Goal: Transaction & Acquisition: Download file/media

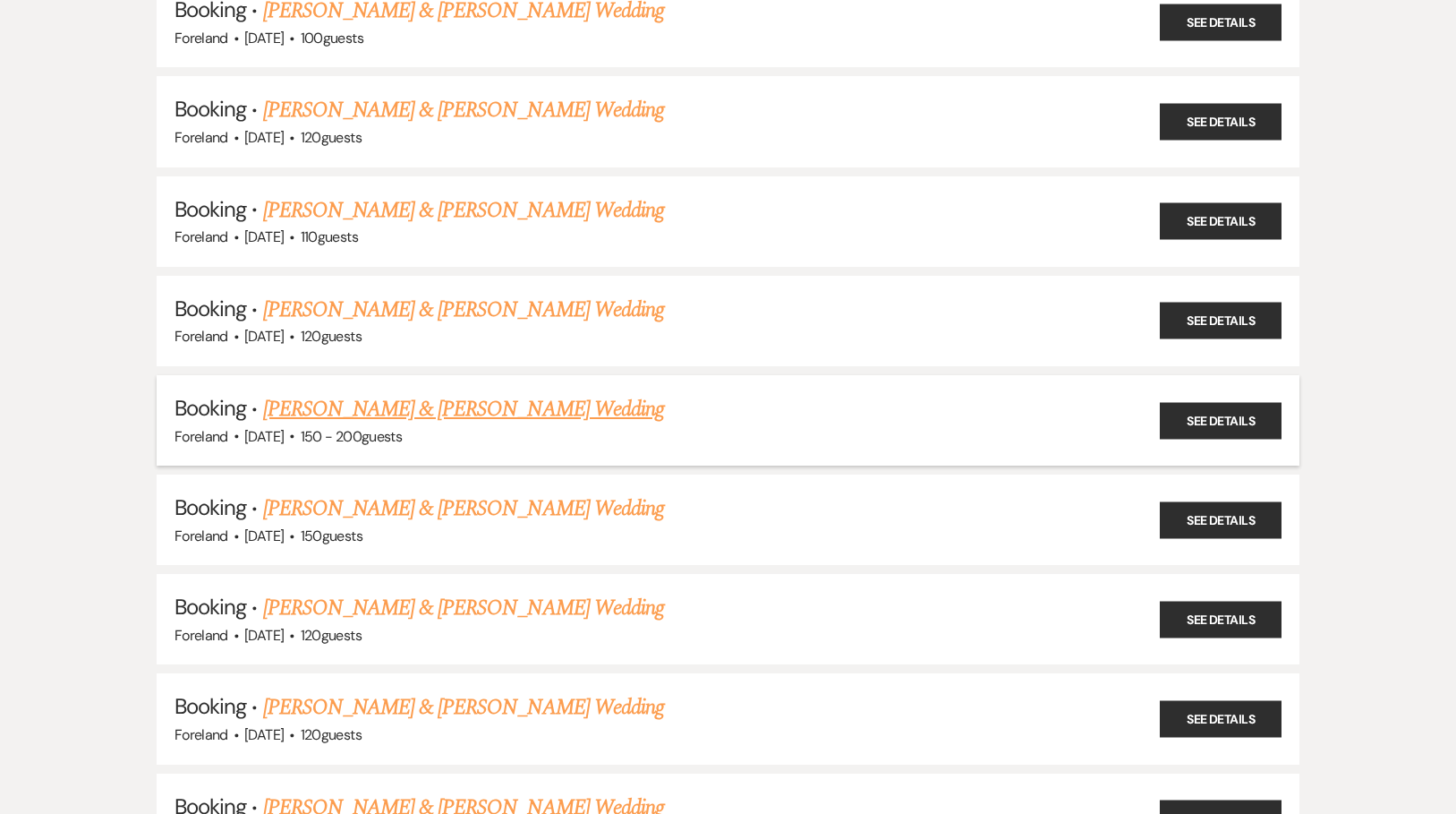
scroll to position [320, 0]
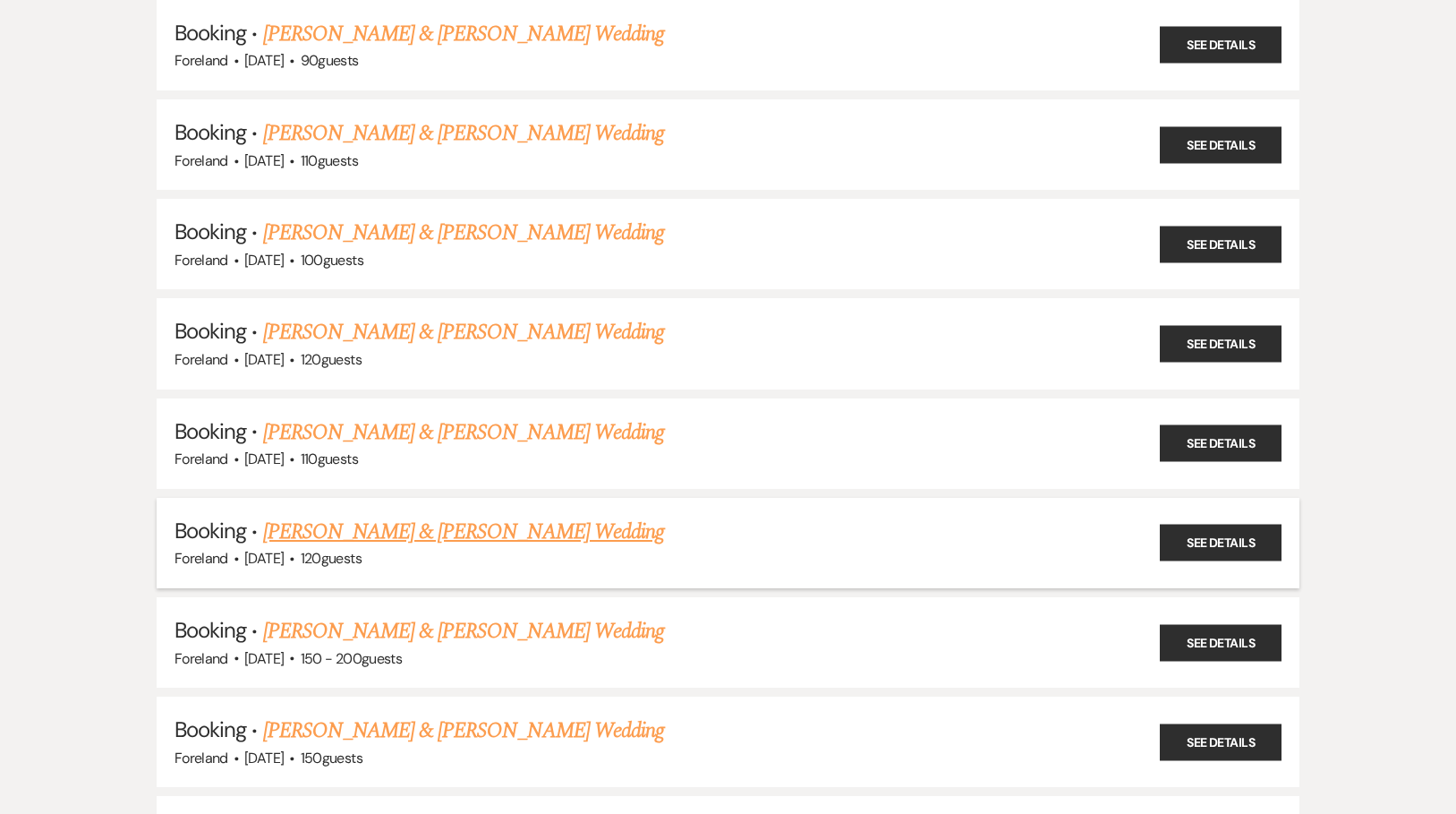
click at [523, 518] on link "[PERSON_NAME] & [PERSON_NAME] Wedding" at bounding box center [464, 532] width 401 height 32
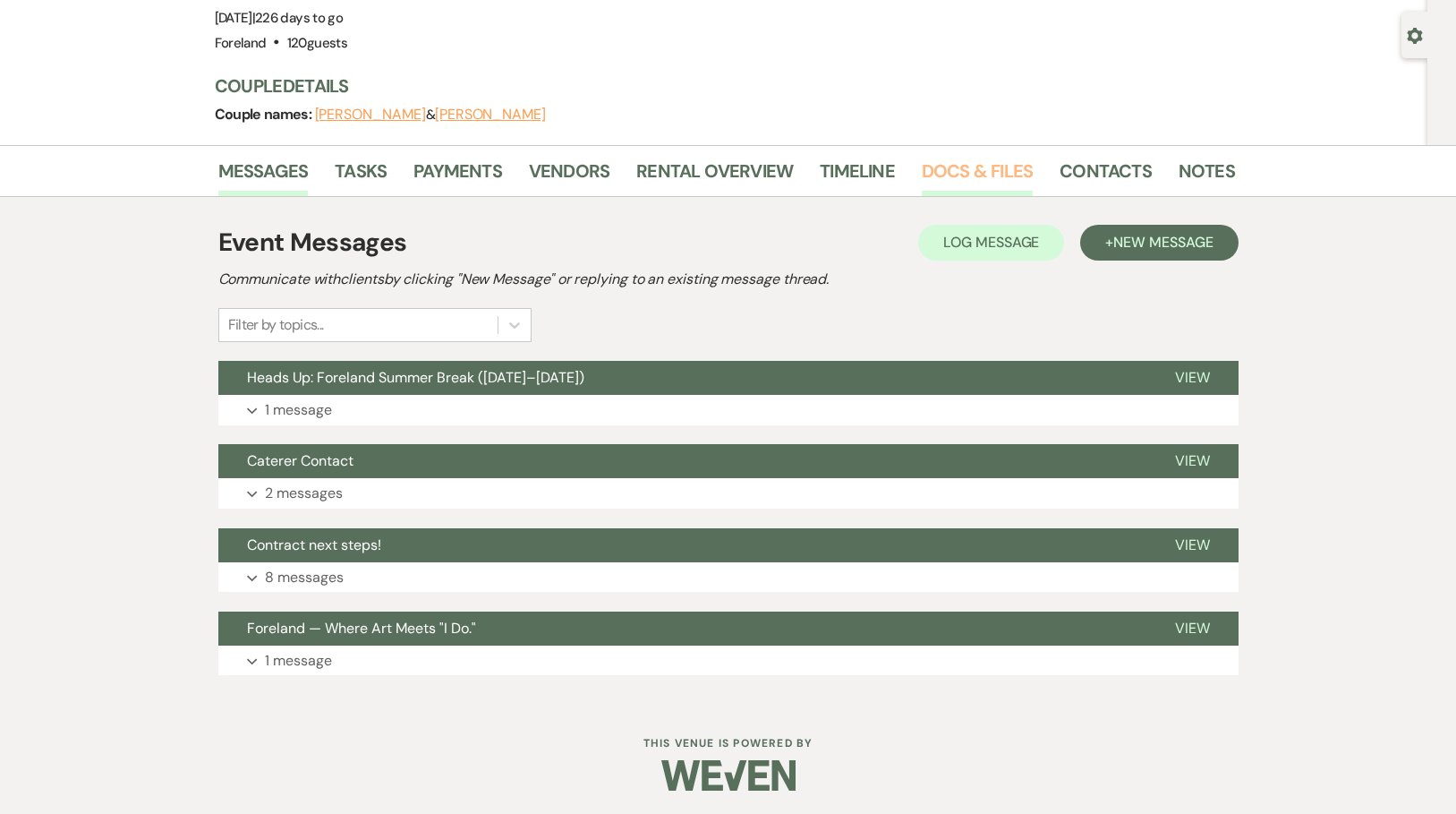
click at [996, 163] on link "Docs & Files" at bounding box center [977, 176] width 111 height 40
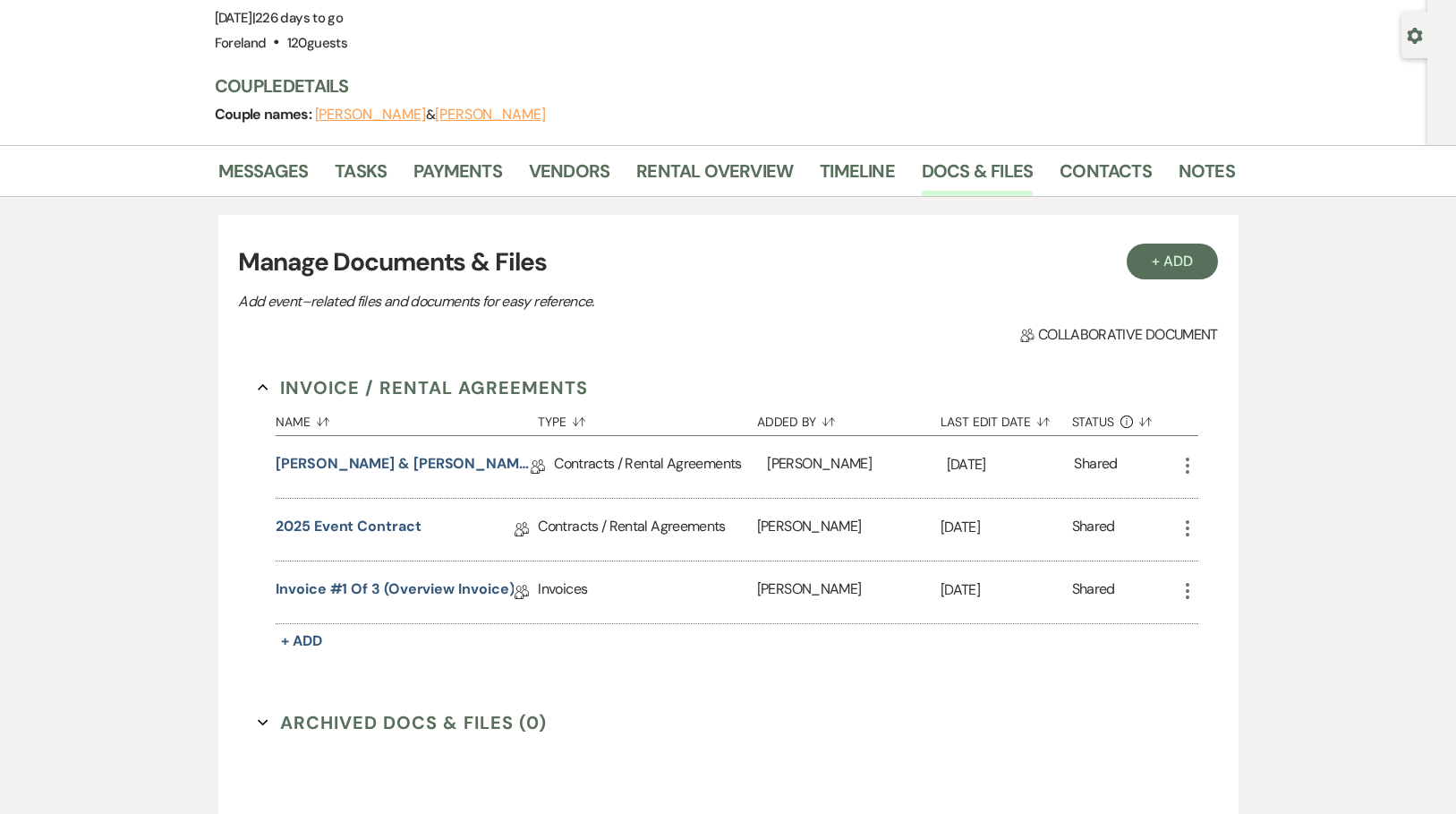
click at [1186, 461] on icon "More" at bounding box center [1188, 465] width 22 height 22
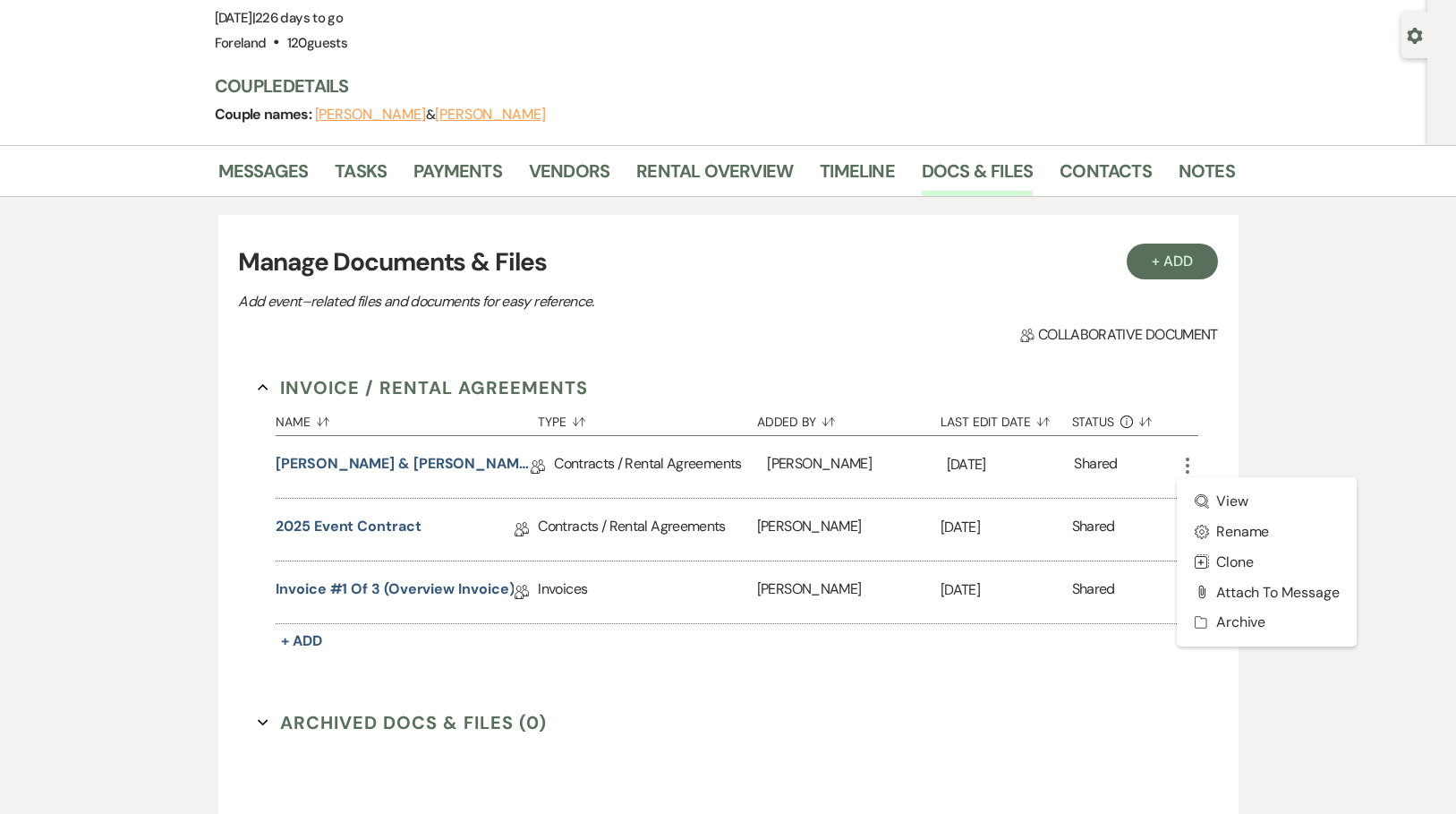
click at [1186, 461] on icon "More" at bounding box center [1188, 465] width 22 height 22
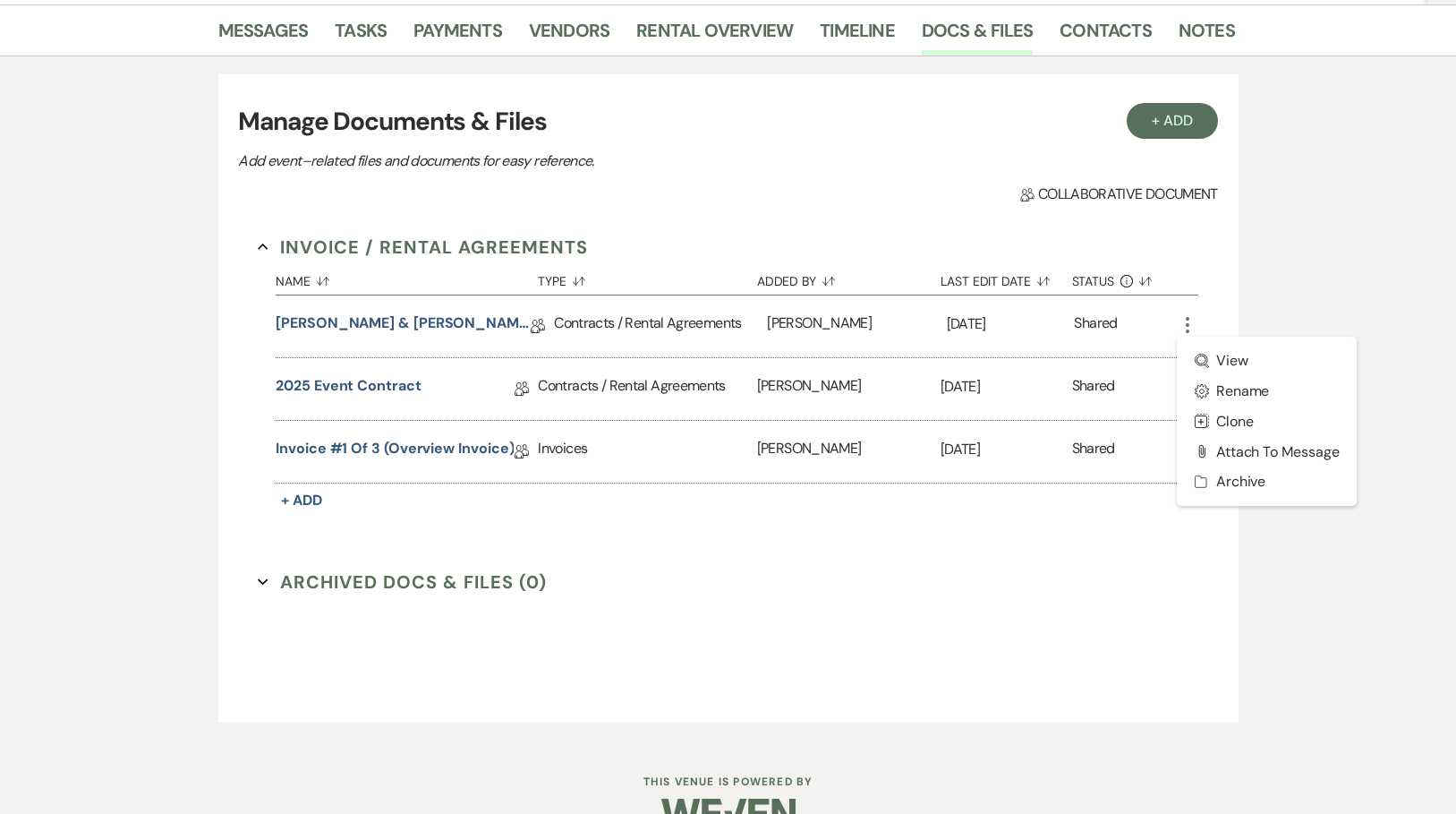
click at [1324, 276] on div "Messages Tasks Payments Vendors Rental Overview Timeline Docs & Files Contacts …" at bounding box center [728, 372] width 1456 height 737
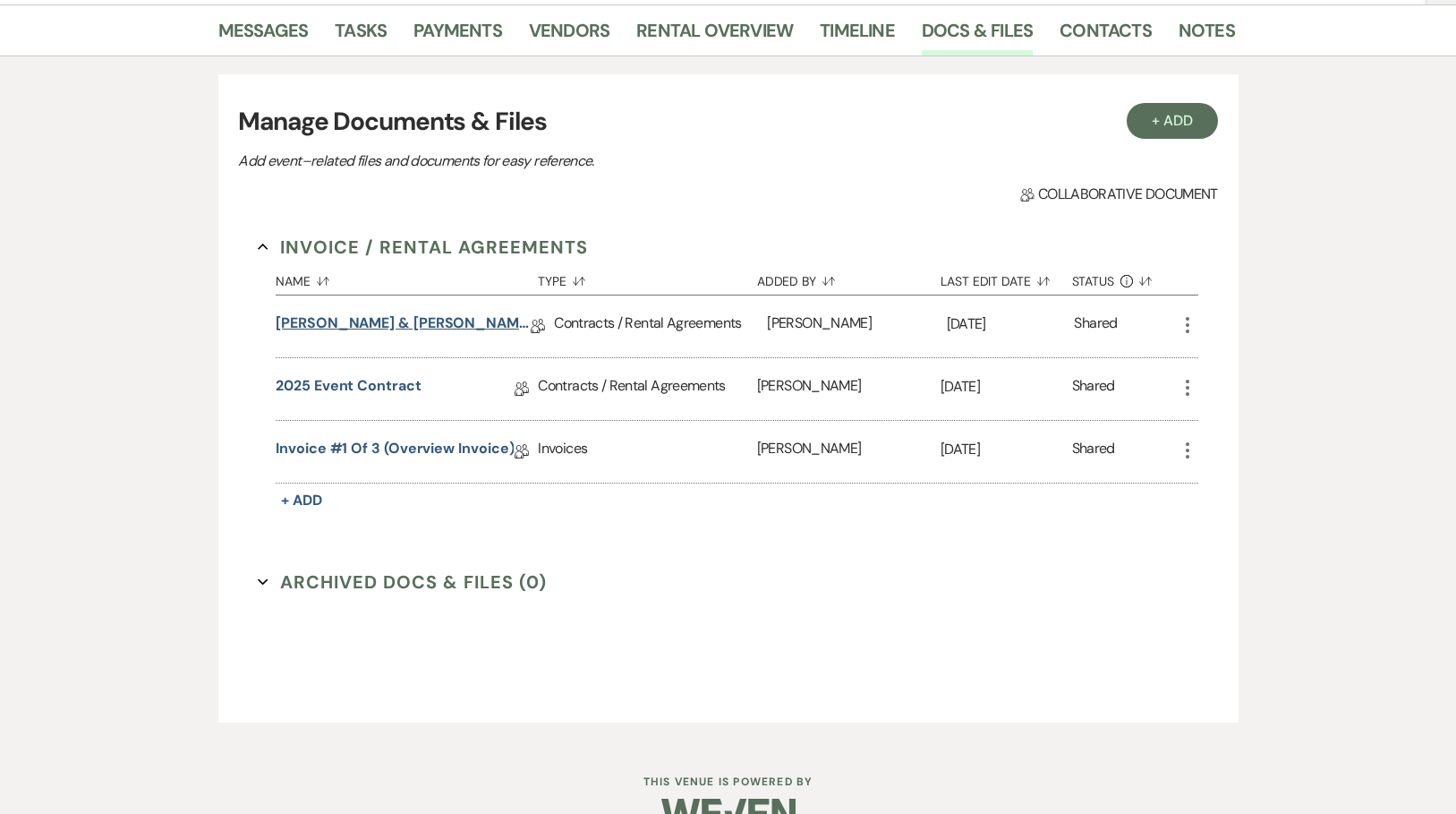
click at [365, 323] on link "[PERSON_NAME] & [PERSON_NAME]’s Wedding Agreement Cover Page" at bounding box center [403, 326] width 255 height 28
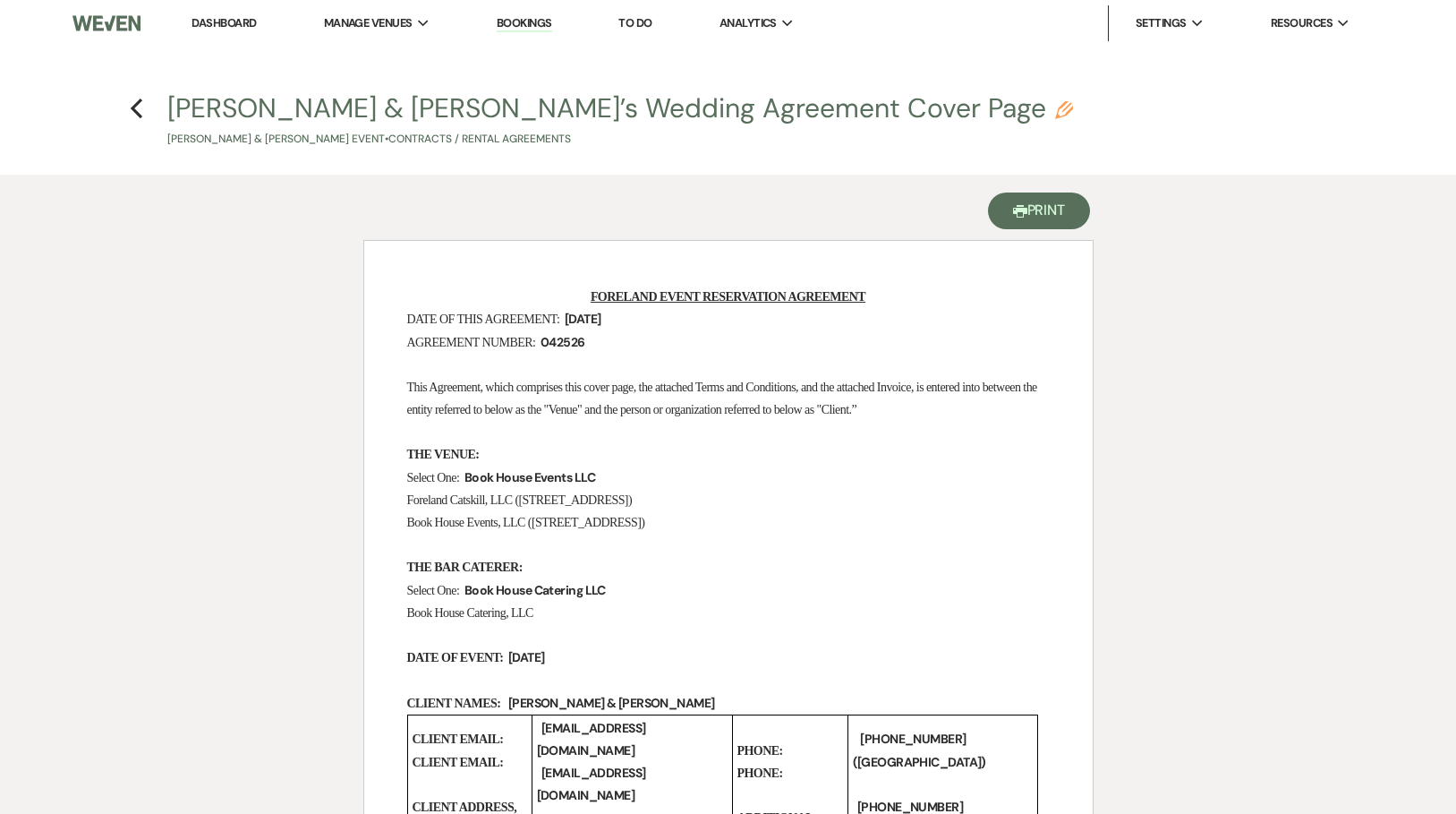
click at [1043, 209] on button "Printer Print" at bounding box center [1040, 210] width 103 height 37
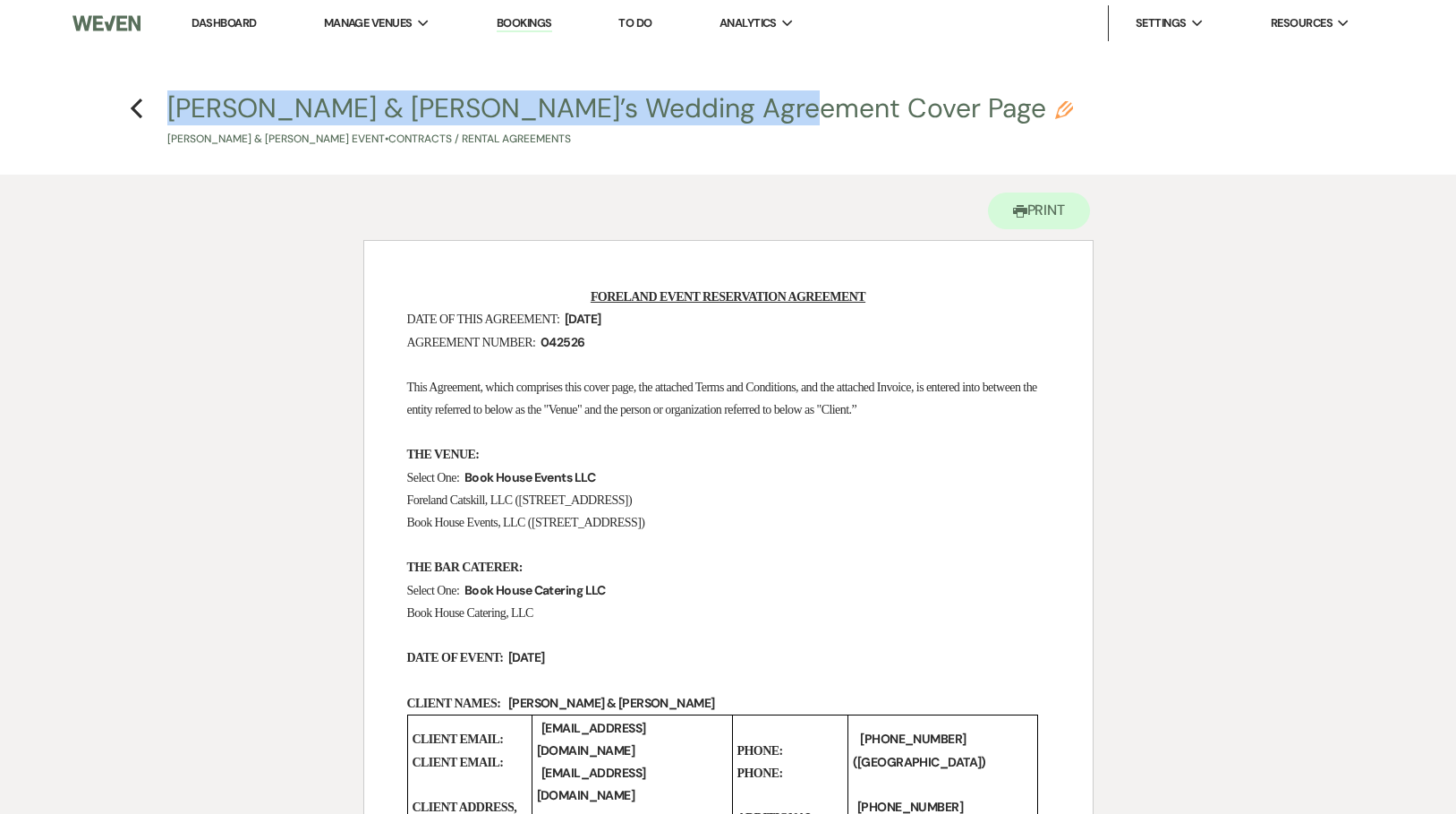
drag, startPoint x: 164, startPoint y: 105, endPoint x: 767, endPoint y: 109, distance: 603.0
click at [767, 109] on h4 "Previous [PERSON_NAME] & [PERSON_NAME]’s Wedding Agreement Cover Page Pencil [P…" at bounding box center [728, 119] width 1289 height 58
copy button "[PERSON_NAME] & [PERSON_NAME]’s Wedding Agreement Cover Page"
click at [1036, 205] on button "Printer Print" at bounding box center [1040, 210] width 103 height 37
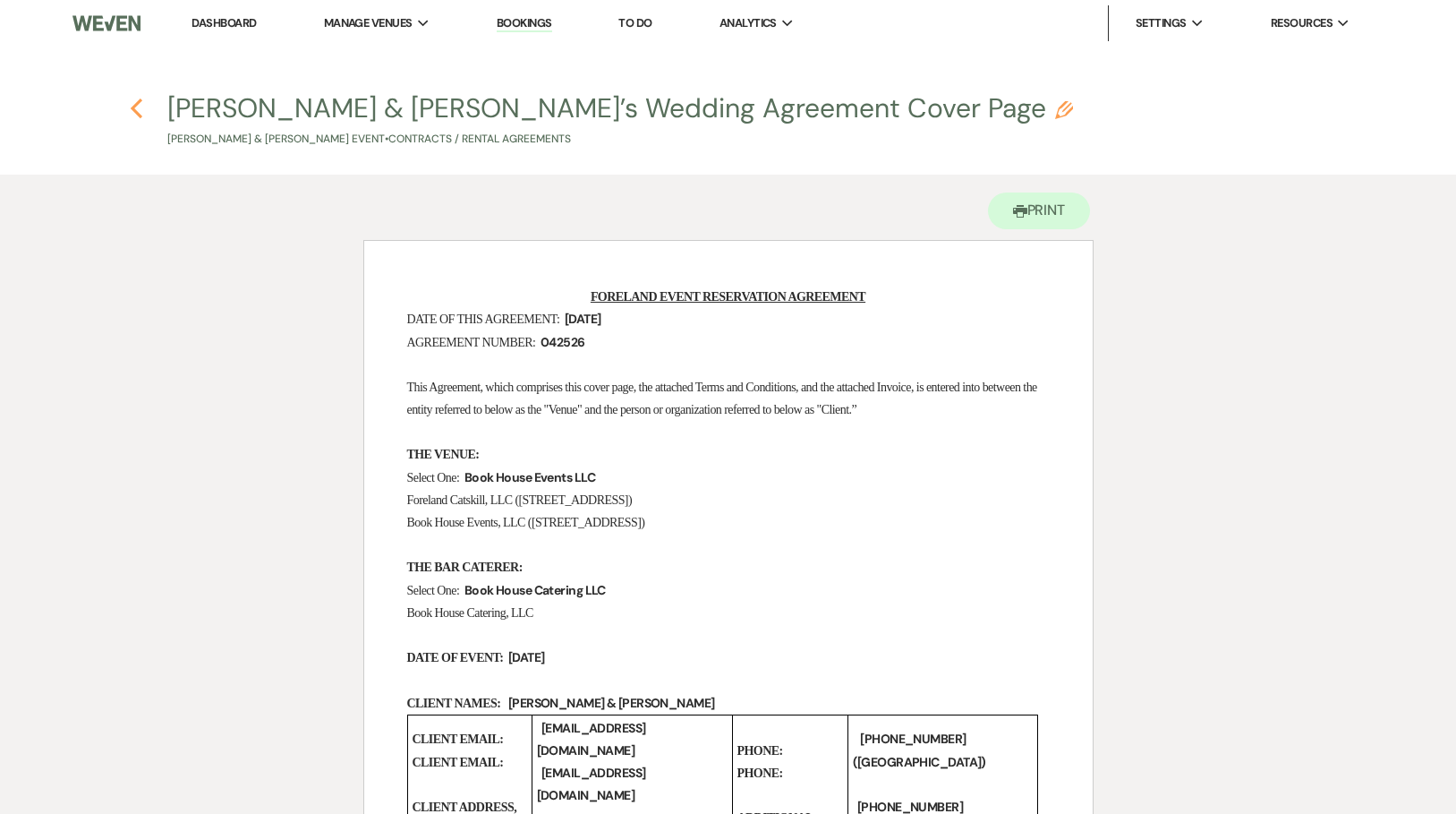
click at [133, 103] on icon "Previous" at bounding box center [136, 108] width 13 height 22
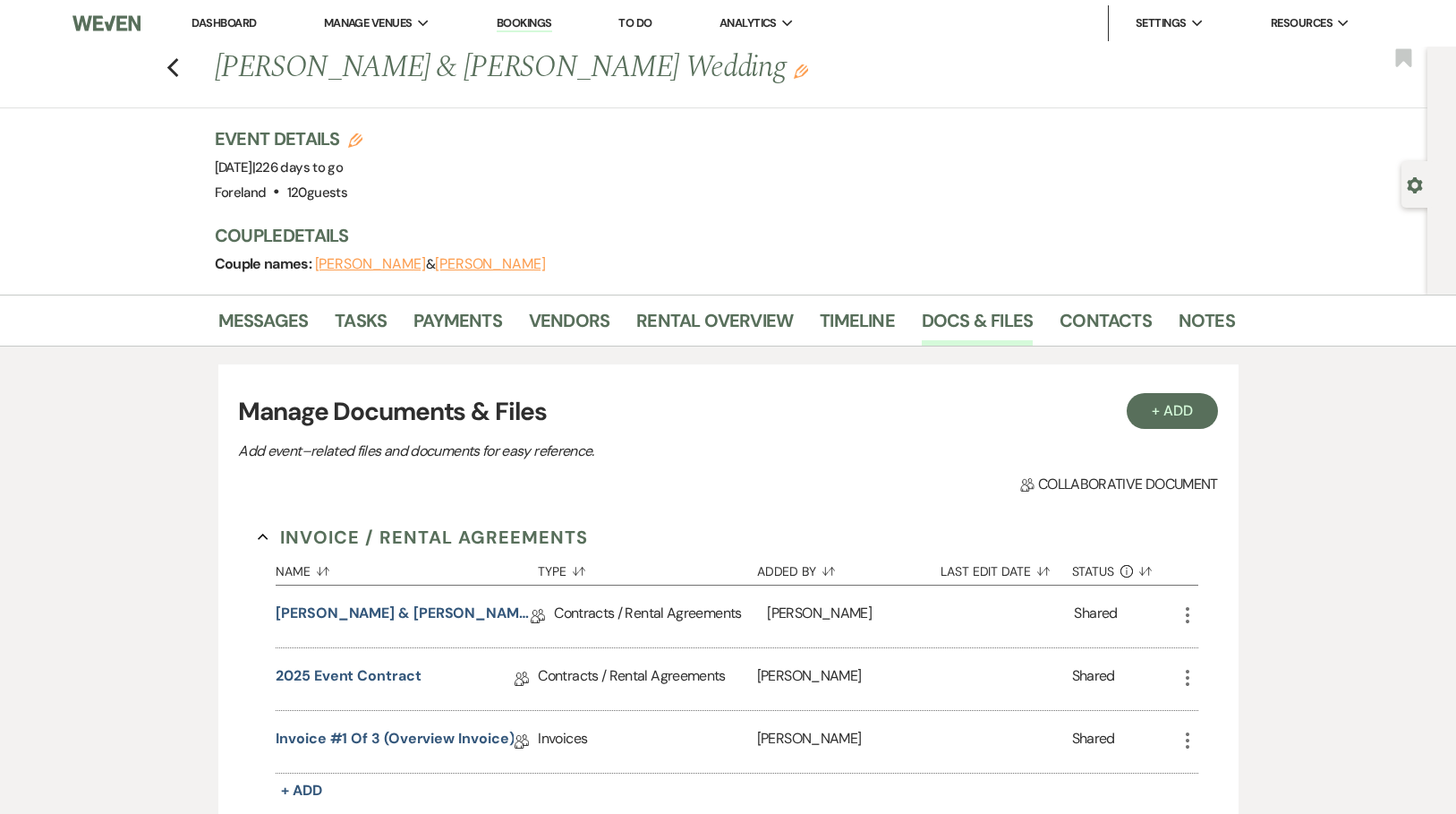
scroll to position [290, 0]
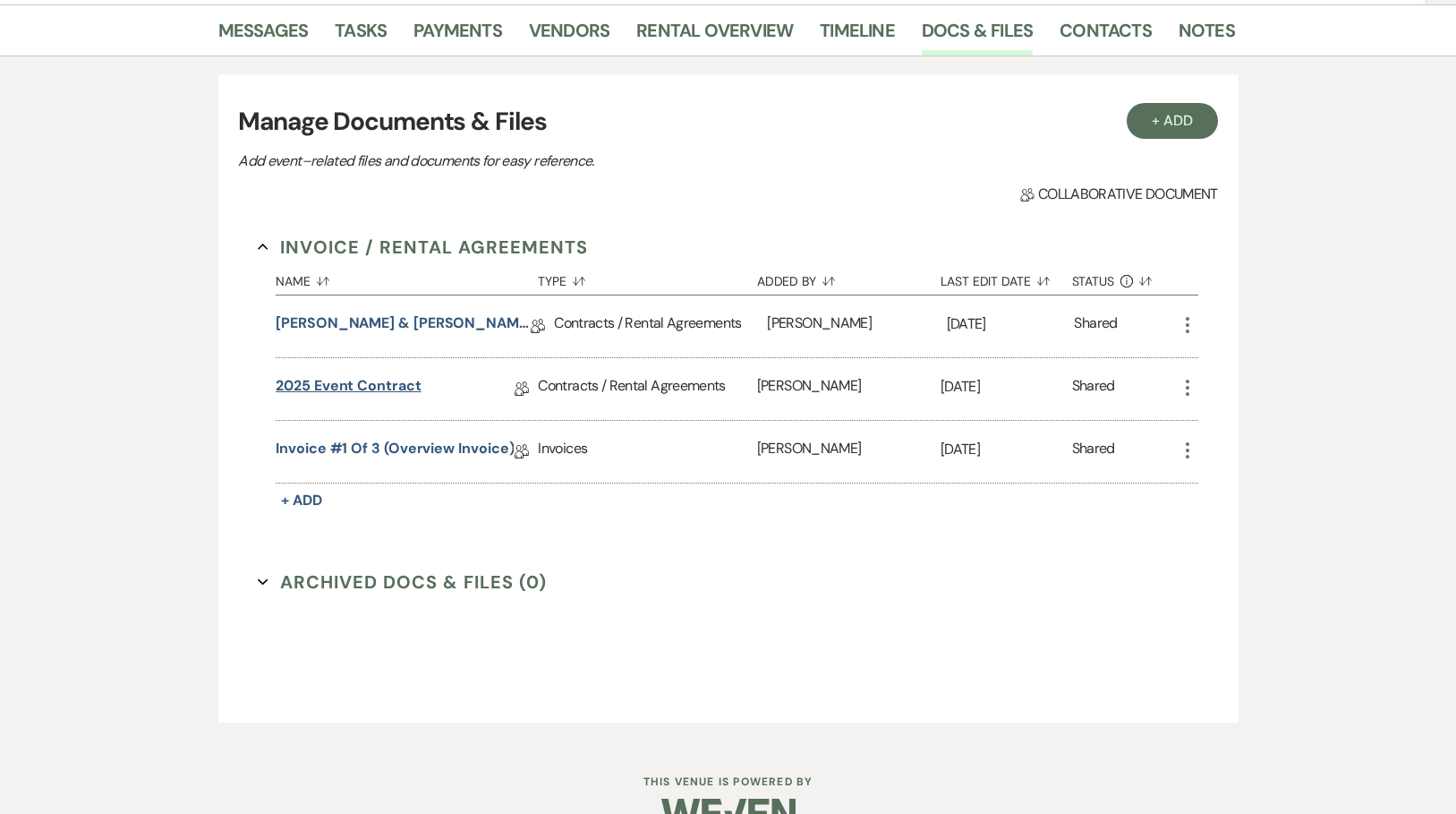
click at [347, 380] on link "2025 Event Contract" at bounding box center [347, 389] width 145 height 28
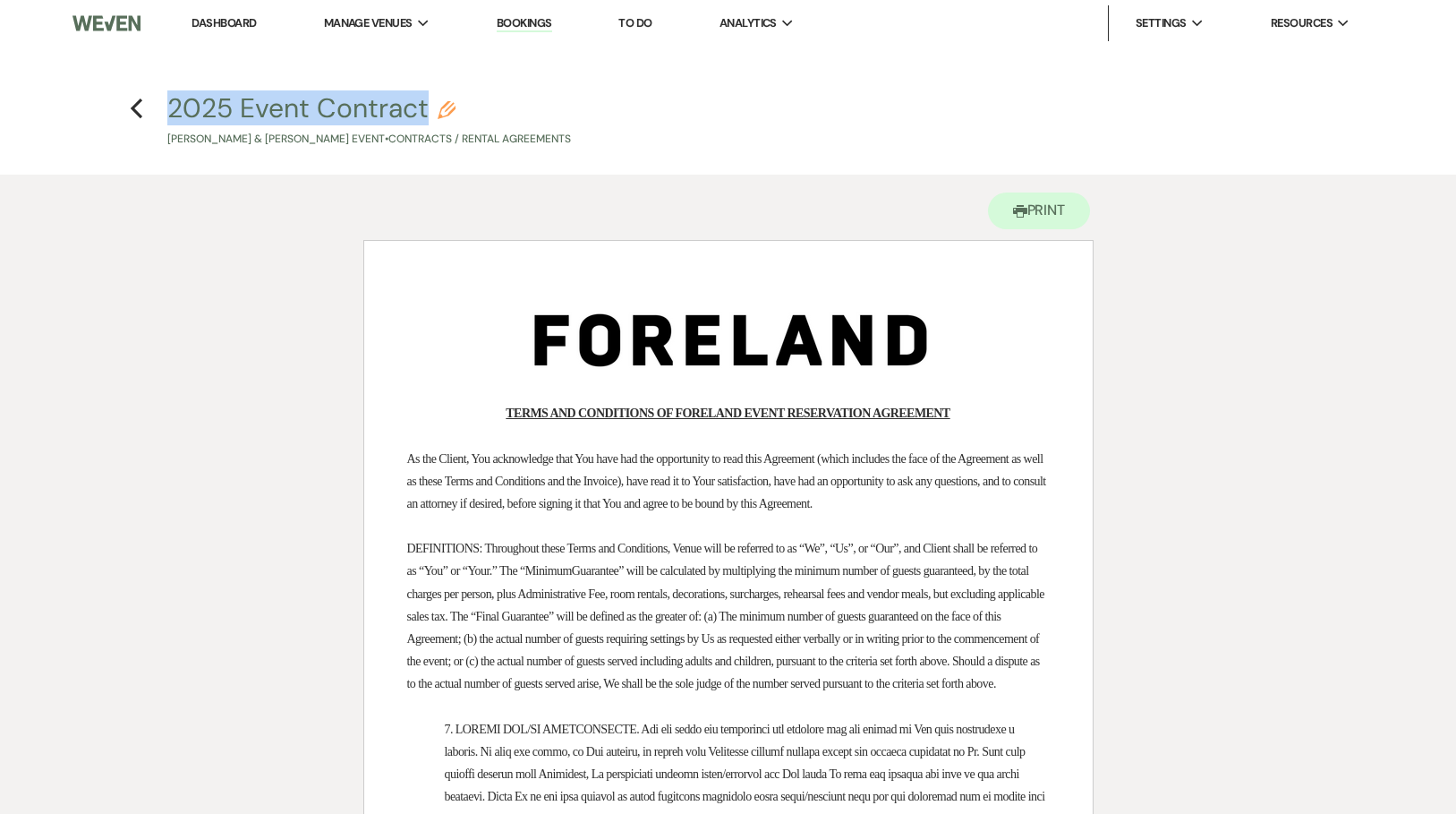
drag, startPoint x: 163, startPoint y: 105, endPoint x: 428, endPoint y: 111, distance: 265.1
click at [428, 111] on h4 "Previous 2025 Event Contract Pencil [PERSON_NAME] & [PERSON_NAME] Event • Contr…" at bounding box center [728, 119] width 1289 height 58
copy button "2025 Event Contract"
click at [1063, 208] on button "Printer Print" at bounding box center [1040, 210] width 103 height 37
click at [133, 107] on use "button" at bounding box center [136, 108] width 12 height 20
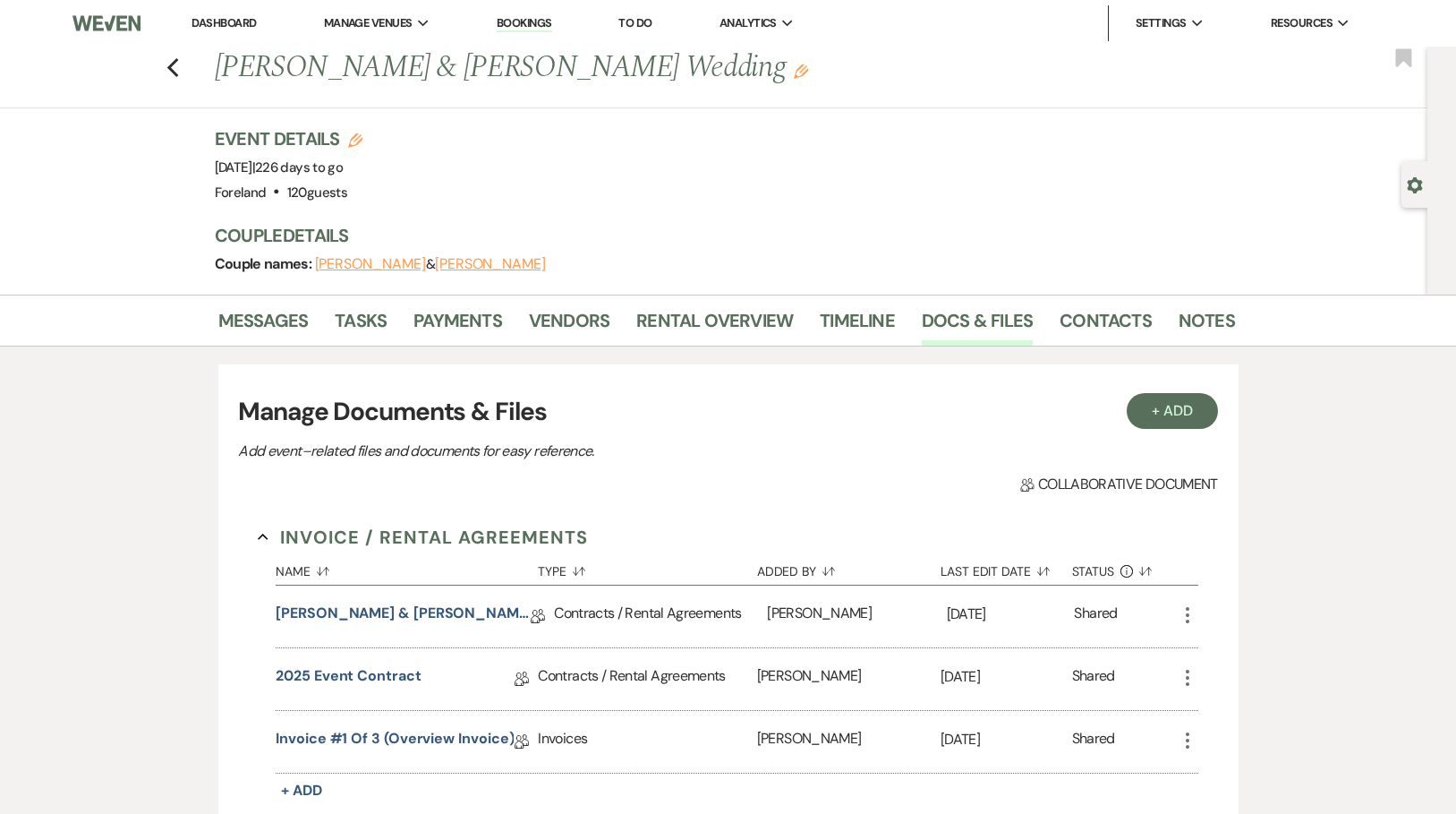
scroll to position [290, 0]
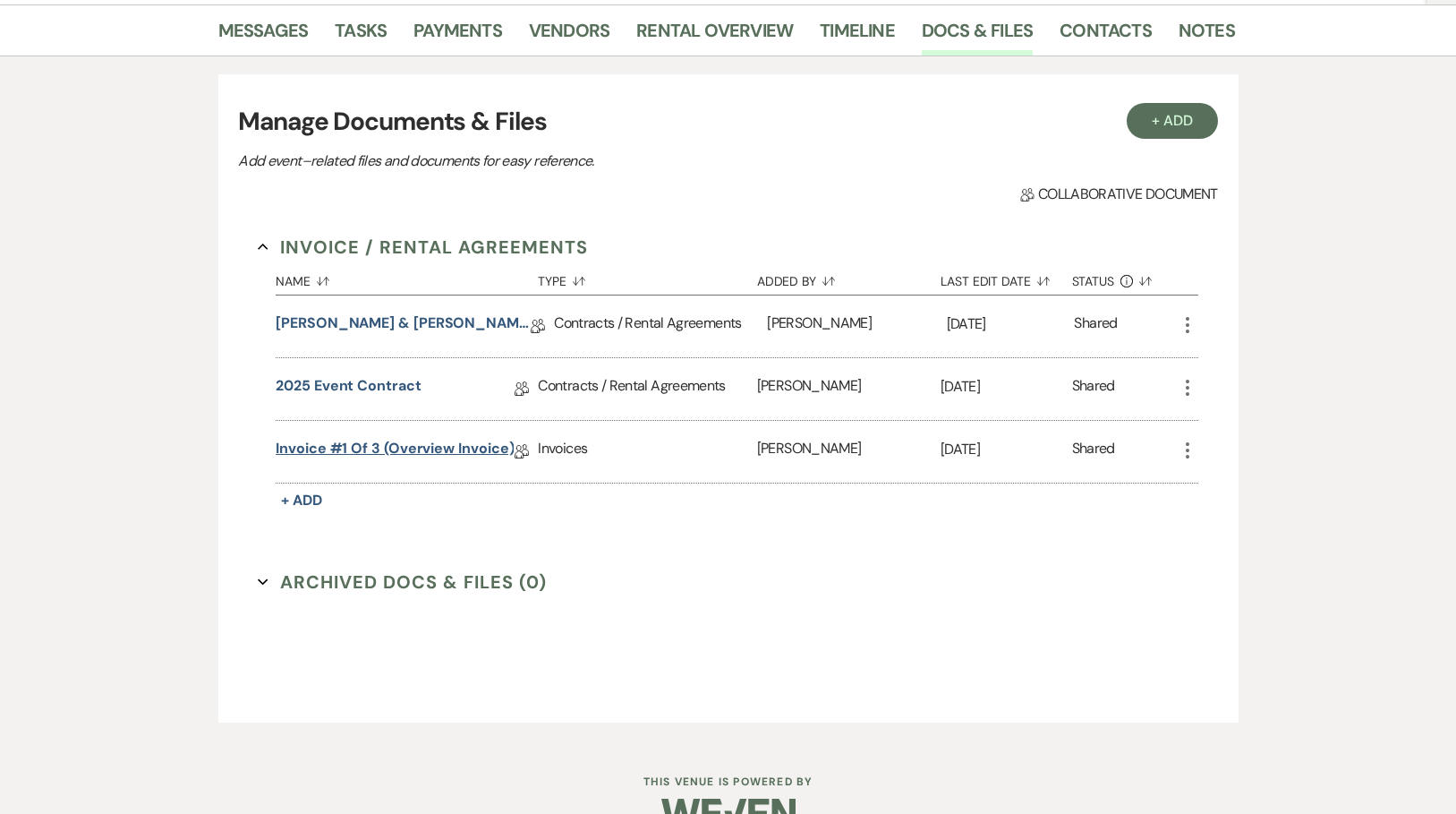
click at [348, 443] on link "Invoice #1 of 3 (overview invoice)" at bounding box center [394, 452] width 238 height 28
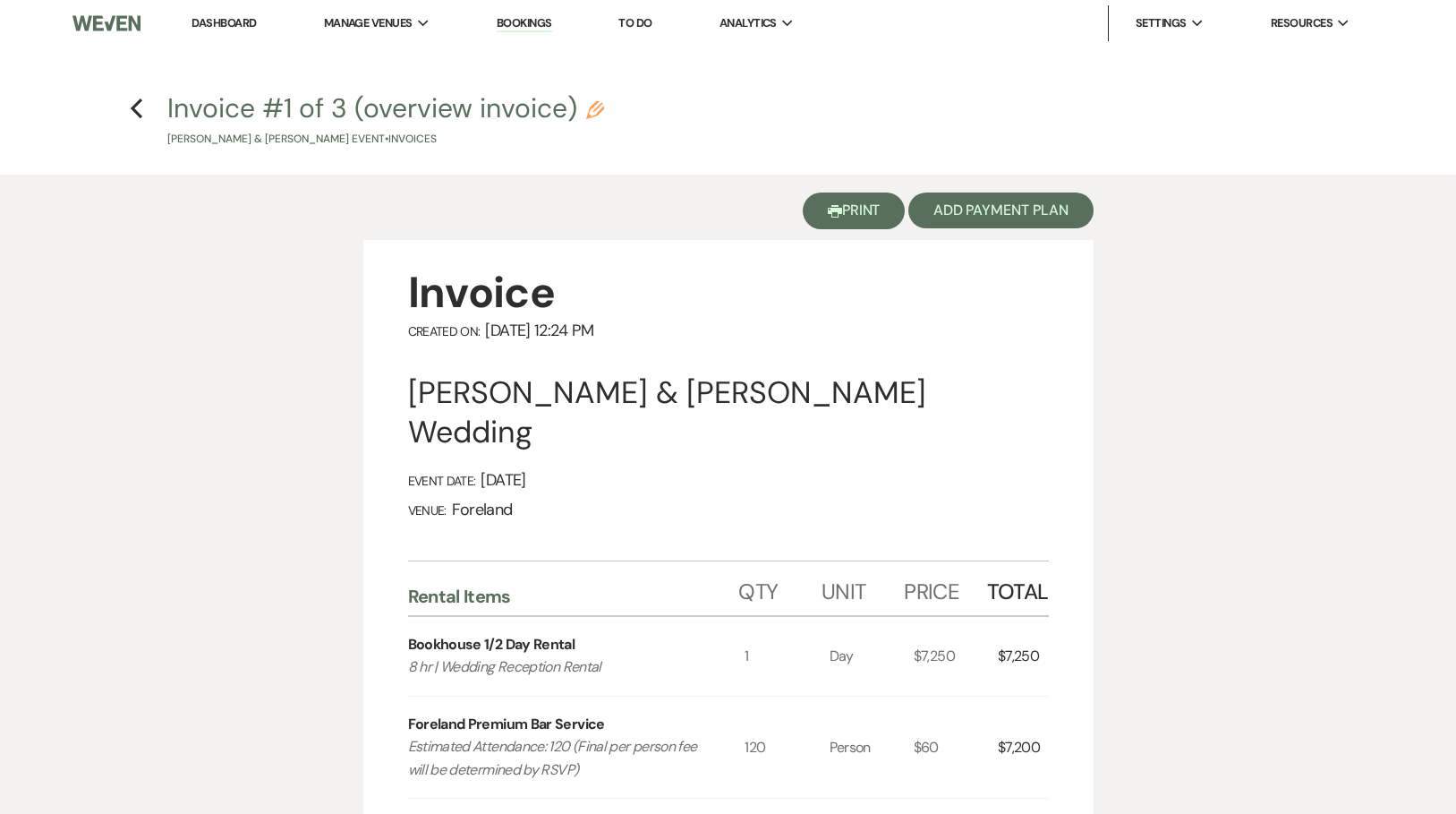
click at [861, 207] on button "Printer Print" at bounding box center [854, 210] width 103 height 37
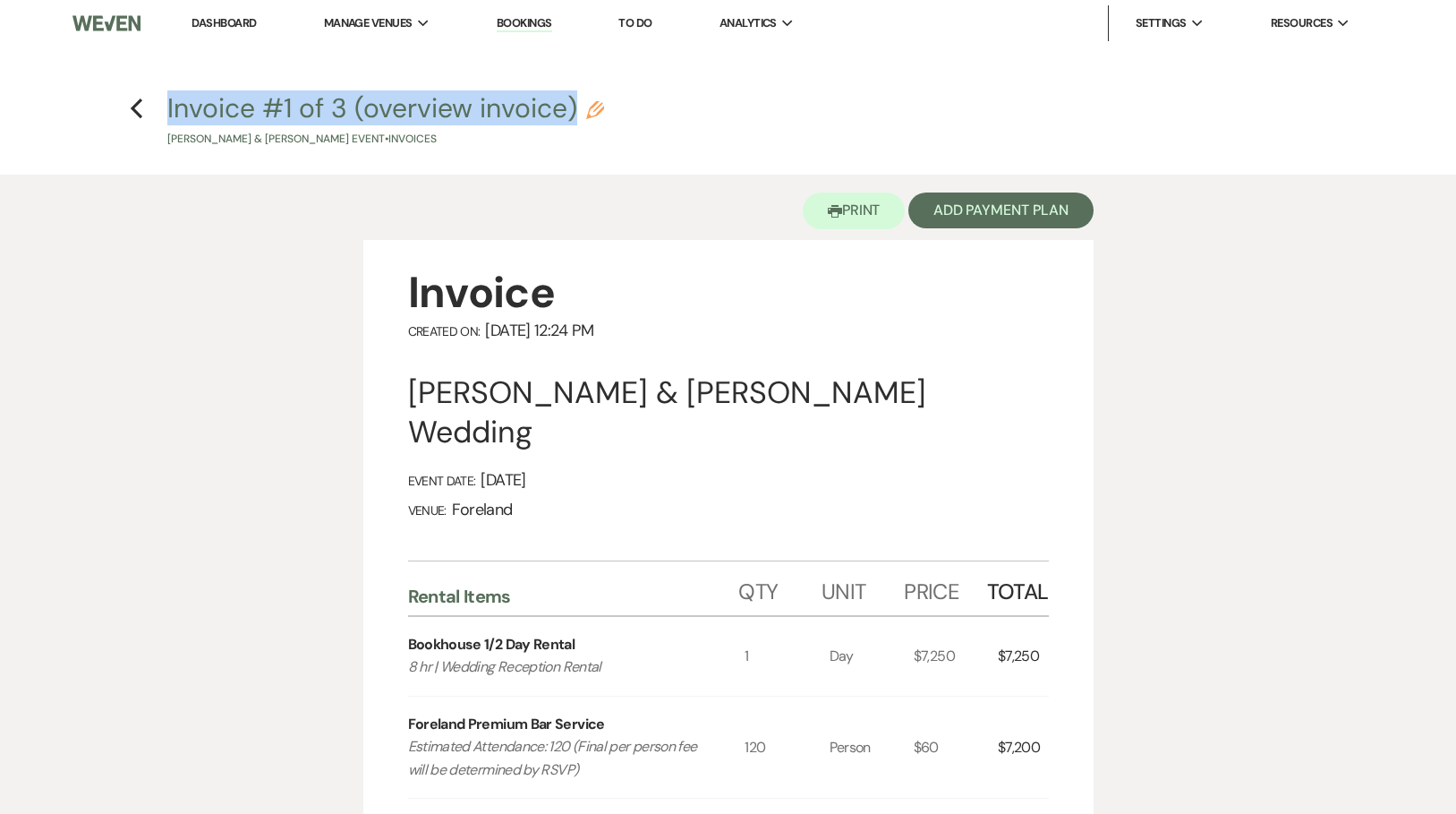
drag, startPoint x: 163, startPoint y: 106, endPoint x: 634, endPoint y: 107, distance: 471.0
click at [634, 107] on h4 "Previous Invoice #1 of 3 (overview invoice) Pencil [PERSON_NAME] & [PERSON_NAME…" at bounding box center [728, 119] width 1289 height 58
copy button "Invoice #1 of 3 (overview invoice)"
click at [856, 208] on button "Printer Print" at bounding box center [854, 210] width 103 height 37
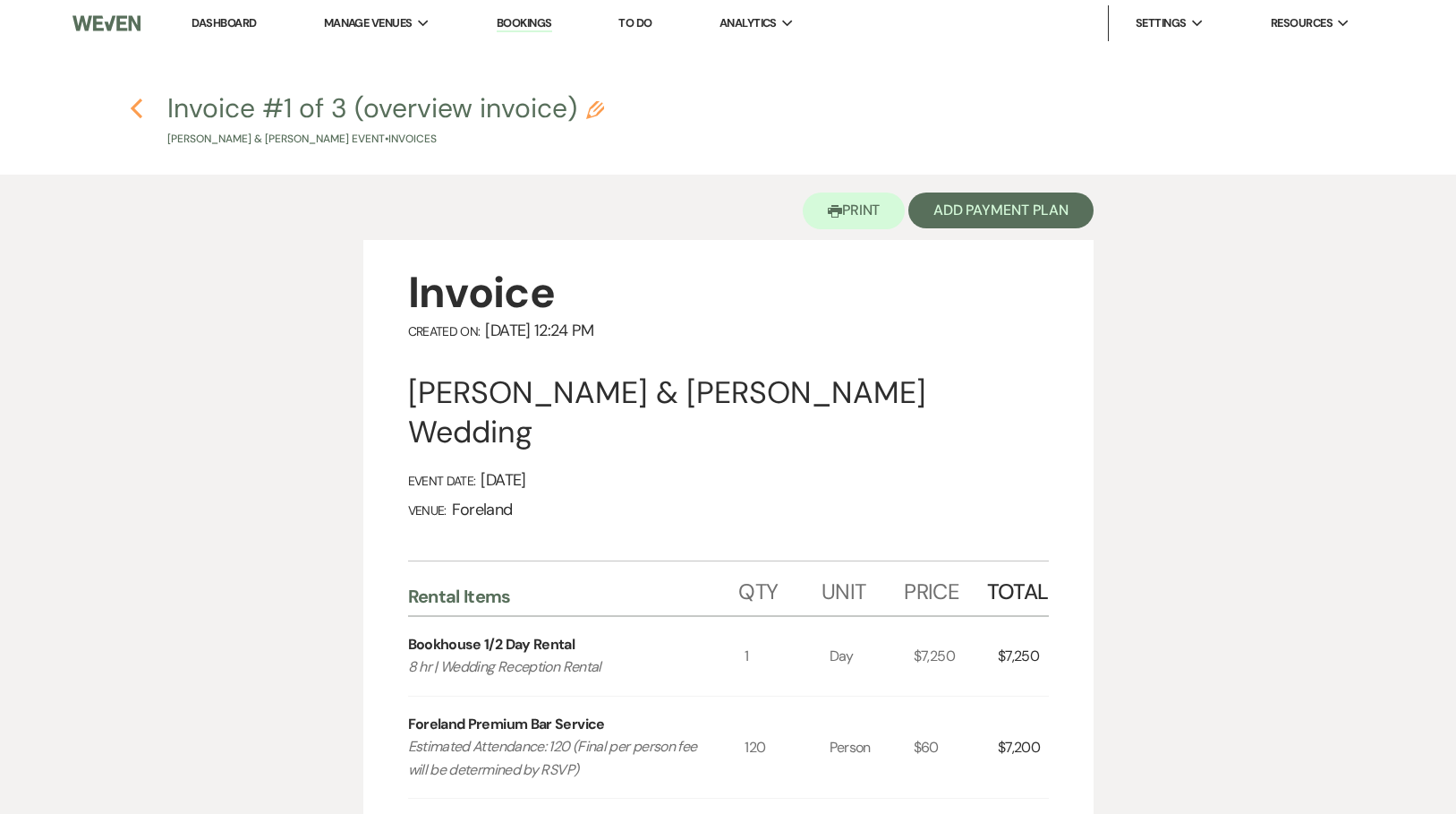
click at [138, 107] on icon "Previous" at bounding box center [136, 108] width 13 height 22
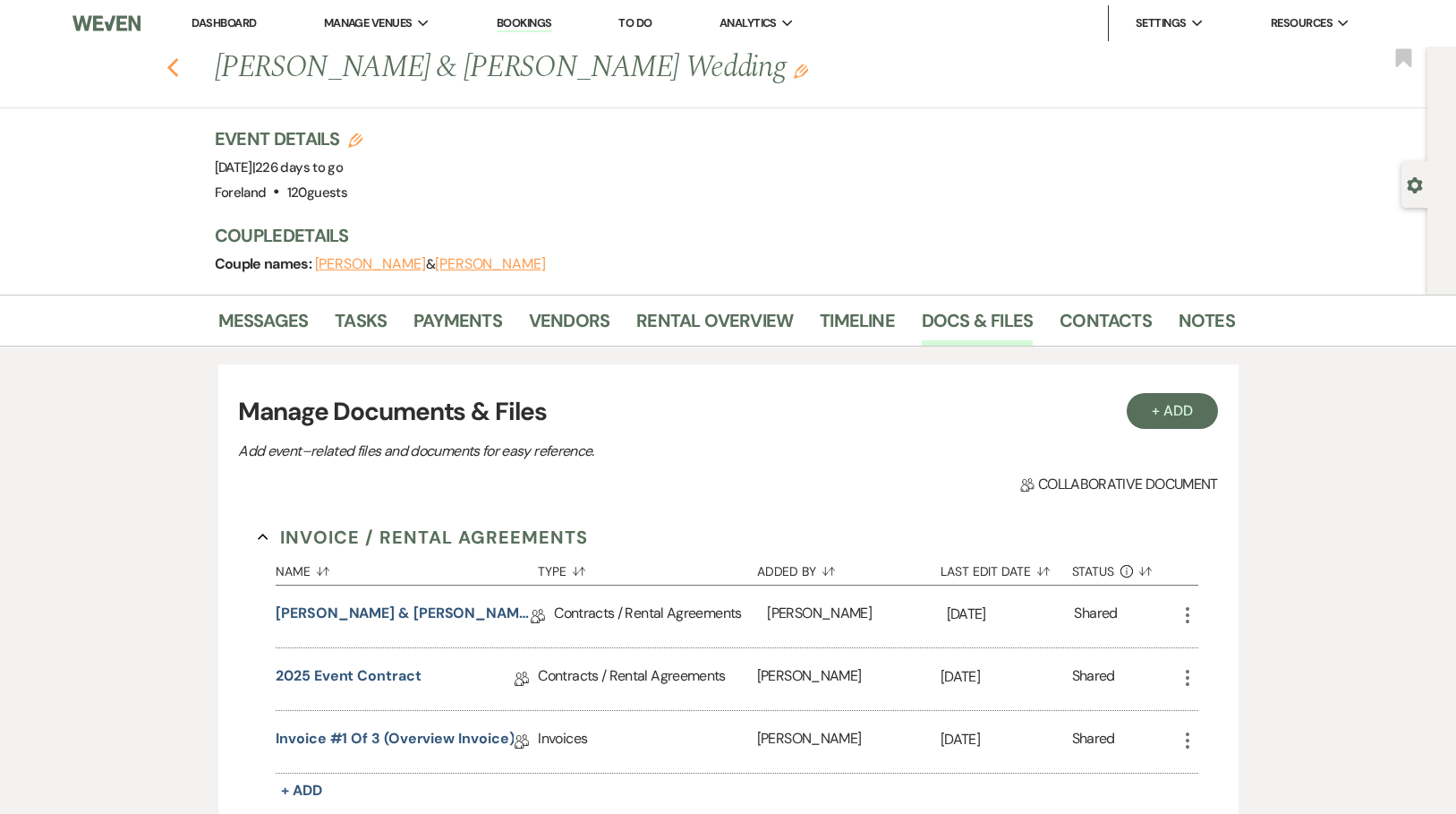
click at [177, 65] on use "button" at bounding box center [172, 68] width 12 height 20
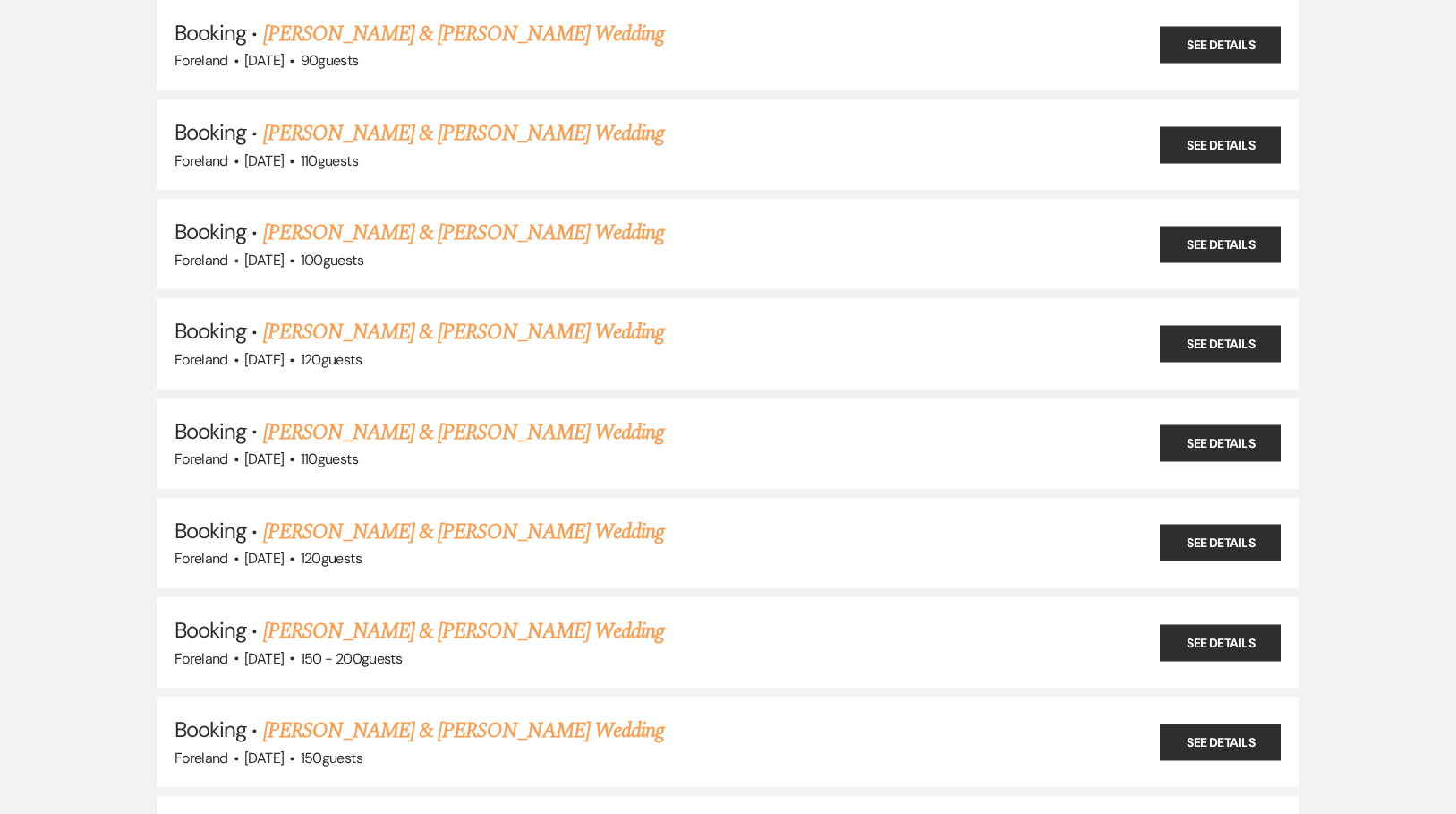
scroll to position [317, 0]
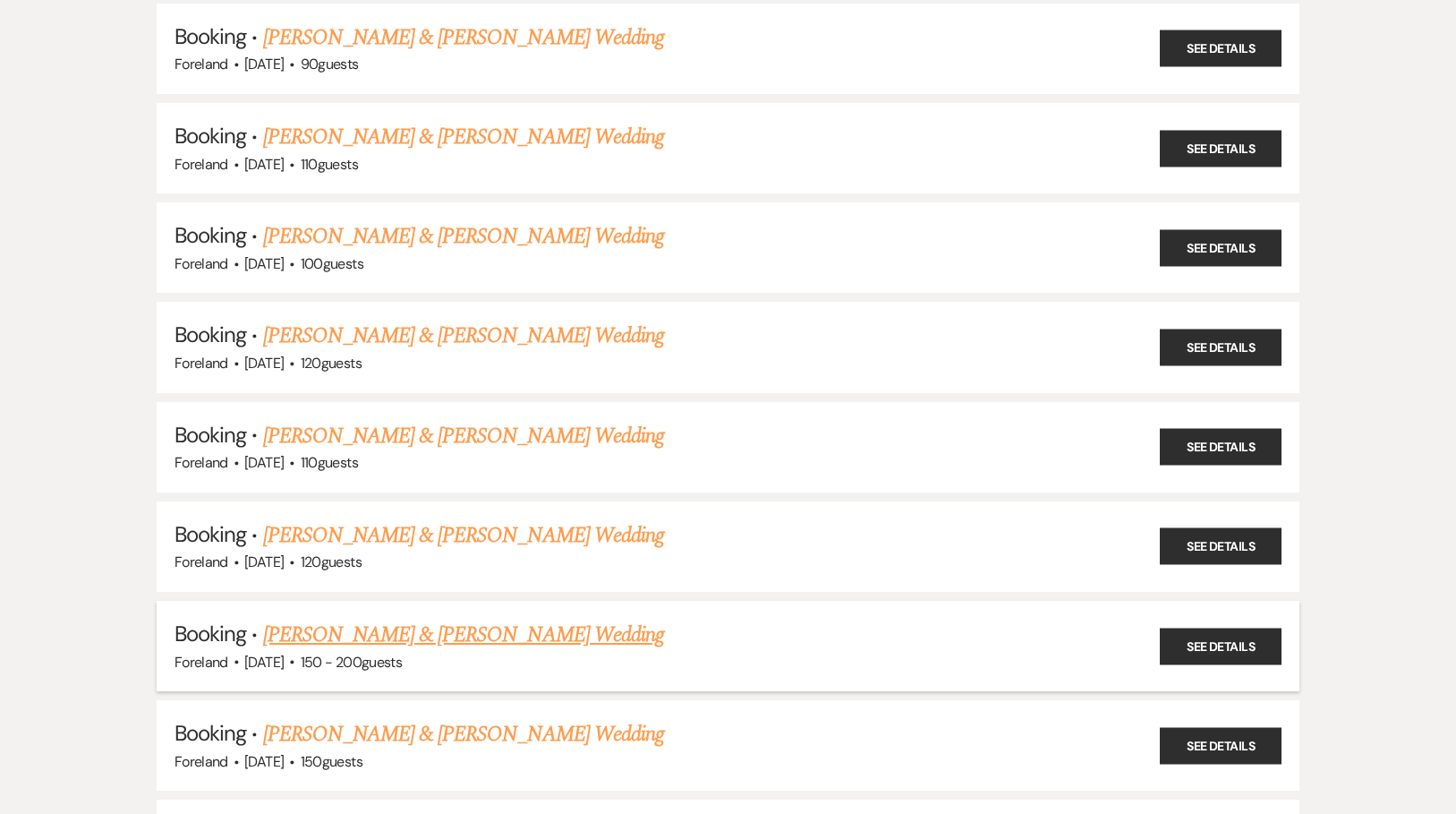
click at [439, 623] on link "[PERSON_NAME] & [PERSON_NAME] Wedding" at bounding box center [464, 635] width 401 height 32
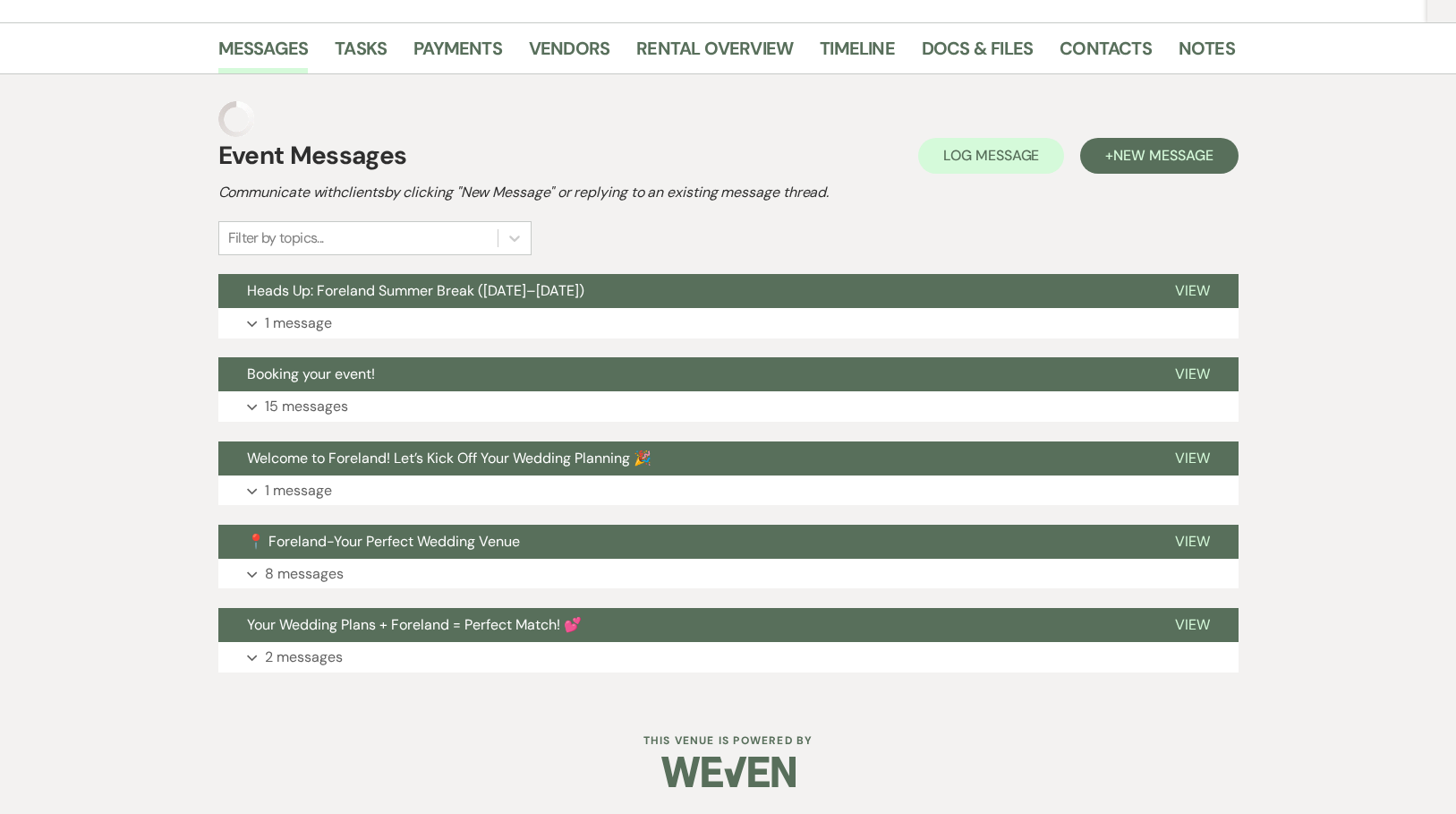
scroll to position [233, 0]
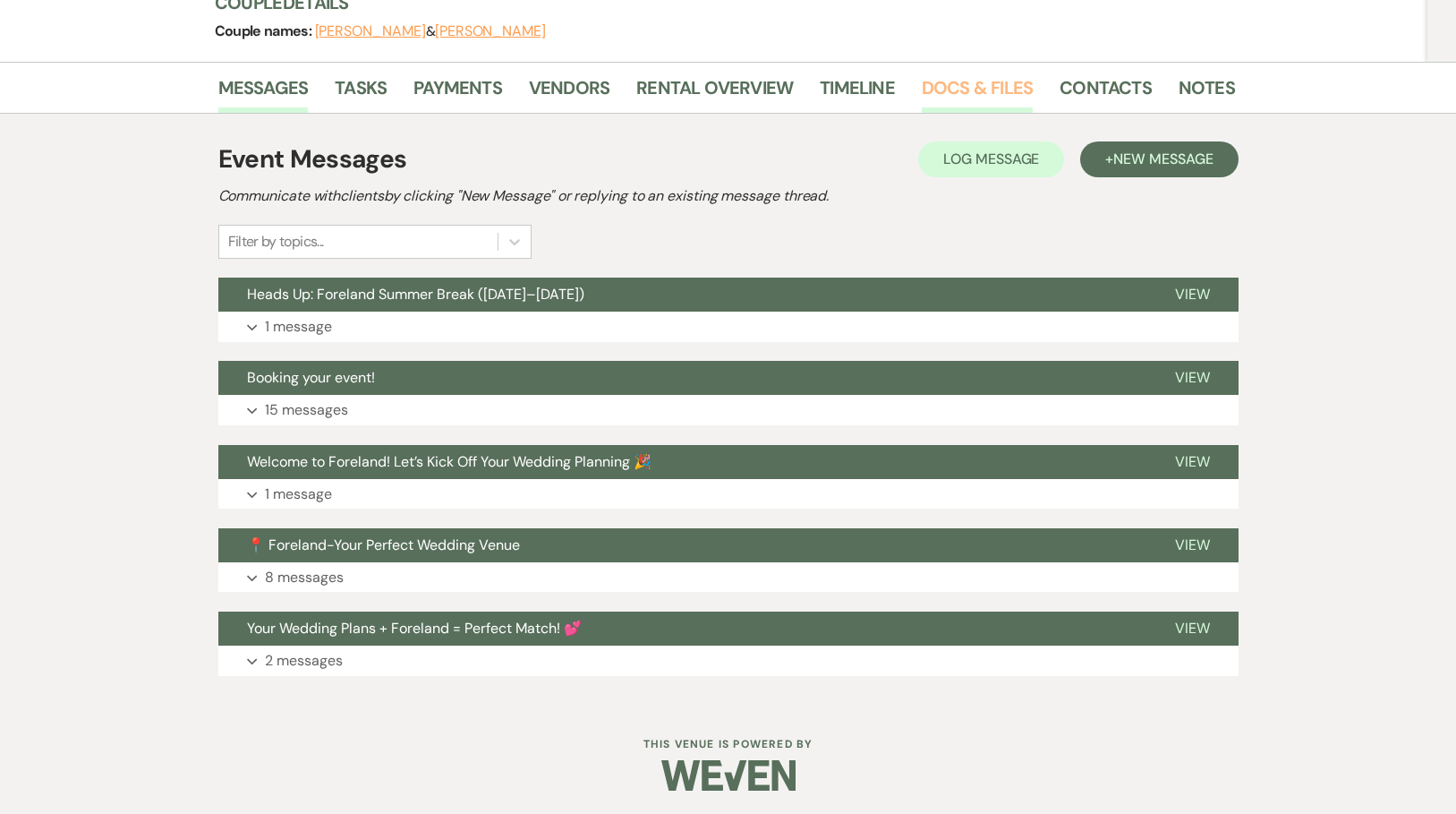
click at [987, 80] on link "Docs & Files" at bounding box center [977, 94] width 111 height 40
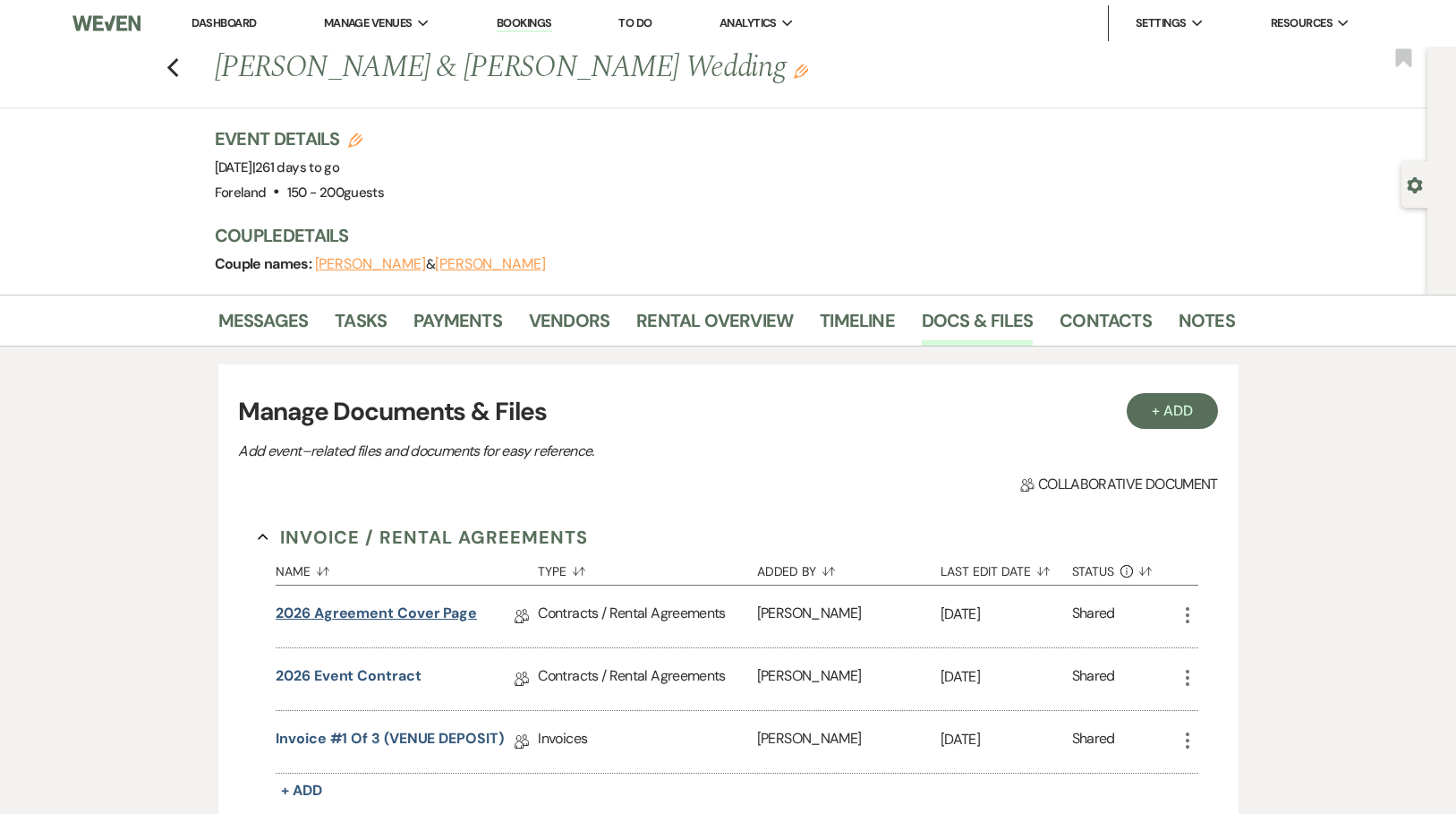
click at [400, 613] on link "2026 Agreement Cover Page" at bounding box center [376, 616] width 201 height 28
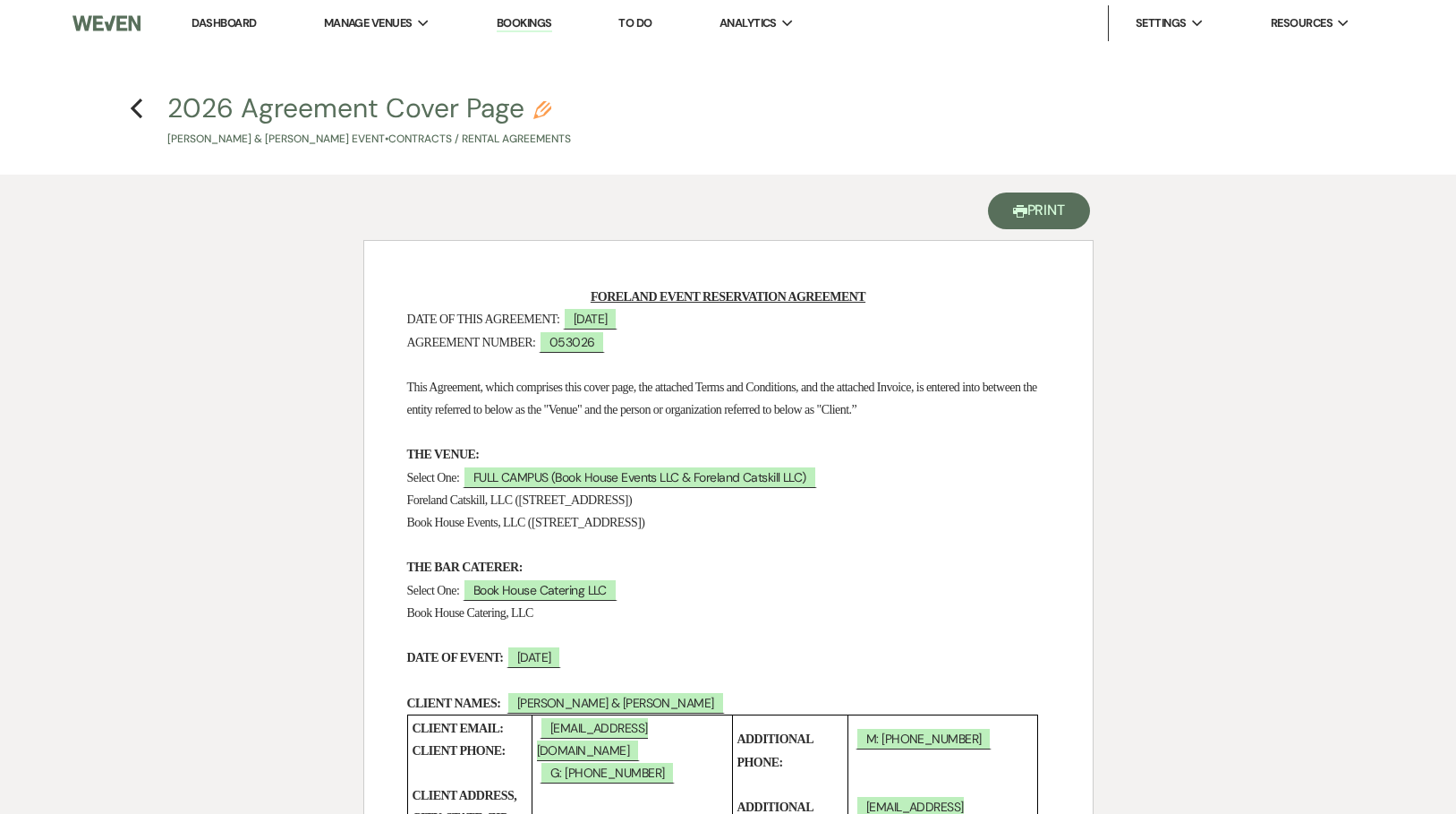
click at [1046, 207] on button "Printer Print" at bounding box center [1040, 210] width 103 height 37
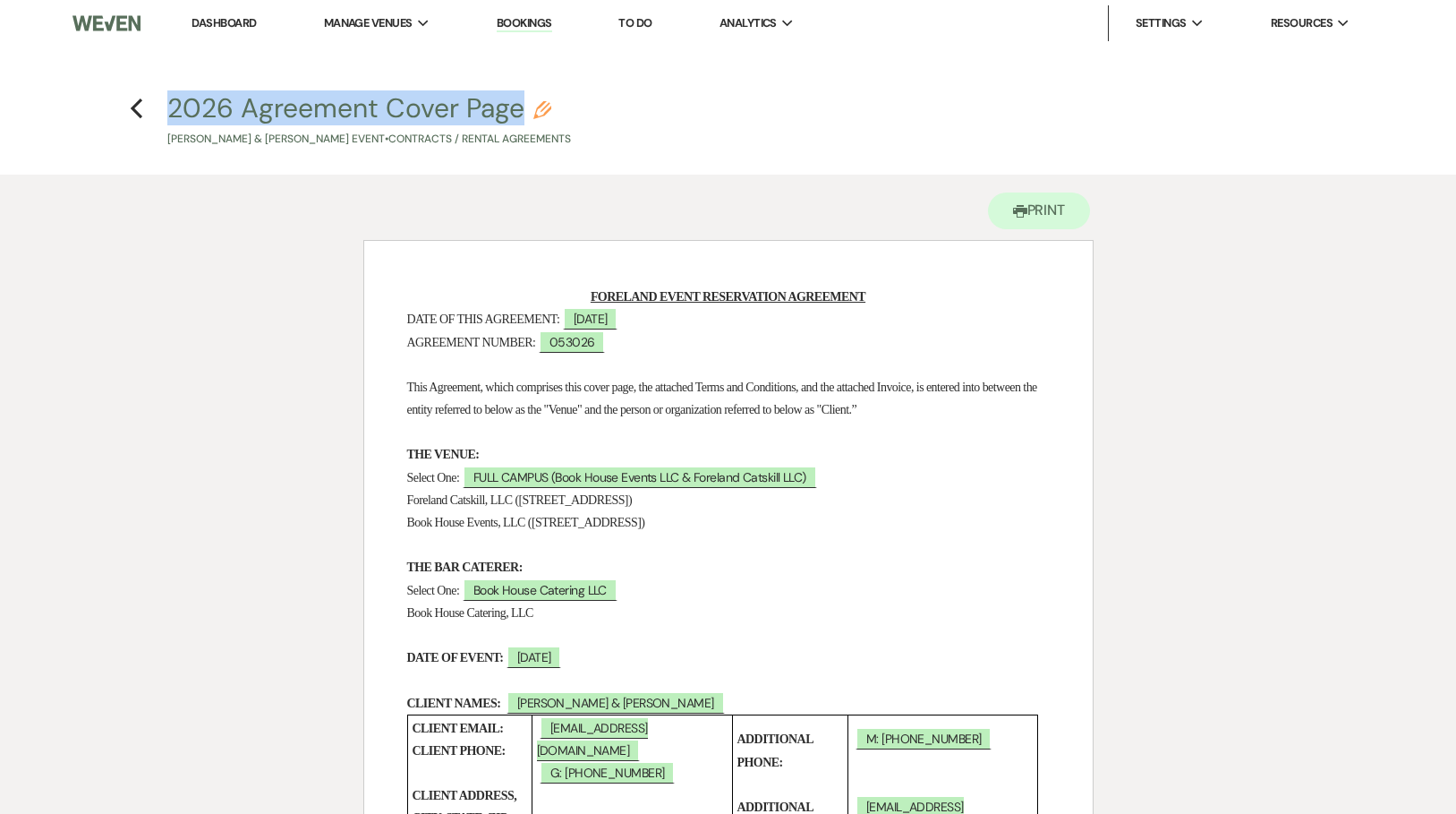
drag, startPoint x: 159, startPoint y: 105, endPoint x: 524, endPoint y: 111, distance: 365.0
click at [524, 111] on h4 "Previous 2026 Agreement Cover Page Pencil [PERSON_NAME] & [PERSON_NAME] Event •…" at bounding box center [728, 119] width 1289 height 58
copy button "2026 Agreement Cover Page"
click at [141, 101] on use "button" at bounding box center [136, 108] width 12 height 20
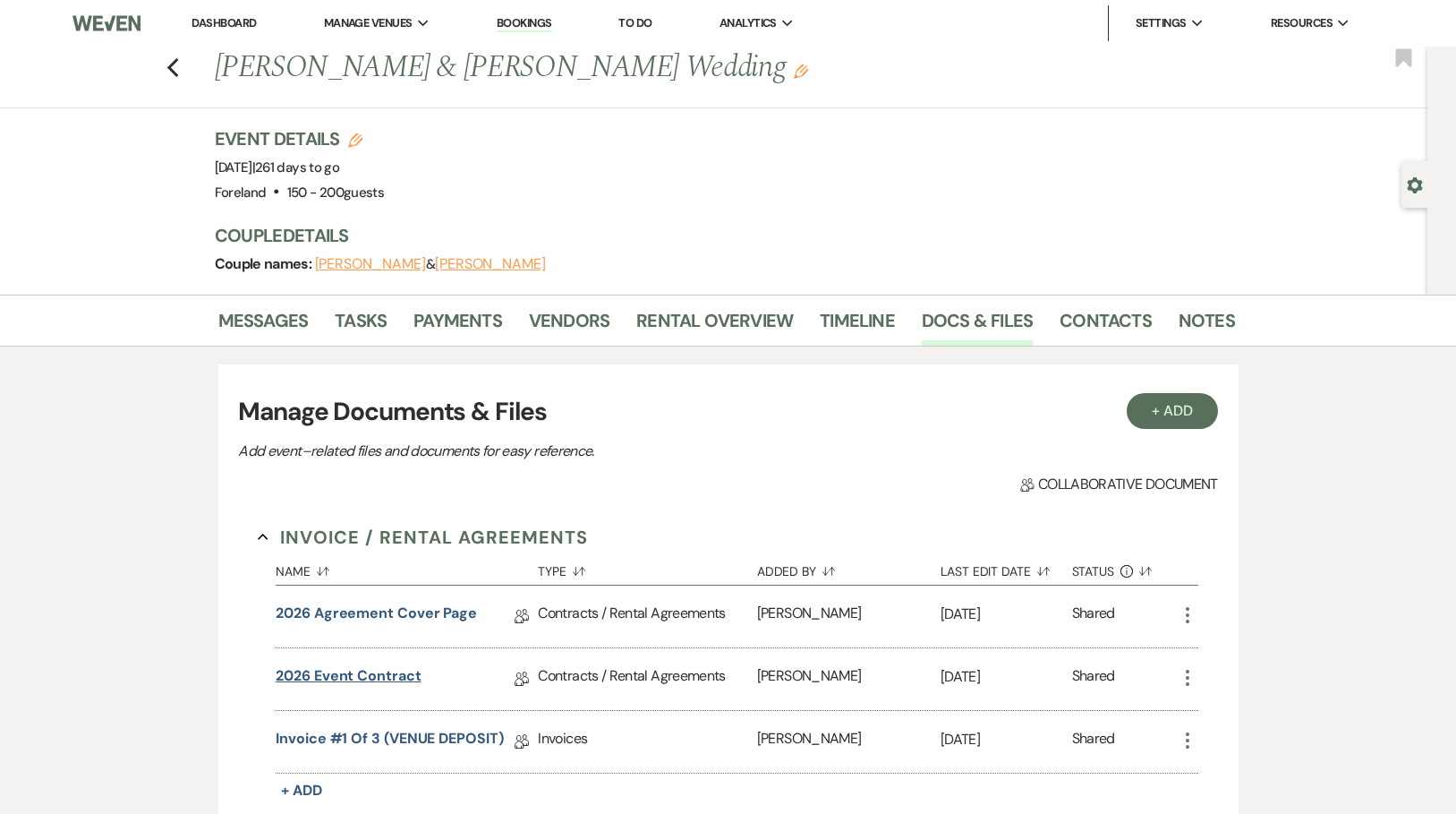
click at [360, 673] on link "2026 Event Contract" at bounding box center [347, 678] width 145 height 28
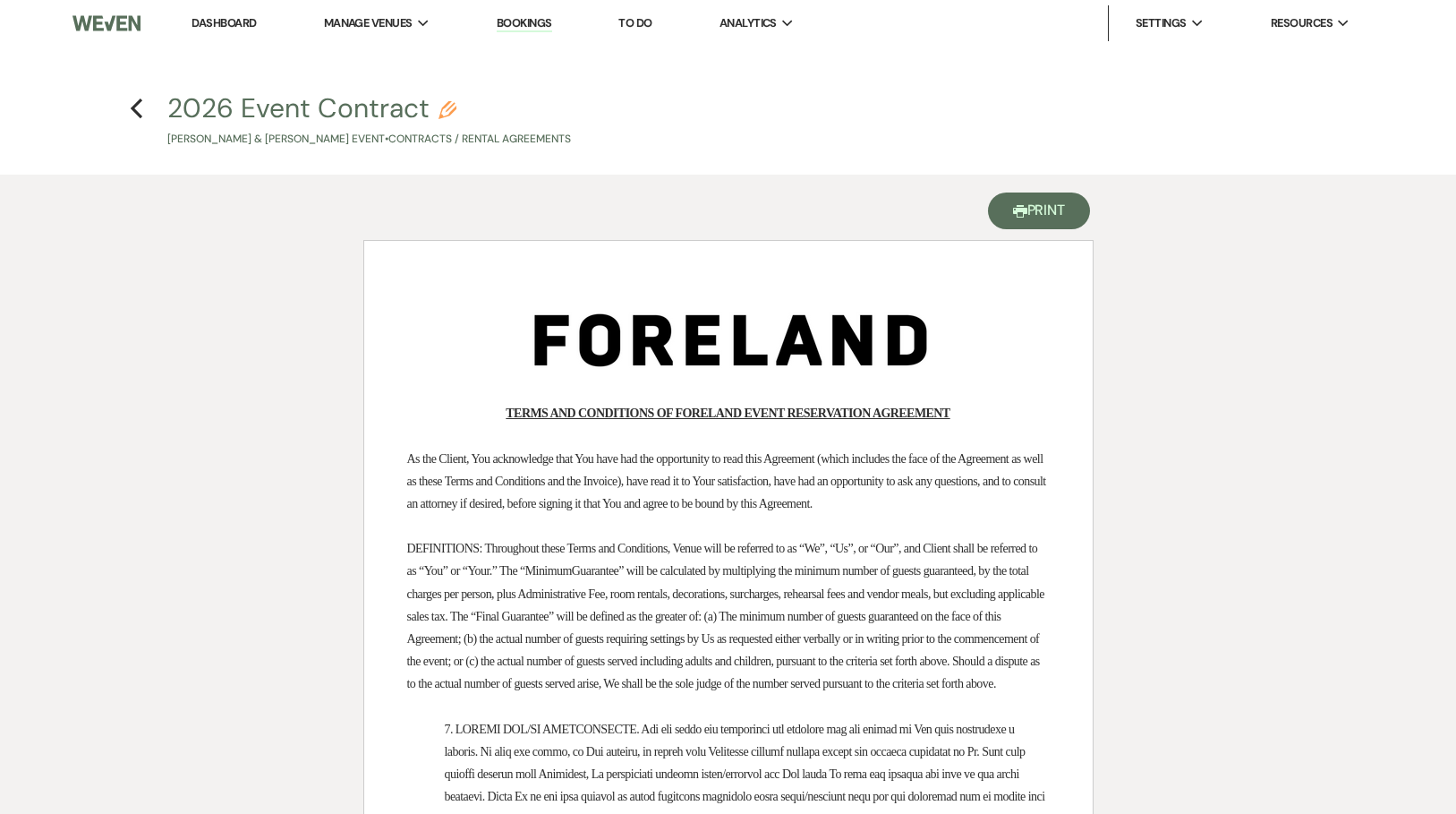
click at [1060, 211] on button "Printer Print" at bounding box center [1040, 210] width 103 height 37
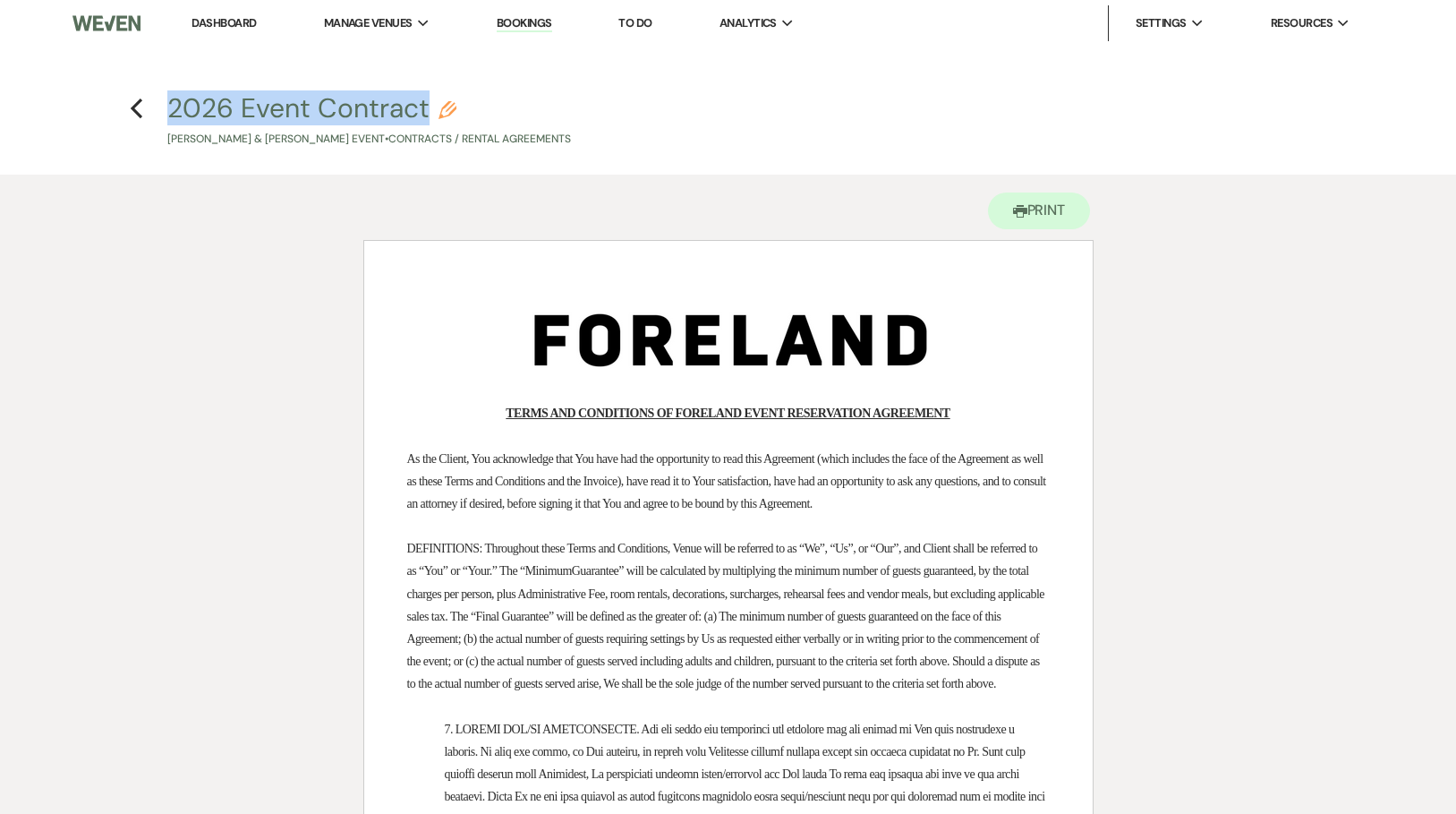
drag, startPoint x: 159, startPoint y: 102, endPoint x: 426, endPoint y: 103, distance: 267.0
click at [426, 103] on h4 "Previous 2026 Event Contract Pencil [PERSON_NAME] & [PERSON_NAME] Event • Contr…" at bounding box center [728, 119] width 1289 height 58
copy button "2026 Event Contract"
click at [1055, 217] on button "Printer Print" at bounding box center [1040, 210] width 103 height 37
click at [136, 106] on use "button" at bounding box center [136, 108] width 12 height 20
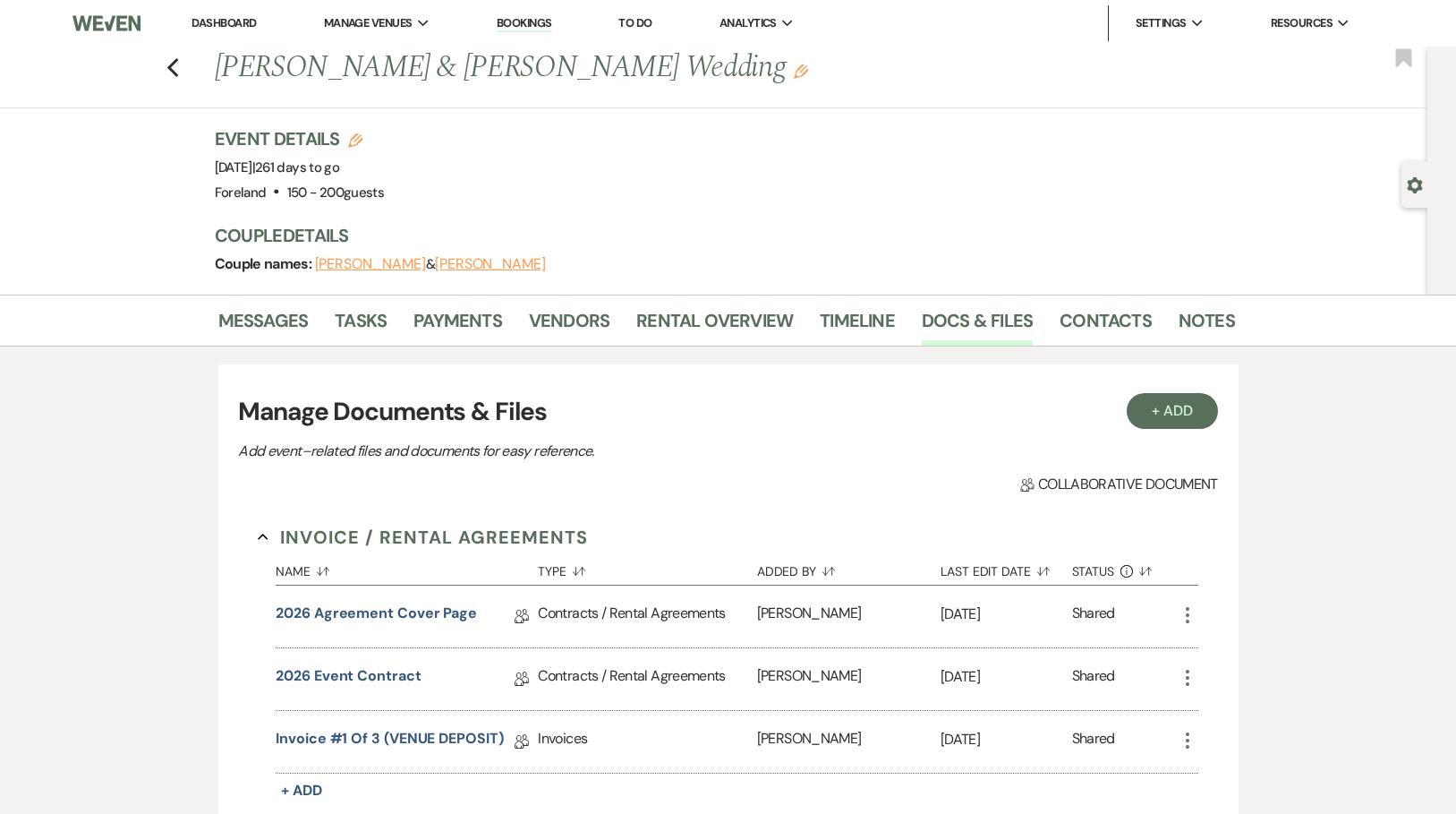
scroll to position [140, 0]
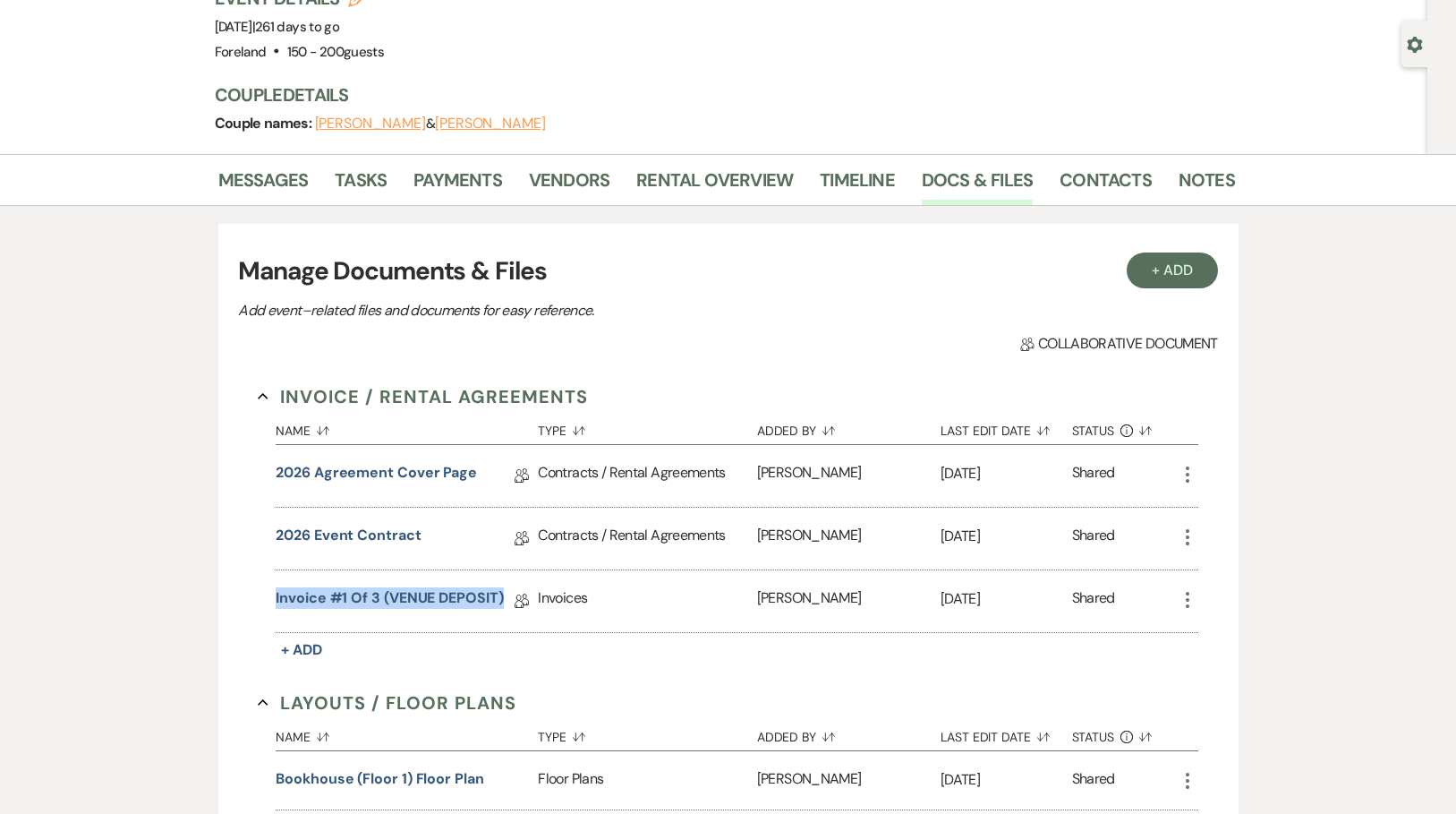
drag, startPoint x: 259, startPoint y: 590, endPoint x: 504, endPoint y: 595, distance: 245.1
click at [504, 595] on section "Invoice / Rental Agreements Collapse Name Sort Default Type Sort Default Added …" at bounding box center [728, 523] width 941 height 279
copy link "Invoice #1 of 3 (VENUE DEPOSIT)"
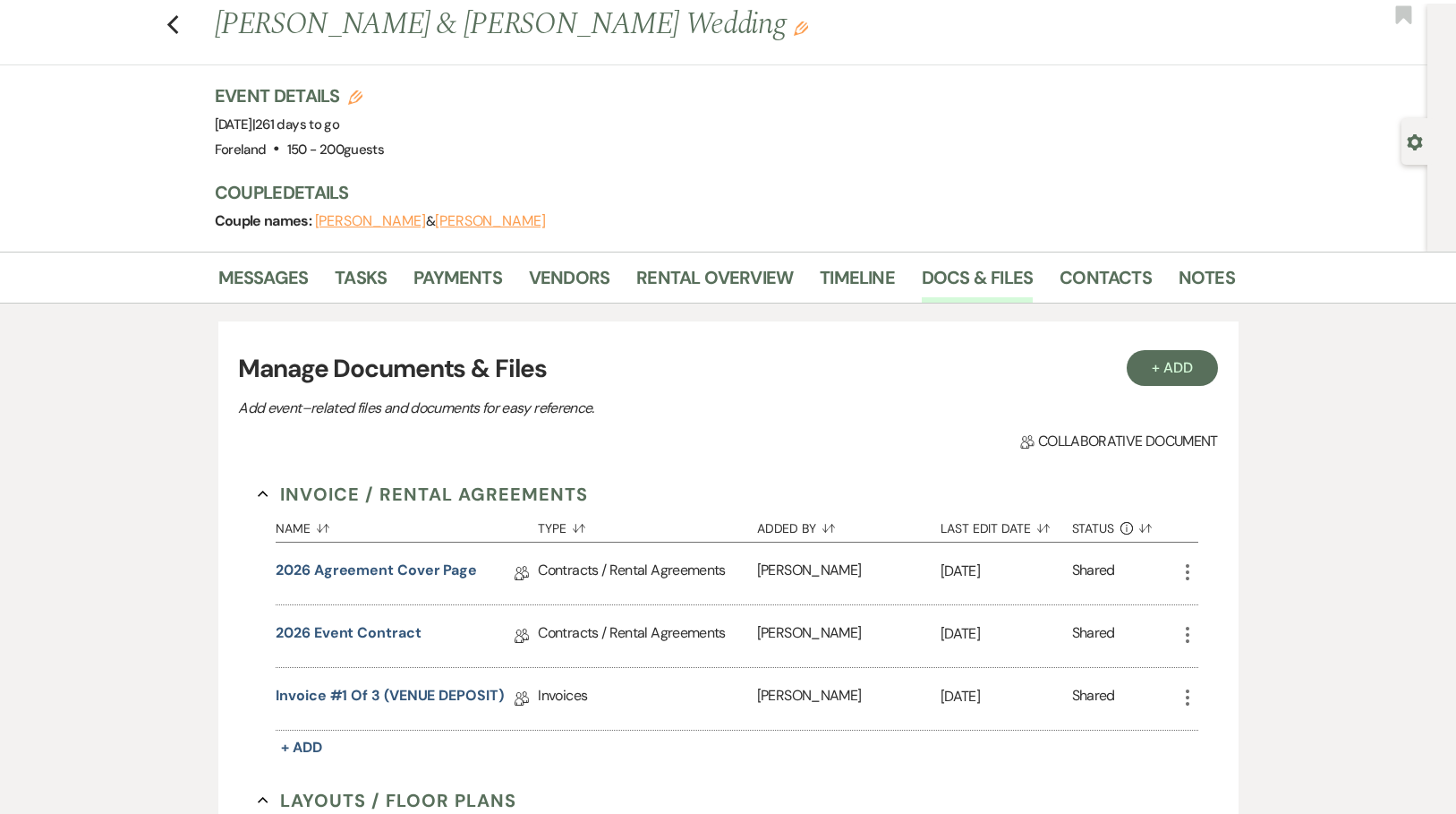
scroll to position [0, 0]
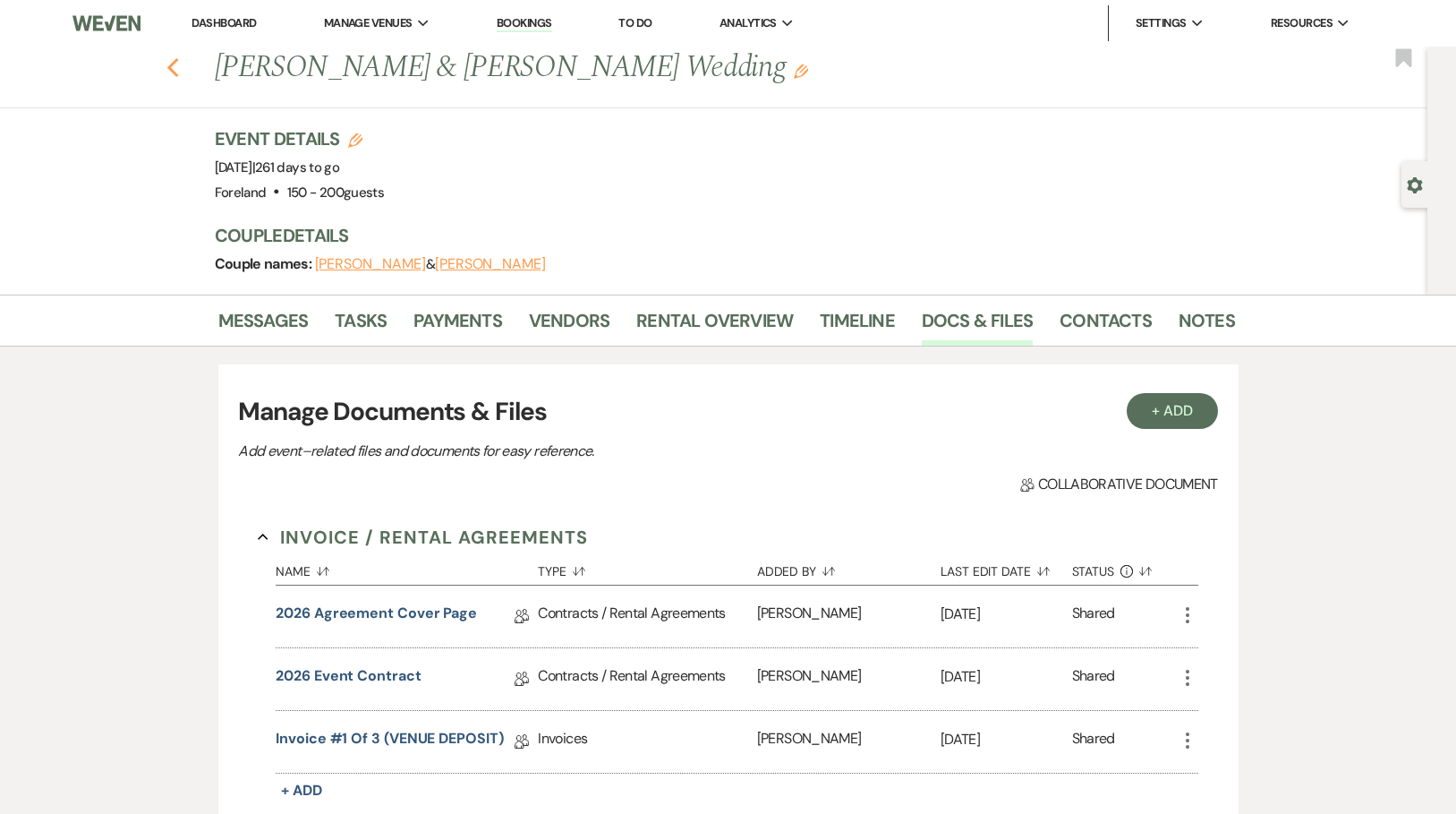
click at [180, 57] on button "Previous" at bounding box center [173, 67] width 13 height 25
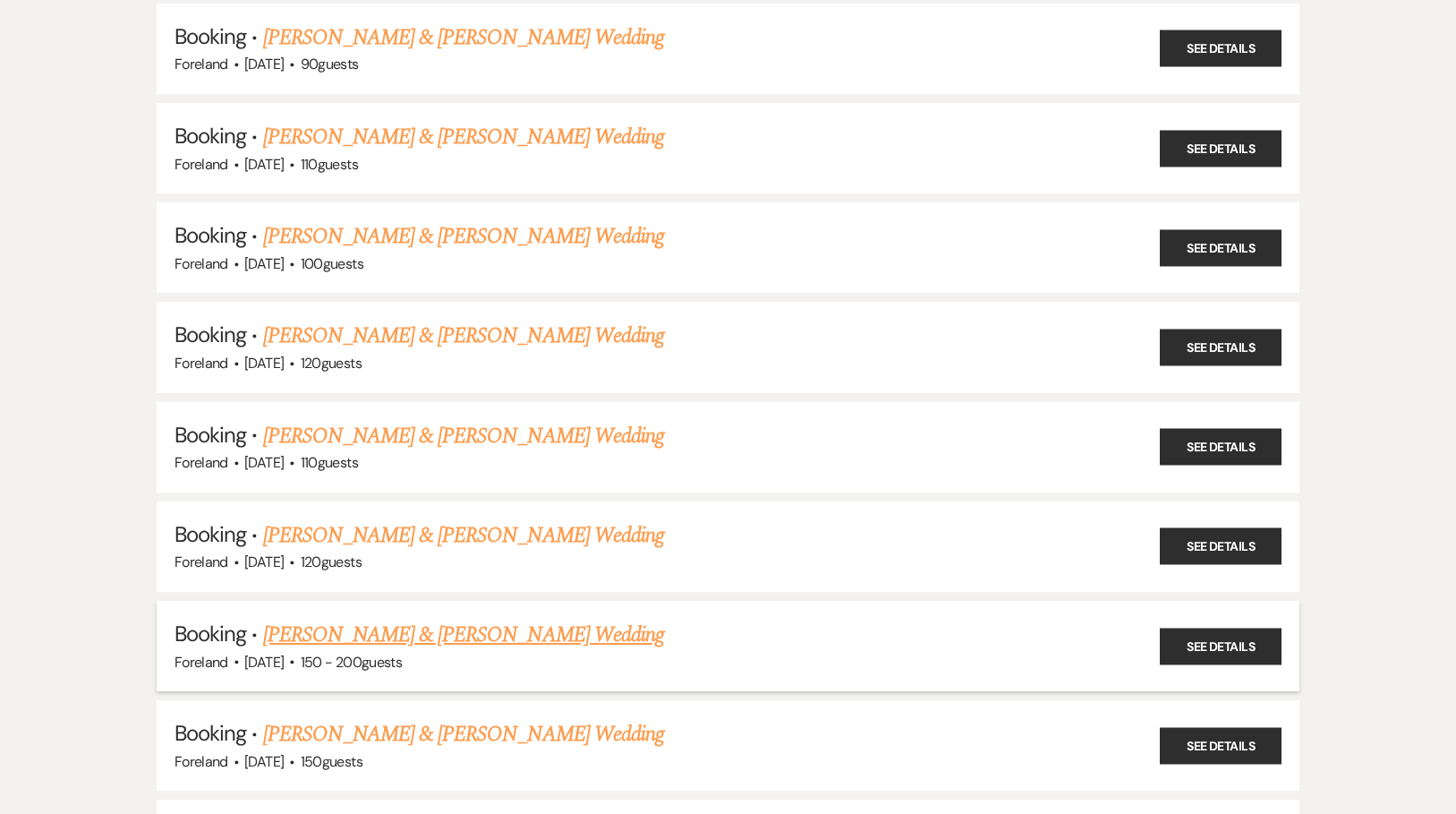
click at [430, 622] on link "[PERSON_NAME] & [PERSON_NAME] Wedding" at bounding box center [464, 635] width 401 height 32
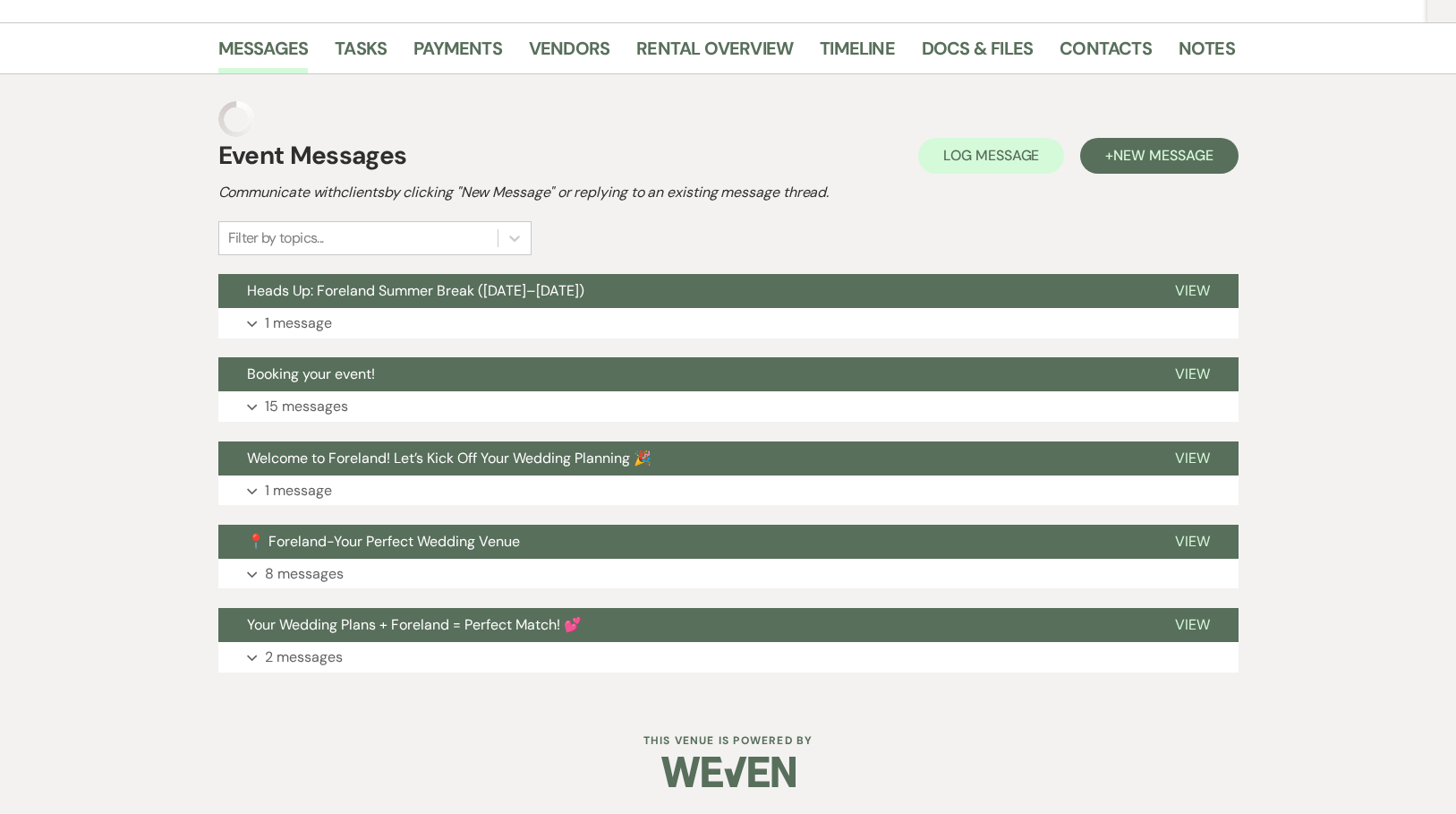
scroll to position [233, 0]
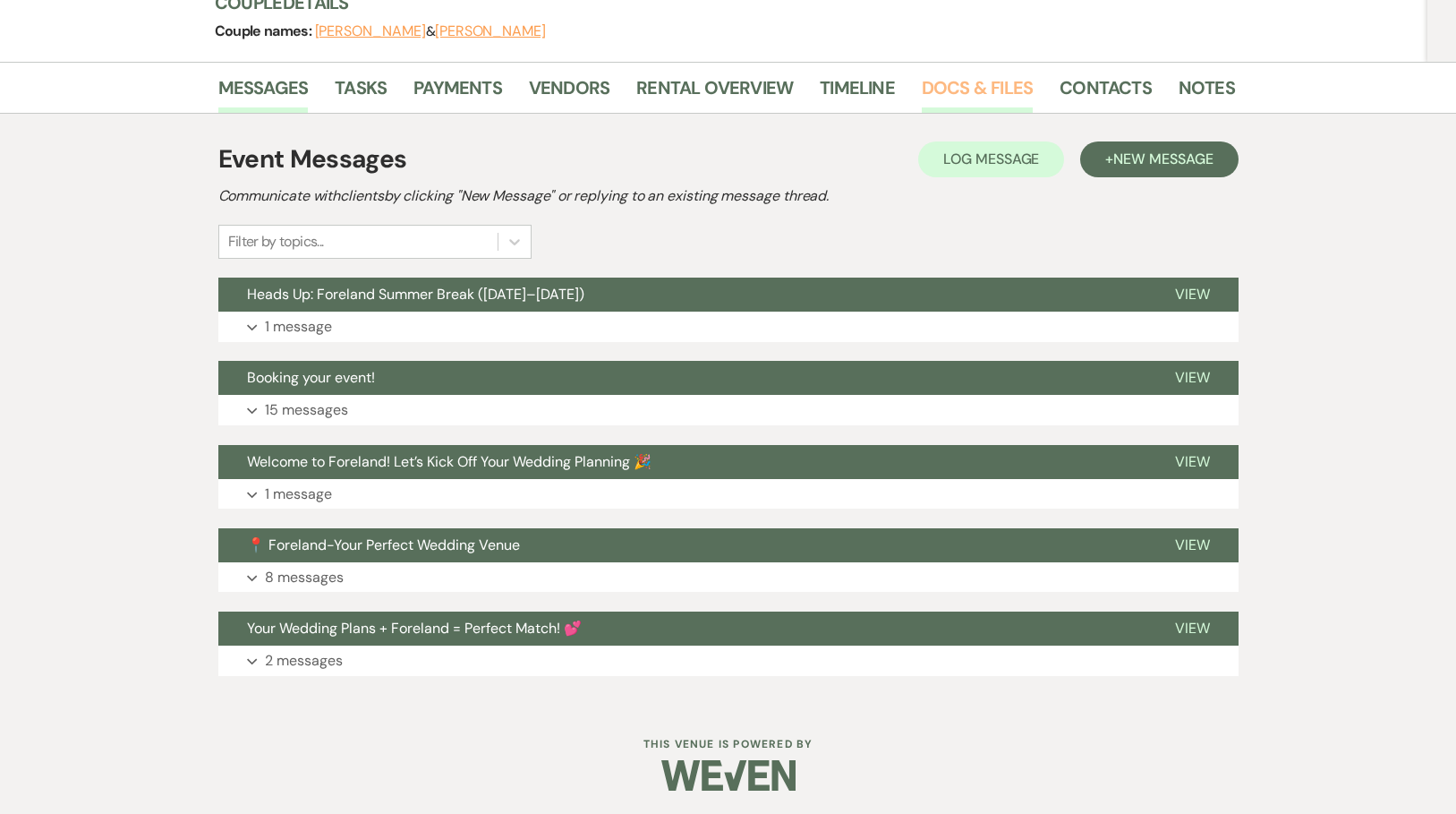
click at [955, 90] on link "Docs & Files" at bounding box center [977, 94] width 111 height 40
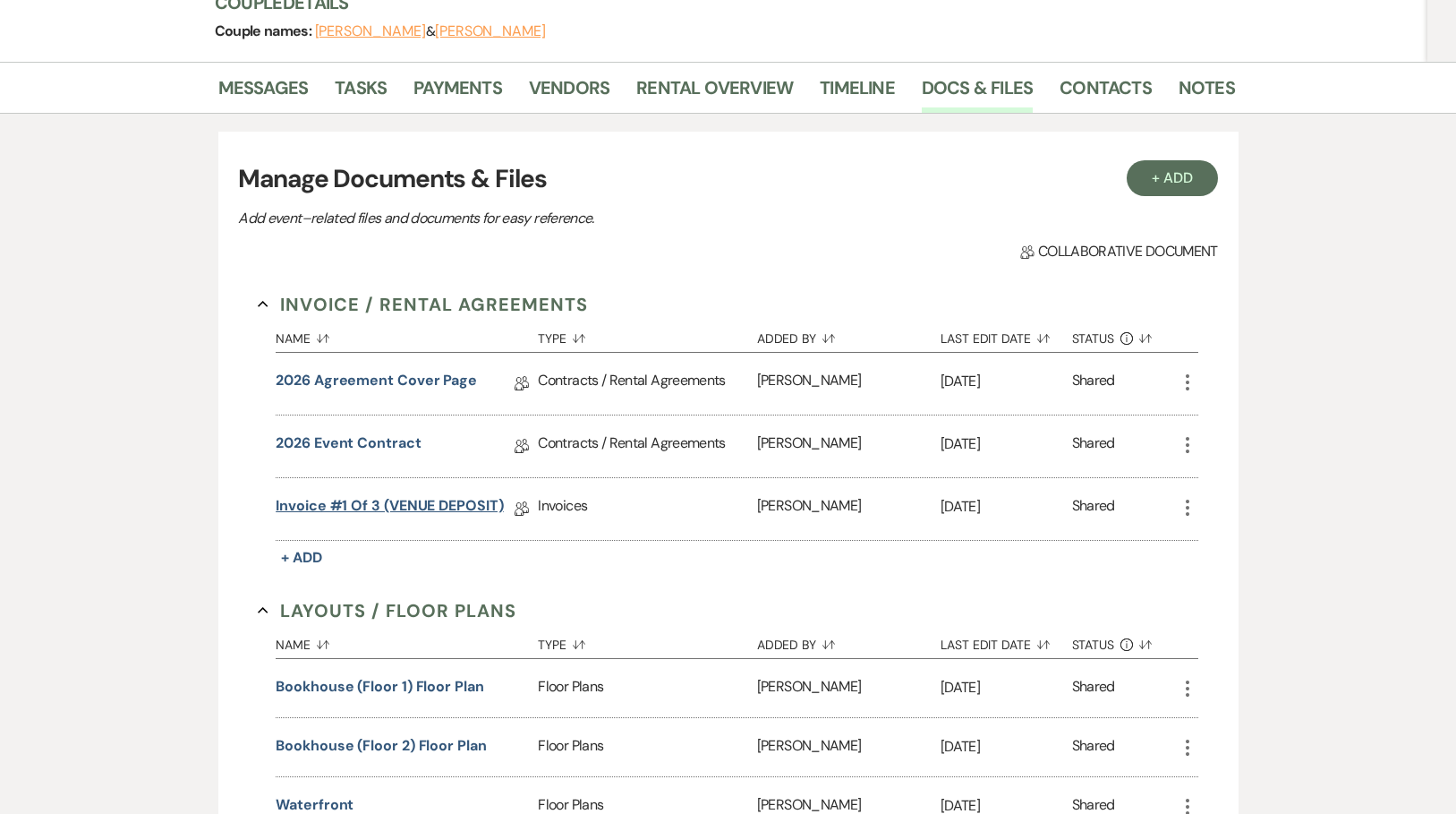
click at [382, 503] on link "Invoice #1 of 3 (VENUE DEPOSIT)" at bounding box center [389, 508] width 228 height 28
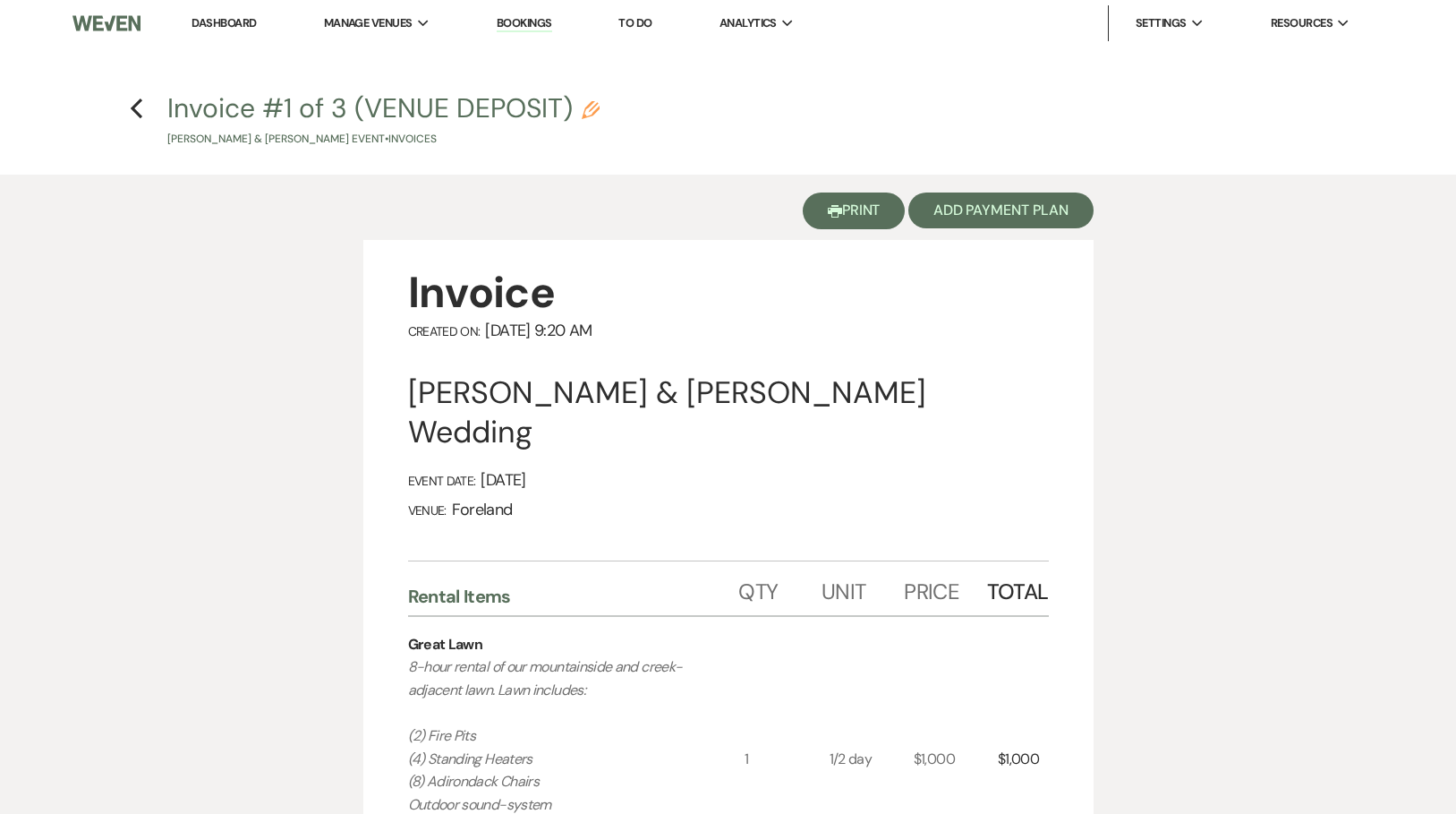
click at [861, 212] on button "Printer Print" at bounding box center [854, 210] width 103 height 37
click at [134, 112] on use "button" at bounding box center [136, 108] width 12 height 20
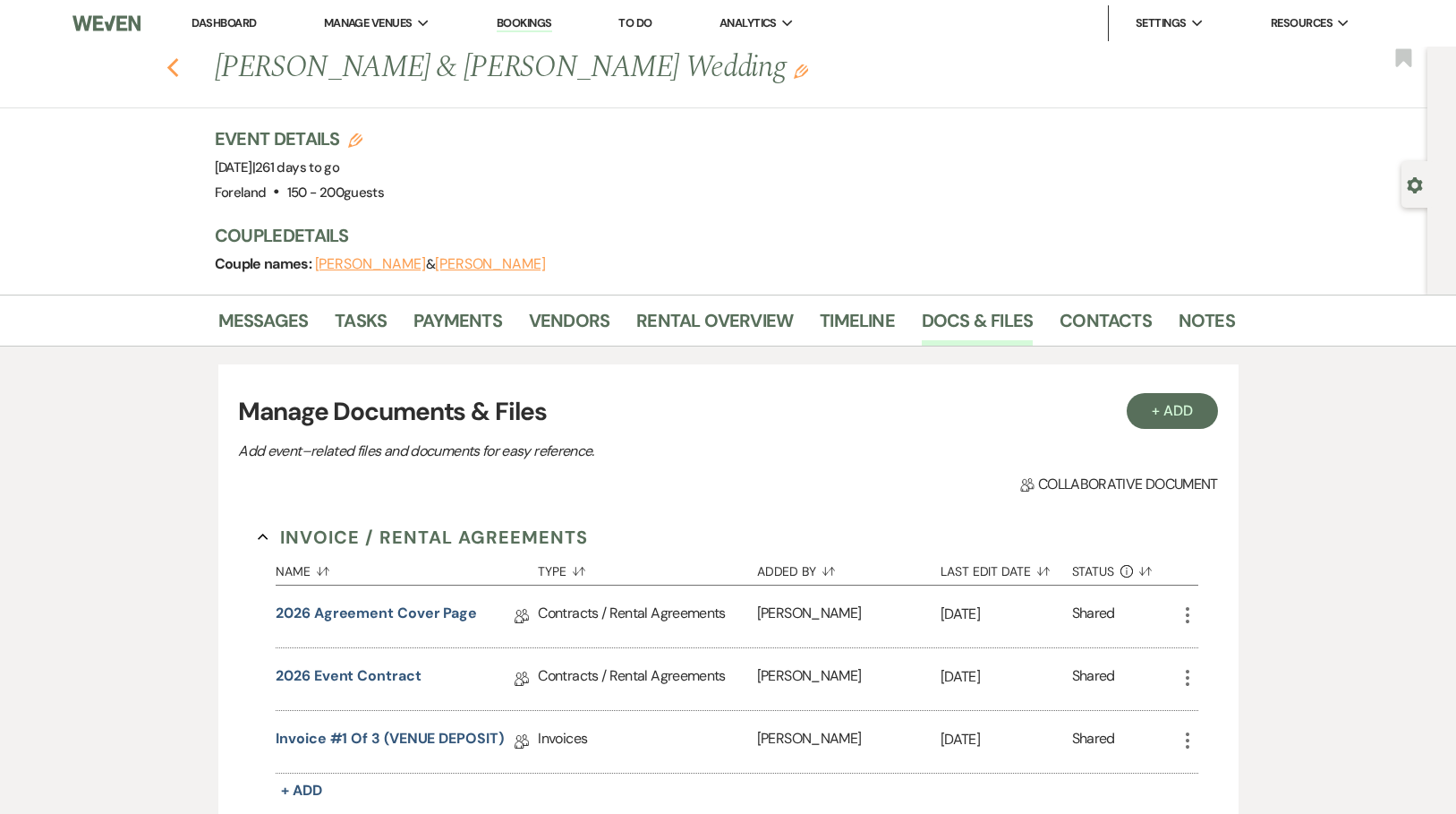
click at [178, 65] on use "button" at bounding box center [172, 68] width 12 height 20
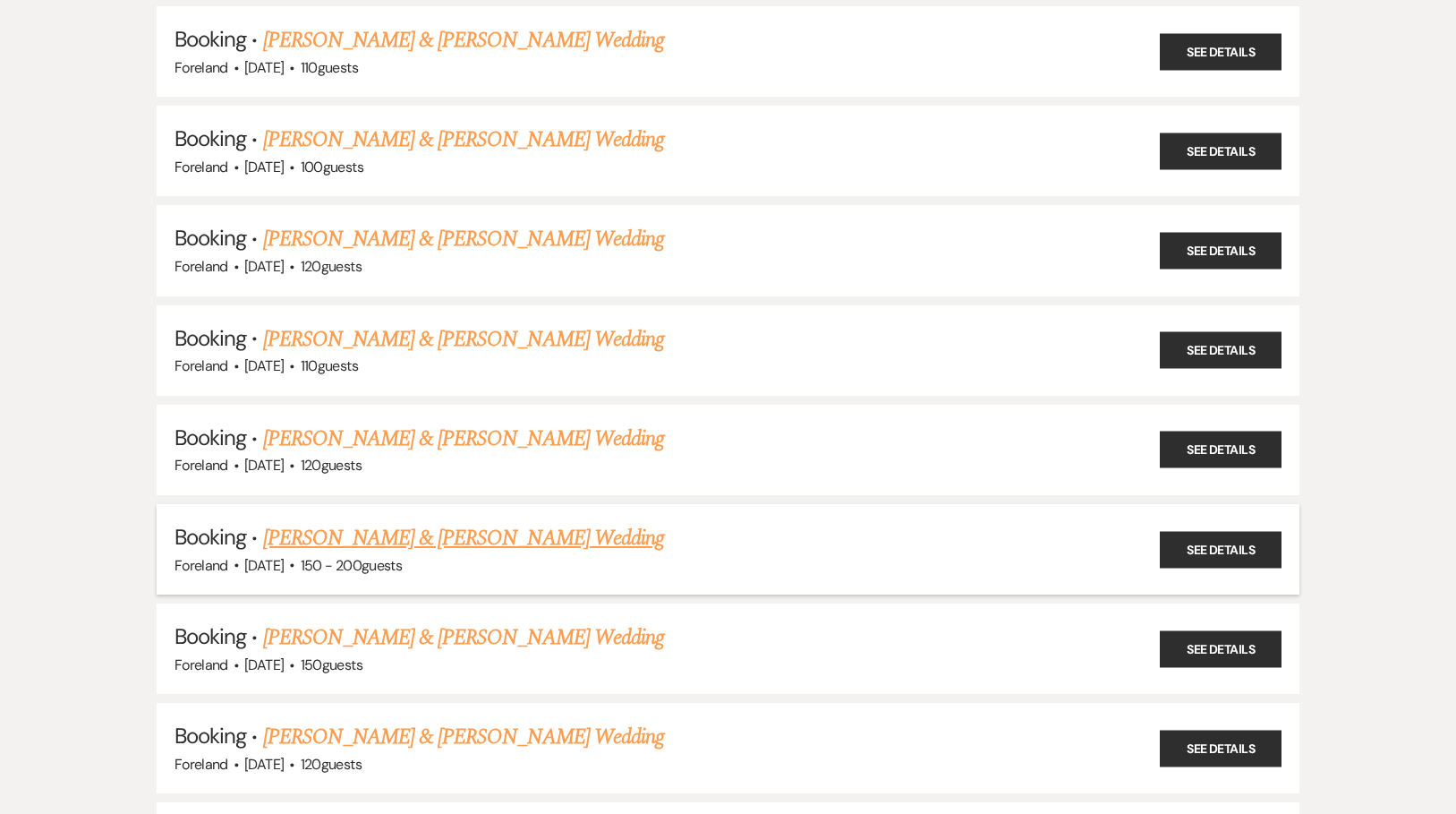
scroll to position [479, 0]
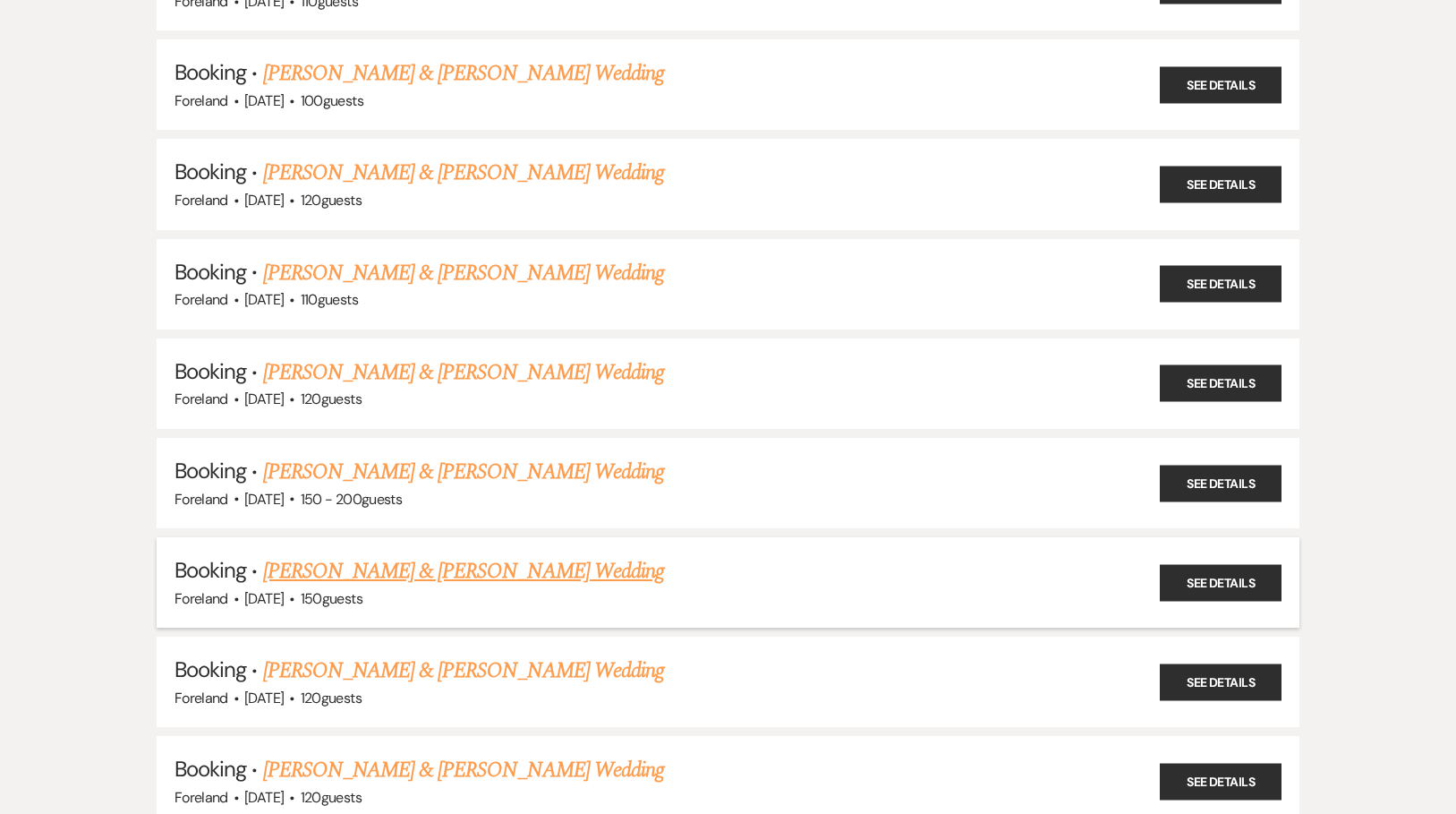
click at [539, 555] on link "[PERSON_NAME] & [PERSON_NAME] Wedding" at bounding box center [464, 571] width 401 height 32
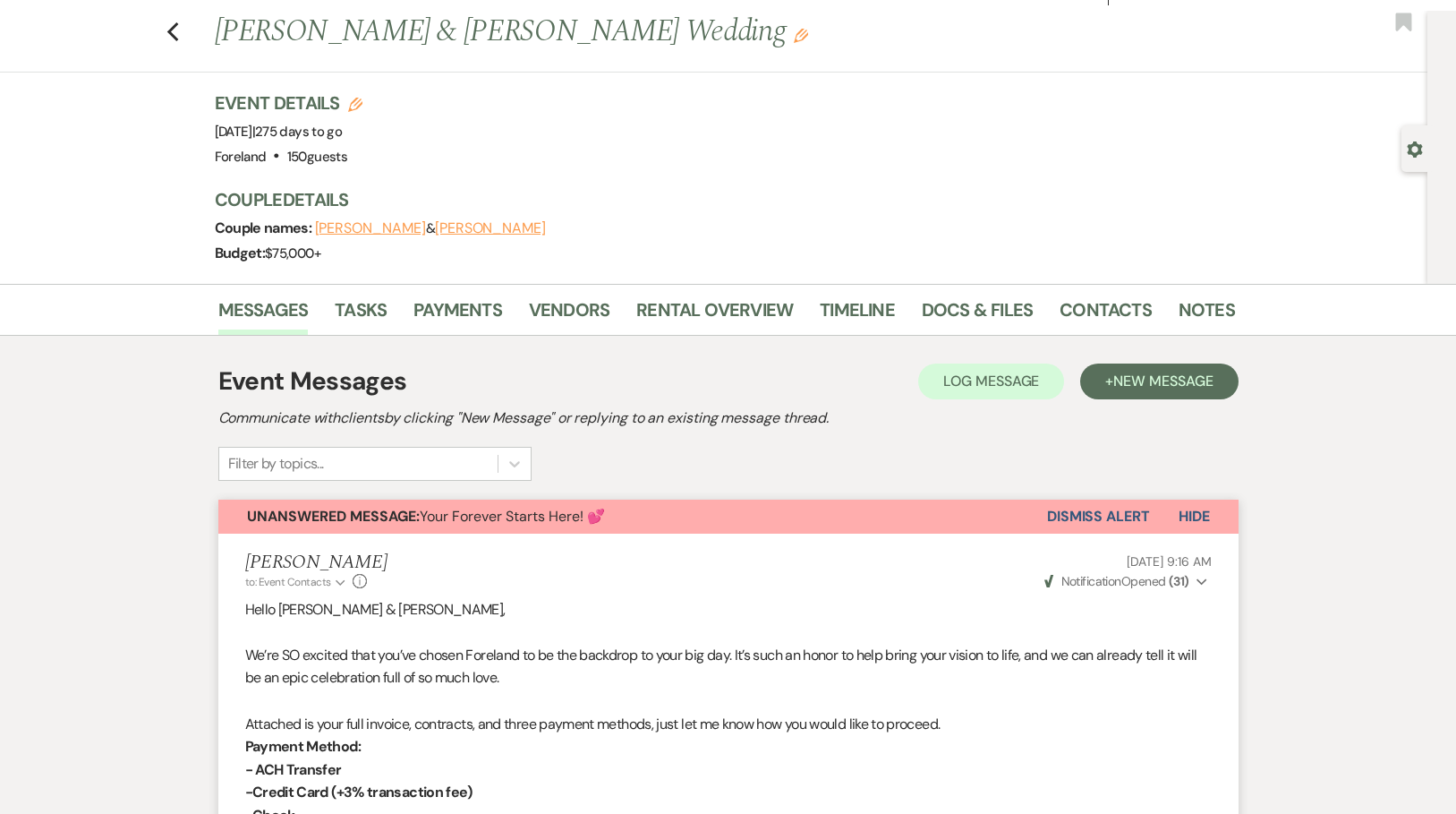
scroll to position [66, 0]
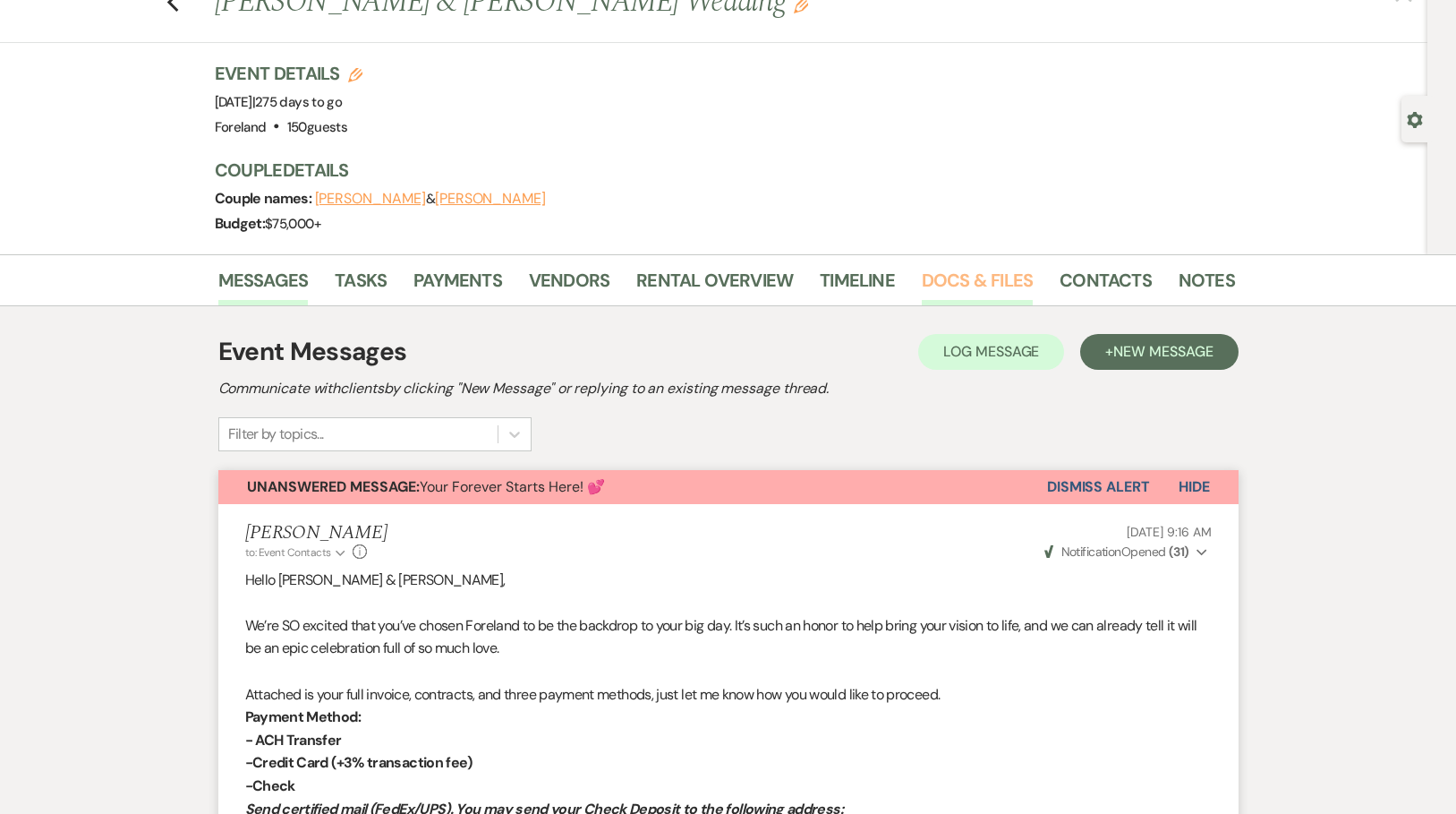
click at [943, 282] on link "Docs & Files" at bounding box center [977, 286] width 111 height 40
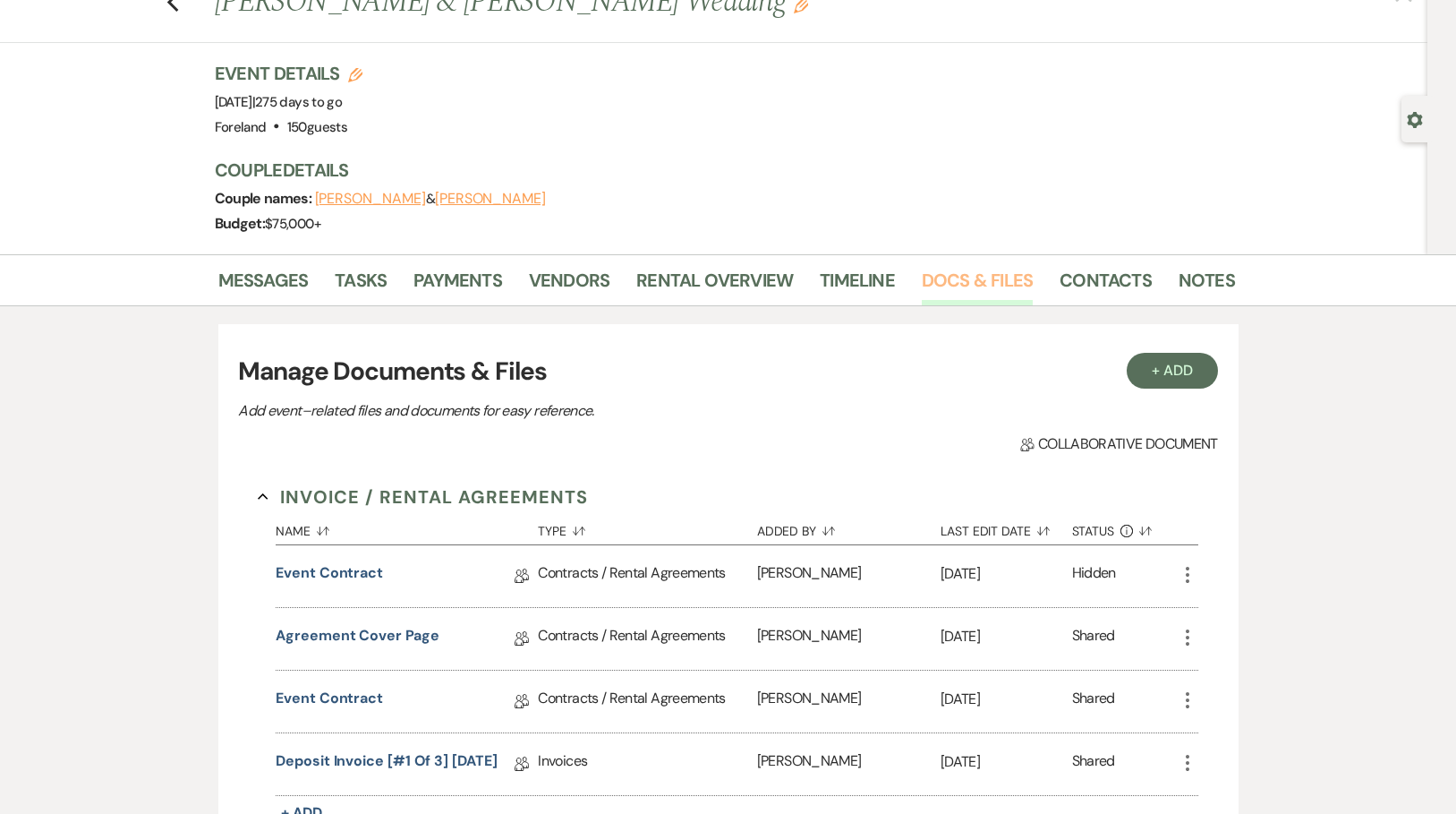
click at [969, 283] on link "Docs & Files" at bounding box center [977, 286] width 111 height 40
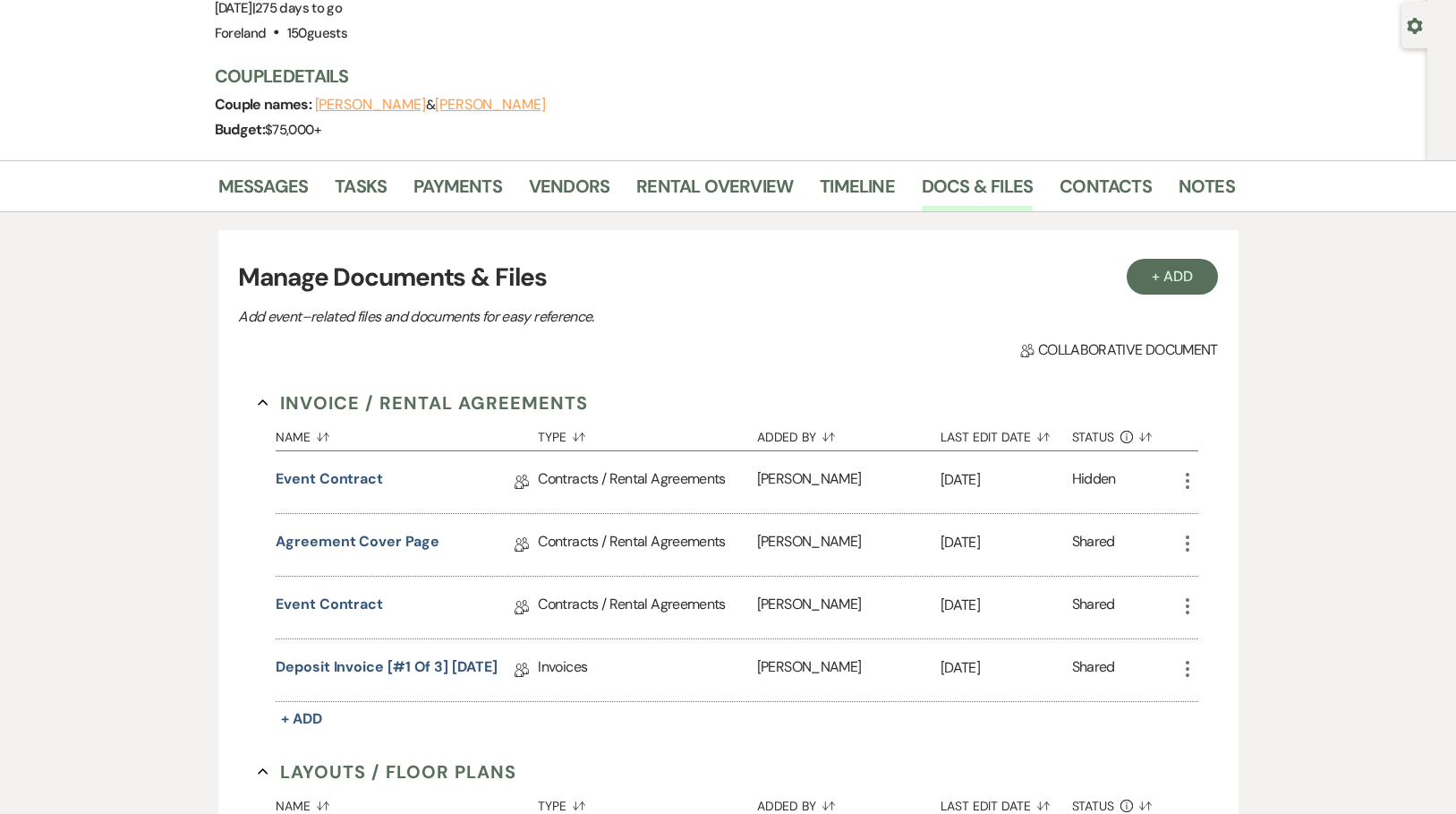
scroll to position [163, 0]
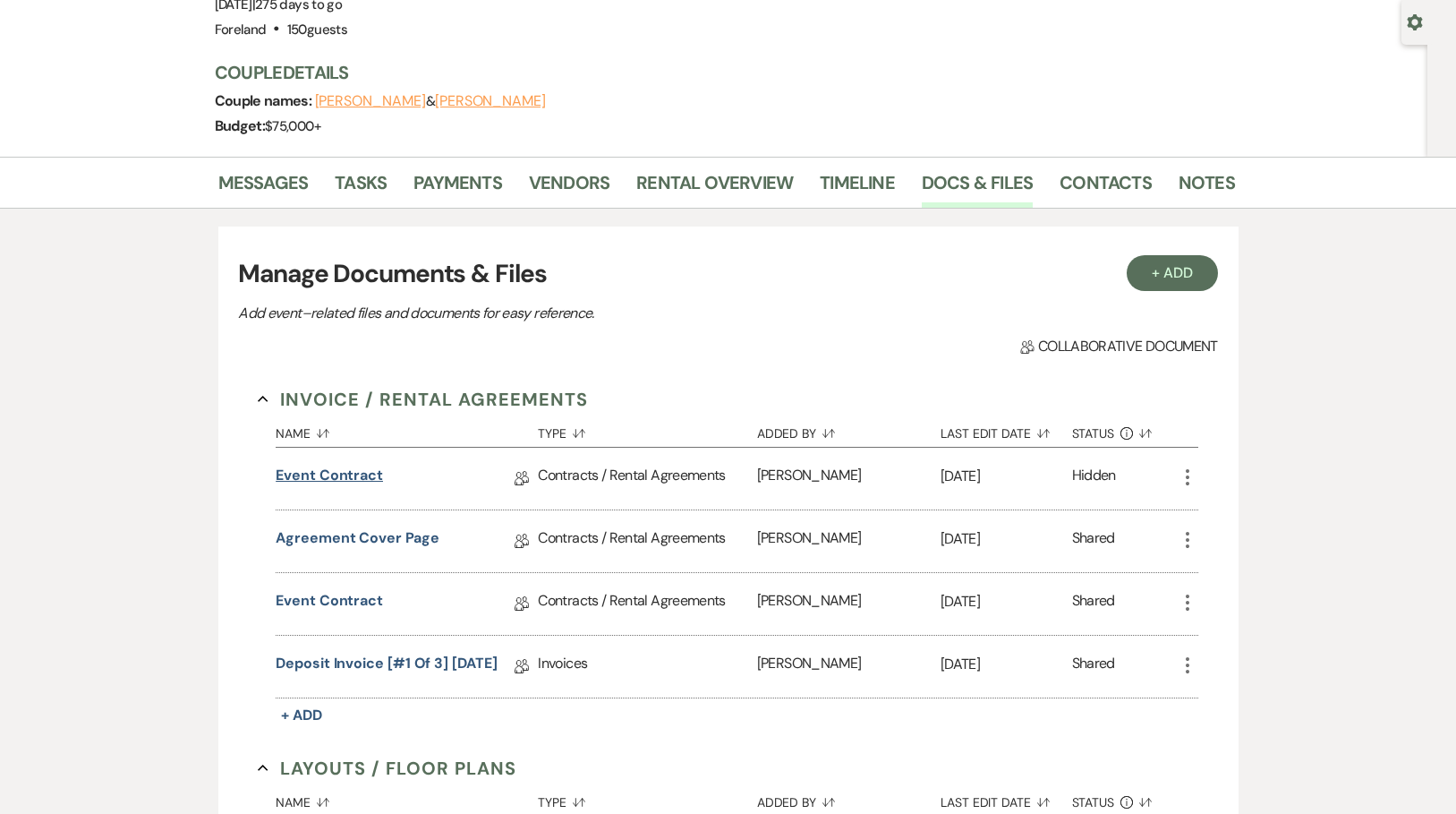
click at [321, 471] on link "Event Contract" at bounding box center [328, 478] width 107 height 28
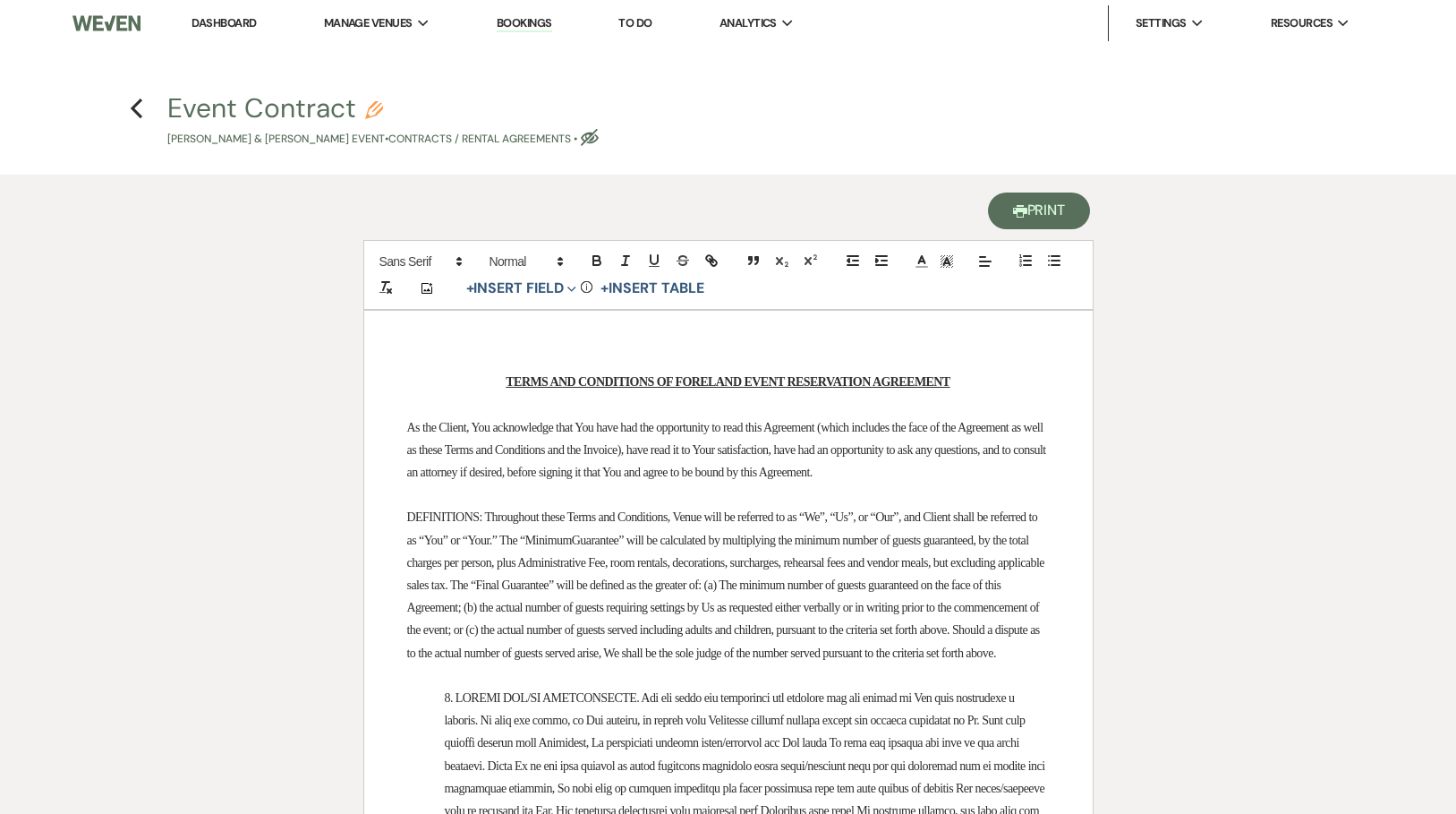
click at [1039, 219] on button "Printer Print" at bounding box center [1040, 210] width 103 height 37
click at [136, 102] on icon "Previous" at bounding box center [136, 108] width 13 height 22
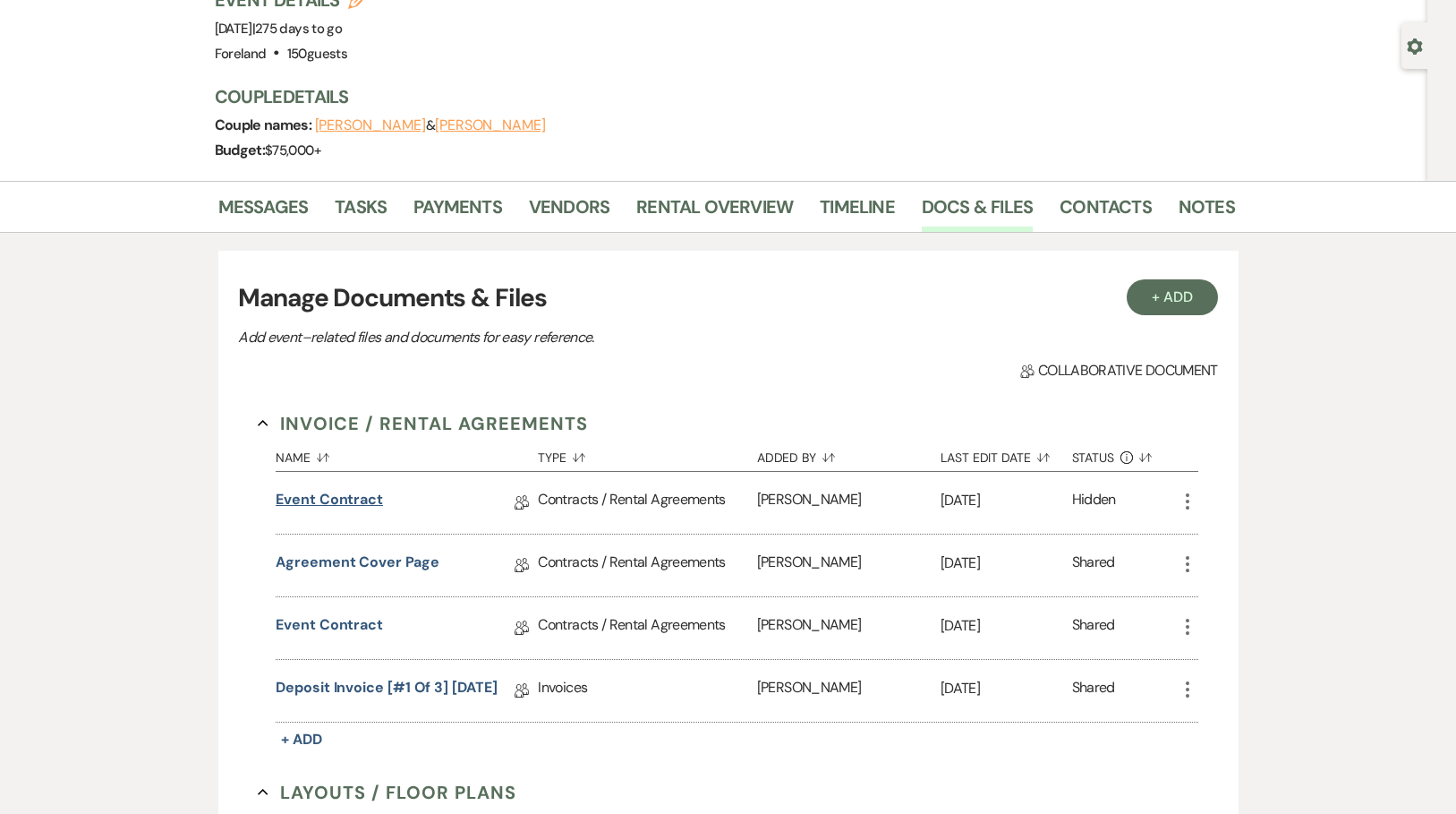
scroll to position [93, 0]
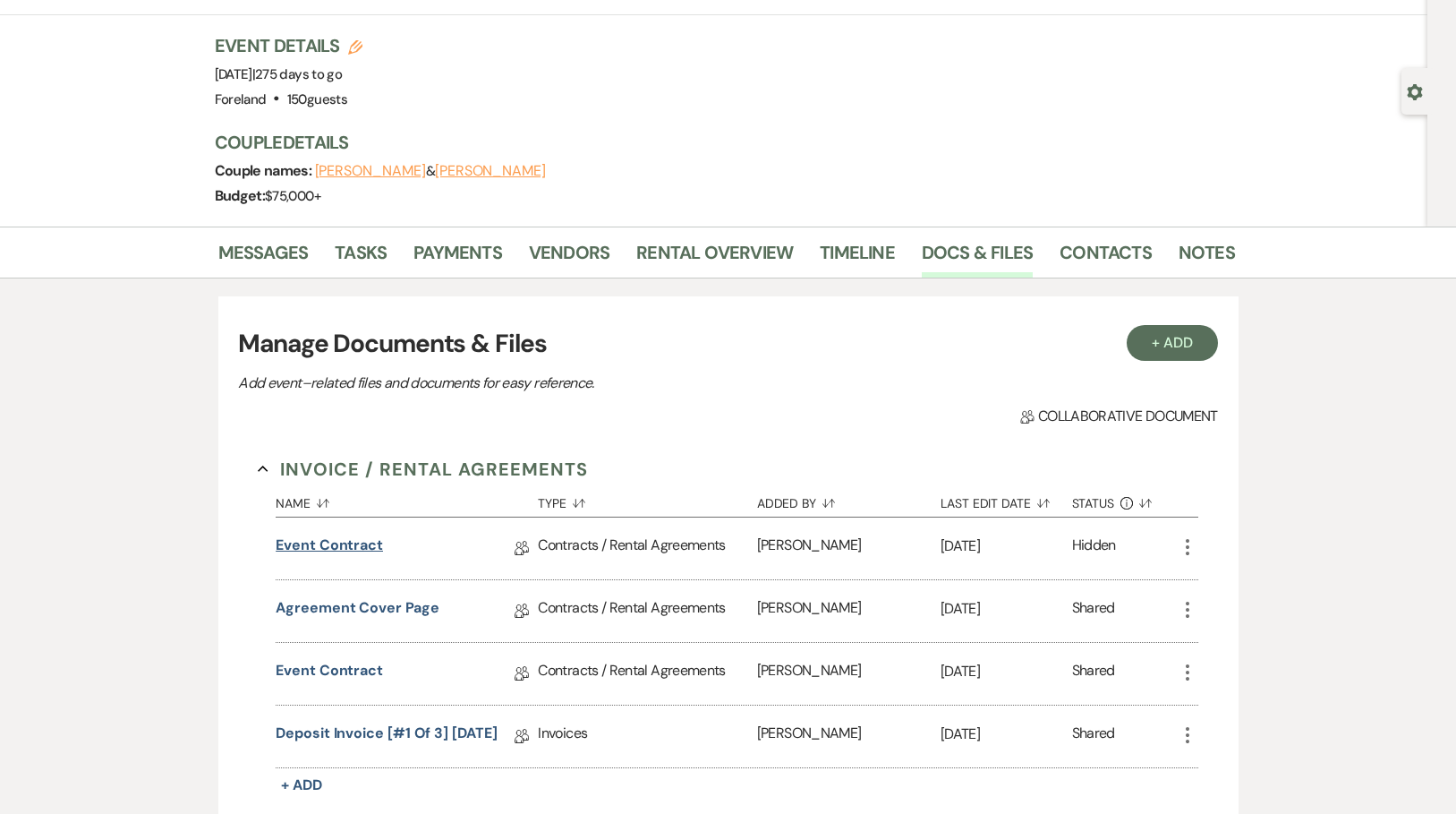
click at [353, 543] on link "Event Contract" at bounding box center [328, 548] width 107 height 28
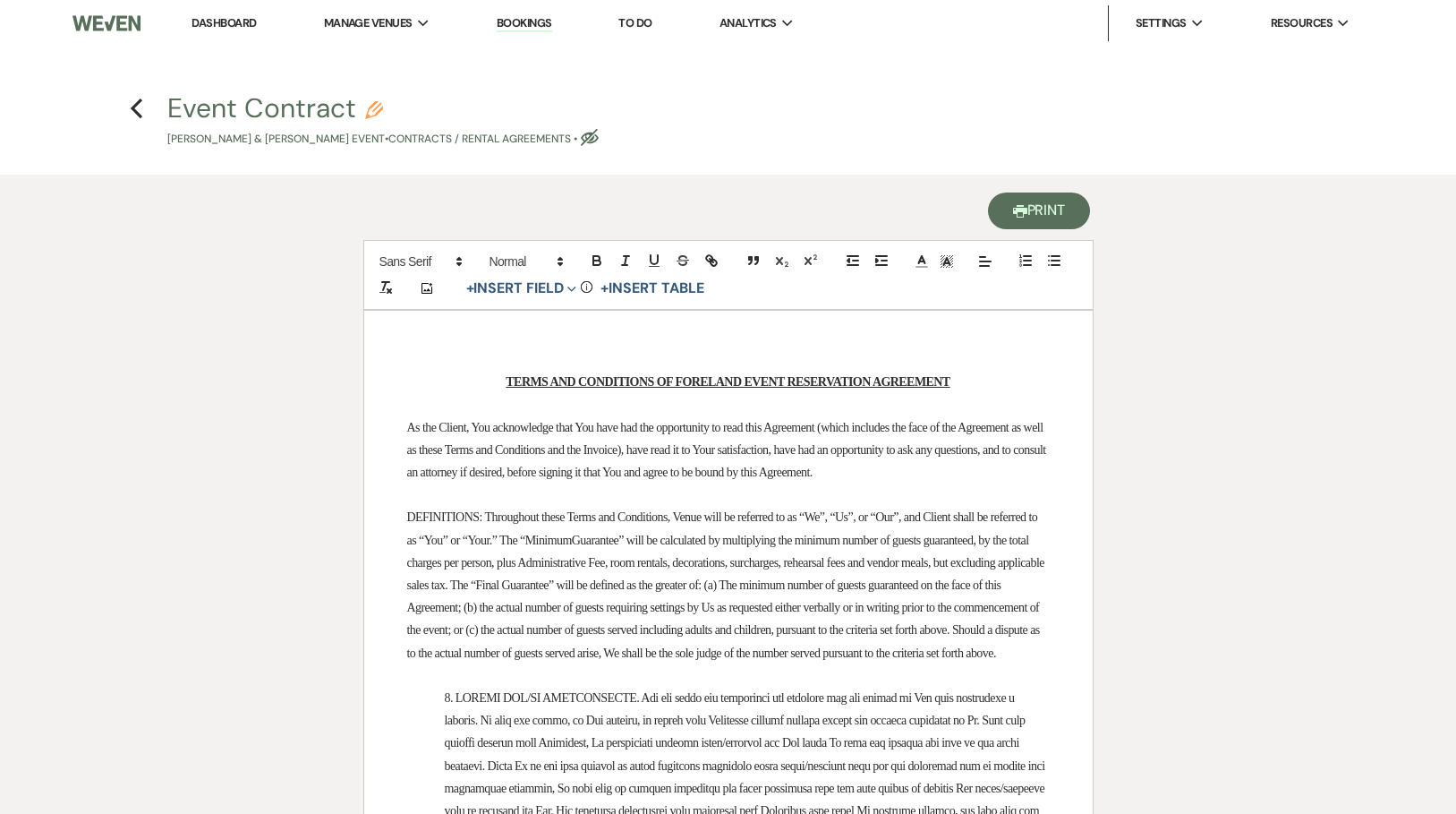
click at [1042, 202] on button "Printer Print" at bounding box center [1040, 210] width 103 height 37
click at [135, 108] on icon "Previous" at bounding box center [136, 108] width 13 height 22
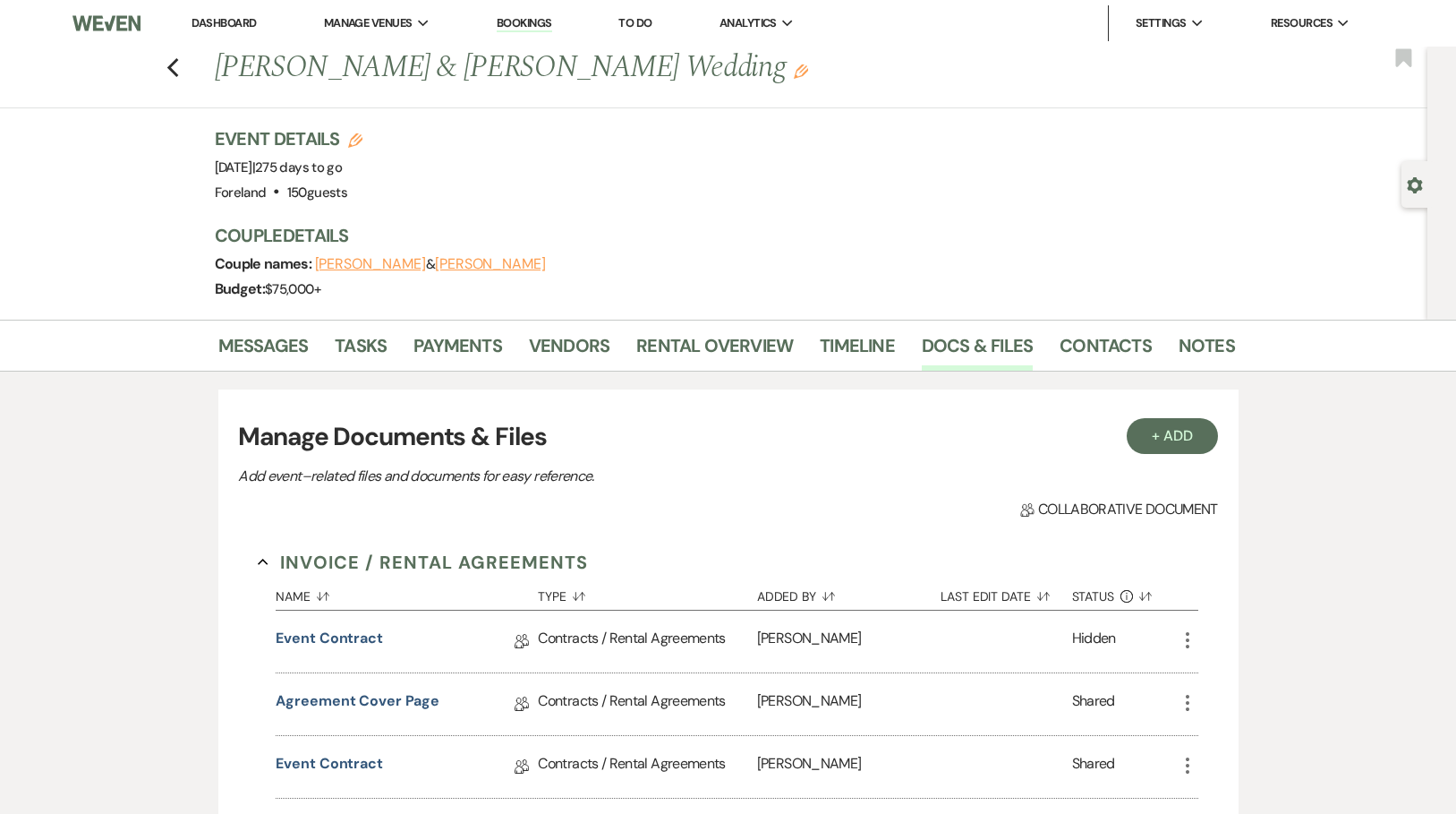
scroll to position [93, 0]
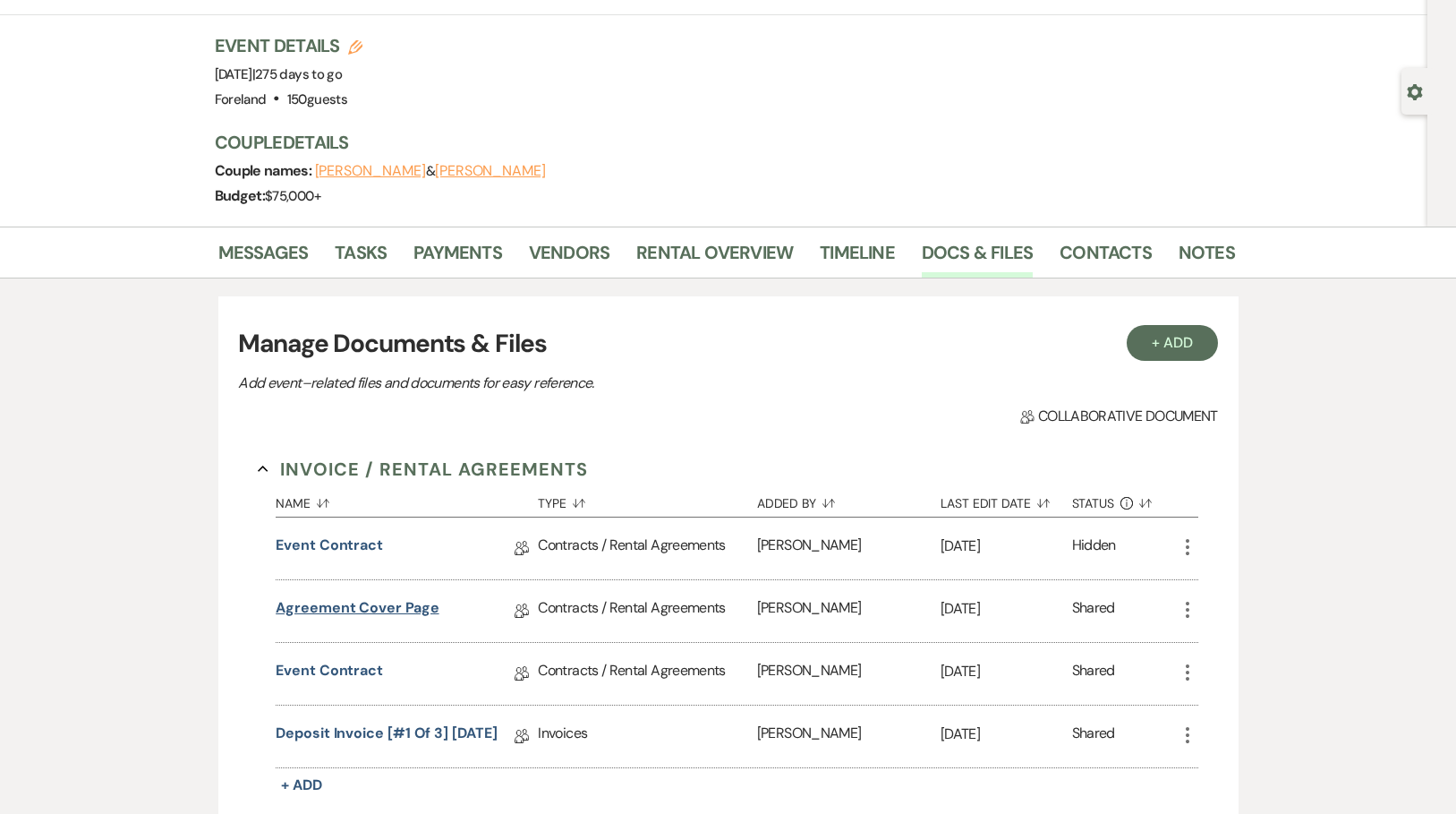
click at [323, 603] on link "Agreement Cover Page" at bounding box center [356, 611] width 163 height 28
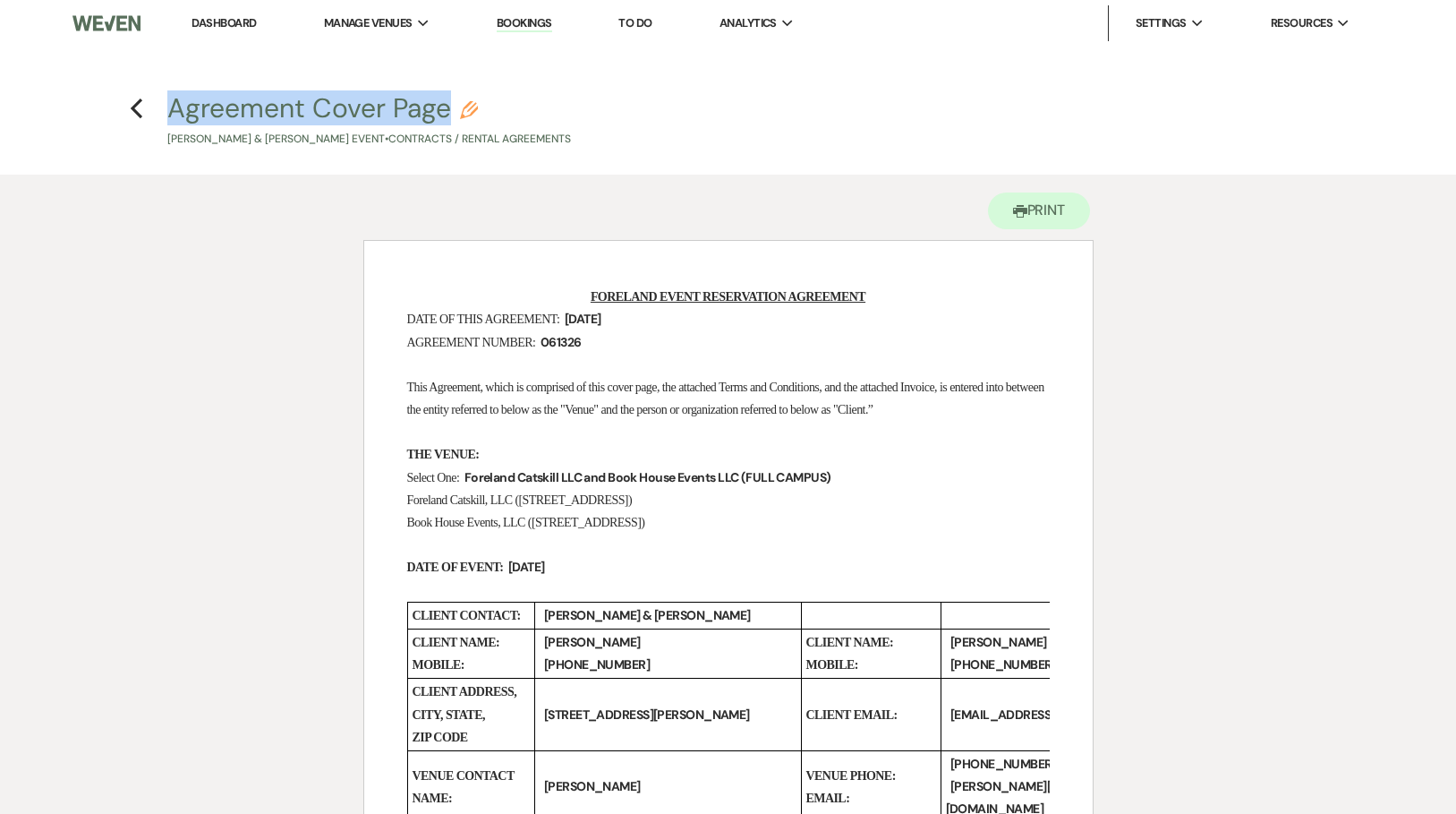
drag, startPoint x: 161, startPoint y: 109, endPoint x: 447, endPoint y: 111, distance: 286.0
click at [447, 111] on h4 "Previous Agreement Cover Page Pencil [PERSON_NAME] & [PERSON_NAME] Event • Cont…" at bounding box center [728, 119] width 1289 height 58
copy button "Agreement Cover Page"
click at [1040, 210] on button "Printer Print" at bounding box center [1040, 210] width 103 height 37
click at [133, 106] on use "button" at bounding box center [136, 108] width 12 height 20
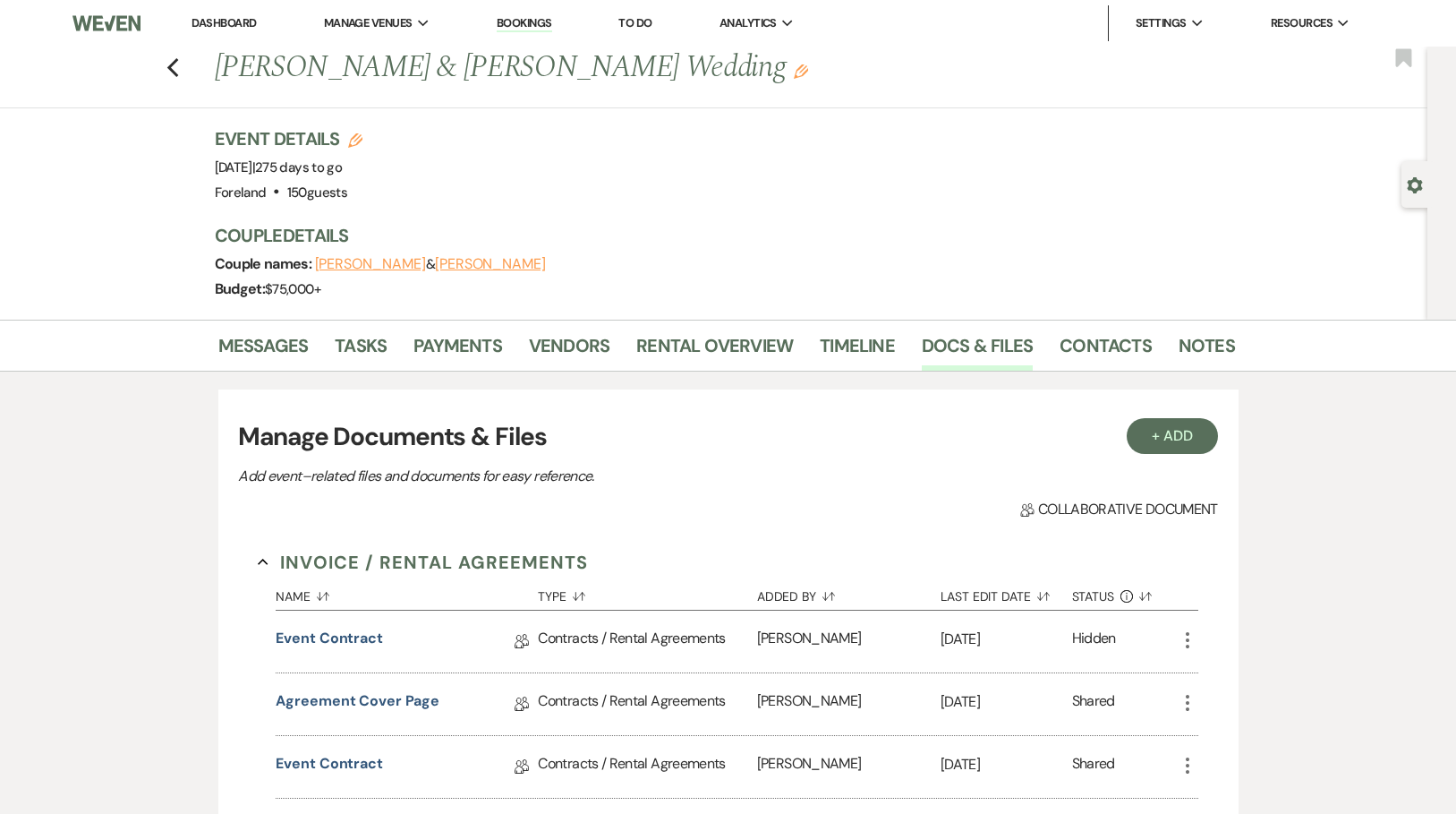
scroll to position [93, 0]
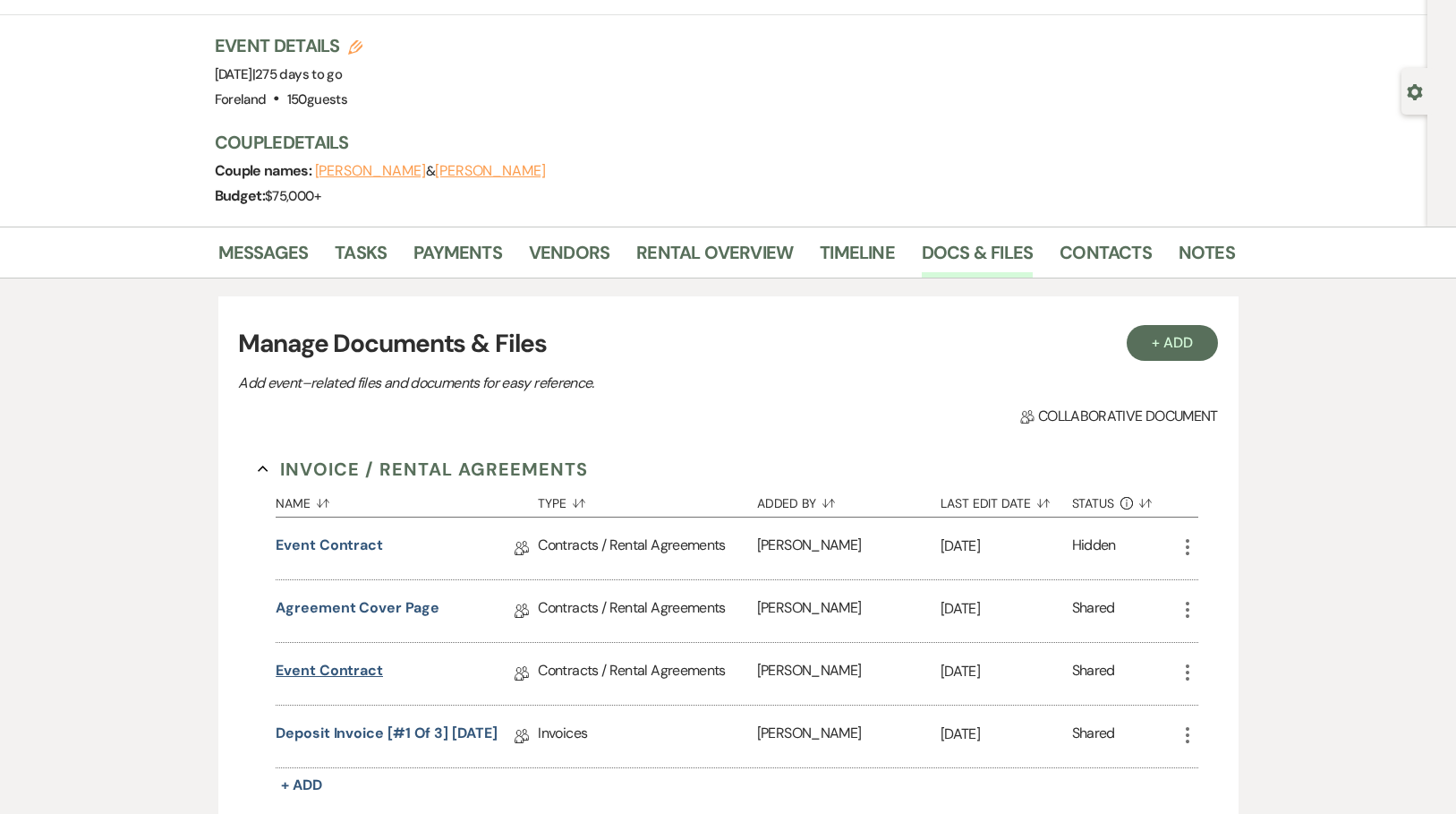
click at [331, 673] on link "Event Contract" at bounding box center [328, 673] width 107 height 28
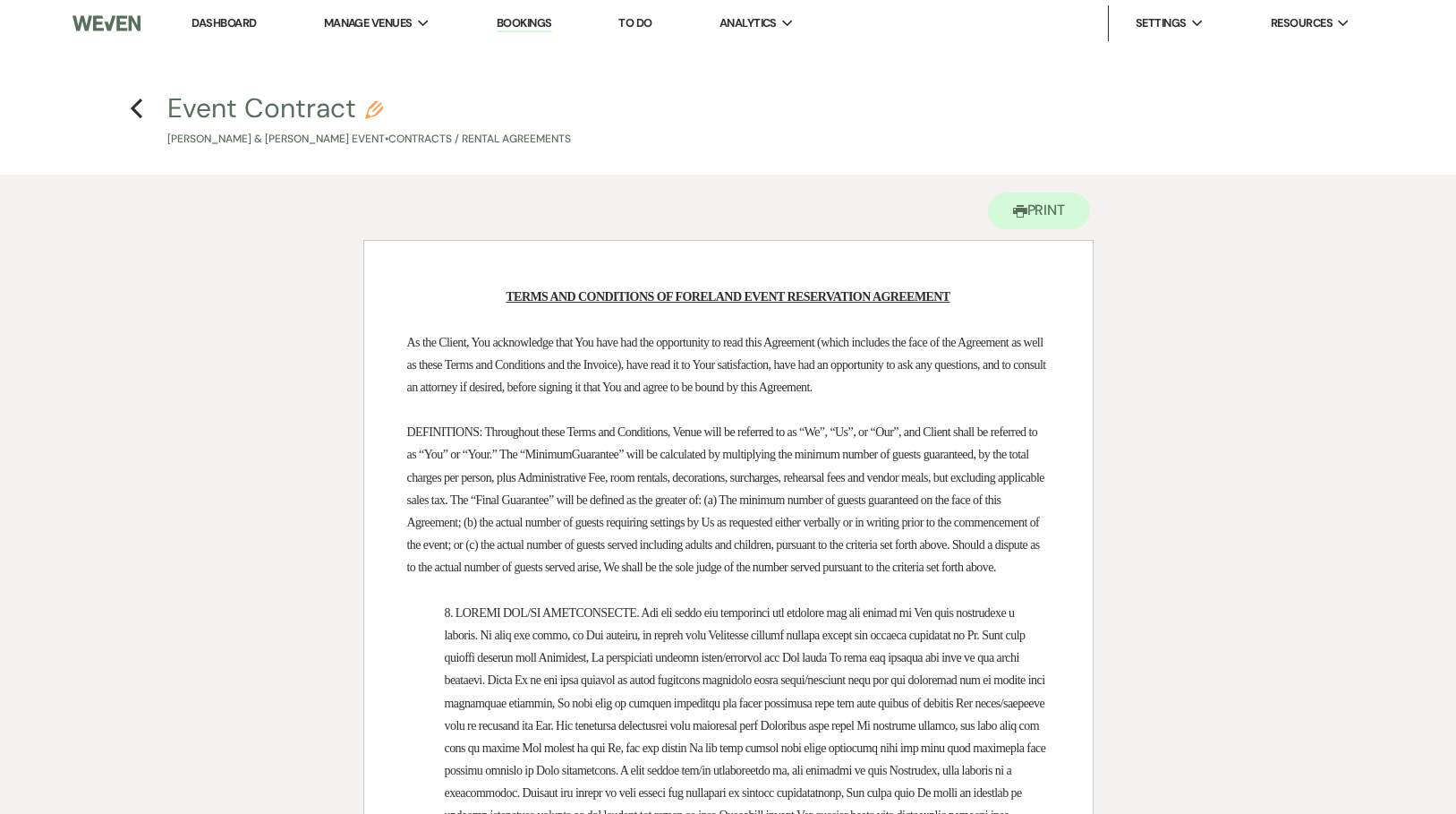
click at [150, 105] on h4 "Previous Event Contract Pencil [PERSON_NAME] & [PERSON_NAME] Event • Contracts …" at bounding box center [728, 119] width 1289 height 58
click at [142, 105] on icon "Previous" at bounding box center [136, 108] width 13 height 22
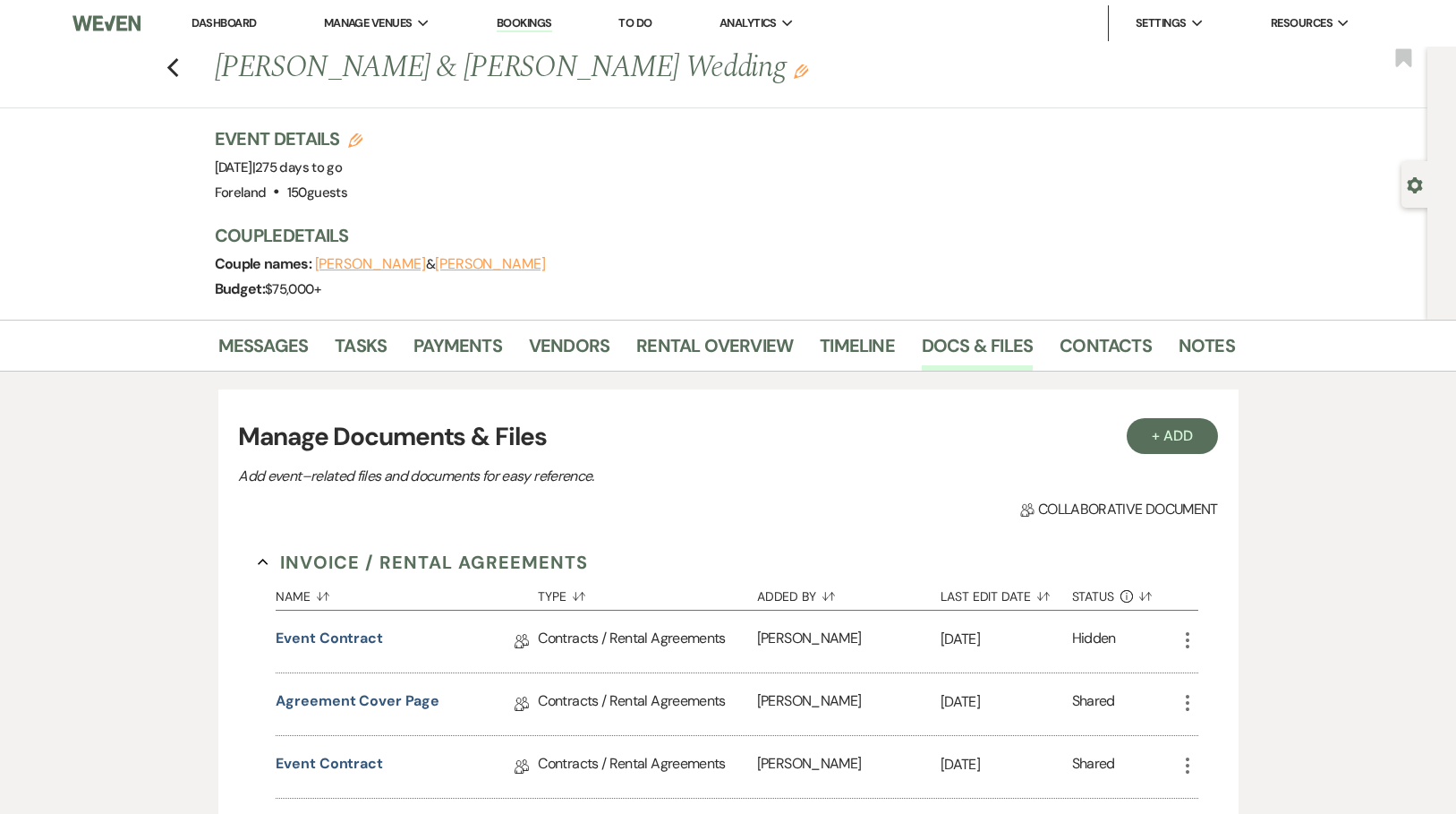
scroll to position [93, 0]
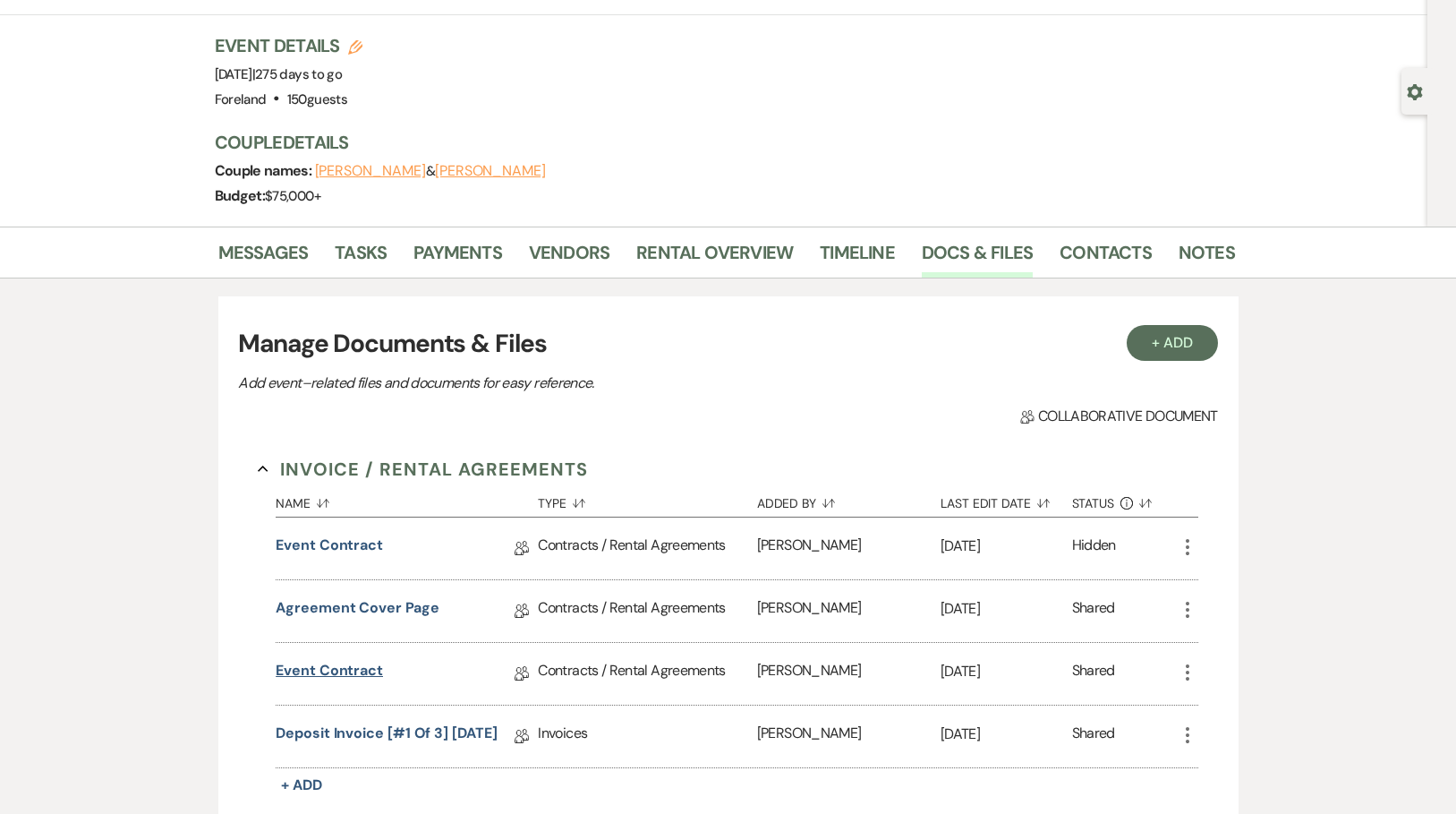
click at [324, 674] on link "Event Contract" at bounding box center [328, 673] width 107 height 28
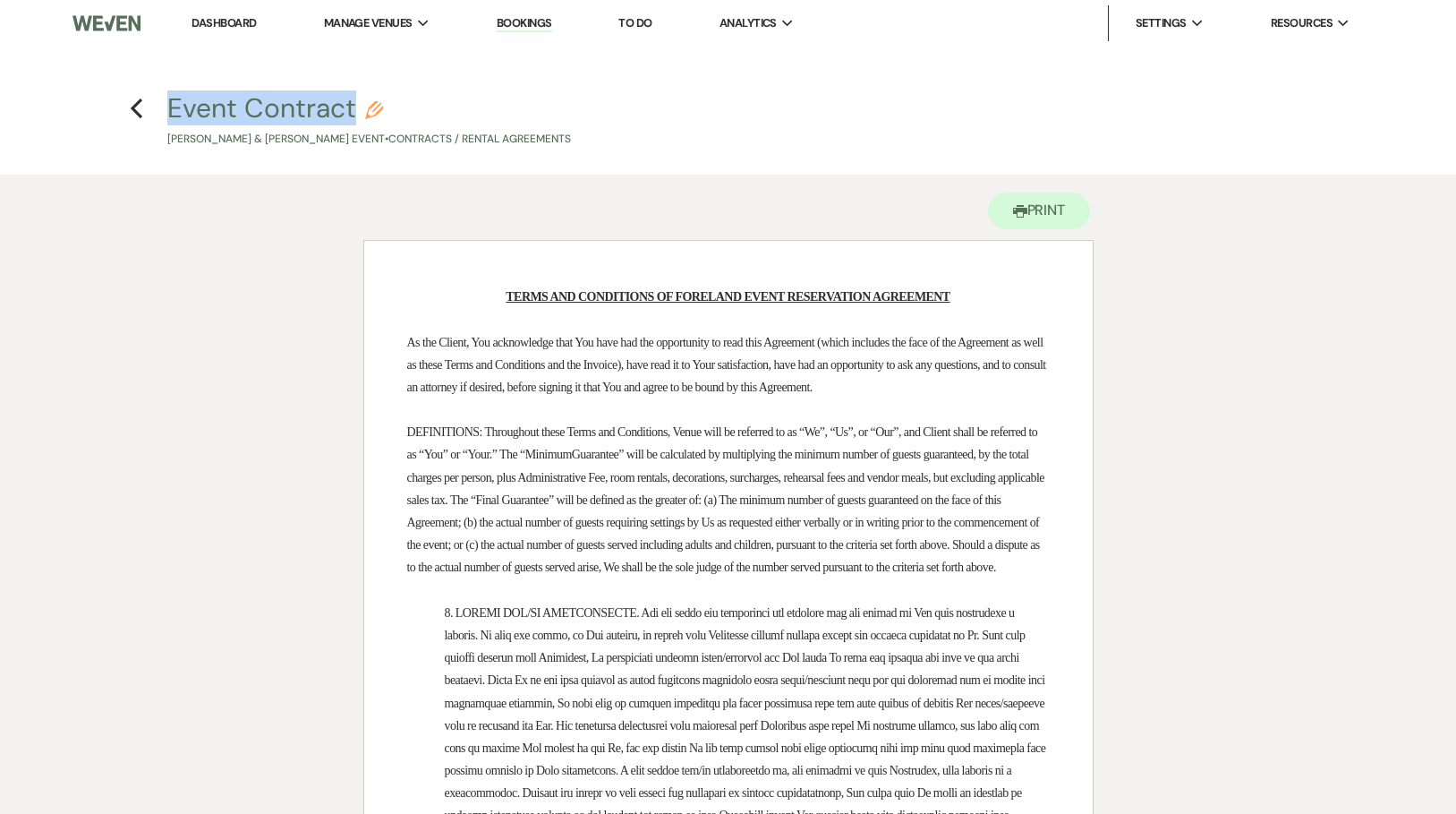
drag, startPoint x: 163, startPoint y: 103, endPoint x: 385, endPoint y: 111, distance: 222.1
click at [385, 111] on h4 "Previous Event Contract Pencil [PERSON_NAME] & [PERSON_NAME] Event • Contracts …" at bounding box center [728, 119] width 1289 height 58
copy button "Event Contract"
click at [1013, 215] on icon "Printer" at bounding box center [1020, 211] width 14 height 14
click at [132, 106] on use "button" at bounding box center [136, 108] width 12 height 20
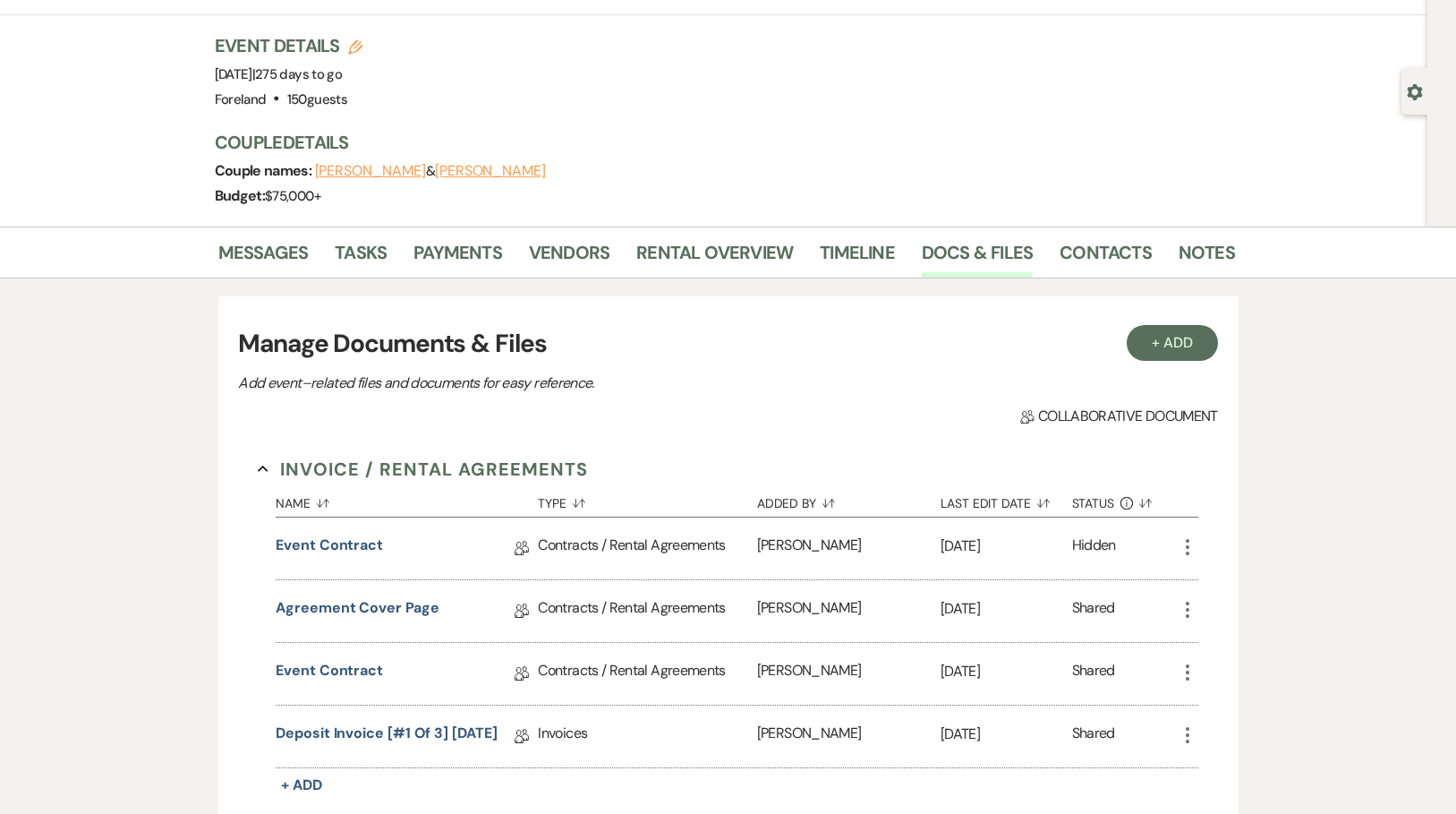
scroll to position [174, 0]
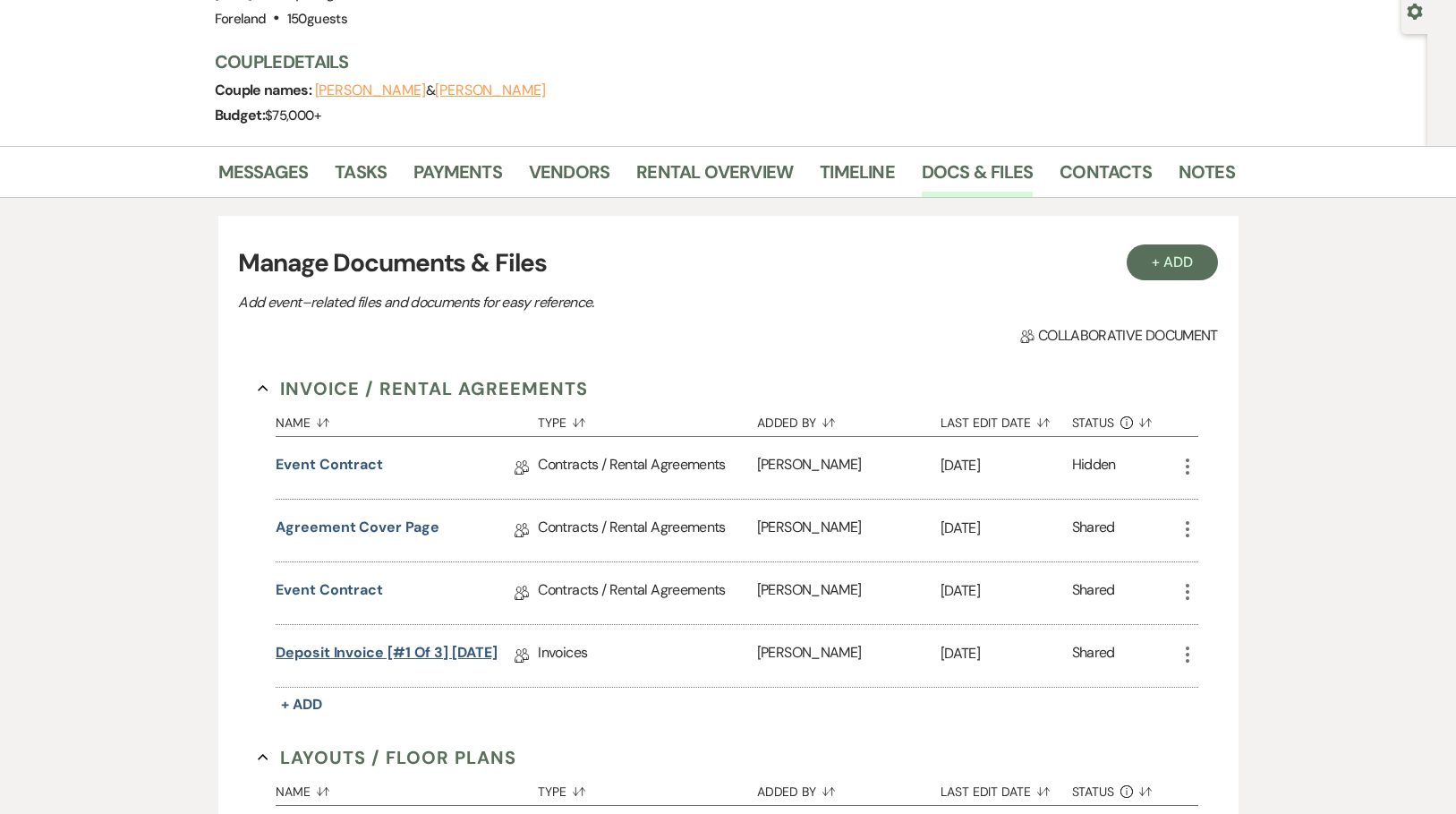
click at [353, 645] on link "Deposit Invoice [#1 of 3] [DATE]" at bounding box center [386, 655] width 221 height 28
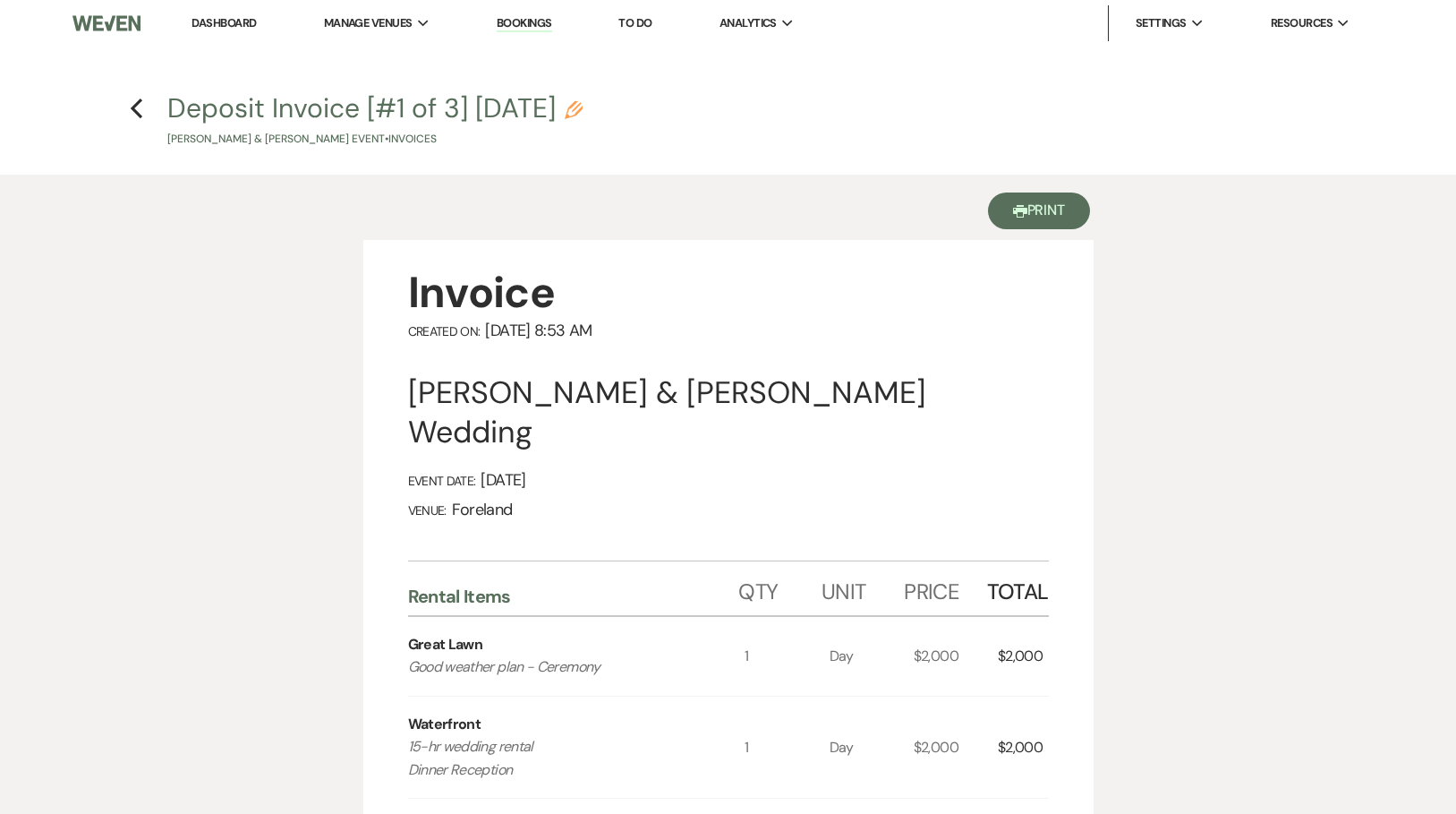
click at [1051, 214] on button "Printer Print" at bounding box center [1040, 210] width 103 height 37
drag, startPoint x: 159, startPoint y: 104, endPoint x: 640, endPoint y: 105, distance: 481.0
click at [640, 105] on h4 "Previous Deposit Invoice [#1 of 3] [DATE] Pencil [PERSON_NAME] & [PERSON_NAME] …" at bounding box center [728, 119] width 1289 height 58
copy button "Deposit Invoice [#1 of 3] [DATE]"
click at [1016, 210] on use "button" at bounding box center [1020, 211] width 14 height 13
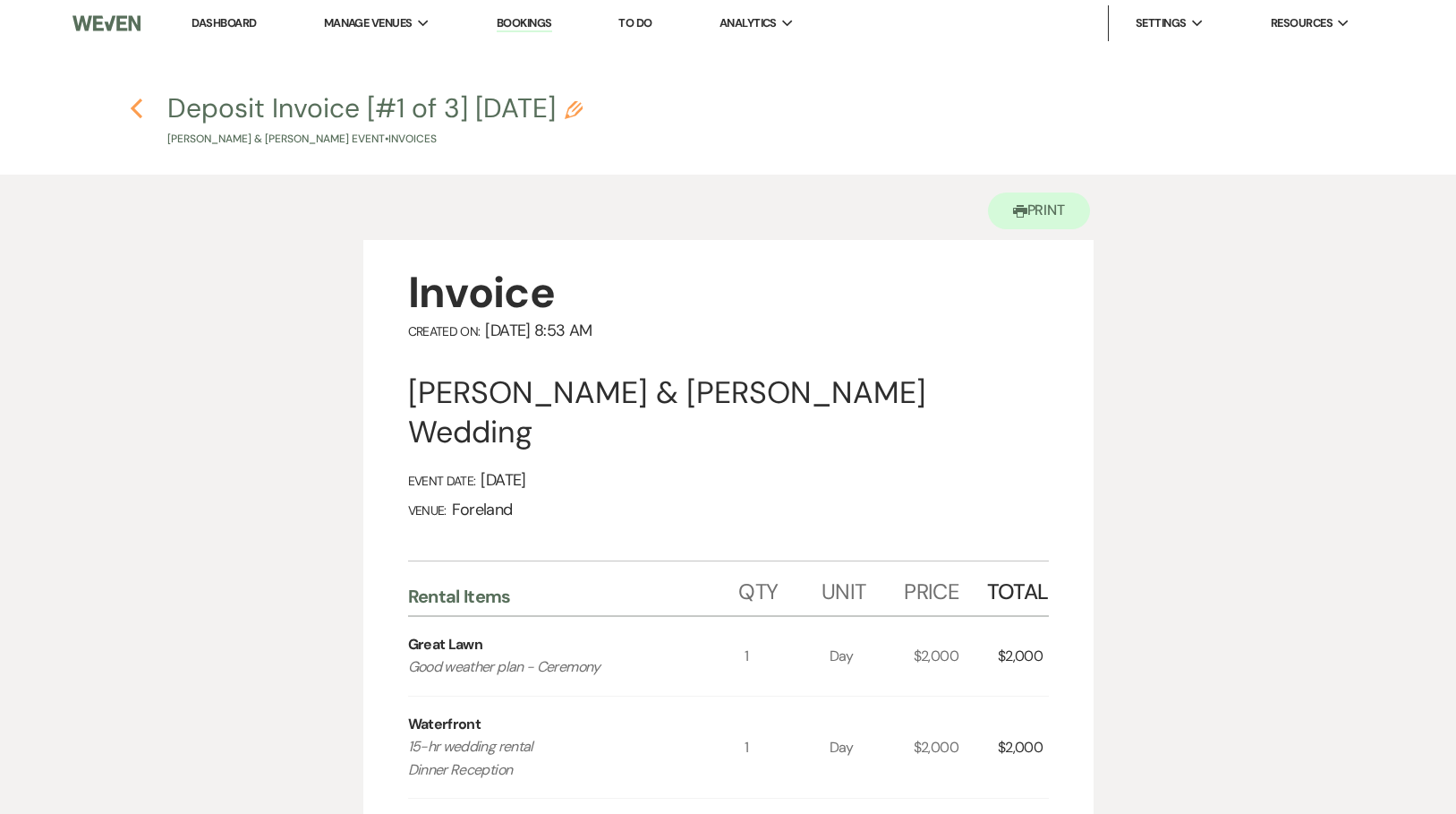
click at [140, 110] on icon "Previous" at bounding box center [136, 108] width 13 height 22
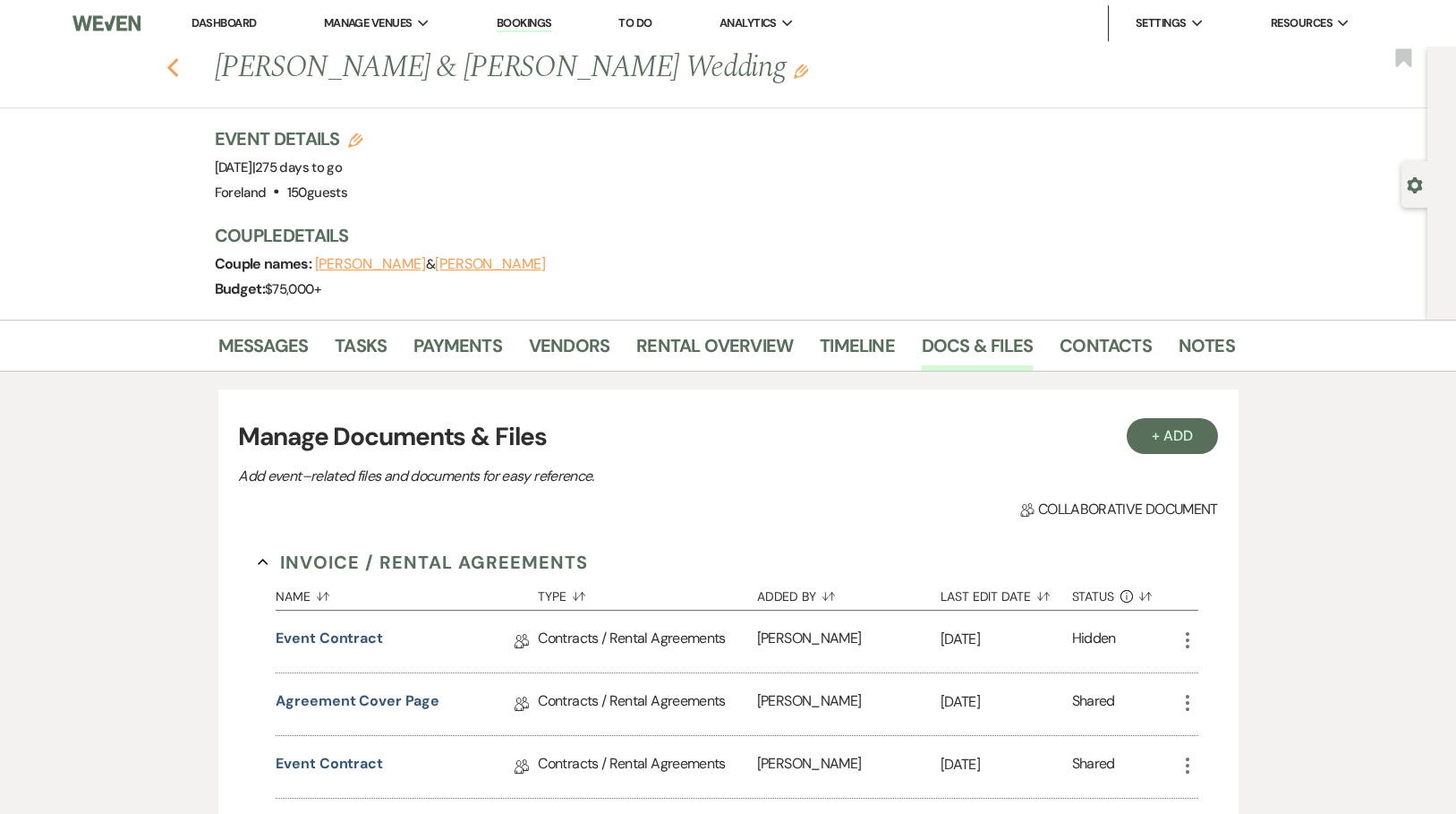
click at [178, 65] on use "button" at bounding box center [172, 68] width 12 height 20
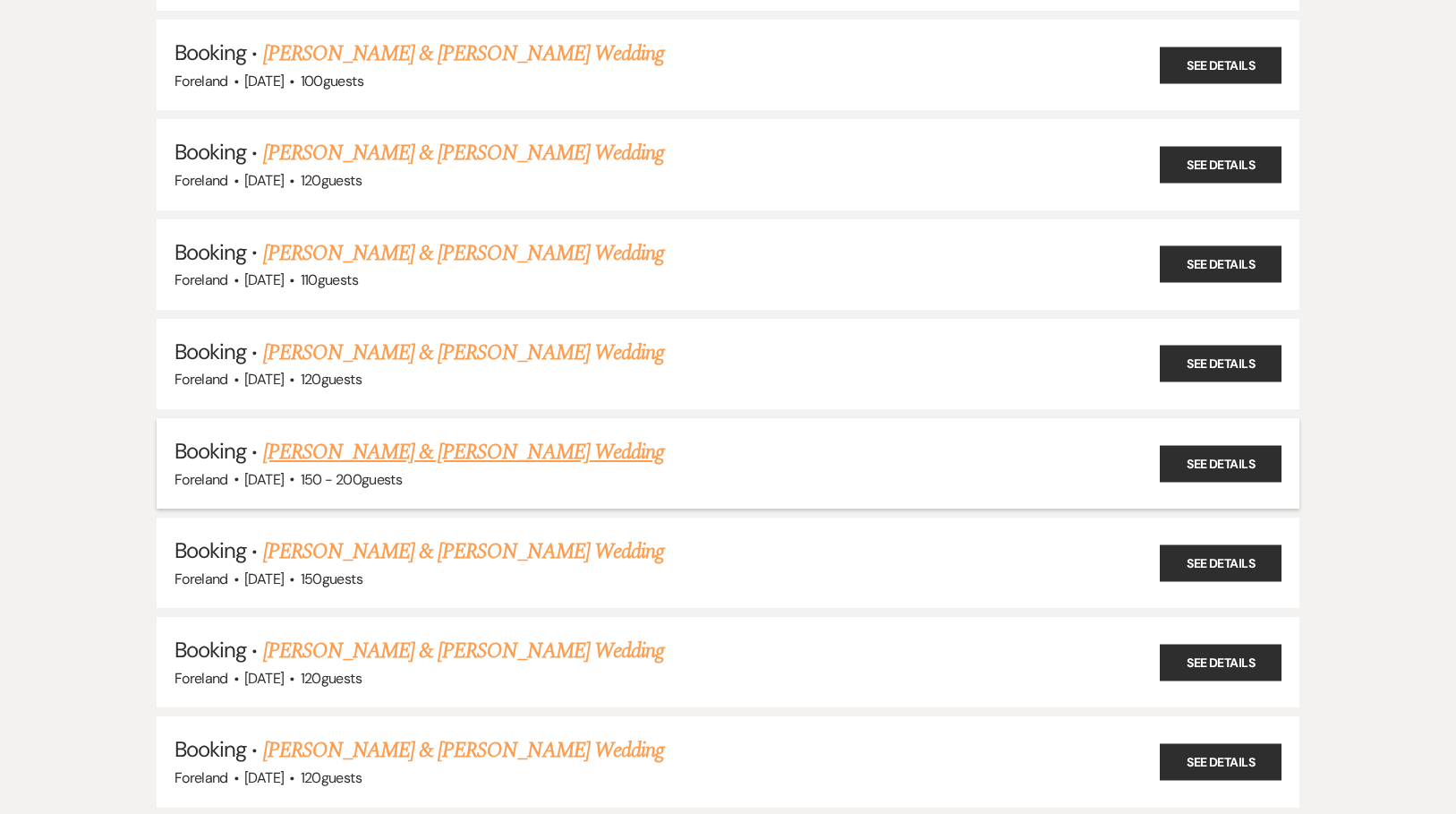
scroll to position [503, 0]
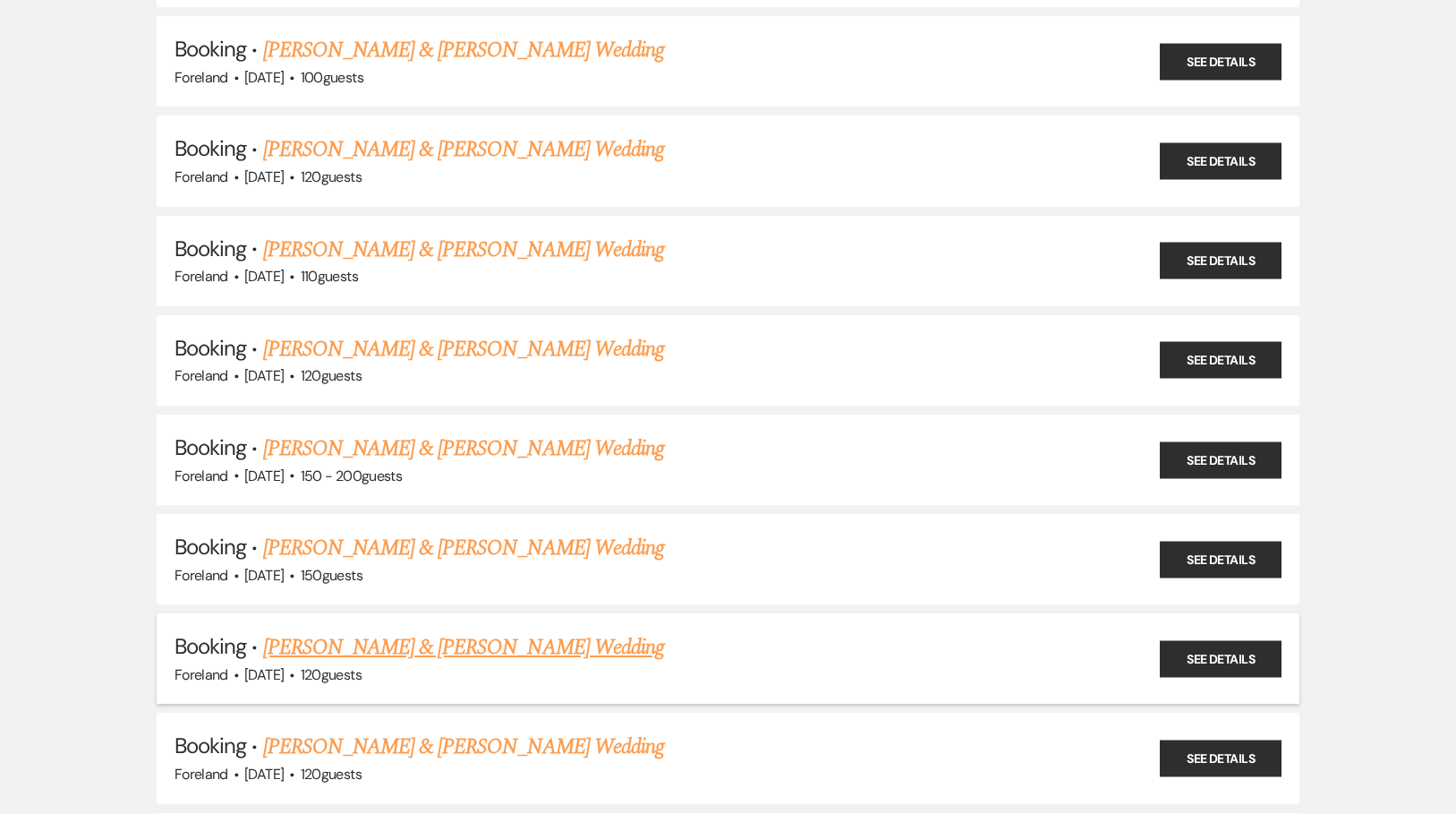
click at [571, 631] on link "[PERSON_NAME] & [PERSON_NAME] Wedding" at bounding box center [464, 648] width 401 height 32
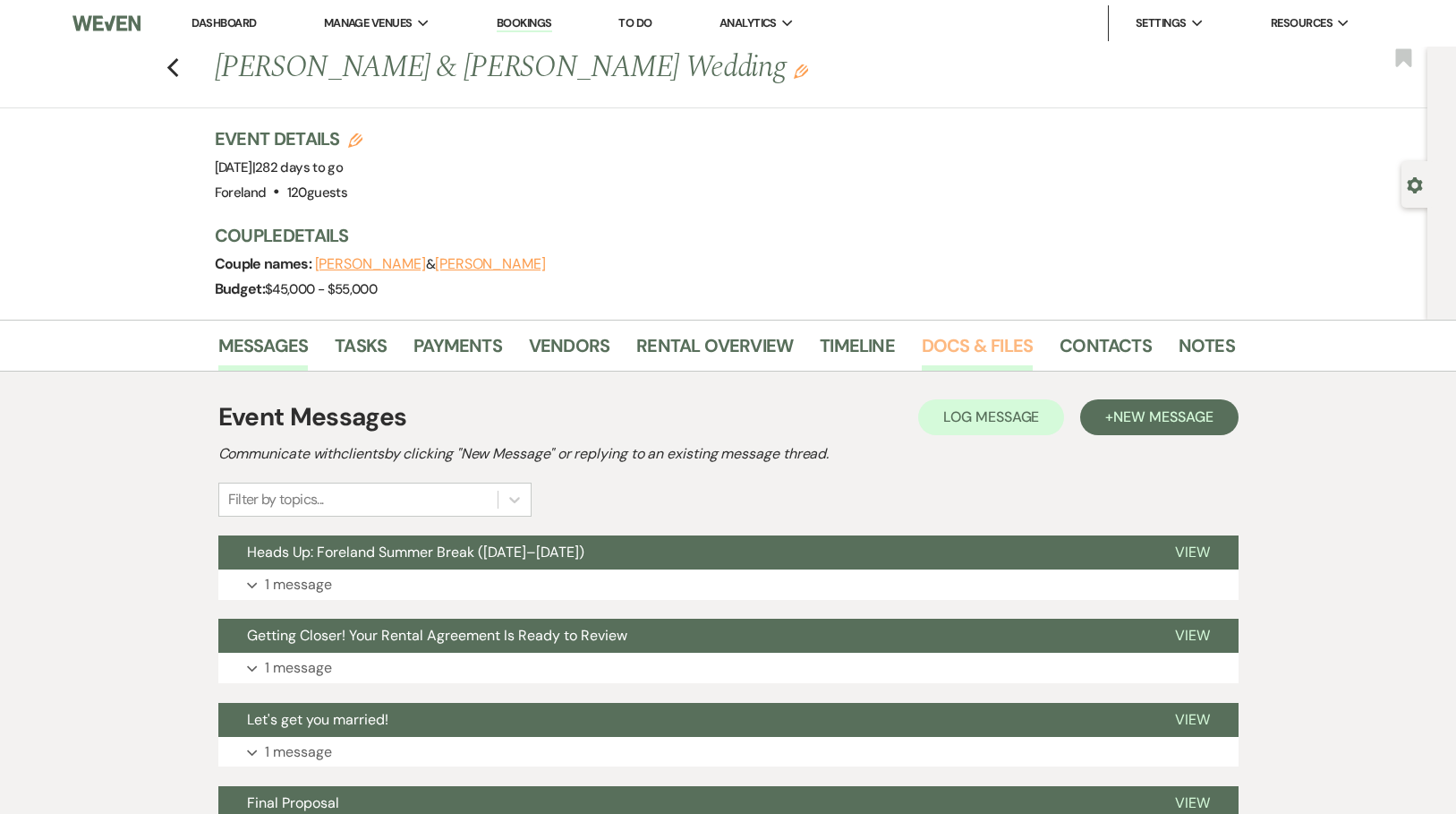
click at [943, 352] on link "Docs & Files" at bounding box center [977, 351] width 111 height 40
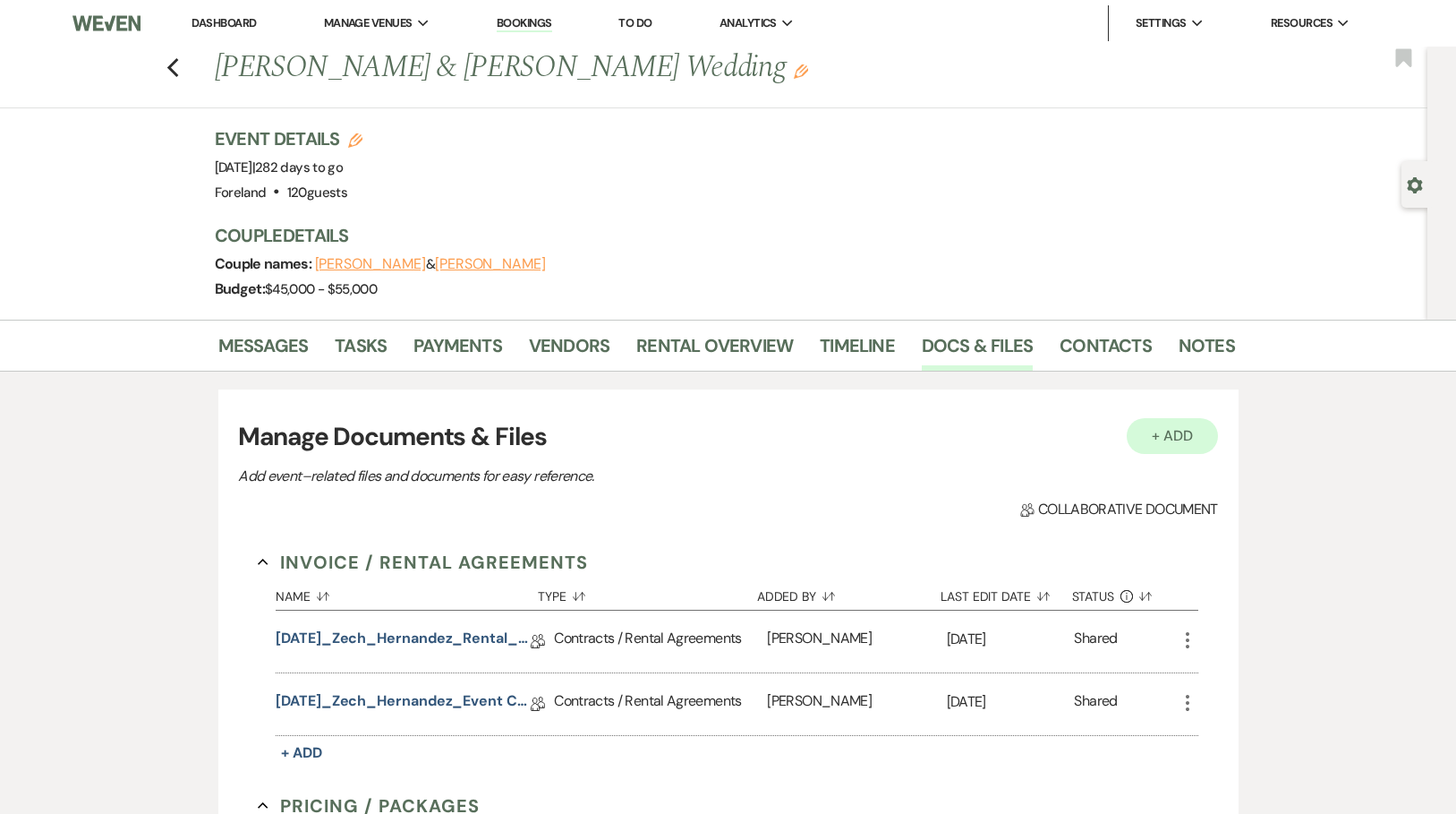
click at [1160, 430] on button "+ Add" at bounding box center [1172, 436] width 91 height 36
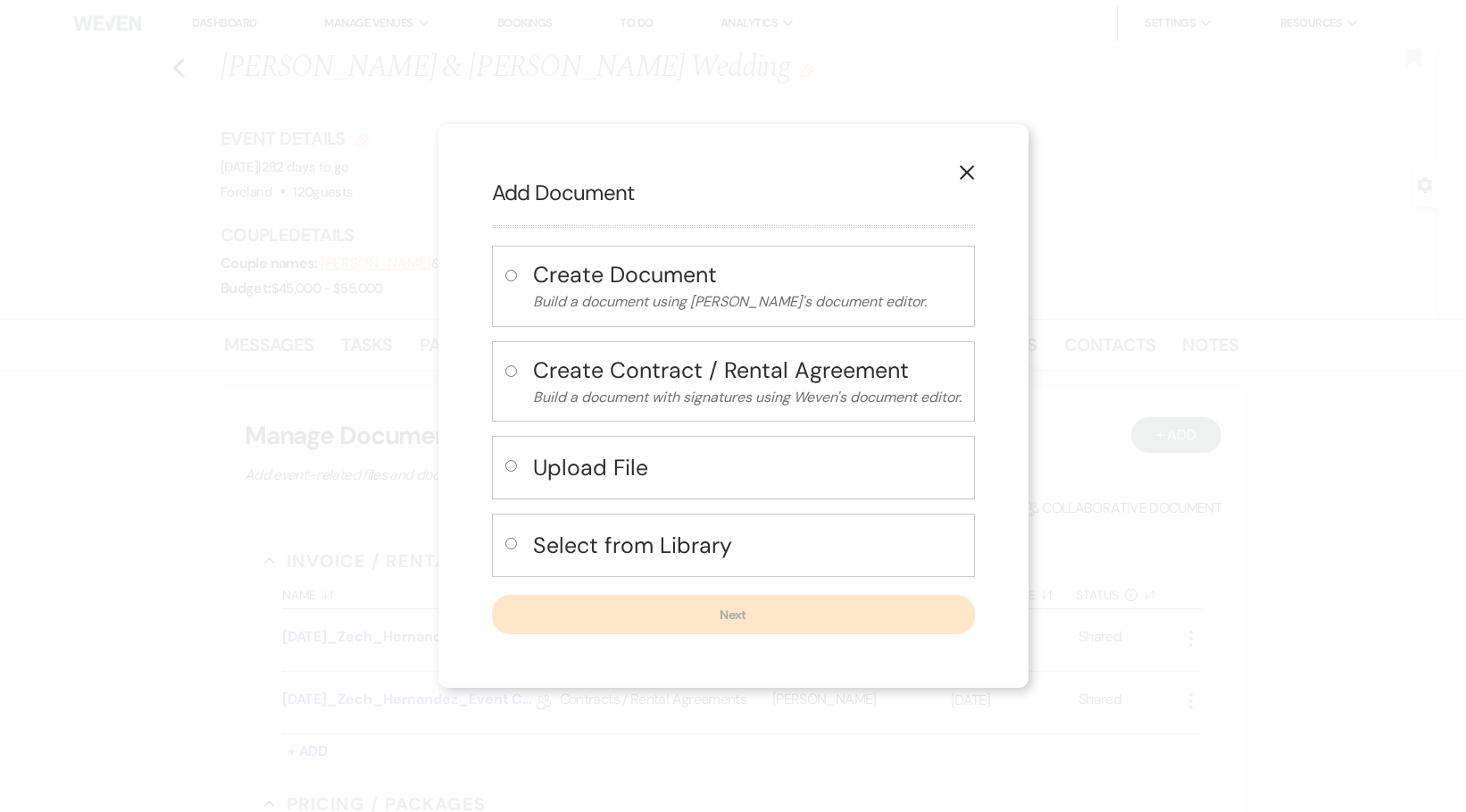
click at [963, 165] on use "button" at bounding box center [966, 172] width 14 height 14
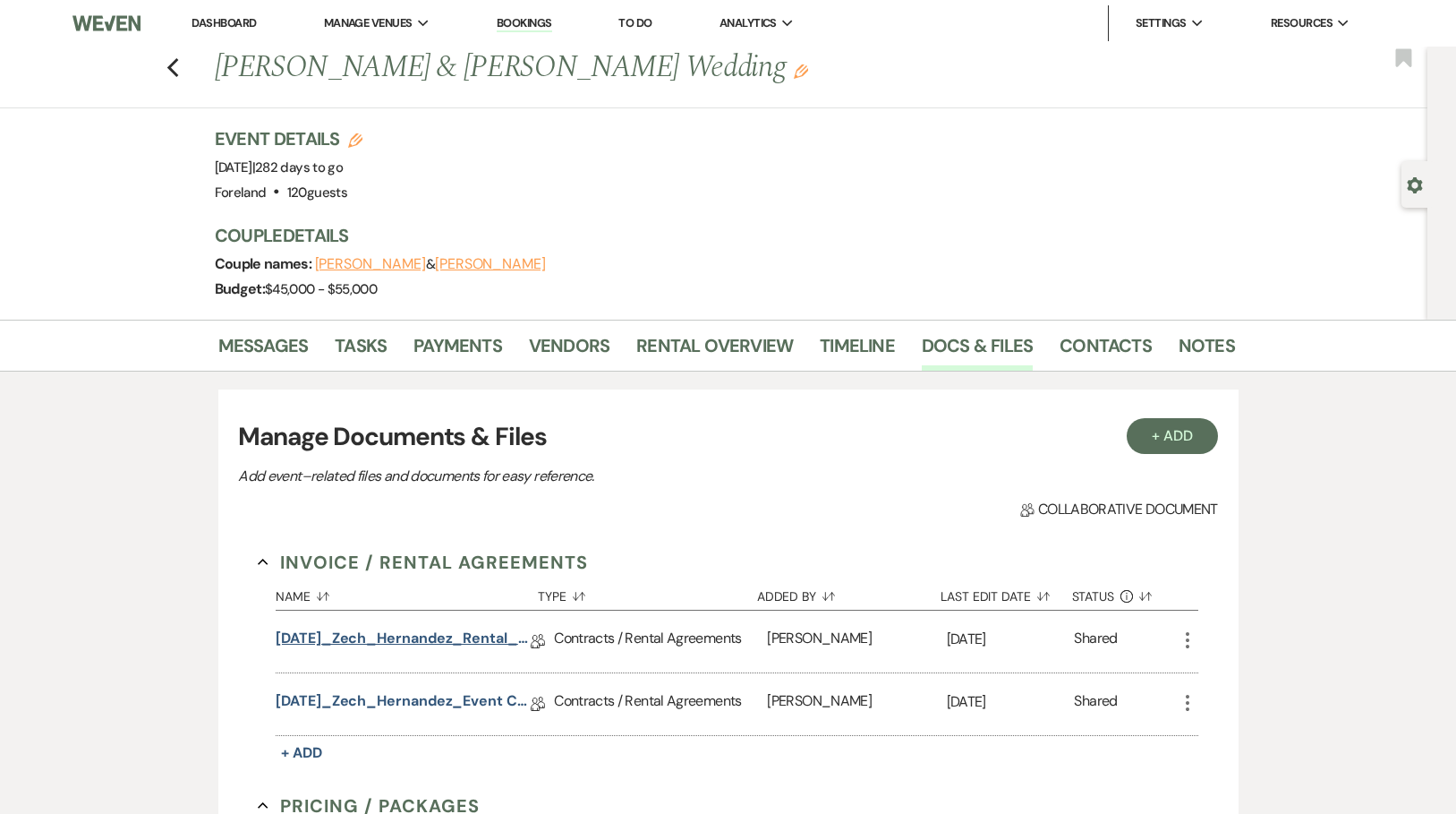
click at [338, 640] on link "[DATE]_Zech_Hernandez_Rental_Agreement.pdf" at bounding box center [403, 641] width 255 height 28
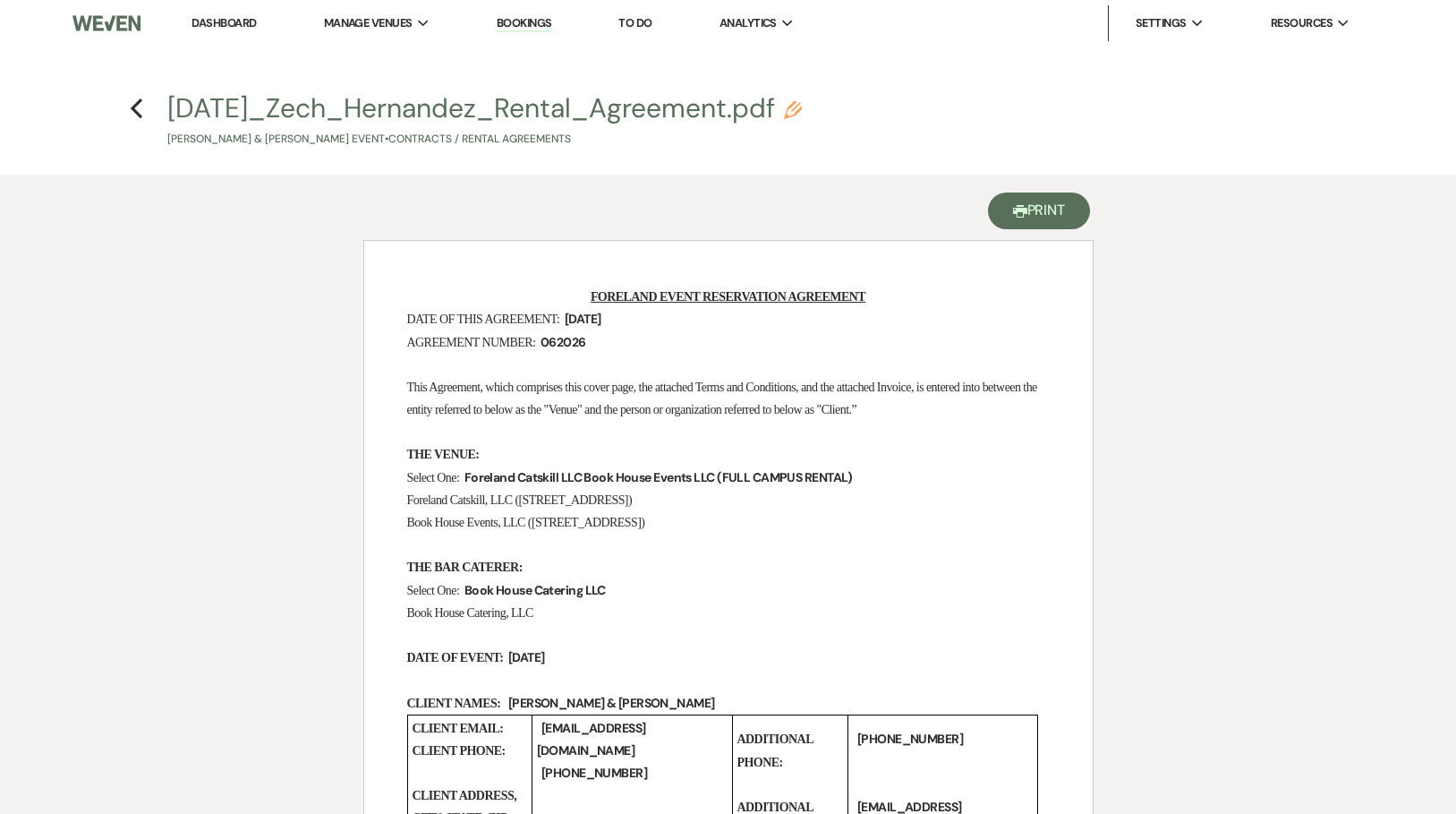
click at [1044, 208] on button "Printer Print" at bounding box center [1040, 210] width 103 height 37
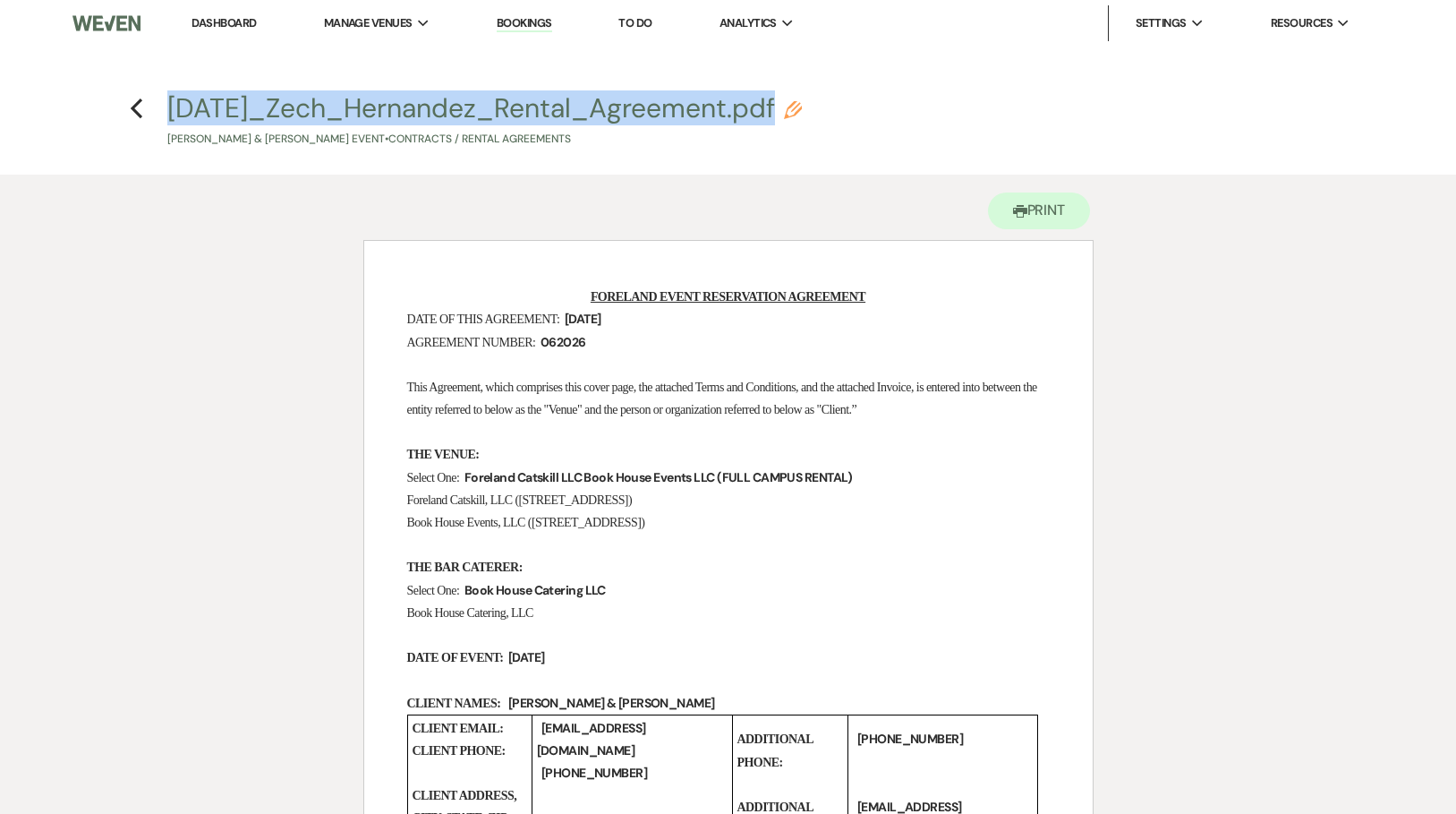
drag, startPoint x: 163, startPoint y: 107, endPoint x: 885, endPoint y: 124, distance: 722.2
click at [885, 124] on h4 "Previous [DATE]_Zech_Hernandez_Rental_Agreement.pdf Pencil [PERSON_NAME] & [PER…" at bounding box center [728, 119] width 1289 height 58
copy button "[DATE]_Zech_Hernandez_Rental_Agreement.pdf Pencil"
click at [143, 110] on h4 "Previous [DATE]_Zech_Hernandez_Rental_Agreement.pdf Pencil [PERSON_NAME] & [PER…" at bounding box center [728, 119] width 1289 height 58
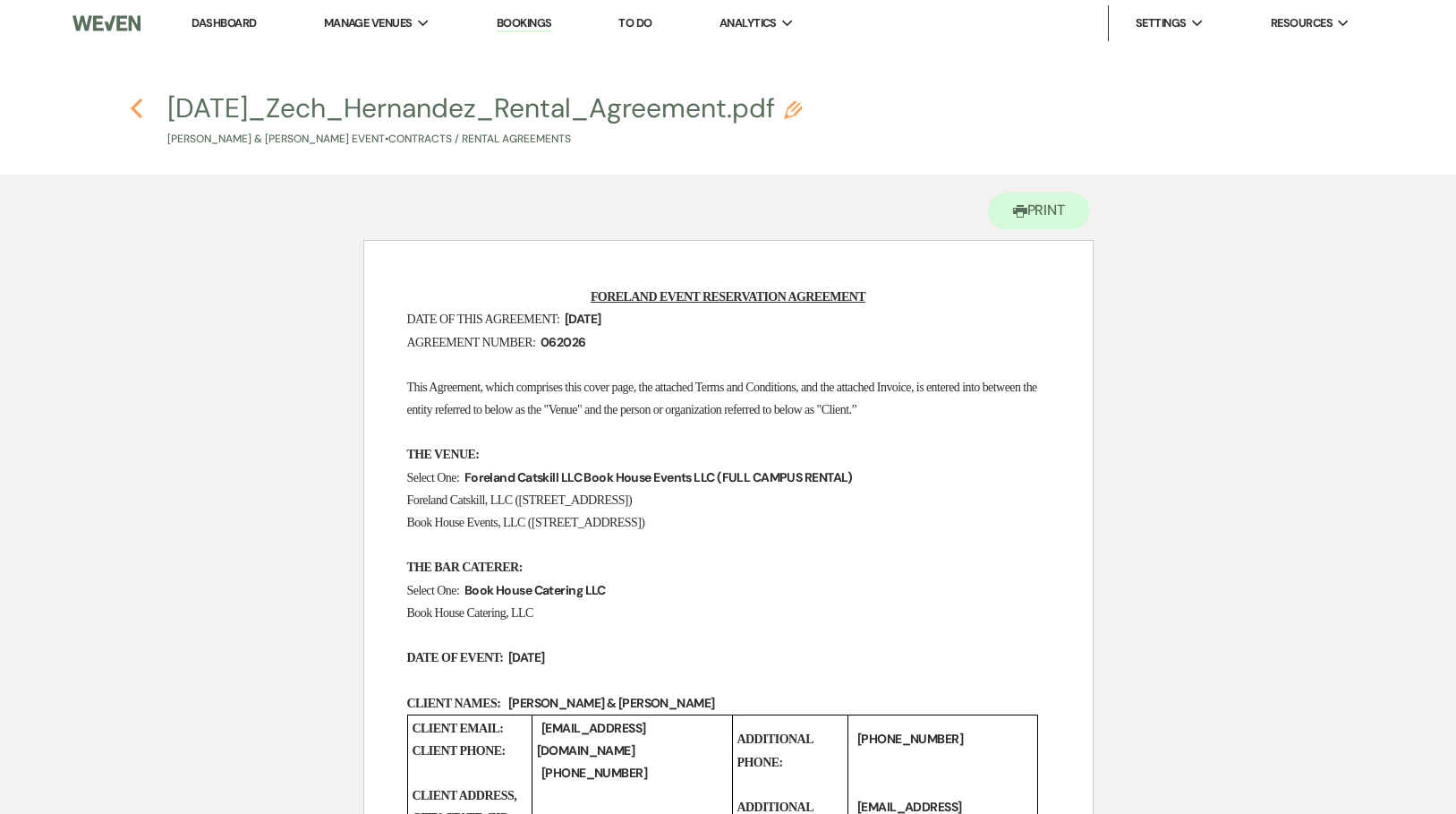
click at [135, 103] on use "button" at bounding box center [136, 108] width 12 height 20
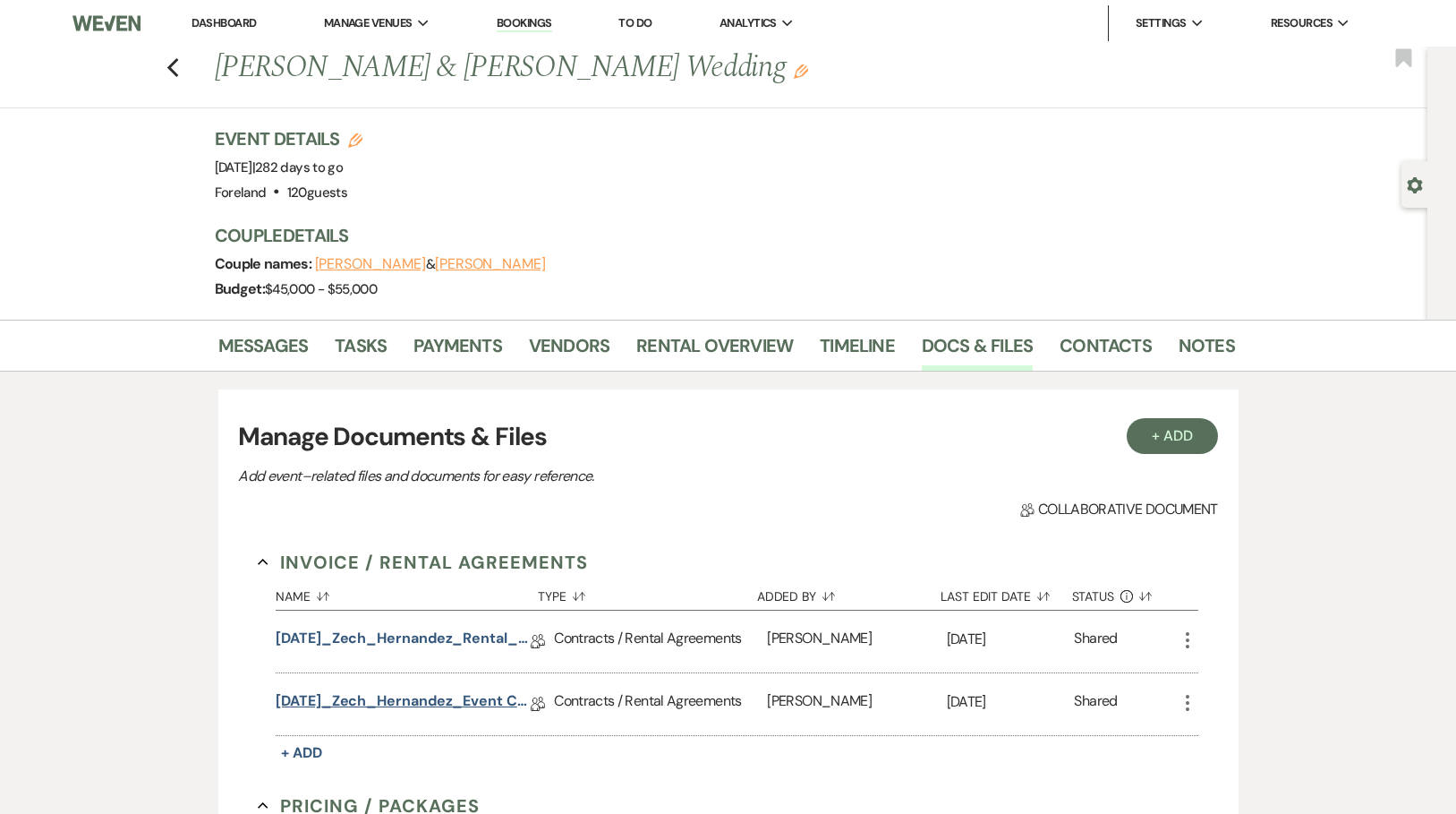
click at [391, 701] on link "[DATE]_Zech_Hernandez_Event Contract" at bounding box center [403, 703] width 255 height 28
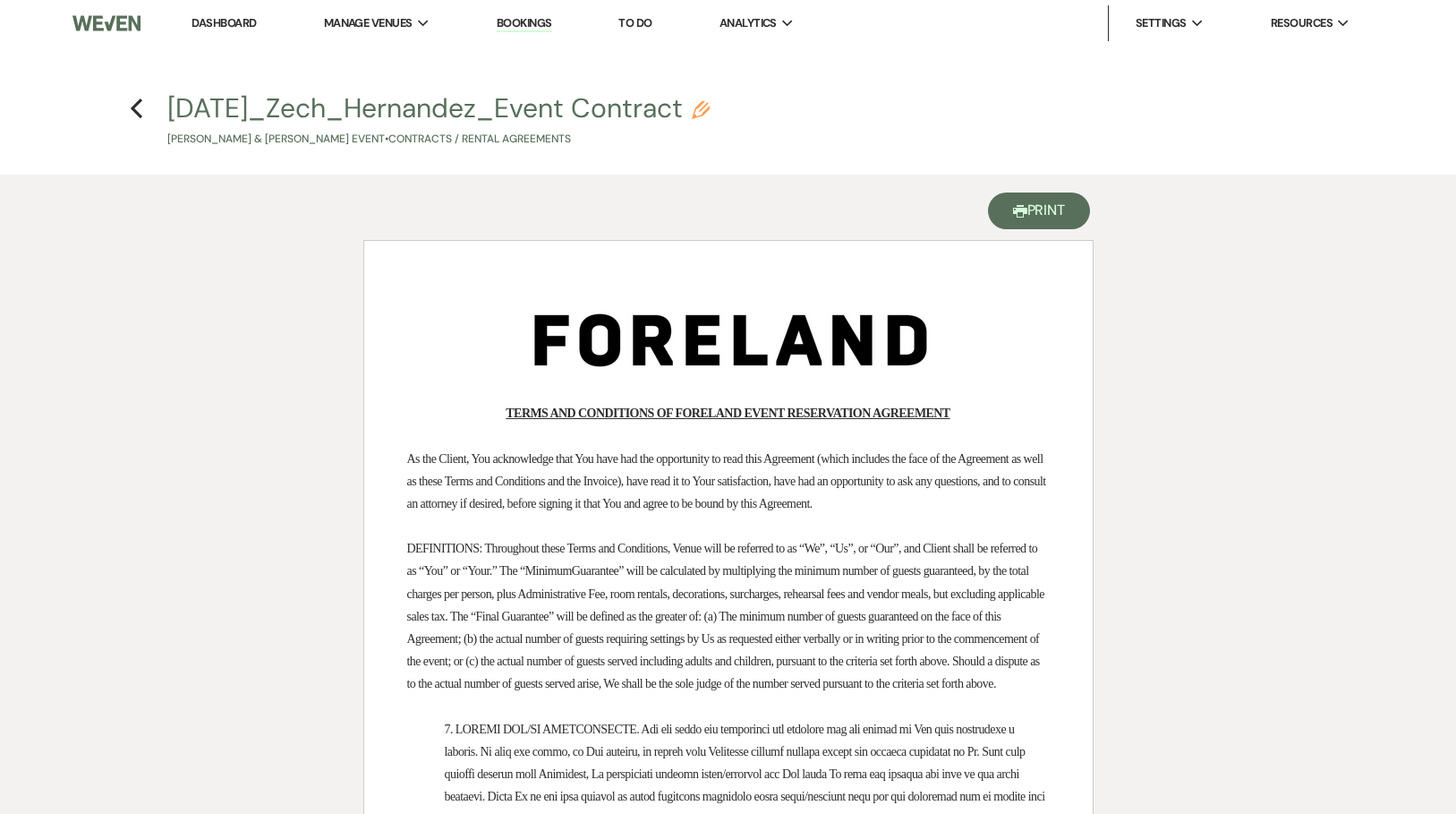
click at [1056, 207] on button "Printer Print" at bounding box center [1040, 210] width 103 height 37
drag, startPoint x: 156, startPoint y: 101, endPoint x: 762, endPoint y: 108, distance: 606.0
click at [762, 108] on h4 "Previous [DATE]_Zech_Hernandez_Event Contract [PERSON_NAME] & [PERSON_NAME] Eve…" at bounding box center [728, 119] width 1289 height 58
click at [1030, 207] on button "Printer Print" at bounding box center [1040, 210] width 103 height 37
click at [138, 104] on icon "Previous" at bounding box center [136, 108] width 13 height 22
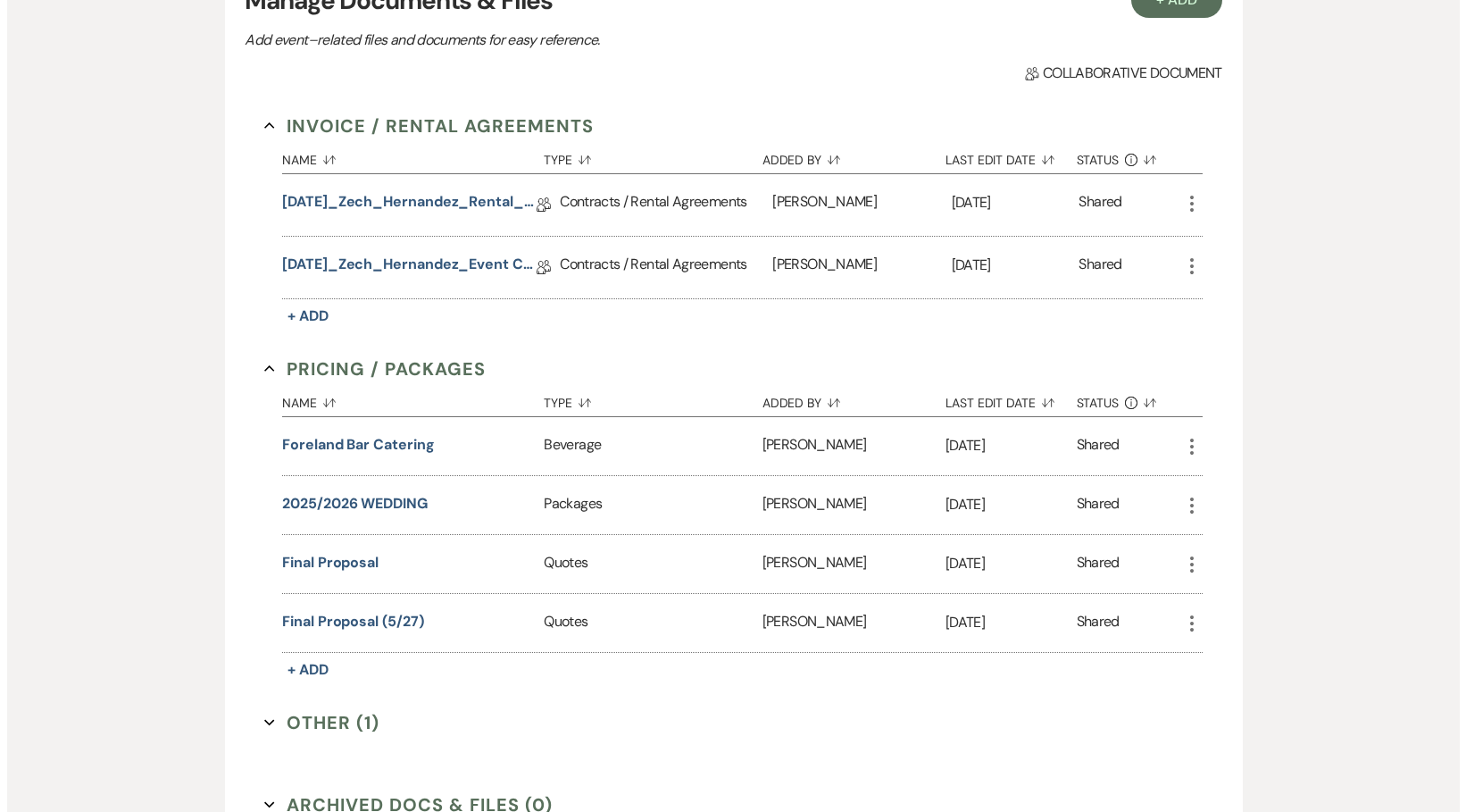
scroll to position [517, 0]
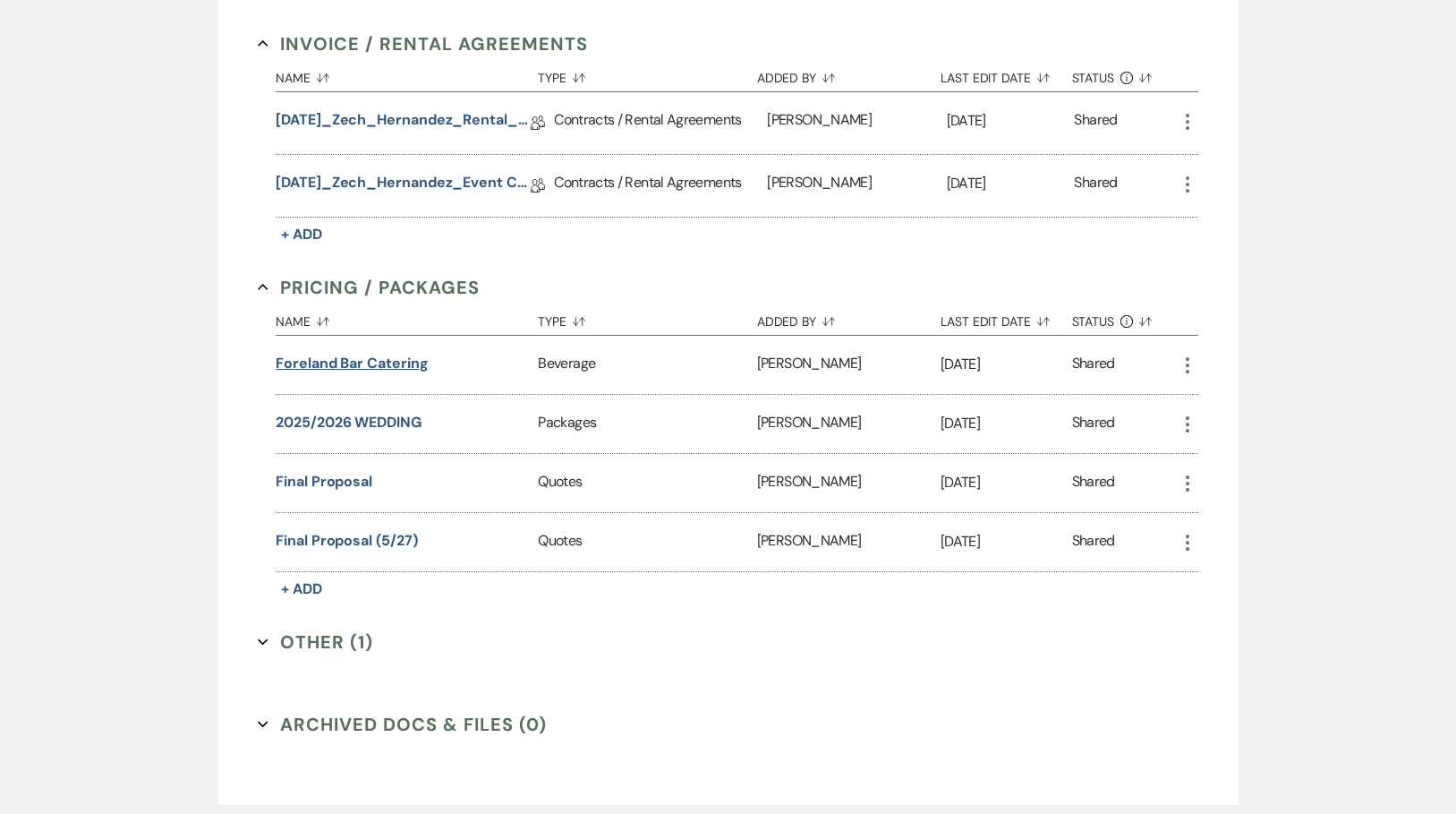
click at [384, 360] on button "Foreland Bar Catering" at bounding box center [351, 363] width 152 height 22
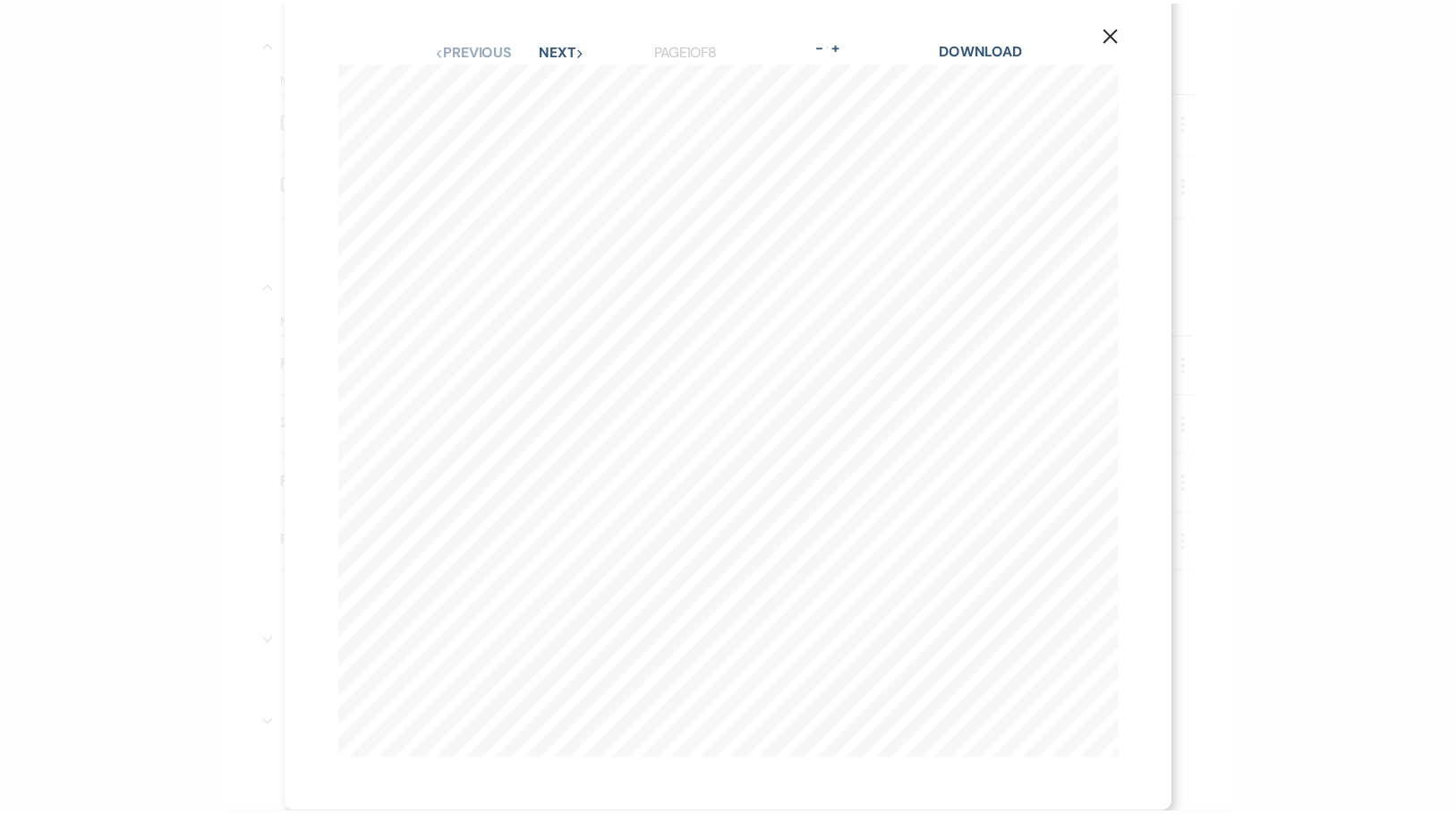
scroll to position [0, 0]
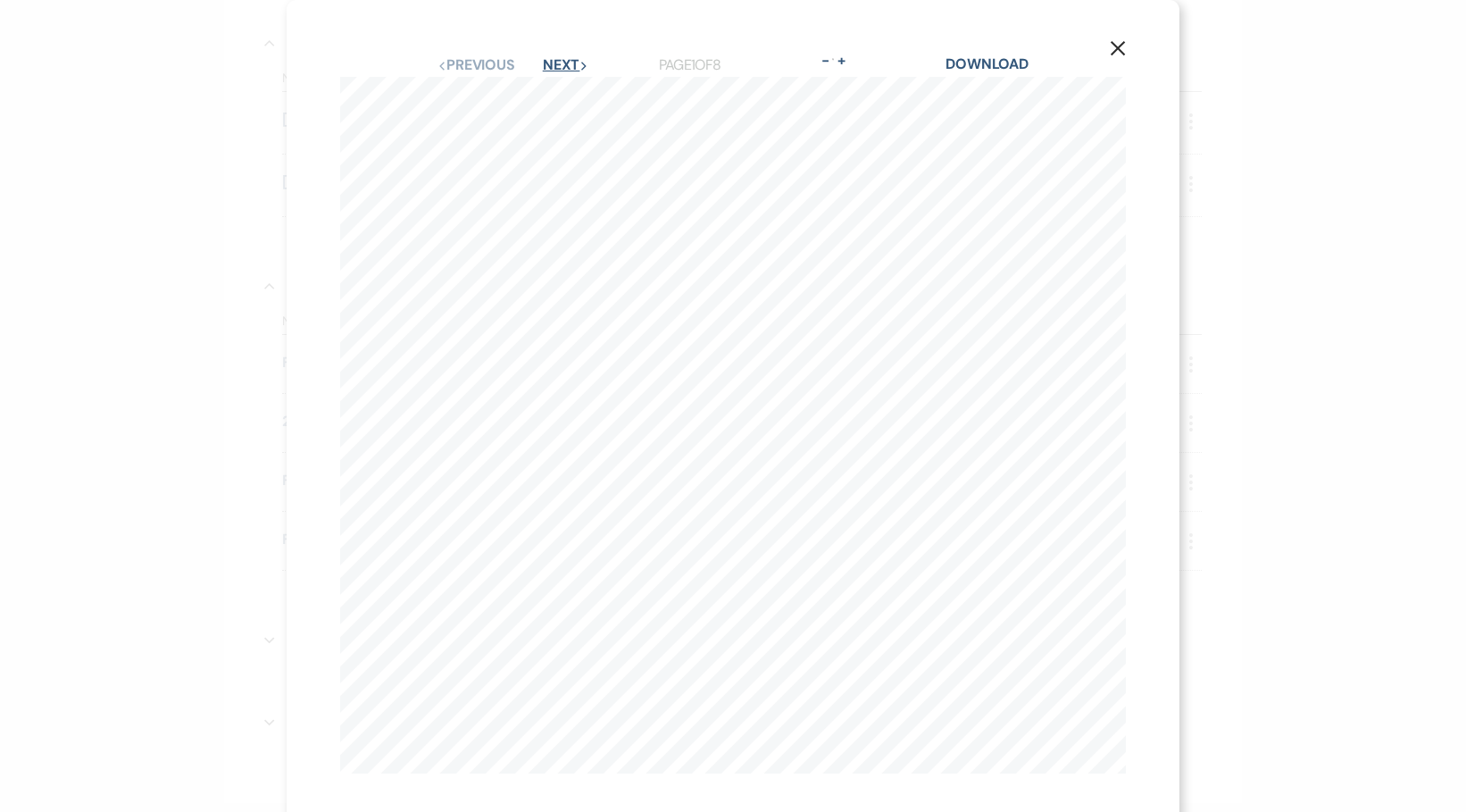
click at [559, 64] on button "Next Next" at bounding box center [566, 65] width 47 height 14
click at [559, 64] on button "Next Next" at bounding box center [565, 65] width 47 height 14
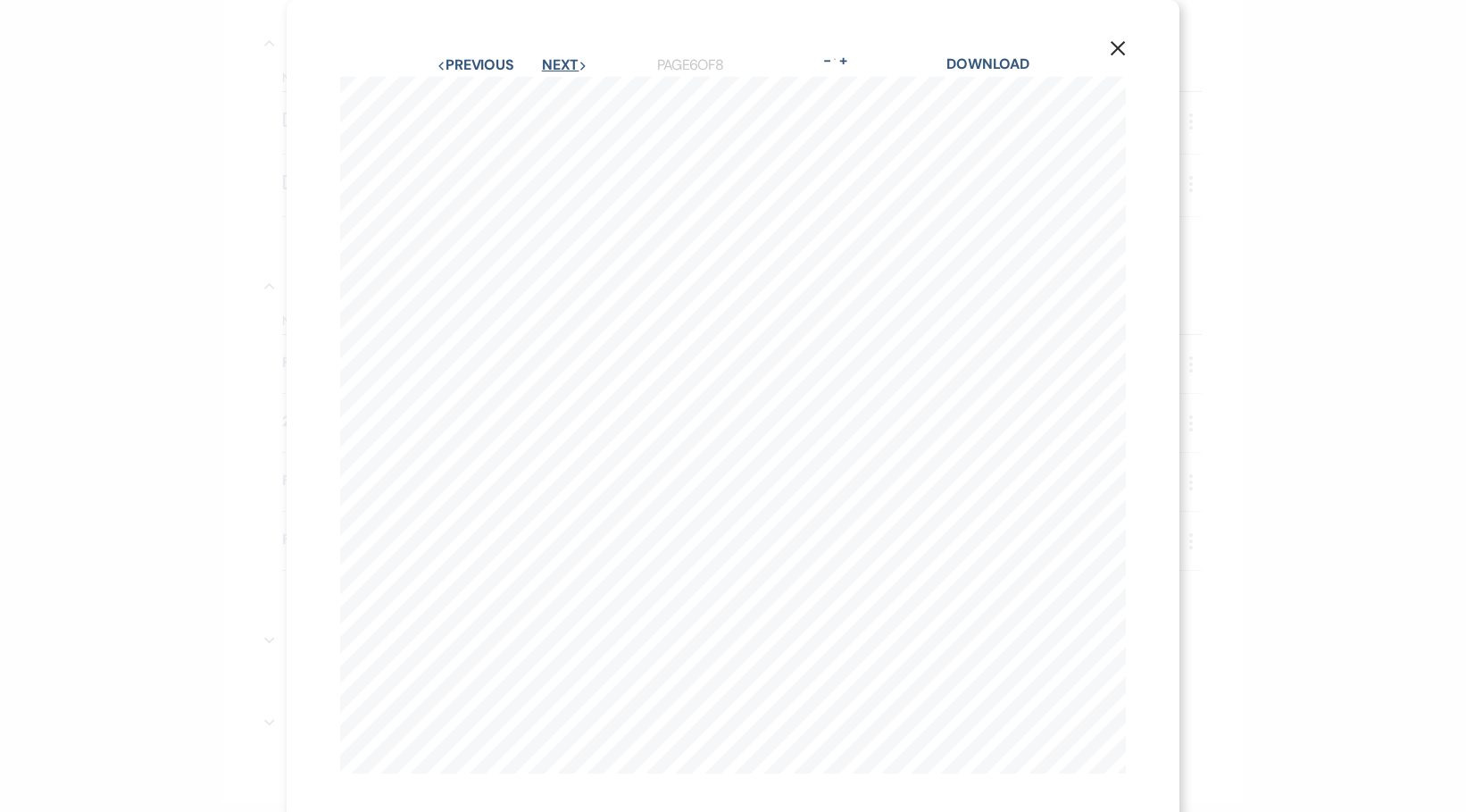
click at [559, 64] on button "Next Next" at bounding box center [565, 65] width 47 height 14
click at [976, 57] on link "Download" at bounding box center [988, 64] width 83 height 19
click at [1116, 48] on icon "X" at bounding box center [1118, 48] width 16 height 16
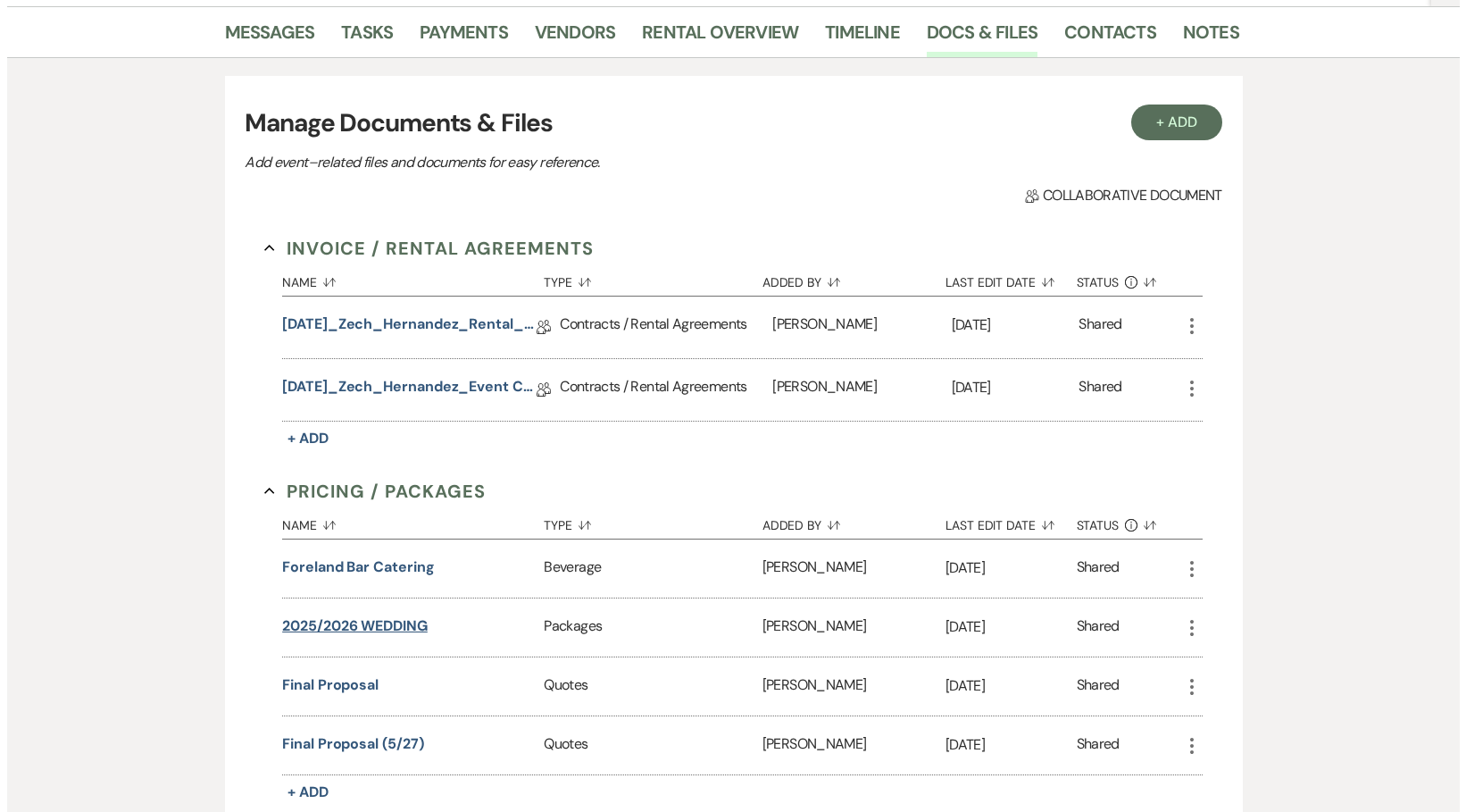
scroll to position [490, 0]
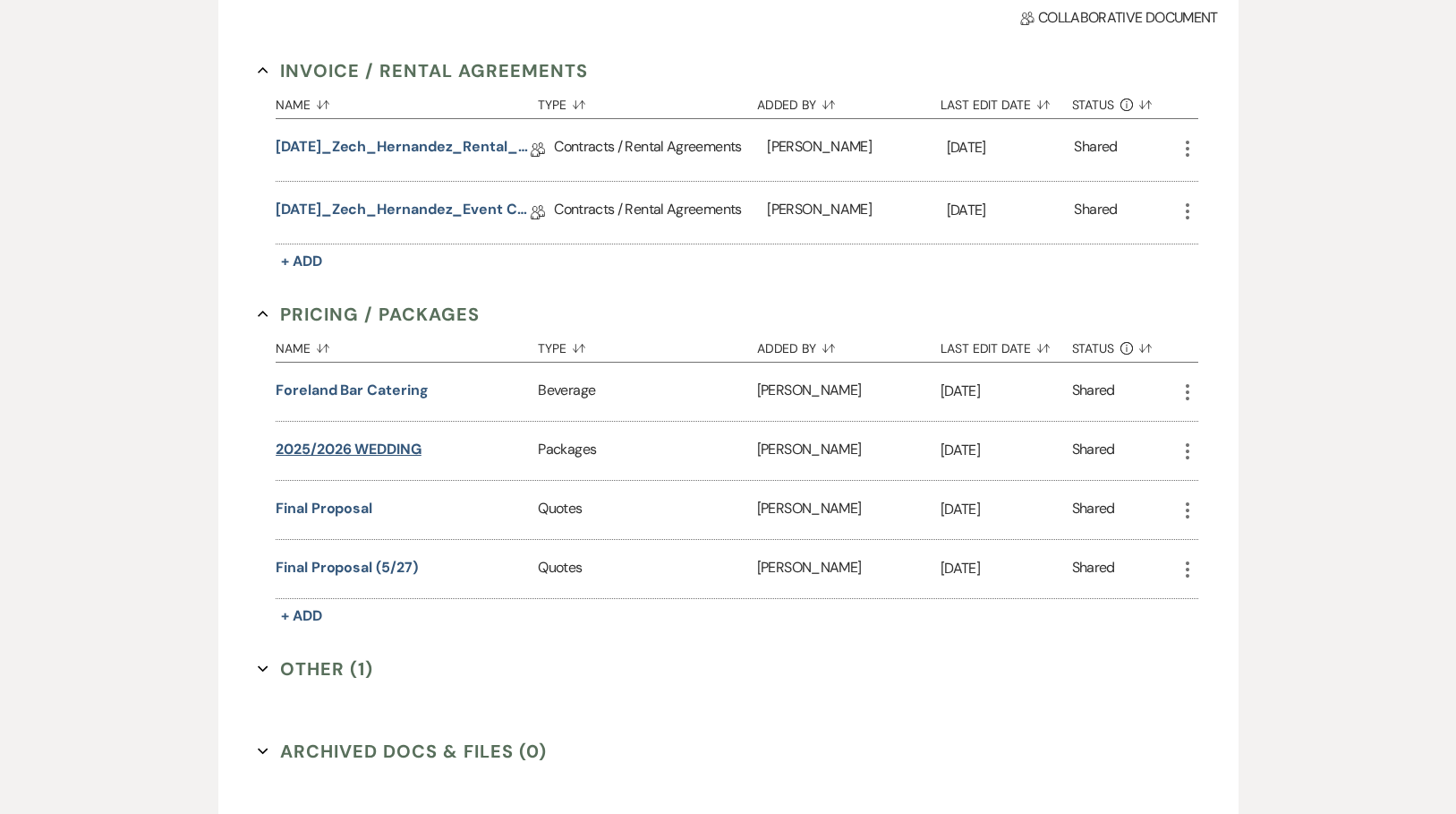
click at [342, 443] on button "2025/2026 WEDDING" at bounding box center [348, 450] width 146 height 22
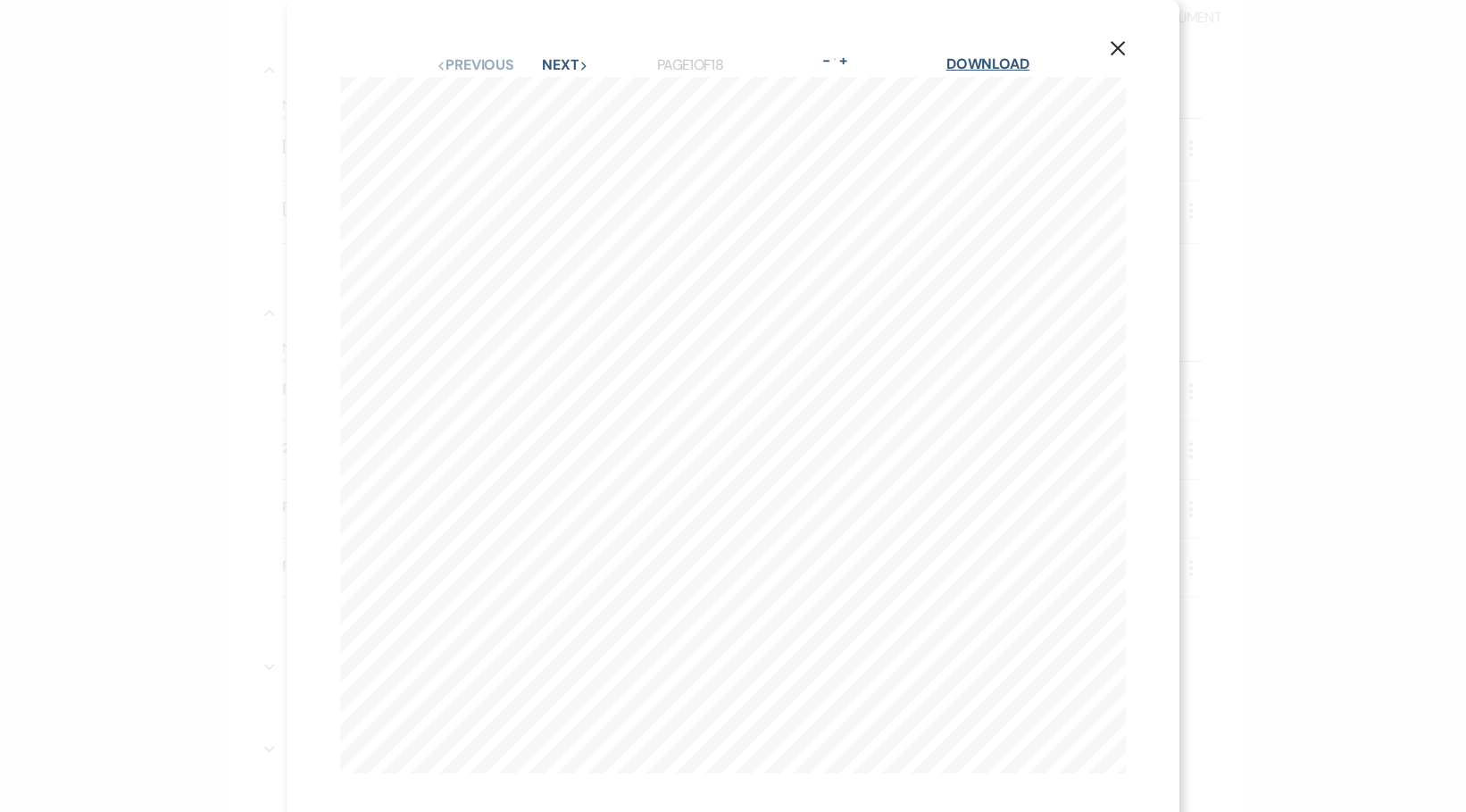
click at [1008, 60] on link "Download" at bounding box center [988, 64] width 83 height 19
click at [1117, 42] on use "button" at bounding box center [1118, 48] width 14 height 14
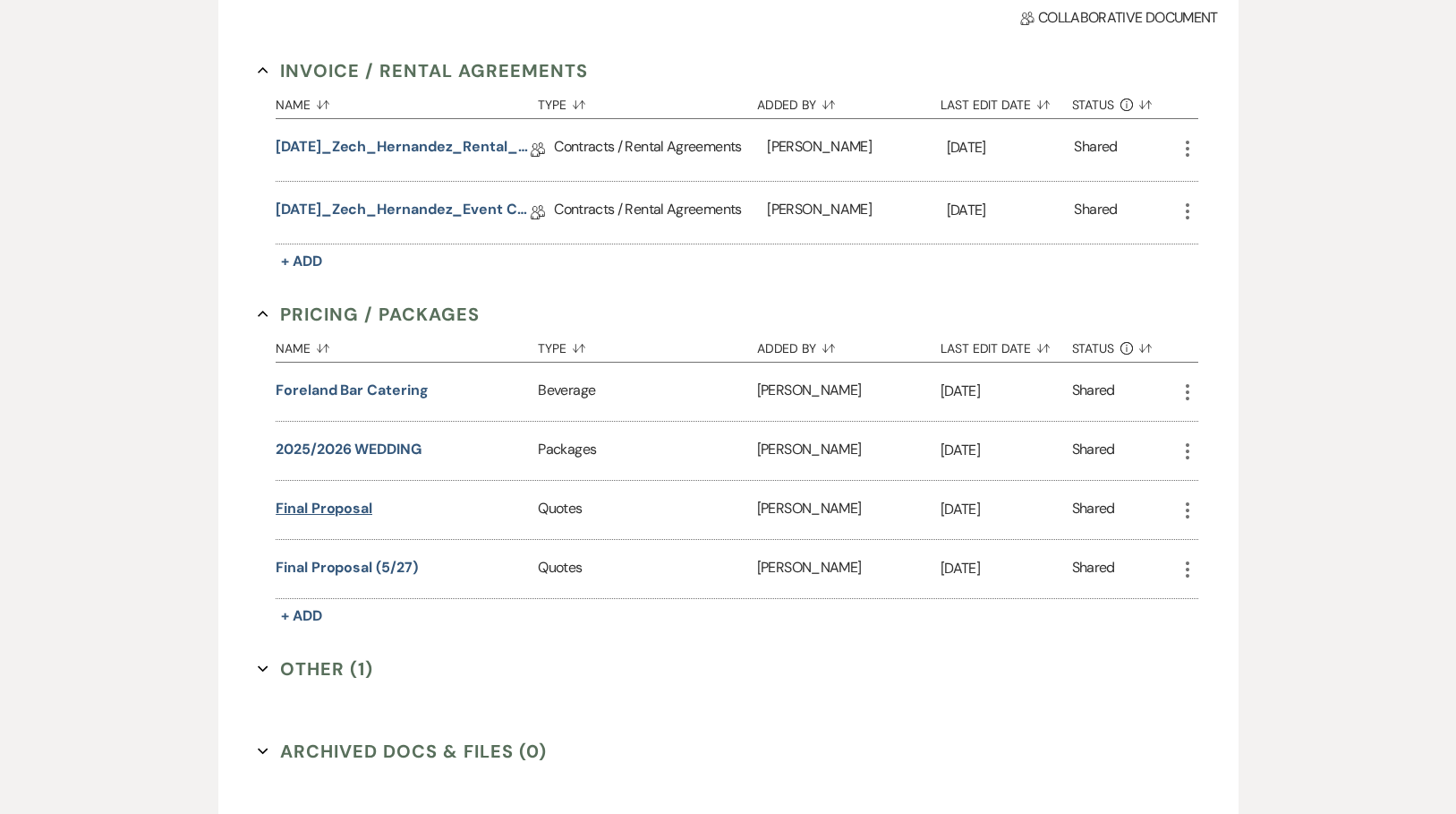
click at [340, 505] on button "Final Proposal" at bounding box center [323, 508] width 96 height 22
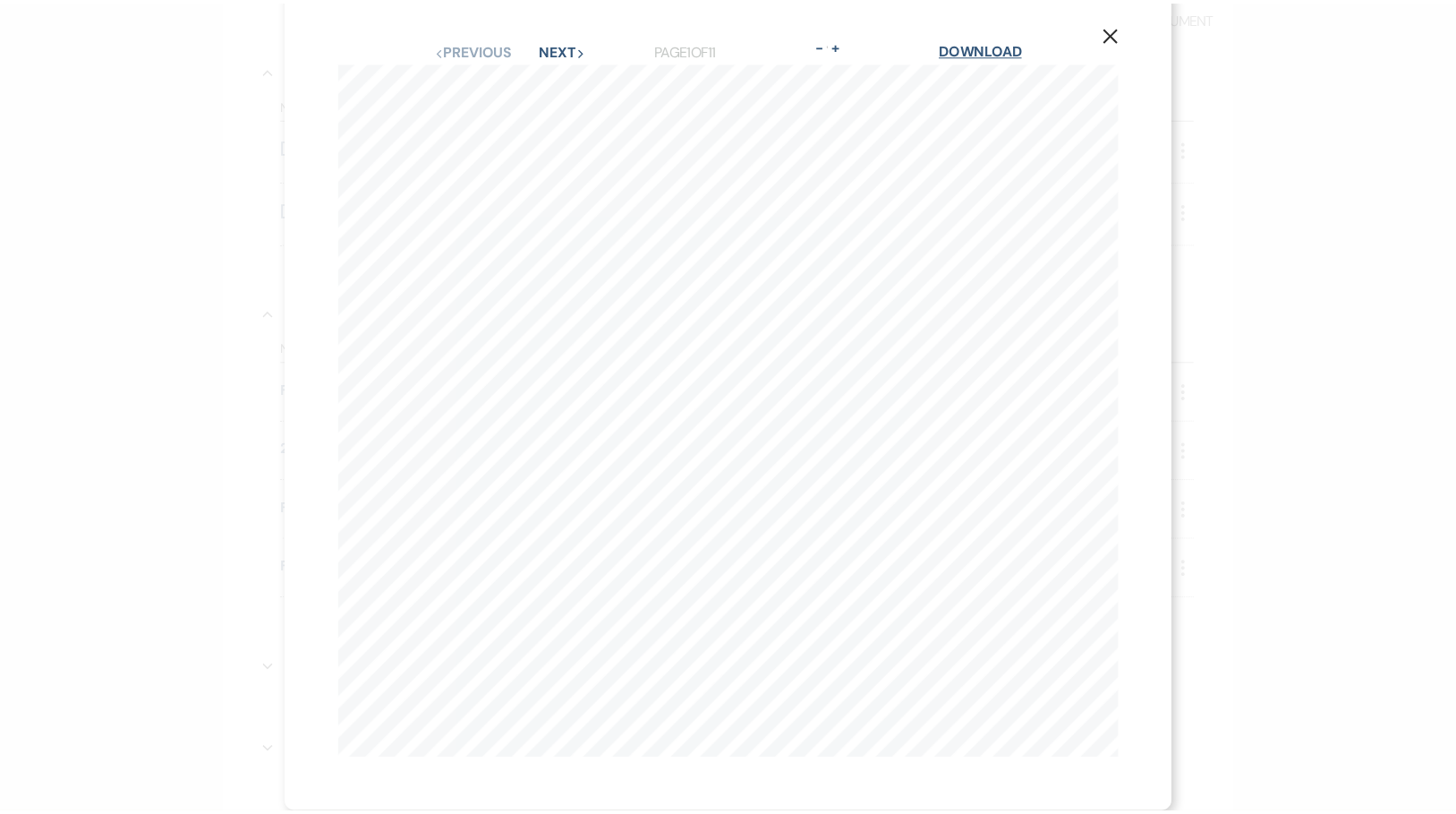
scroll to position [0, 0]
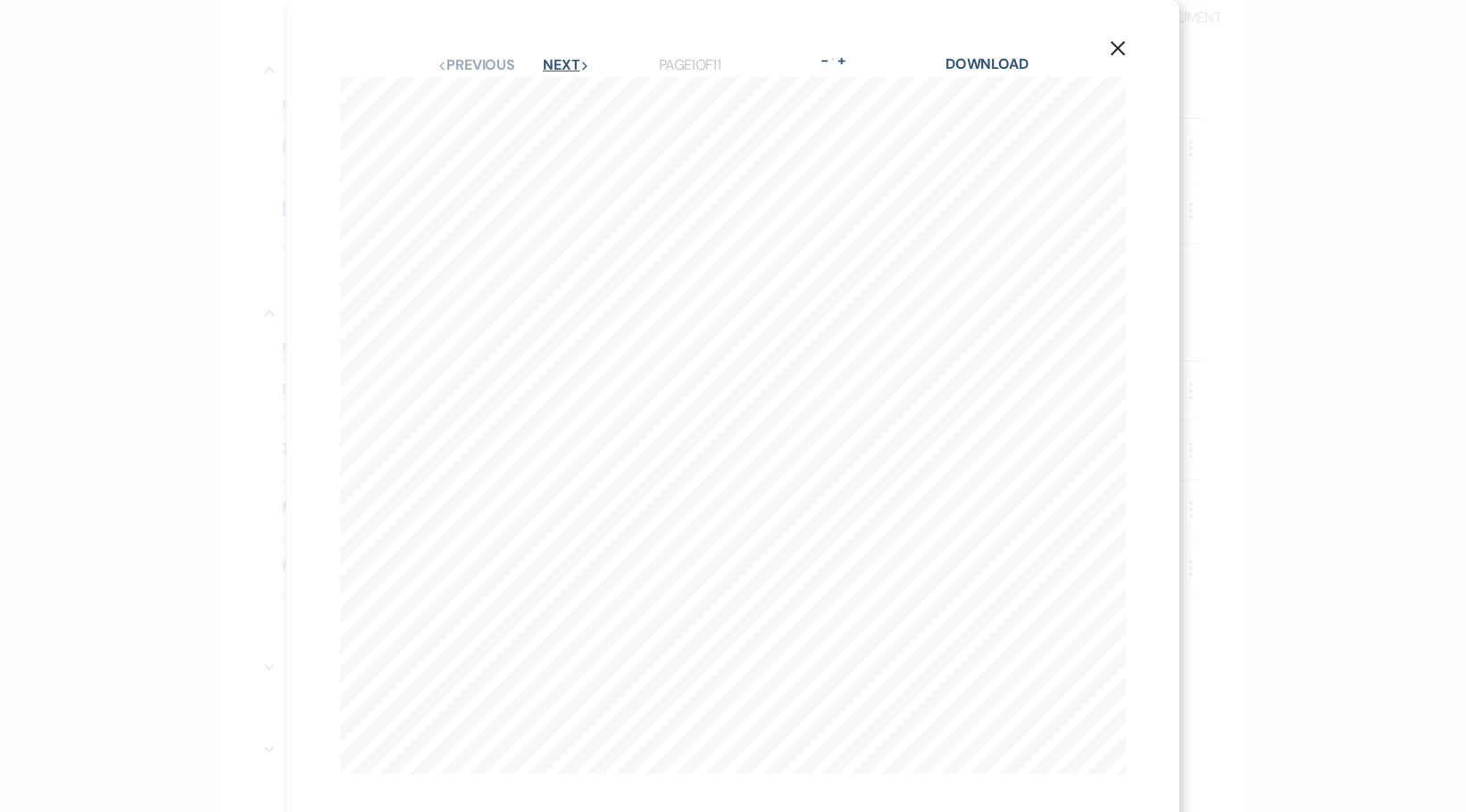
click at [554, 66] on button "Next Next" at bounding box center [566, 65] width 47 height 14
click at [554, 66] on button "Next Next" at bounding box center [565, 65] width 47 height 14
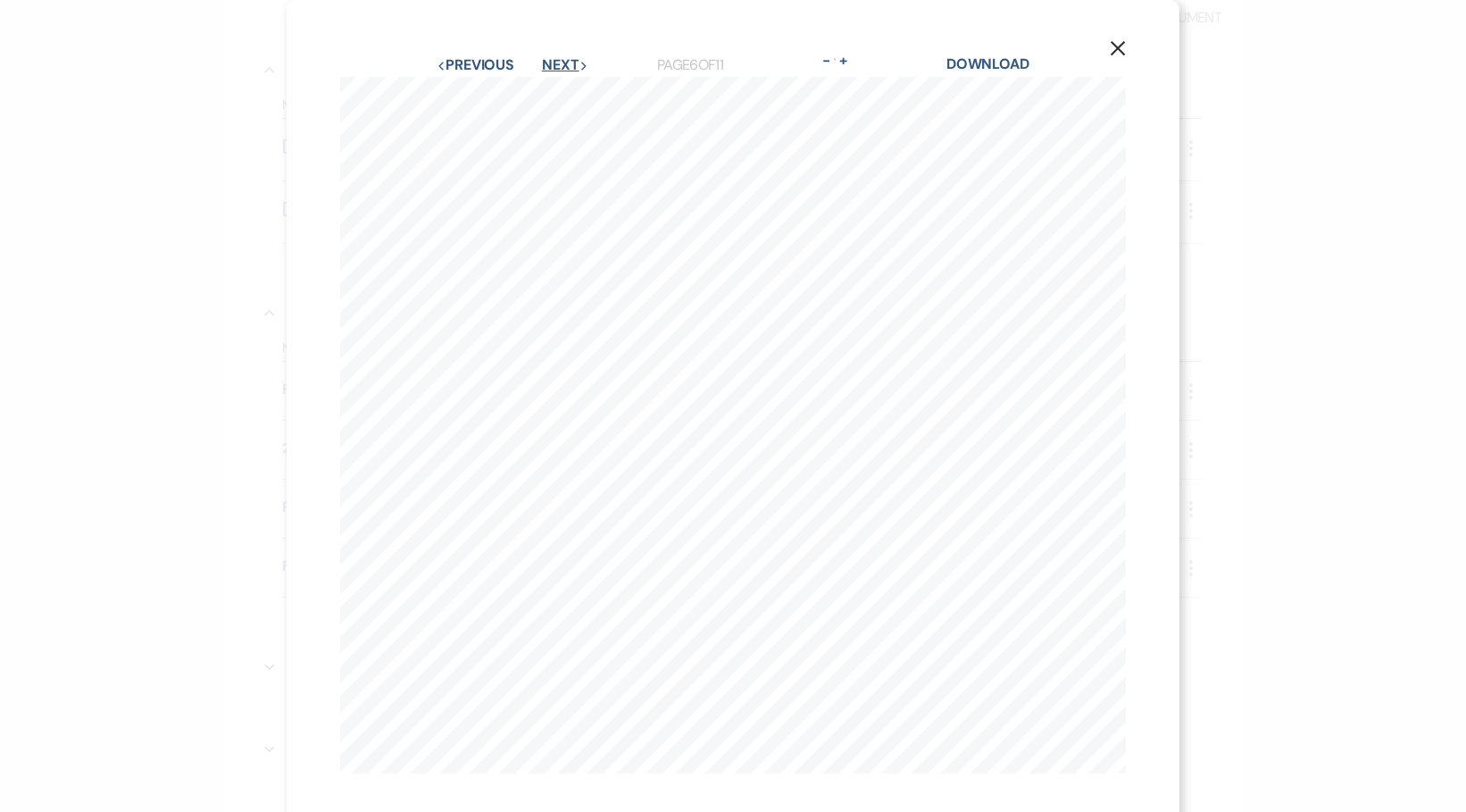
click at [554, 66] on button "Next Next" at bounding box center [565, 65] width 47 height 14
click at [990, 59] on link "Download" at bounding box center [988, 64] width 83 height 19
click at [1113, 48] on use "button" at bounding box center [1118, 48] width 14 height 14
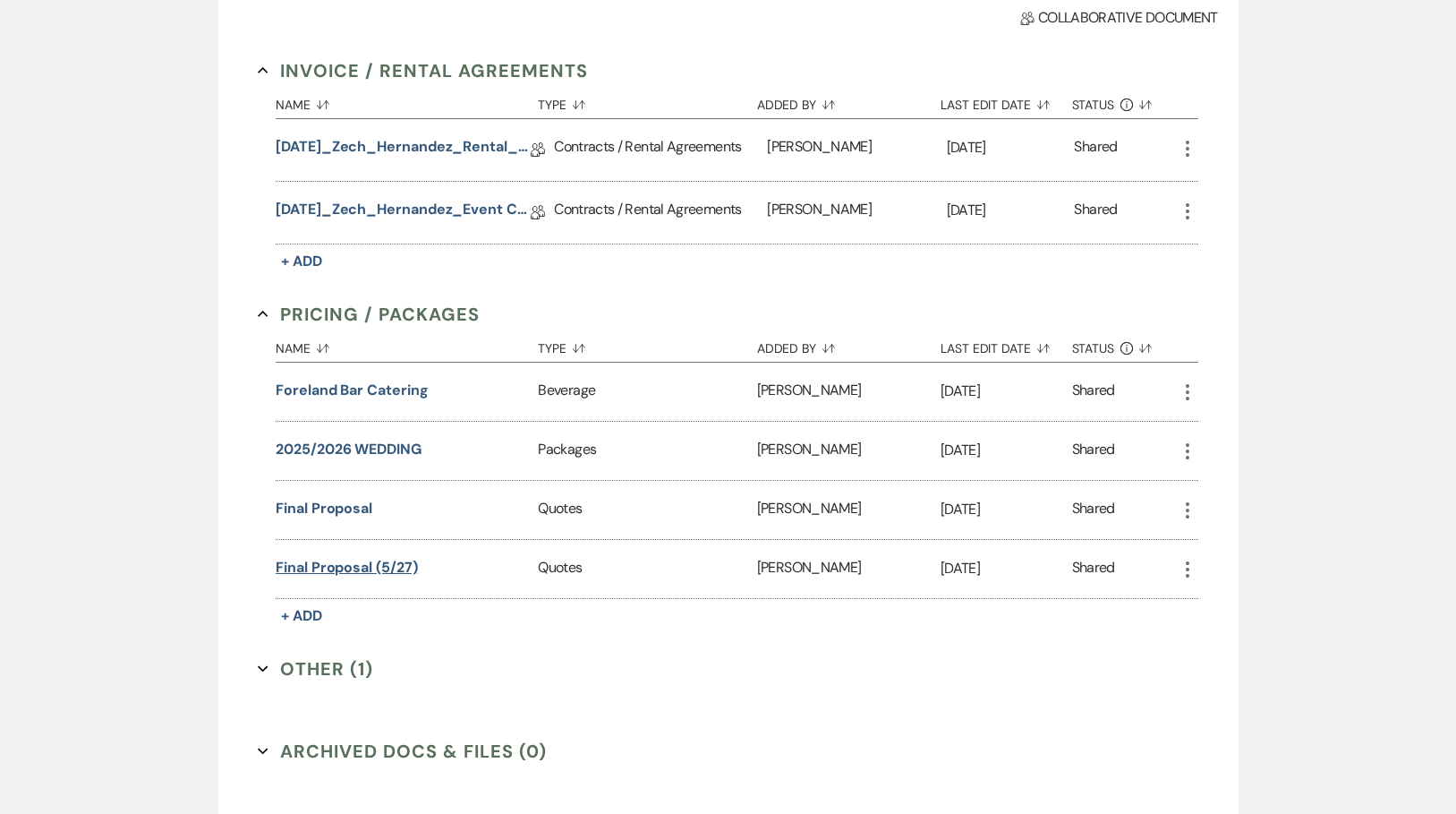
click at [327, 563] on button "Final Proposal (5/27)" at bounding box center [345, 568] width 141 height 22
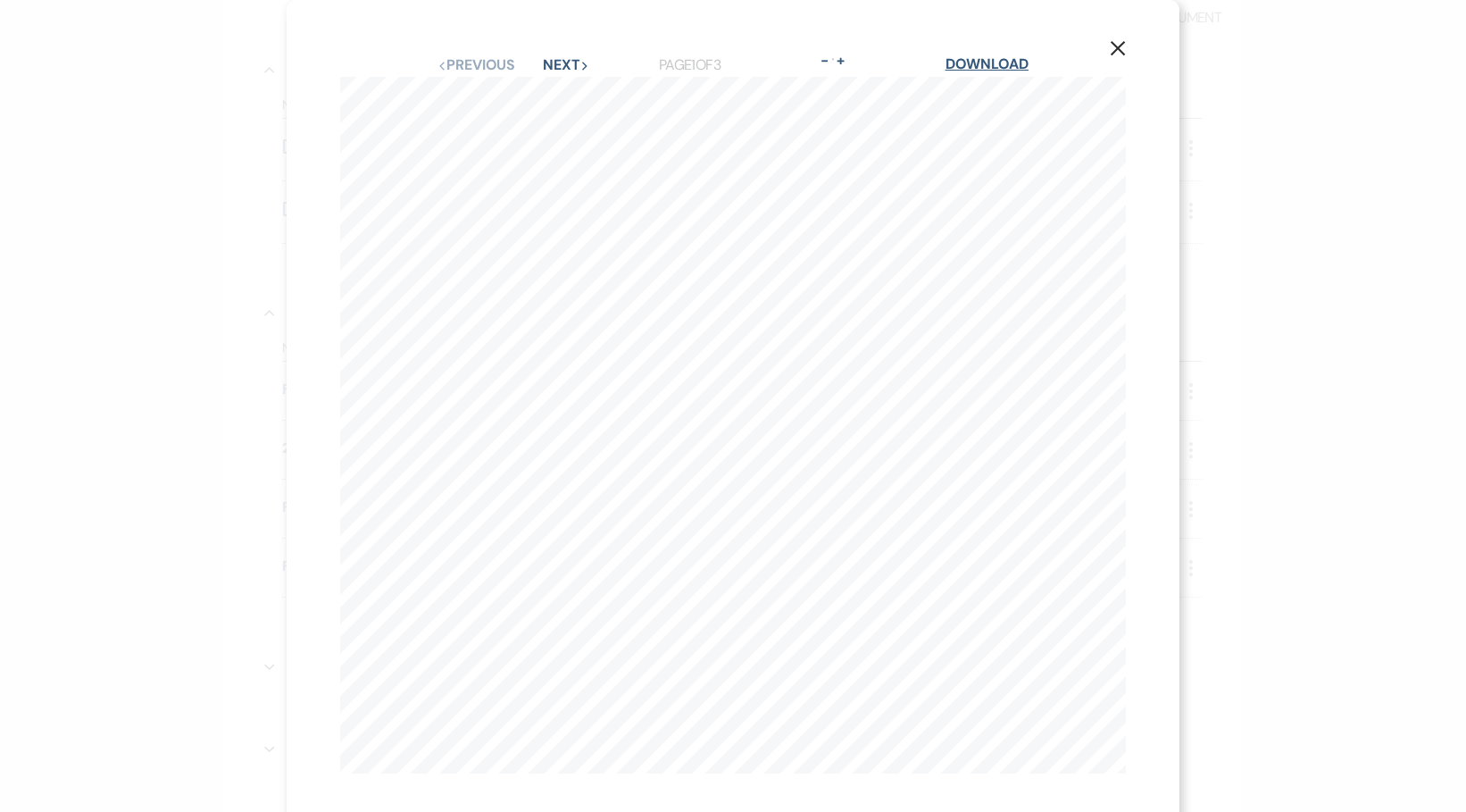
click at [1001, 59] on link "Download" at bounding box center [987, 64] width 83 height 19
click at [1111, 43] on use "button" at bounding box center [1118, 48] width 14 height 14
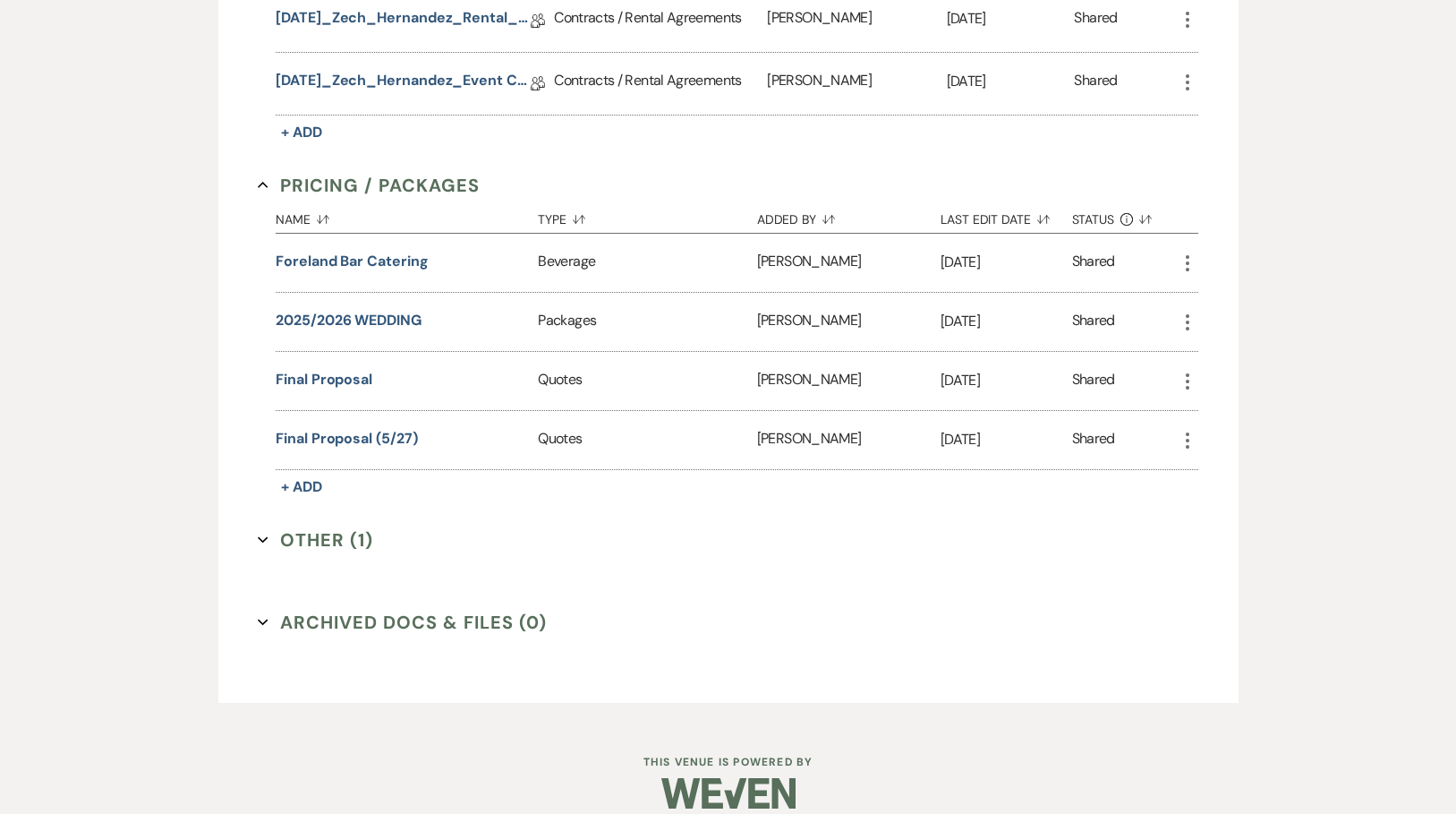
scroll to position [640, 0]
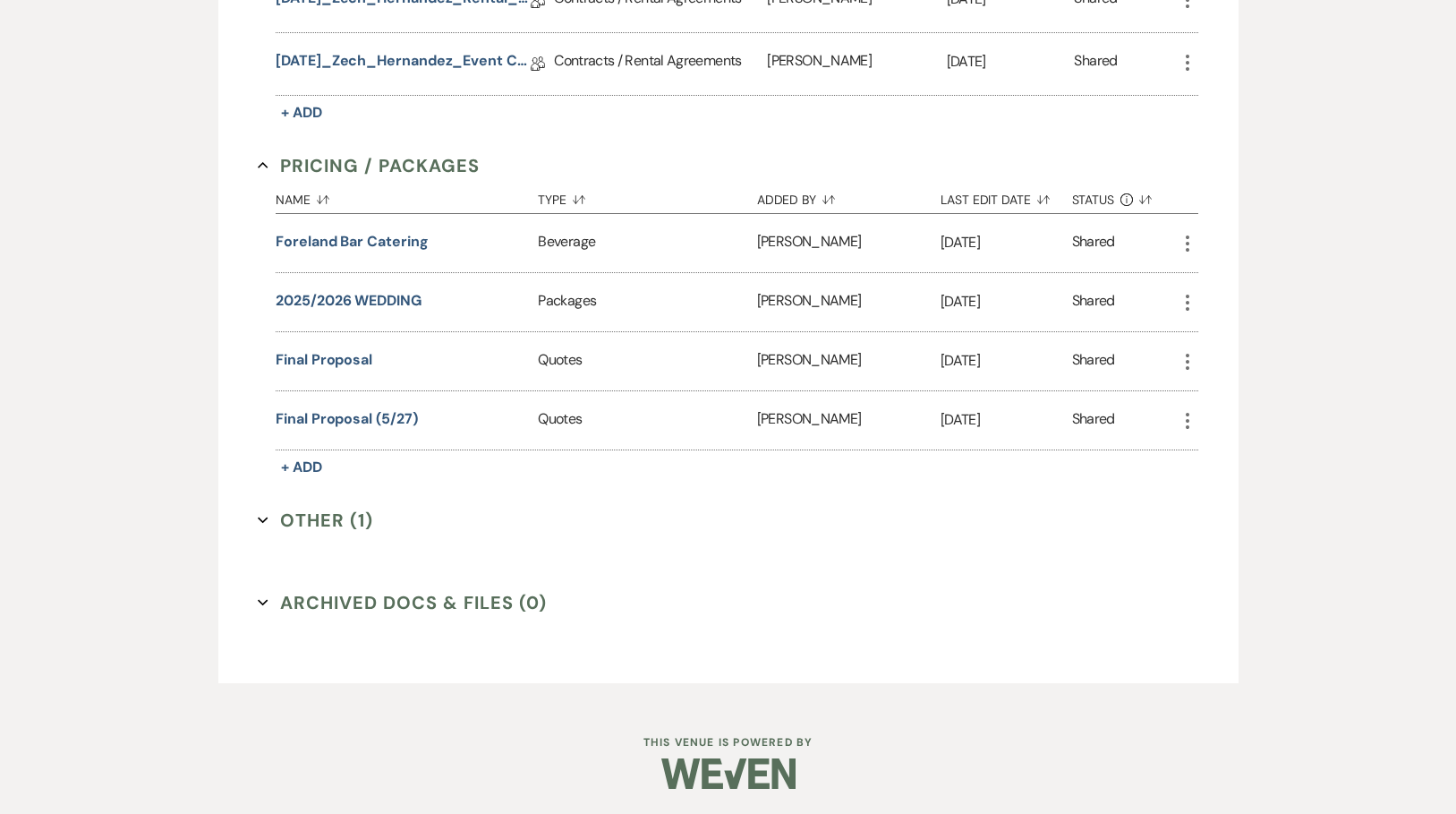
click at [265, 516] on icon "Expand" at bounding box center [264, 520] width 11 height 11
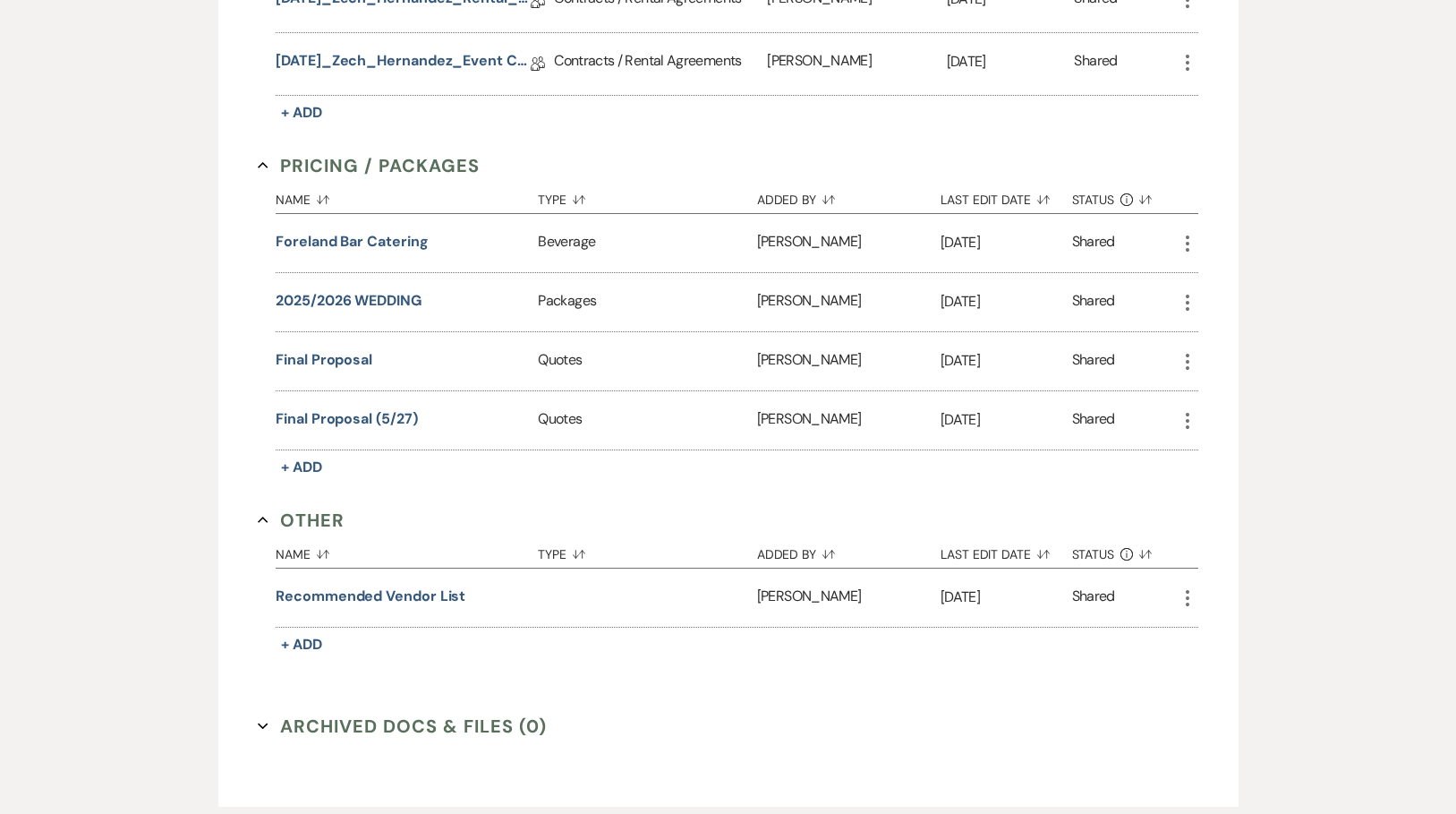
click at [265, 516] on icon "Collapse" at bounding box center [264, 520] width 11 height 11
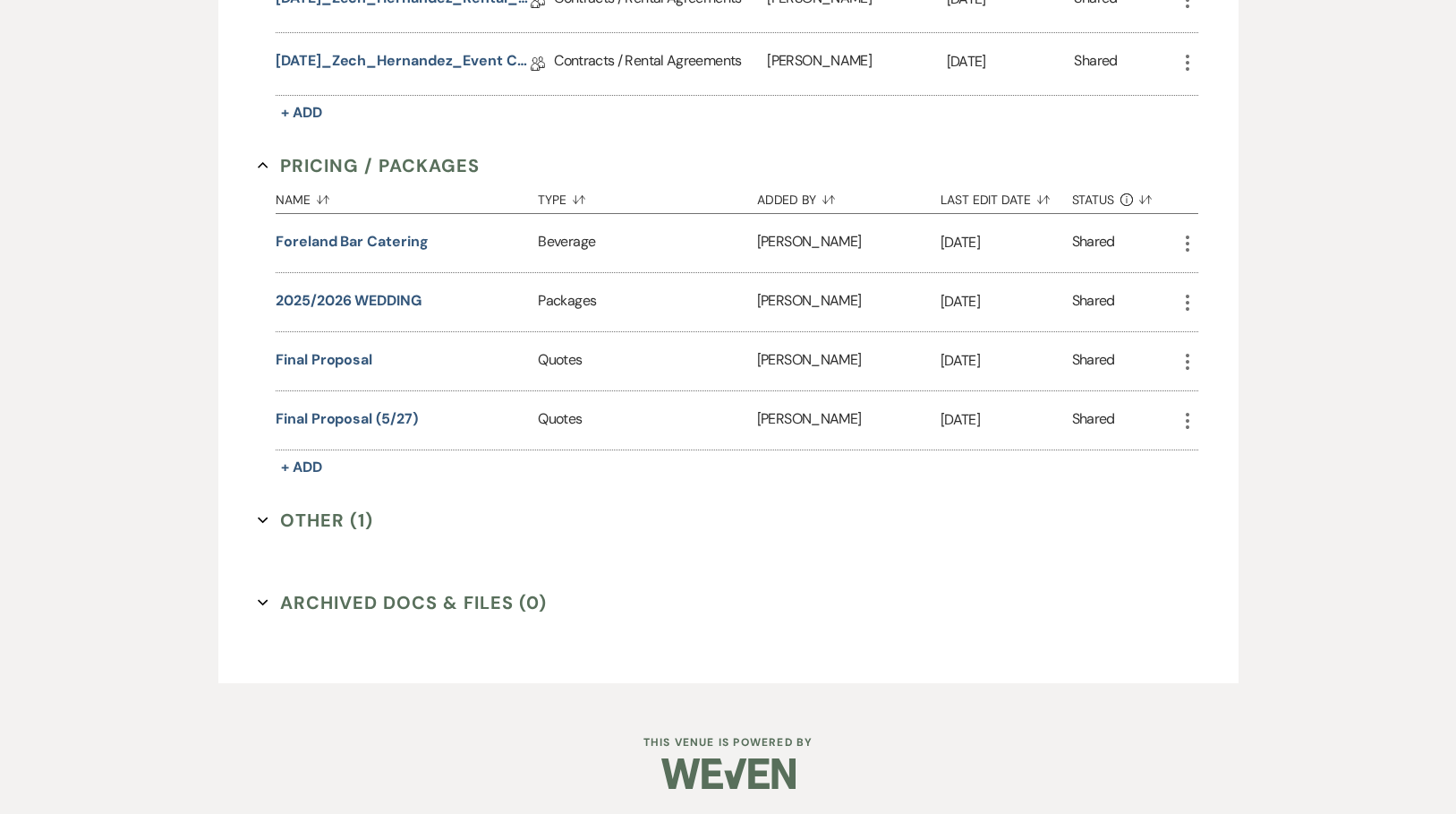
scroll to position [0, 0]
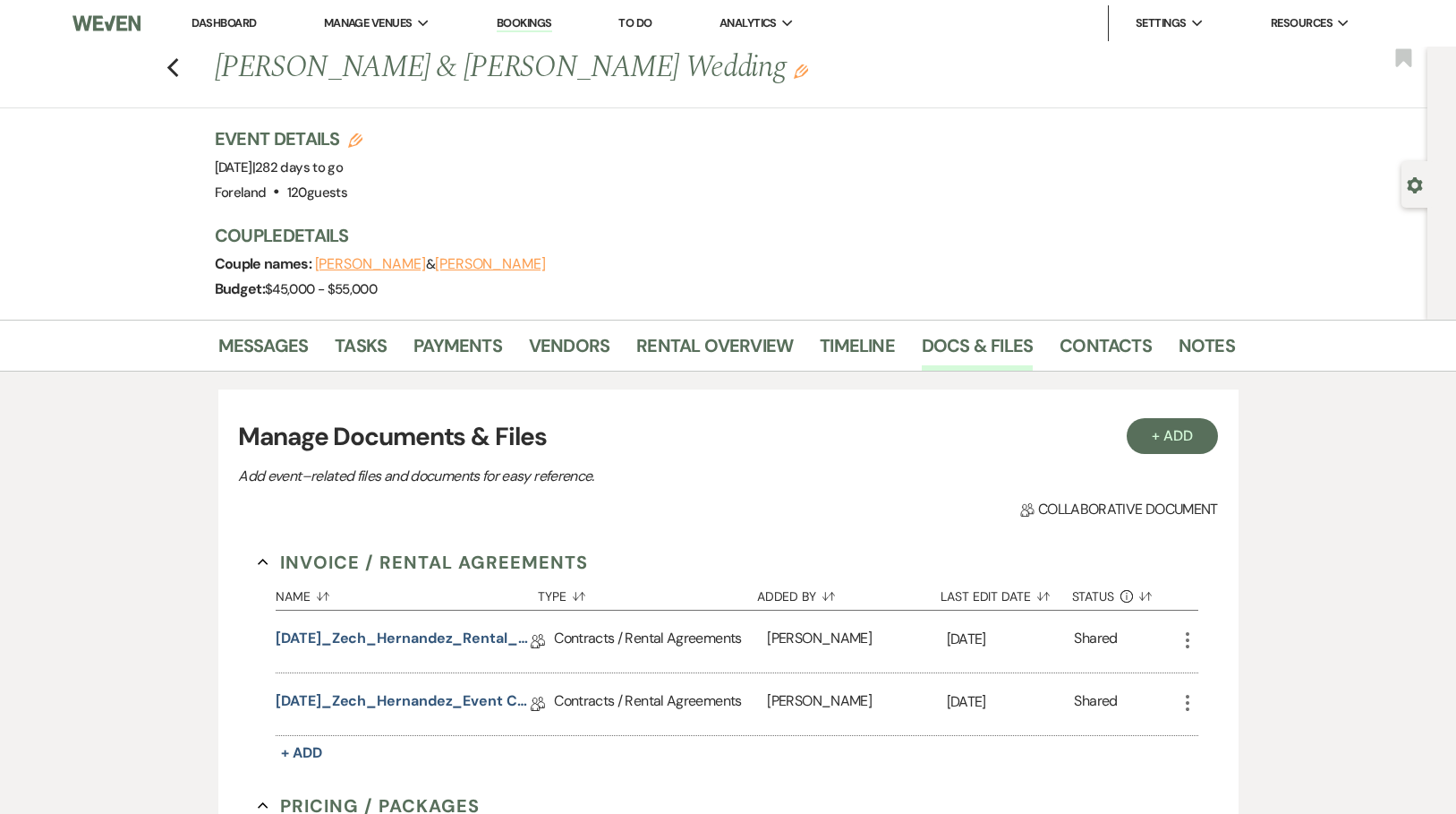
click at [165, 64] on div "Previous [PERSON_NAME] & [PERSON_NAME] Wedding Edit Bookmark" at bounding box center [709, 77] width 1436 height 62
click at [176, 64] on icon "Previous" at bounding box center [173, 68] width 13 height 22
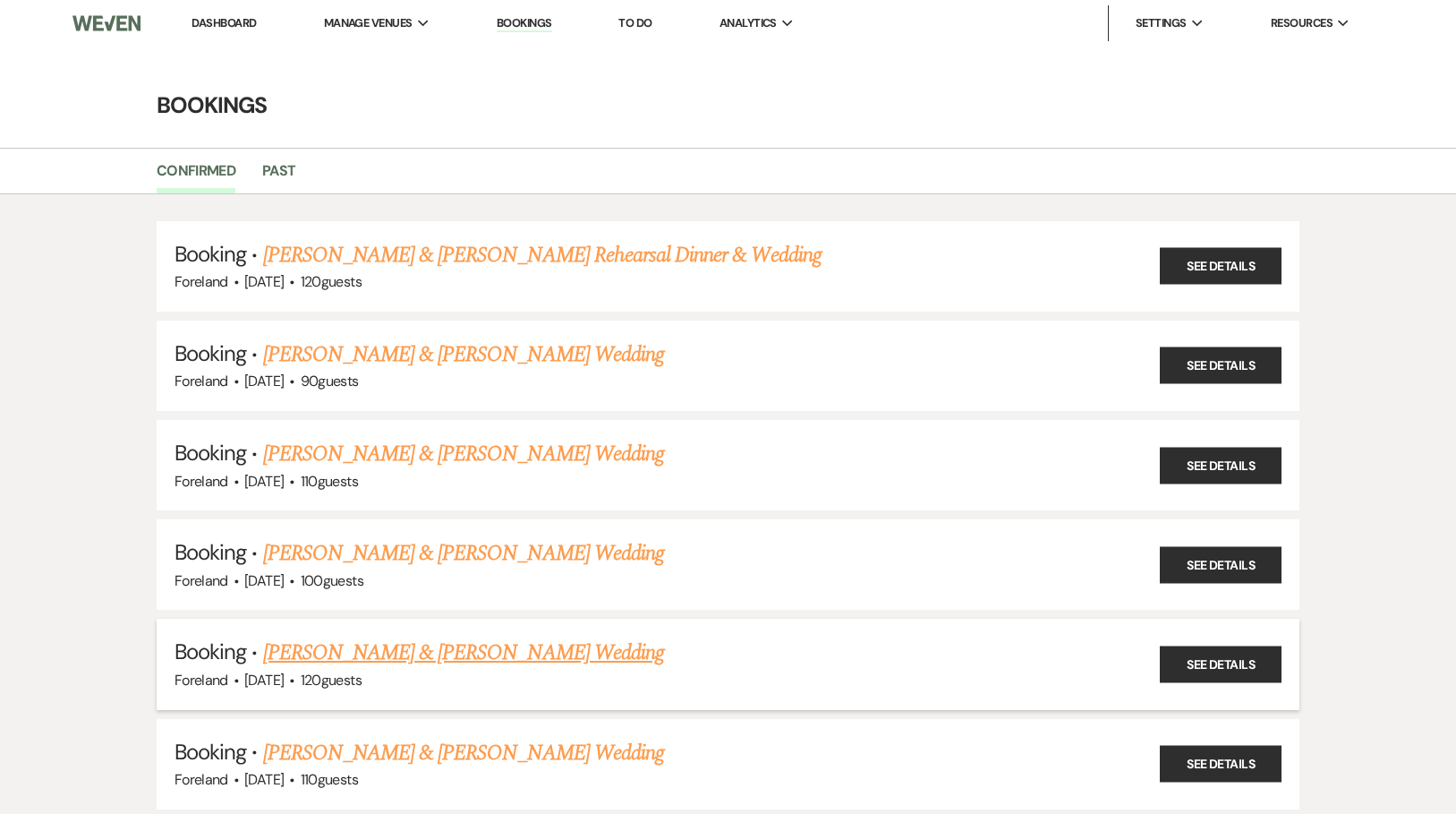
scroll to position [503, 0]
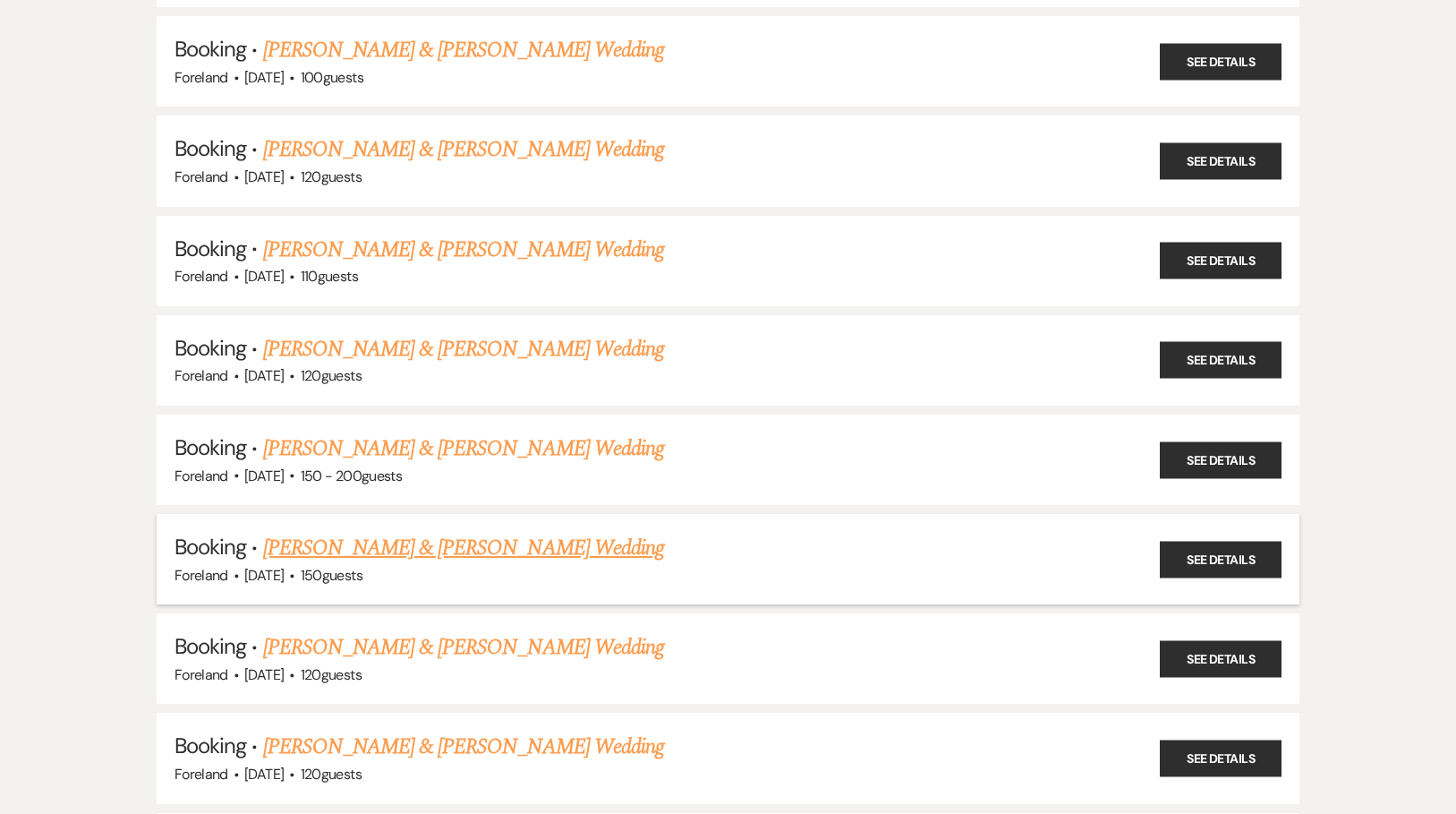
click at [501, 537] on link "[PERSON_NAME] & [PERSON_NAME] Wedding" at bounding box center [464, 548] width 401 height 32
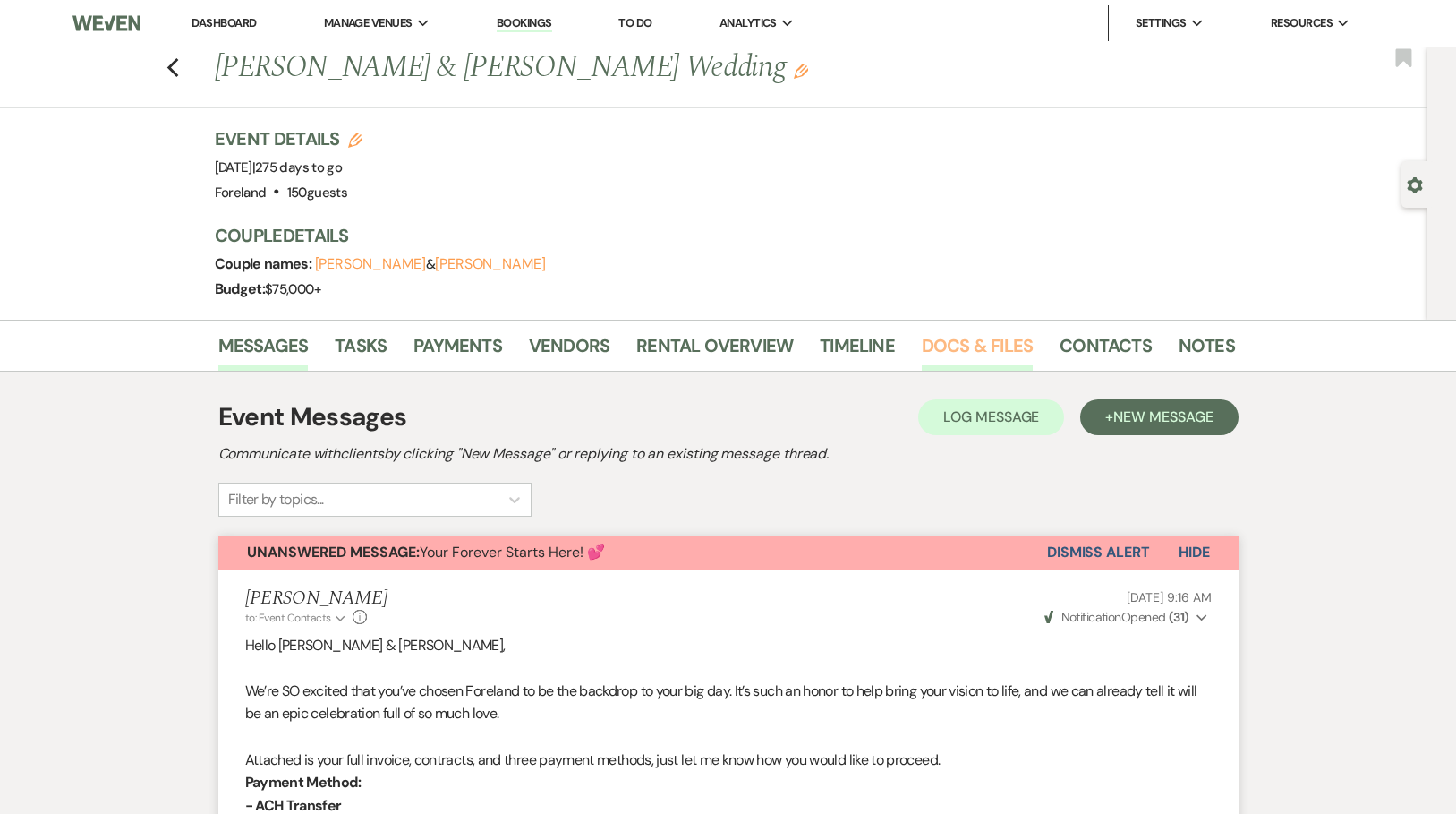
click at [954, 348] on link "Docs & Files" at bounding box center [977, 351] width 111 height 40
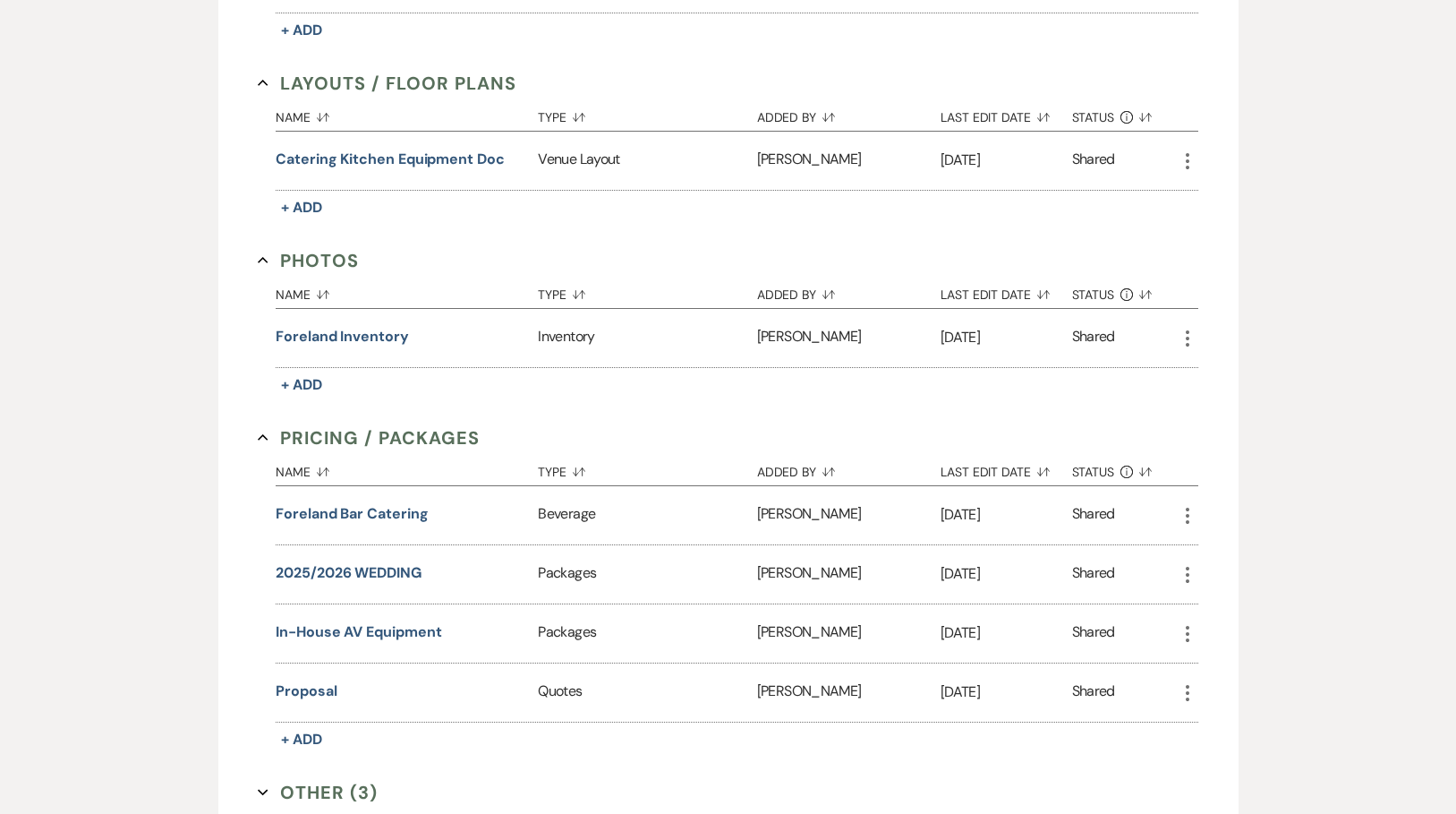
scroll to position [886, 0]
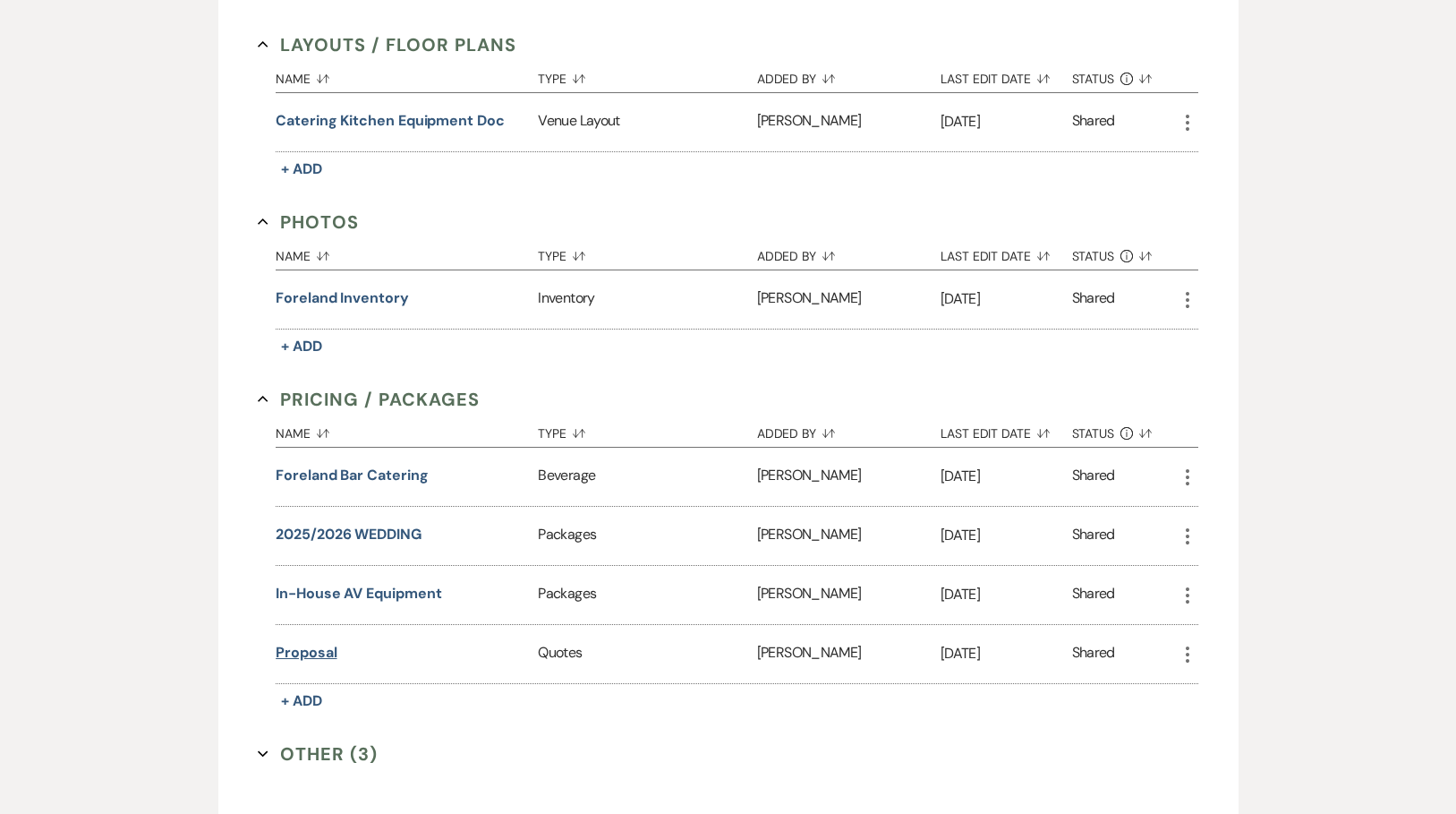
click at [306, 649] on button "Proposal" at bounding box center [306, 652] width 61 height 22
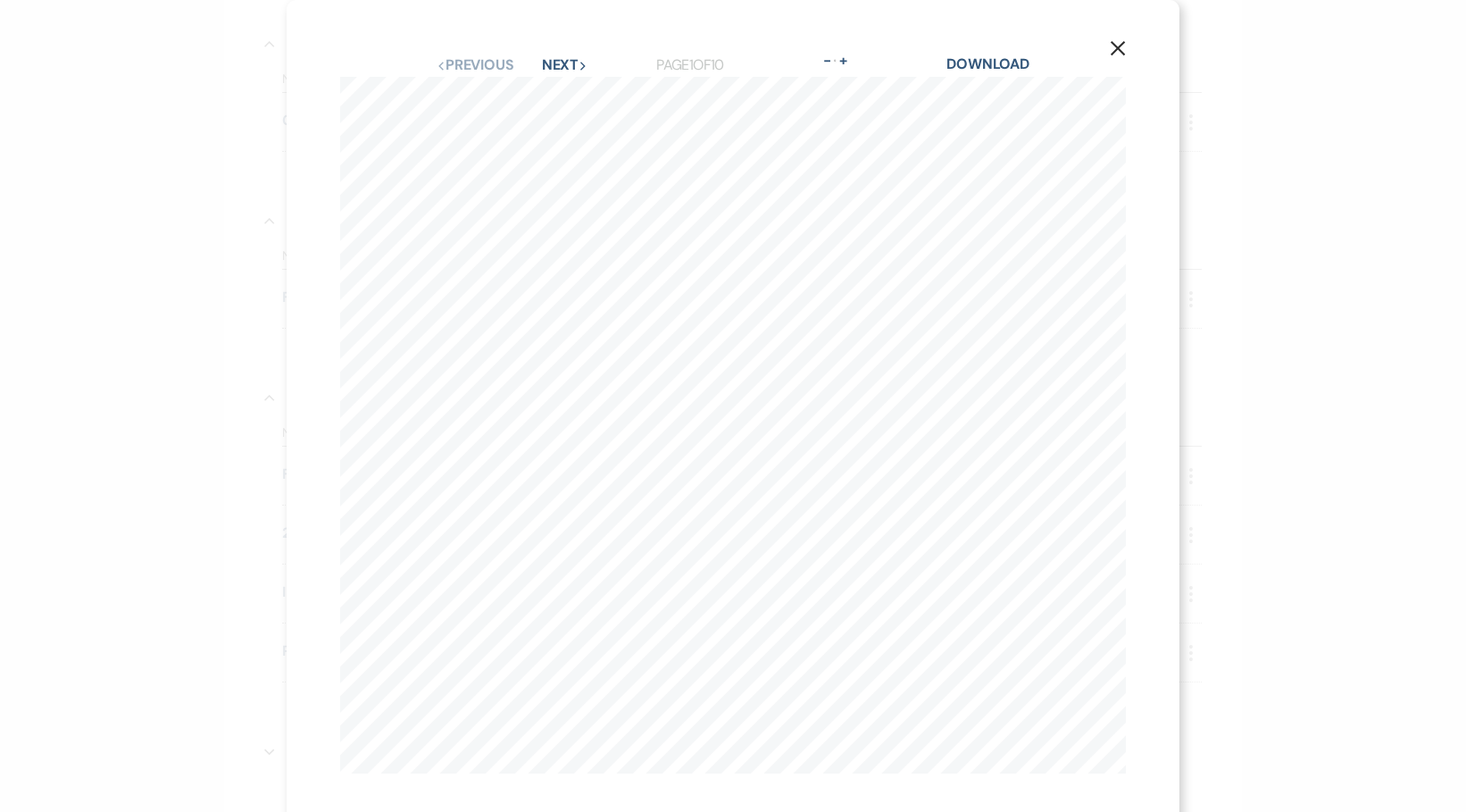
click at [562, 54] on div "Previous Previous Next Next Page 1 of 10 - Zoom + Download" at bounding box center [733, 65] width 786 height 23
click at [559, 65] on button "Next Next" at bounding box center [565, 65] width 47 height 14
click at [559, 65] on button "Next Next" at bounding box center [564, 65] width 47 height 14
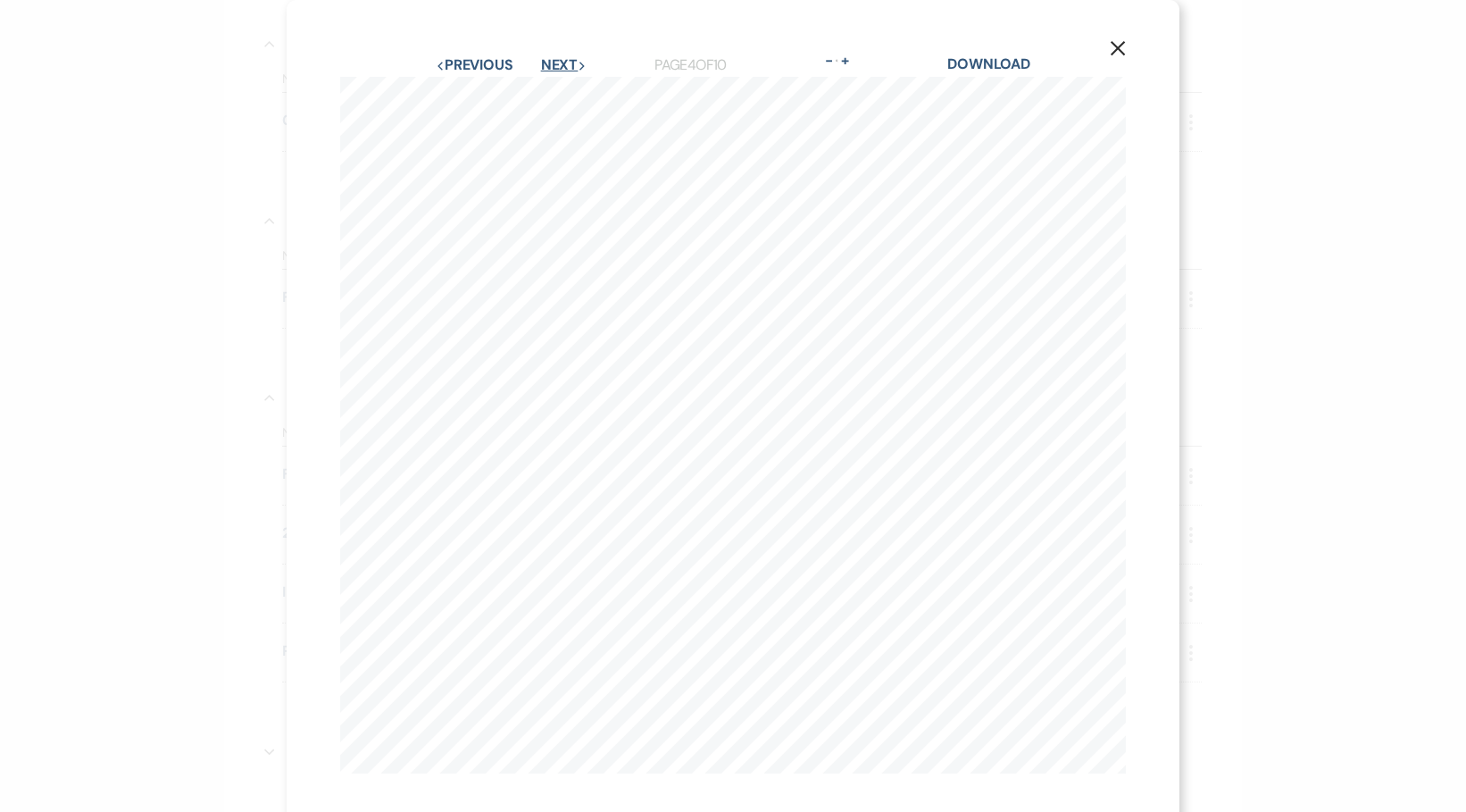
click at [559, 65] on button "Next Next" at bounding box center [564, 65] width 47 height 14
click at [980, 62] on link "Download" at bounding box center [989, 64] width 83 height 19
click at [1110, 48] on icon "X" at bounding box center [1118, 48] width 16 height 16
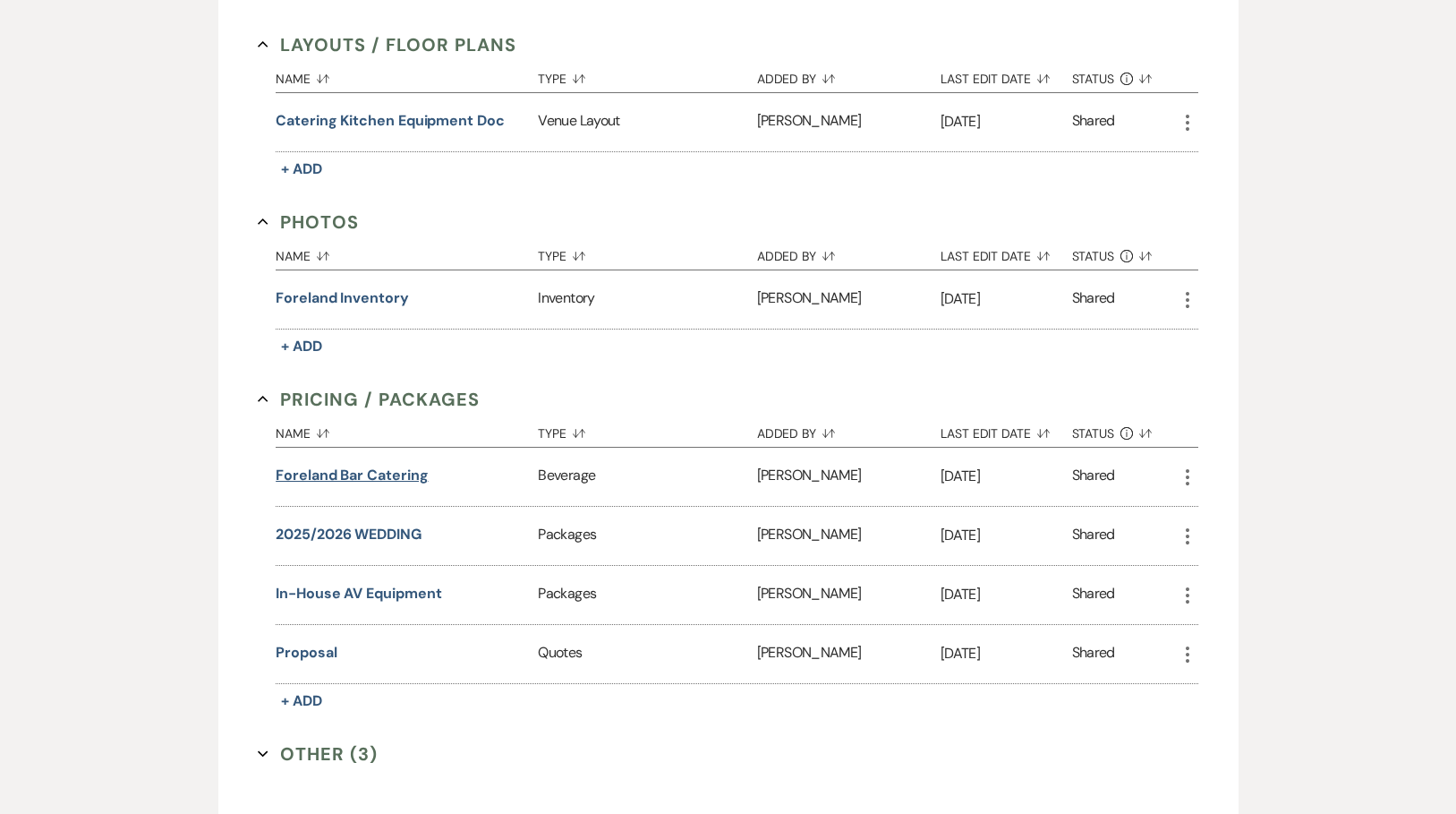
click at [349, 478] on button "Foreland Bar Catering" at bounding box center [351, 475] width 152 height 22
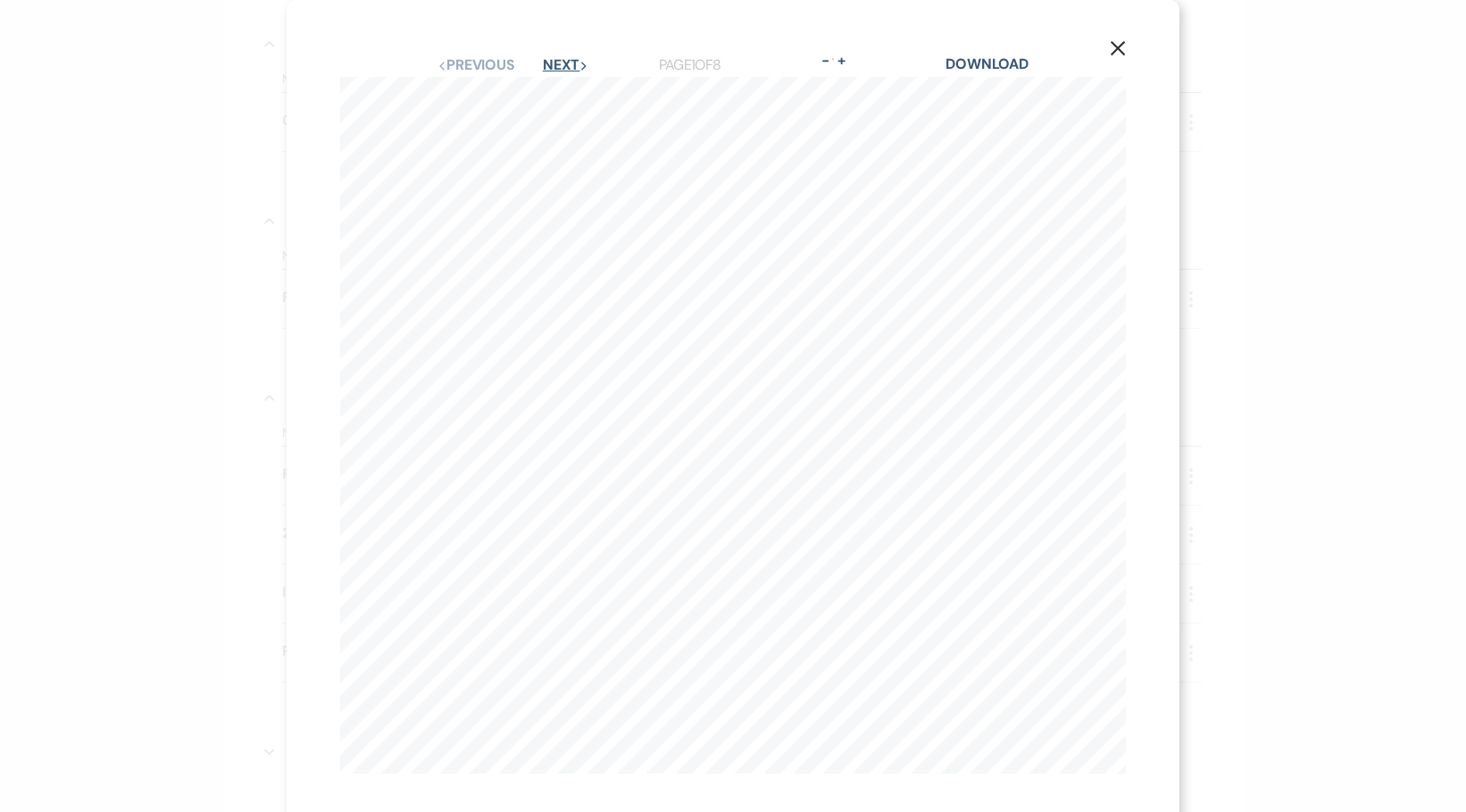
click at [580, 64] on icon "Next" at bounding box center [584, 66] width 9 height 9
click at [579, 64] on icon "Next" at bounding box center [583, 66] width 9 height 9
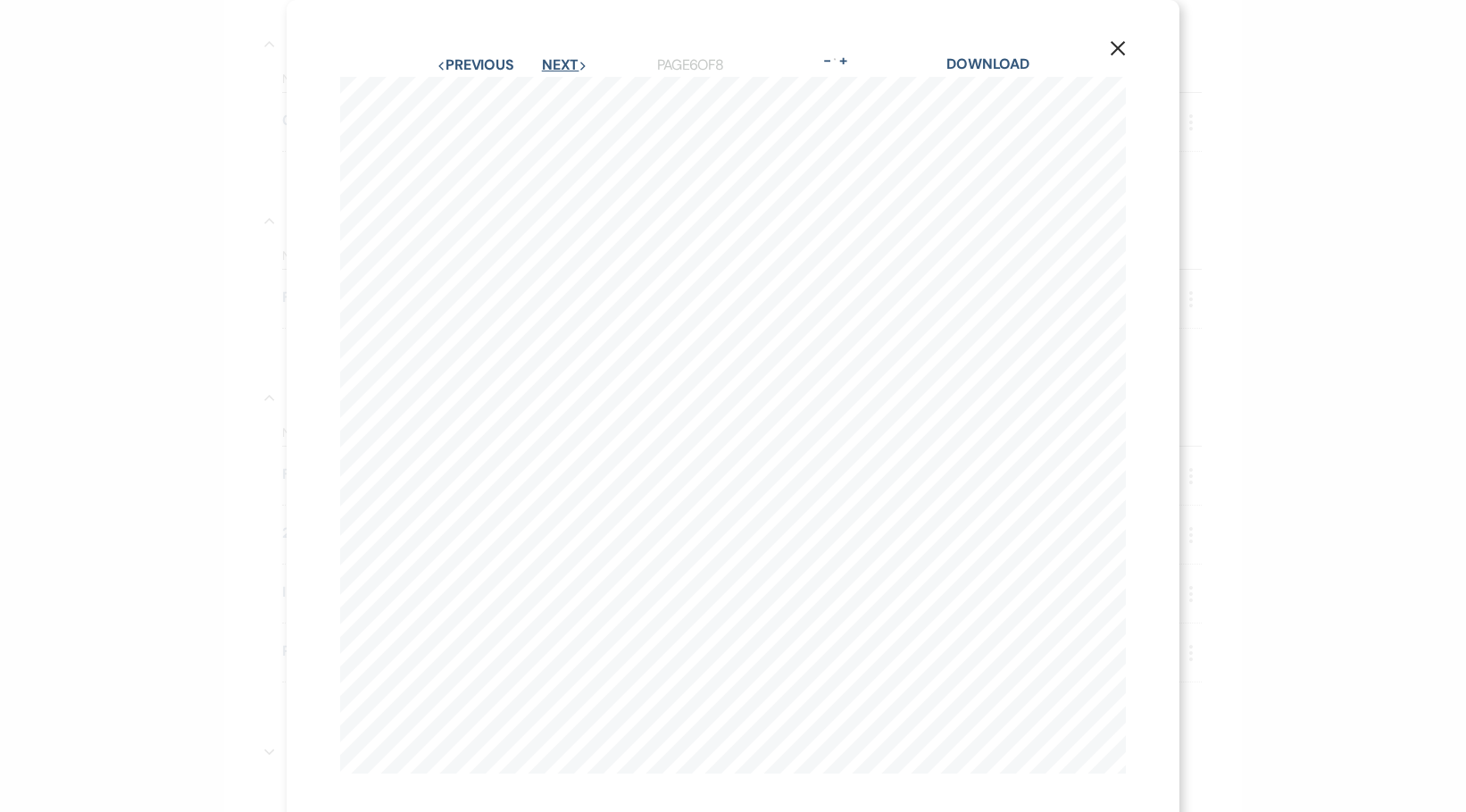
click at [579, 64] on icon "Next" at bounding box center [583, 66] width 9 height 9
click at [580, 64] on icon "Next" at bounding box center [584, 66] width 9 height 9
click at [579, 64] on icon "Next" at bounding box center [583, 66] width 9 height 9
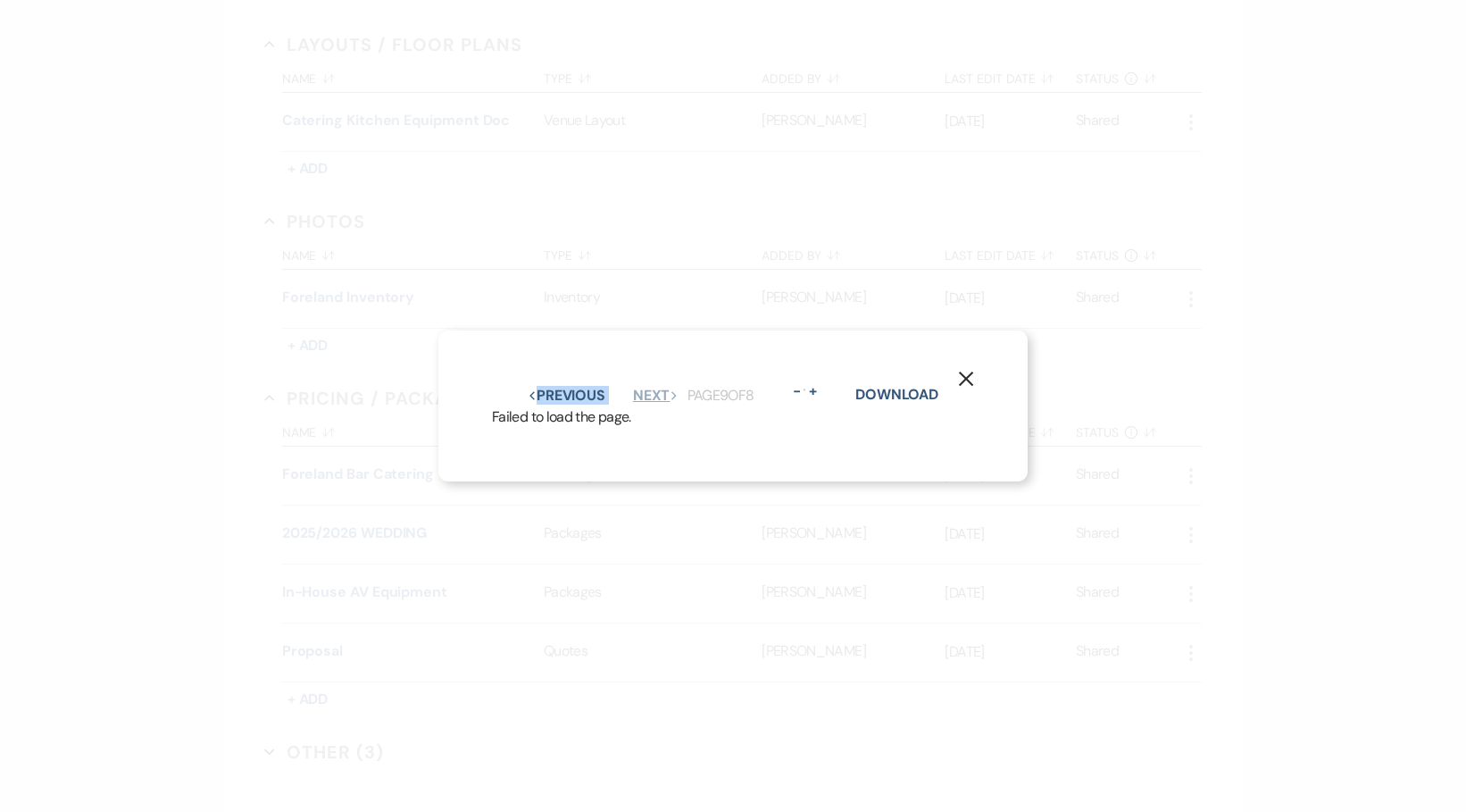
click at [575, 64] on div "X Previous Previous Next Next Page 9 of 8 - Zoom + Download Failed to load the …" at bounding box center [733, 406] width 1466 height 812
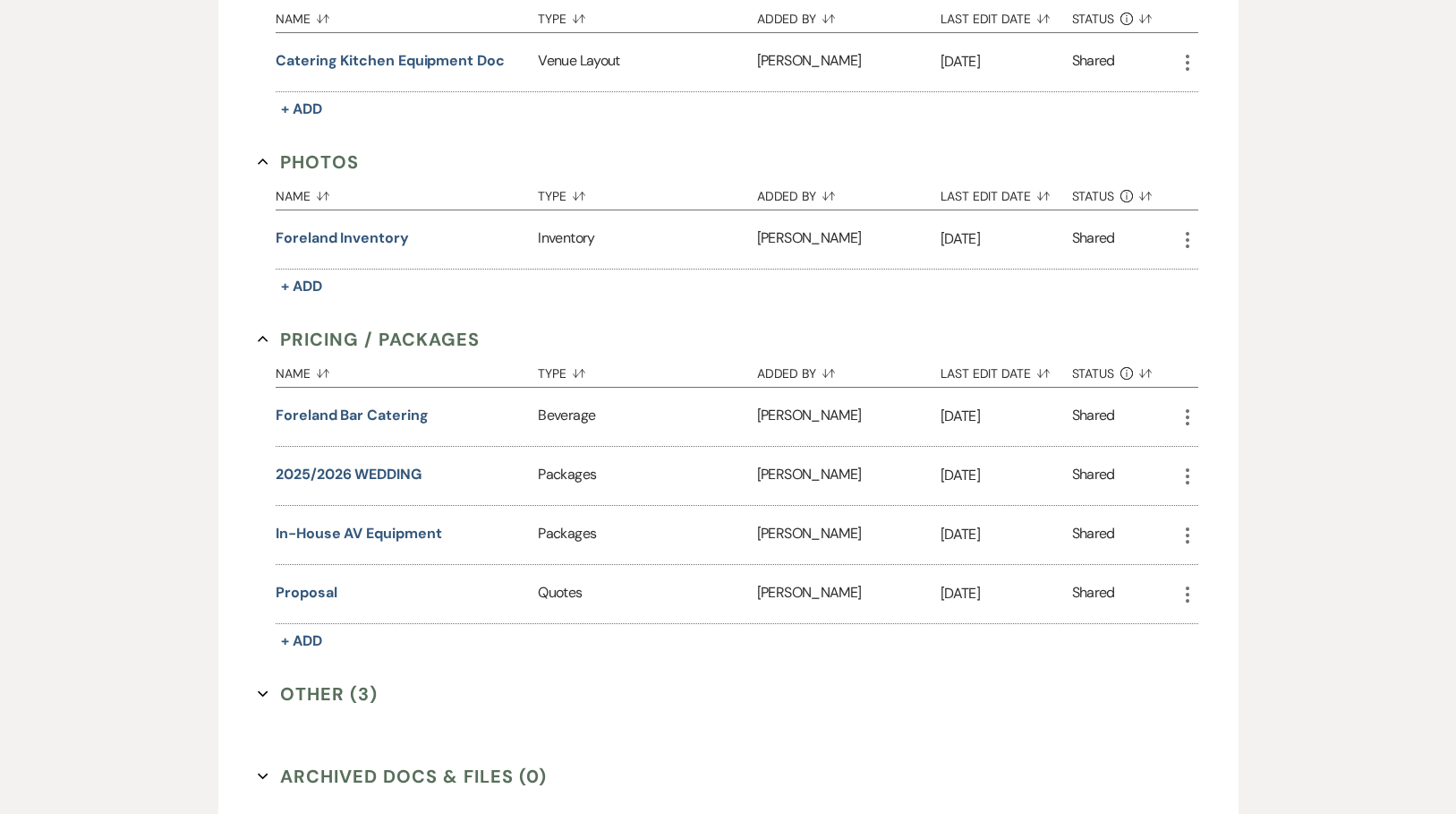
scroll to position [1120, 0]
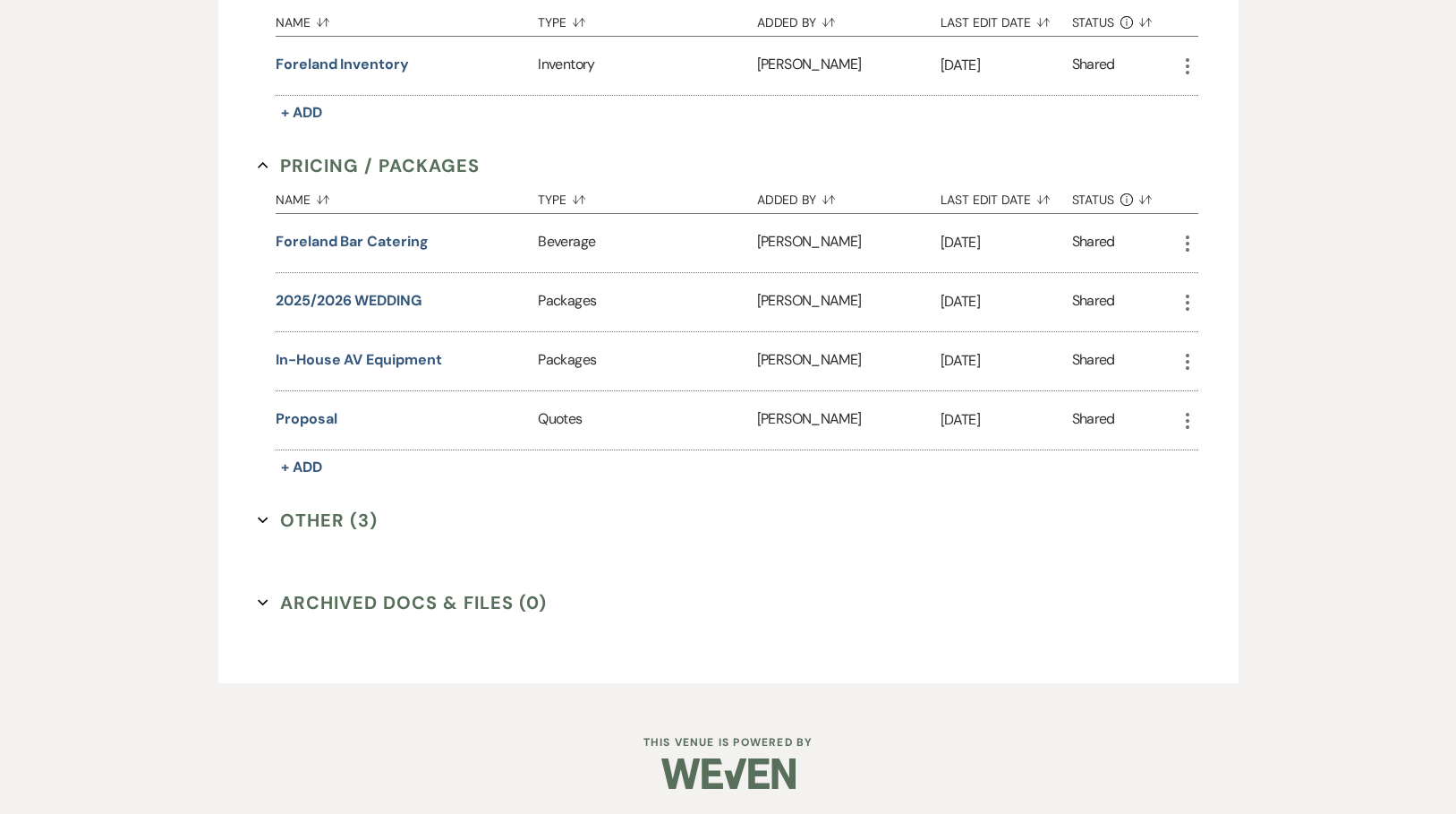
click at [260, 514] on icon "Expand" at bounding box center [264, 520] width 11 height 11
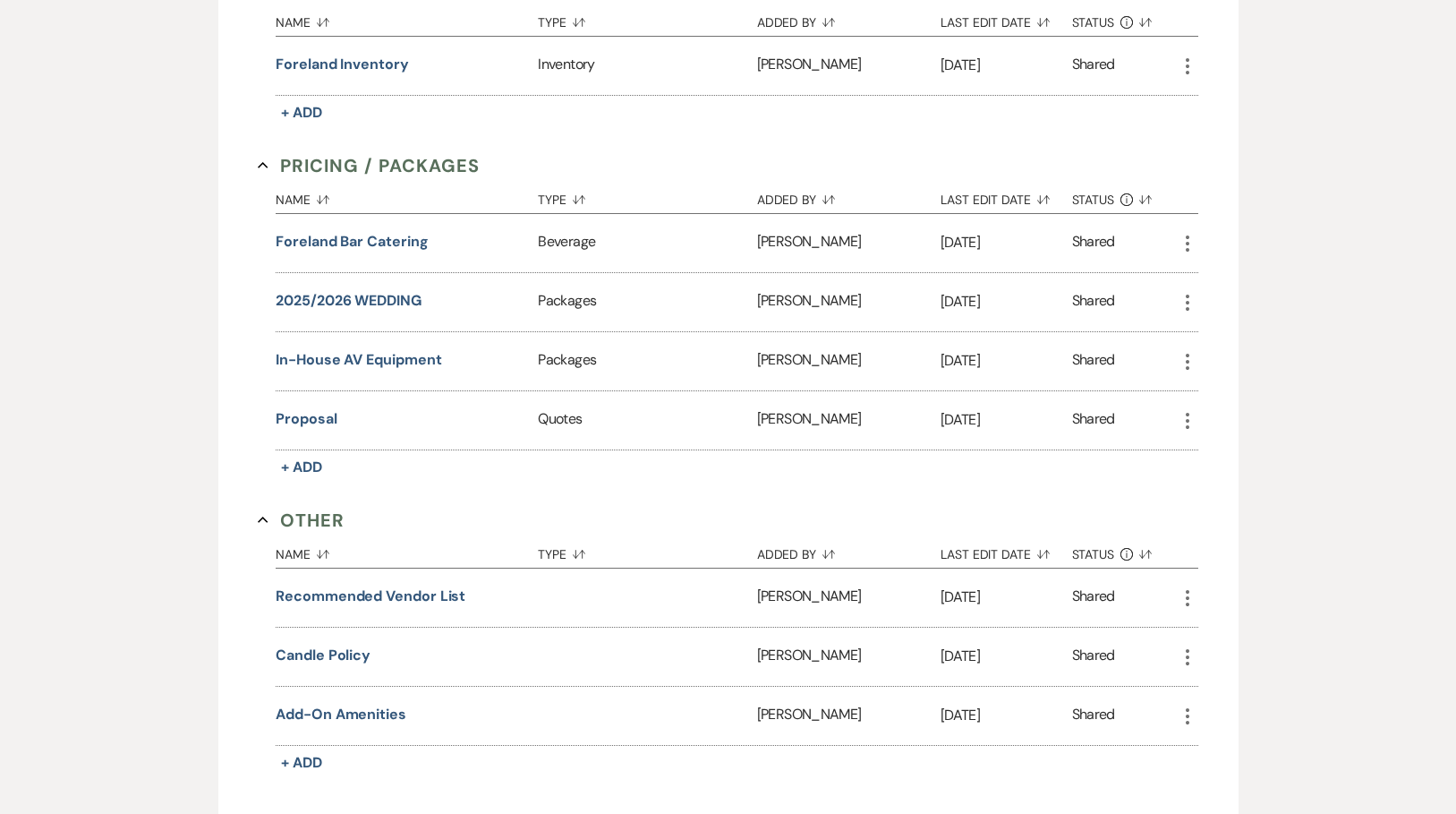
click at [260, 514] on icon "Collapse" at bounding box center [264, 520] width 11 height 11
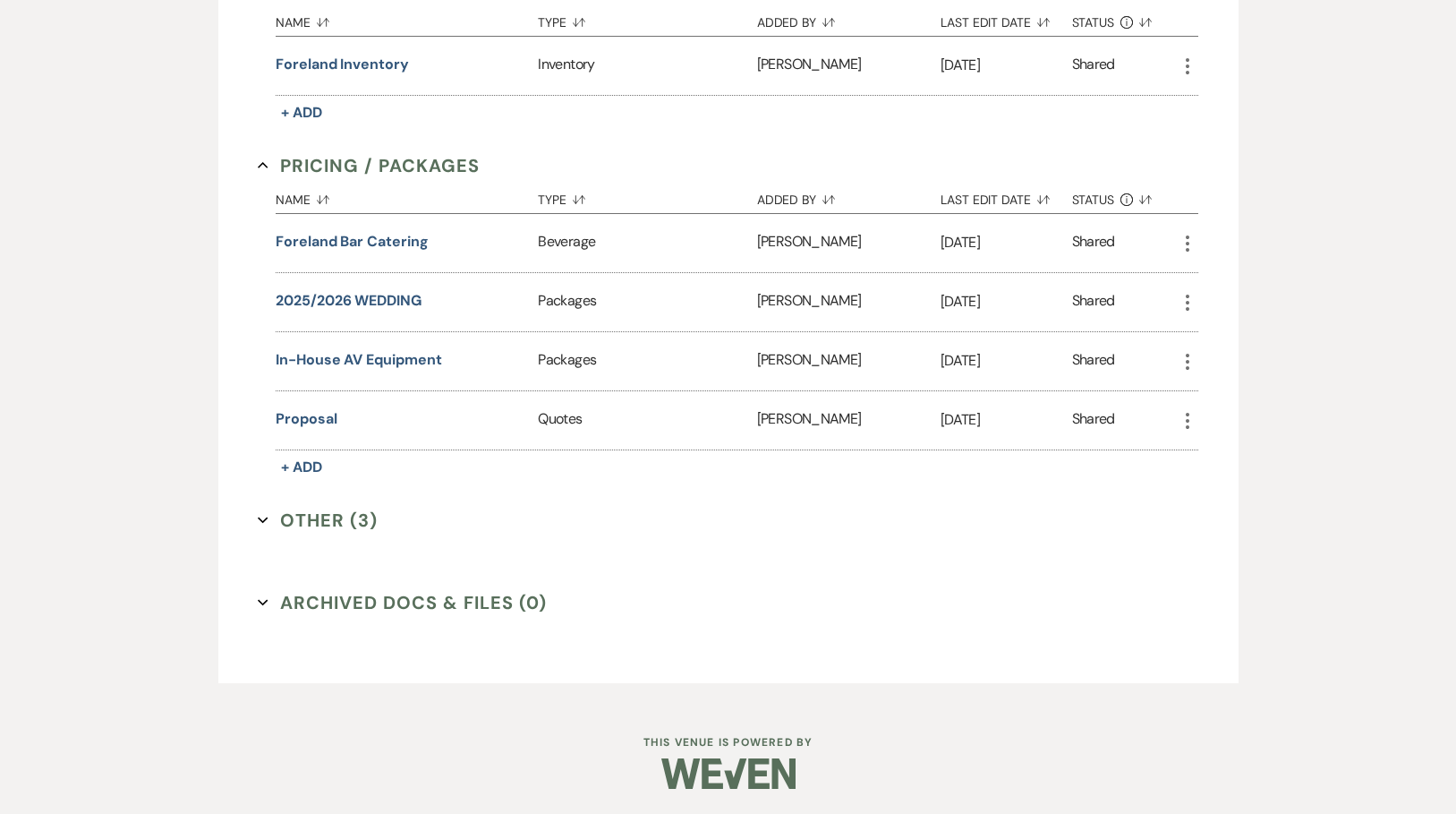
click at [260, 514] on icon "Expand" at bounding box center [264, 520] width 11 height 11
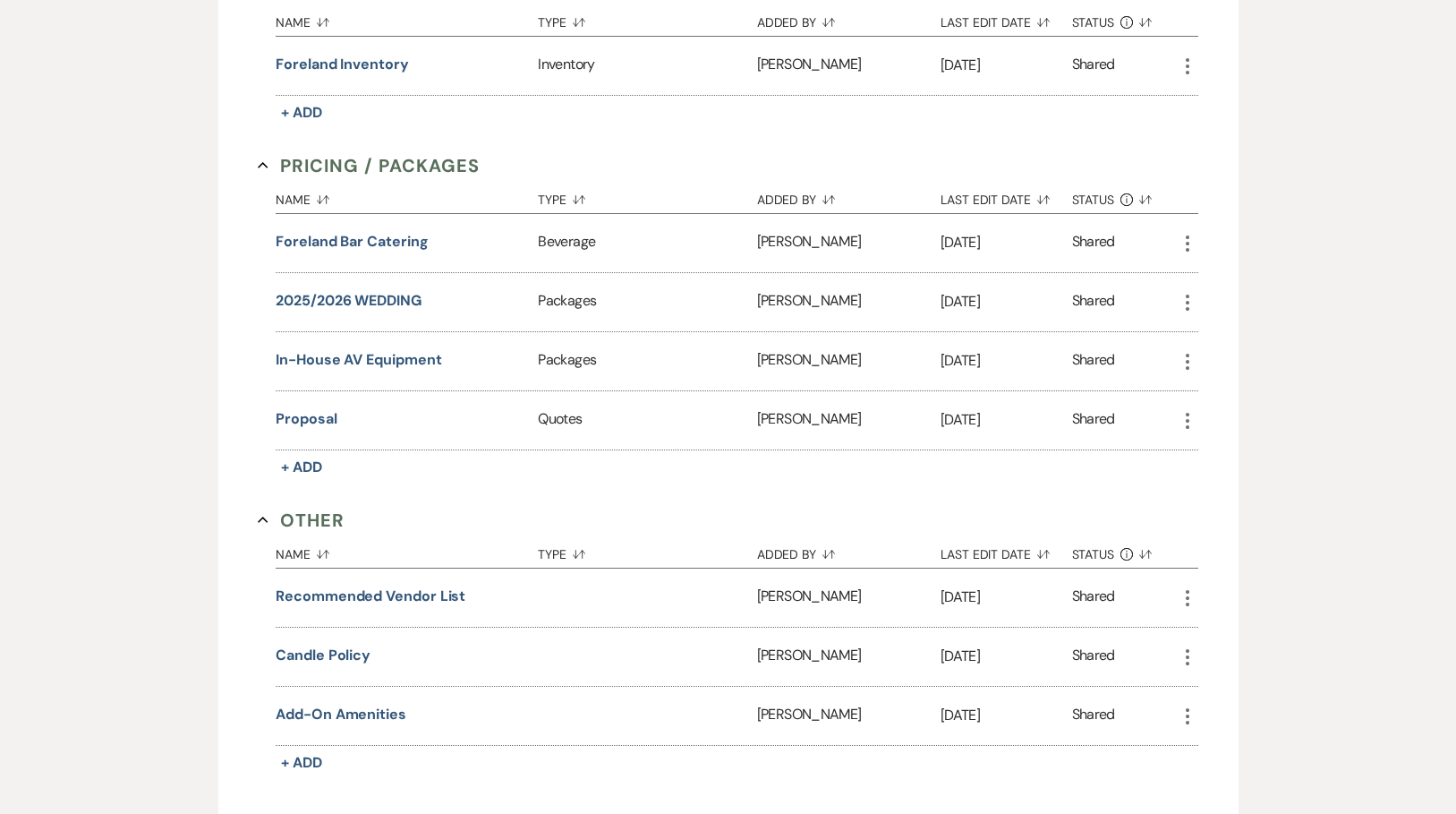
click at [260, 514] on icon "Collapse" at bounding box center [264, 520] width 11 height 11
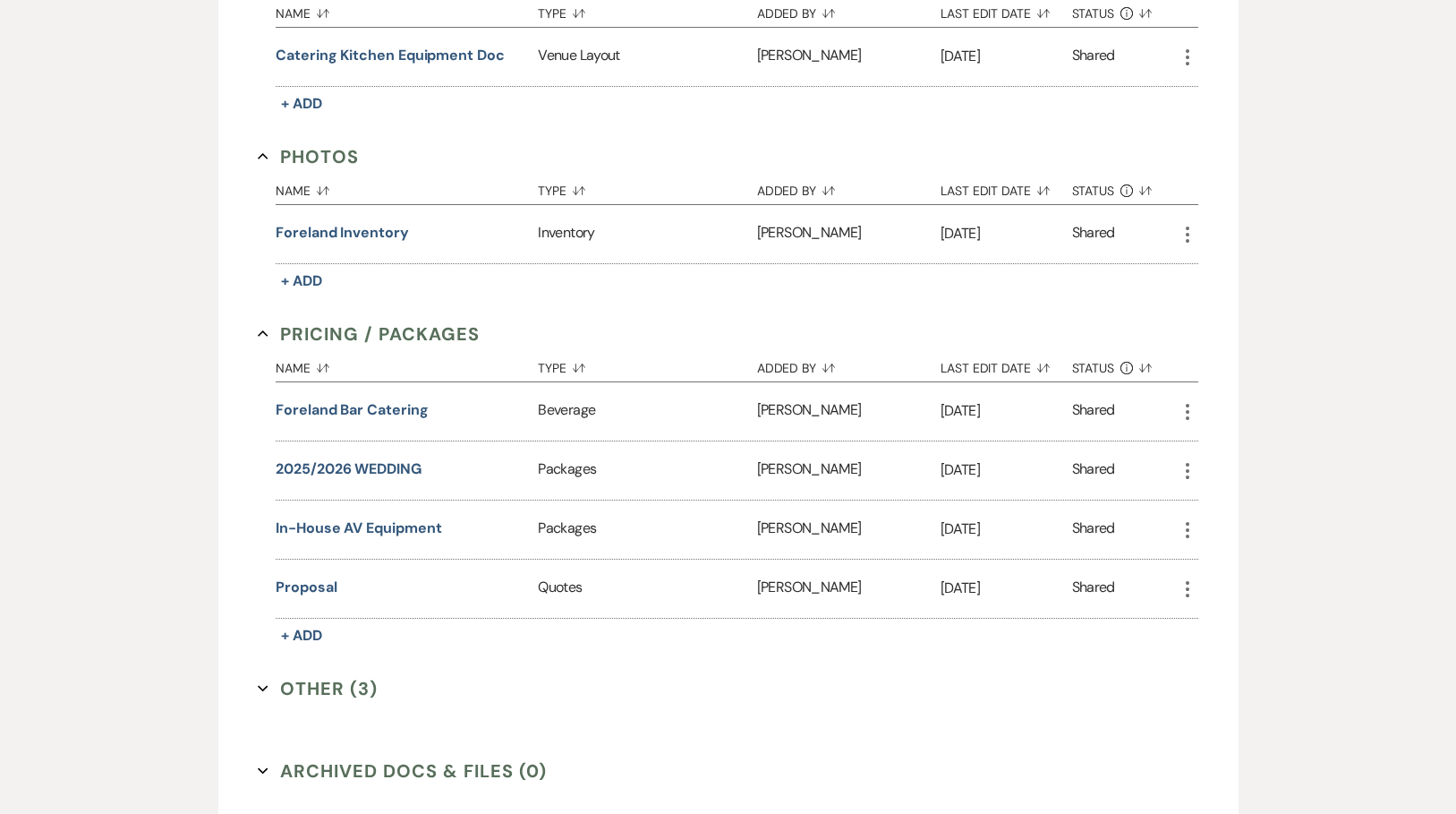
scroll to position [0, 0]
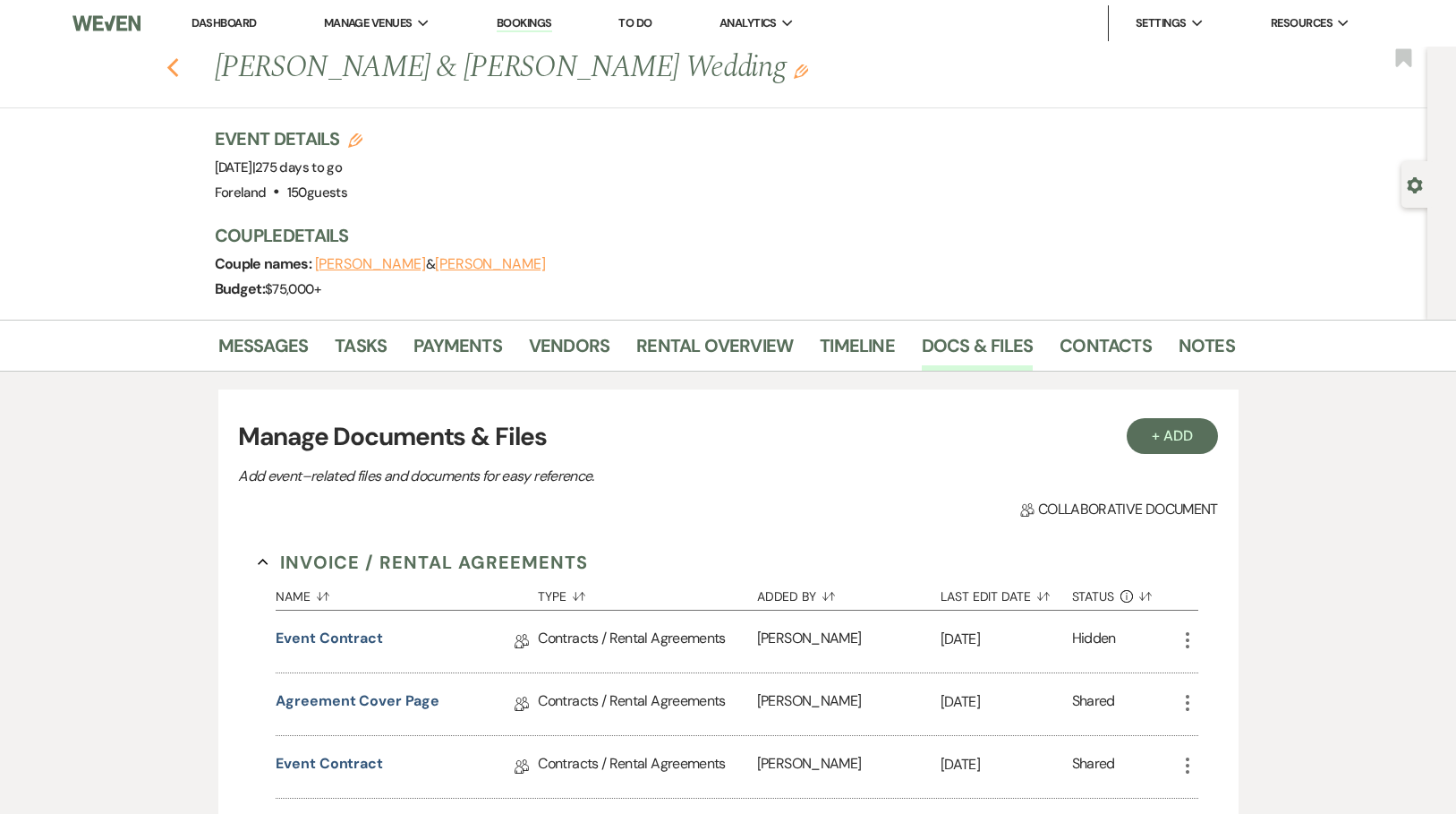
click at [178, 67] on use "button" at bounding box center [172, 68] width 12 height 20
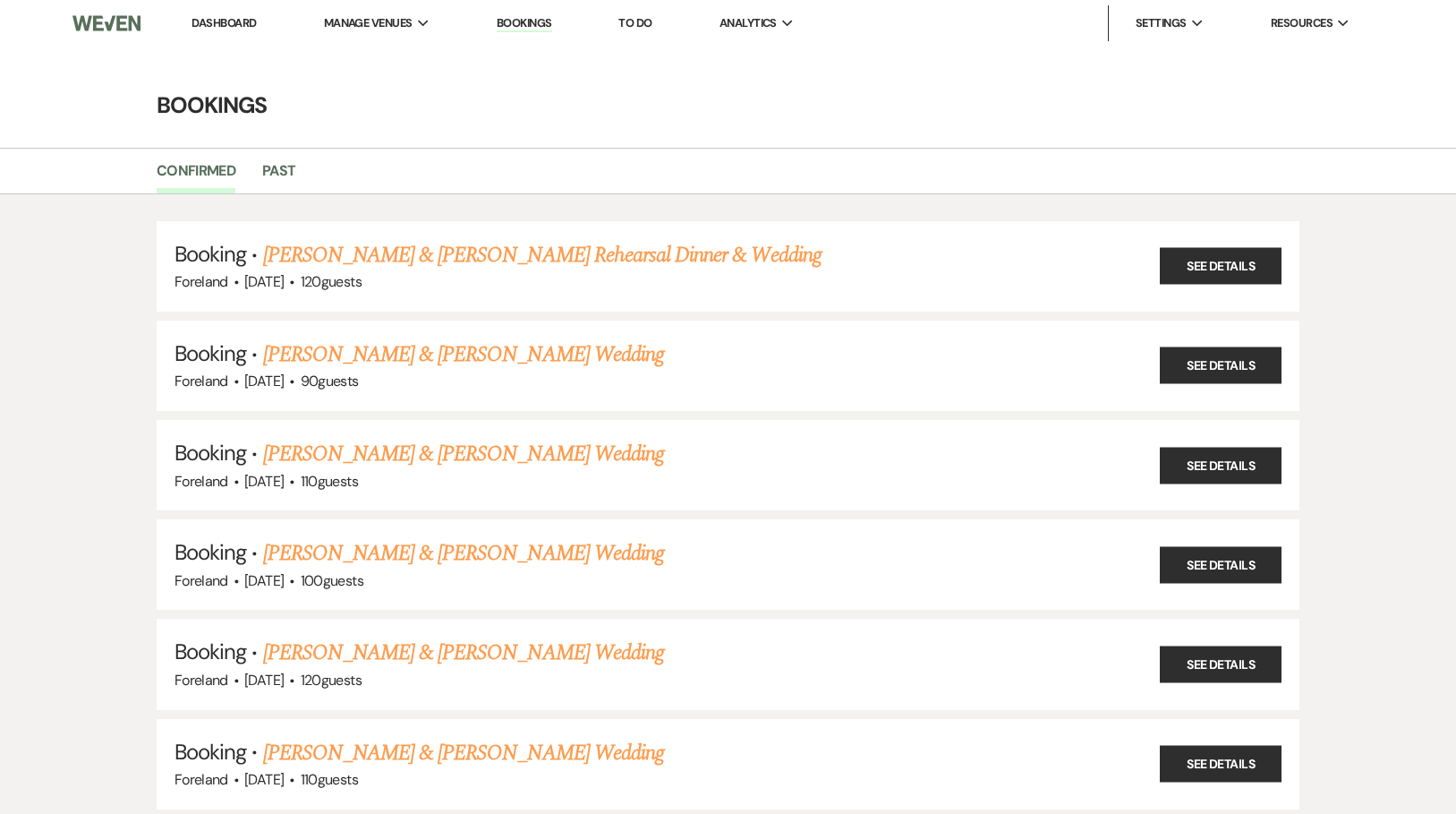
scroll to position [503, 0]
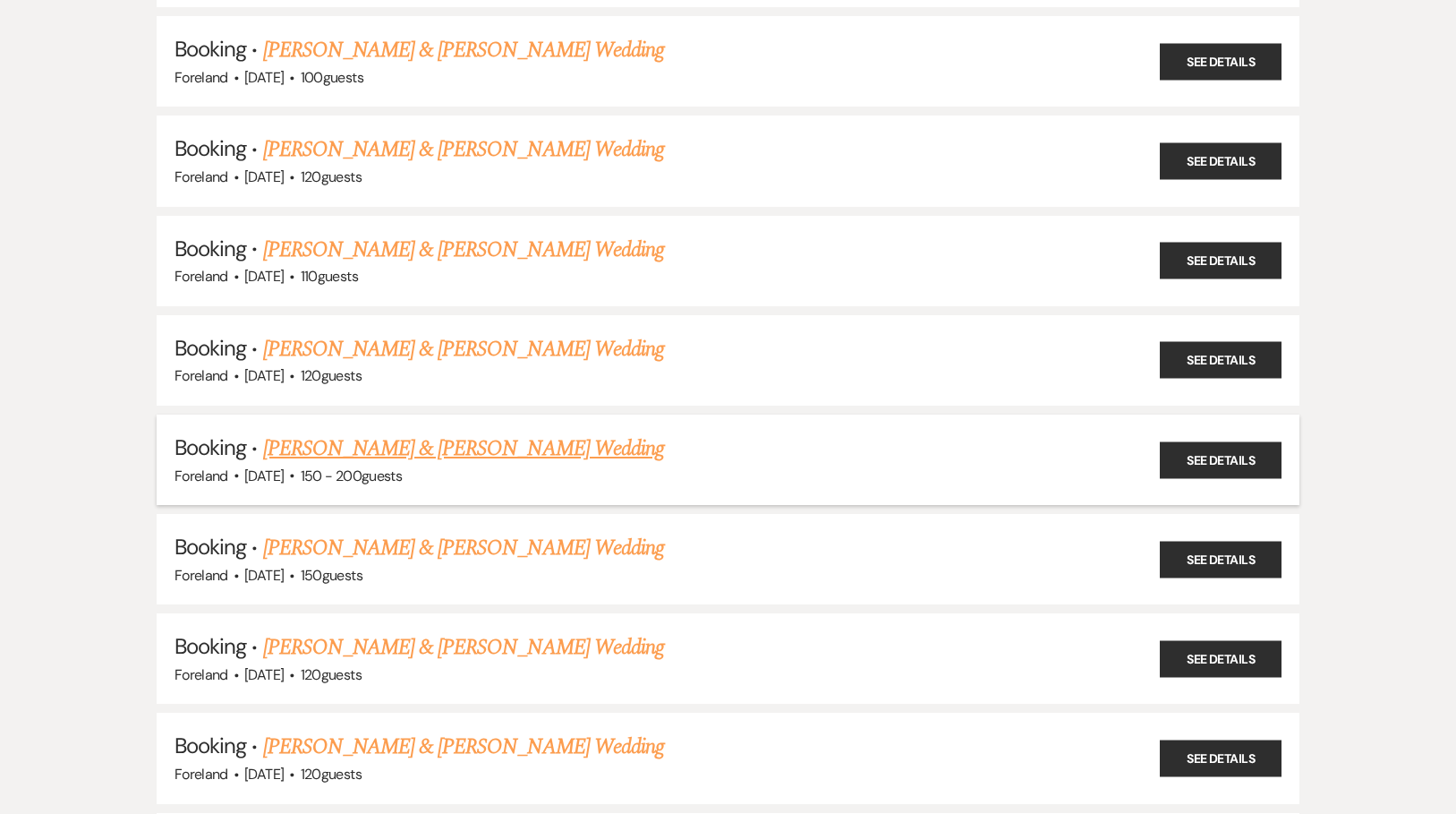
click at [510, 433] on link "[PERSON_NAME] & [PERSON_NAME] Wedding" at bounding box center [464, 449] width 401 height 32
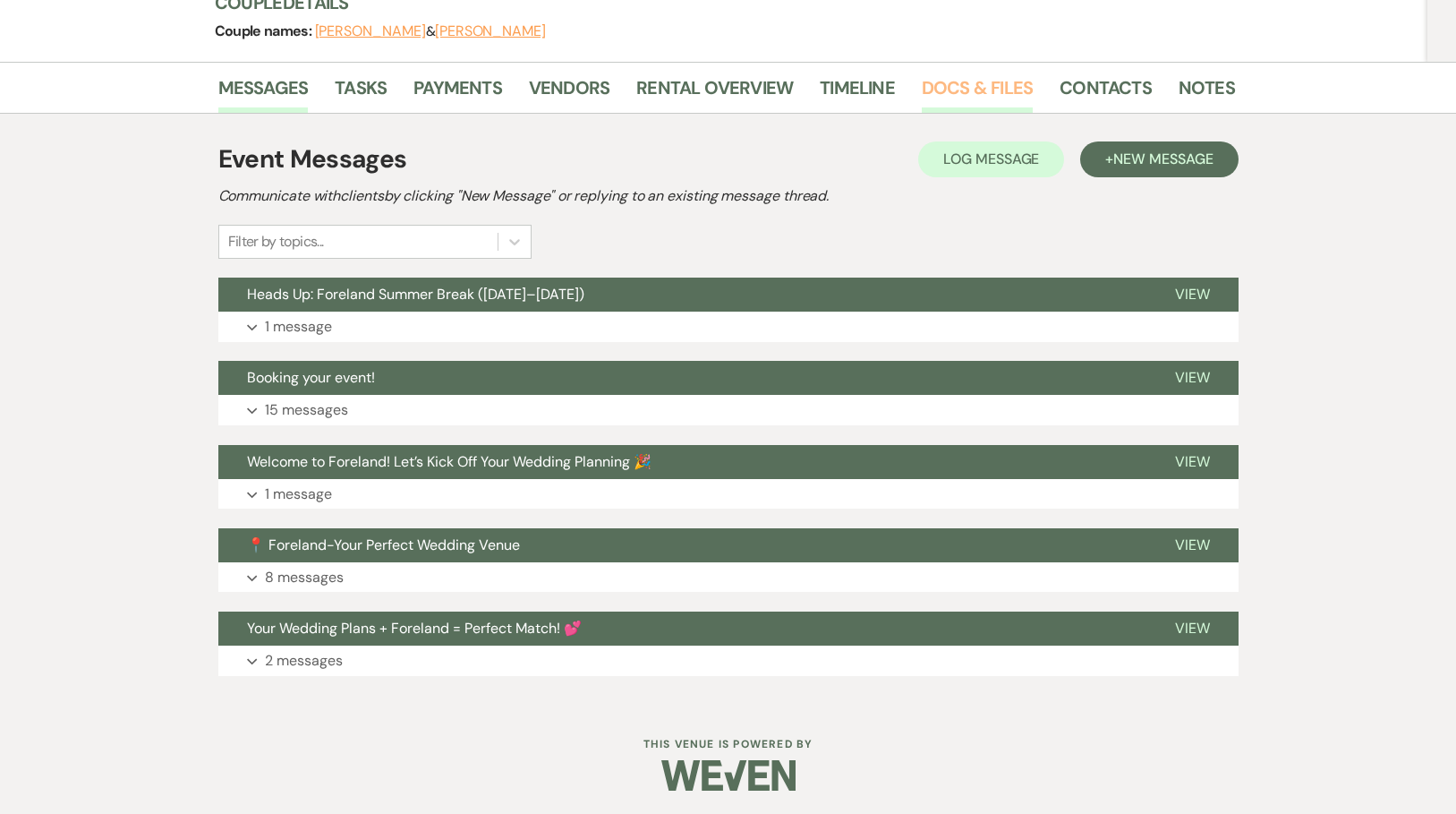
click at [963, 90] on link "Docs & Files" at bounding box center [977, 94] width 111 height 40
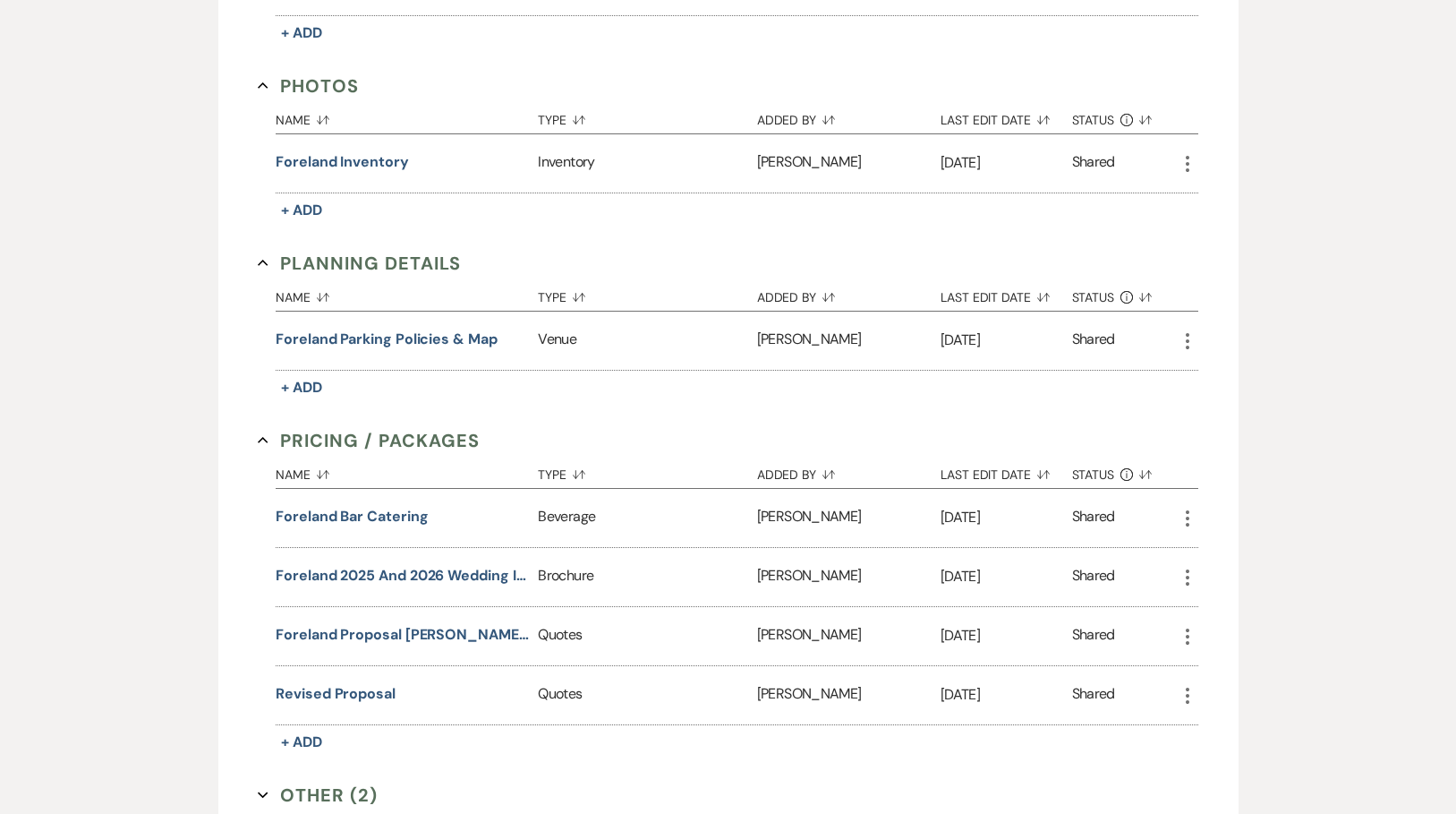
scroll to position [1168, 0]
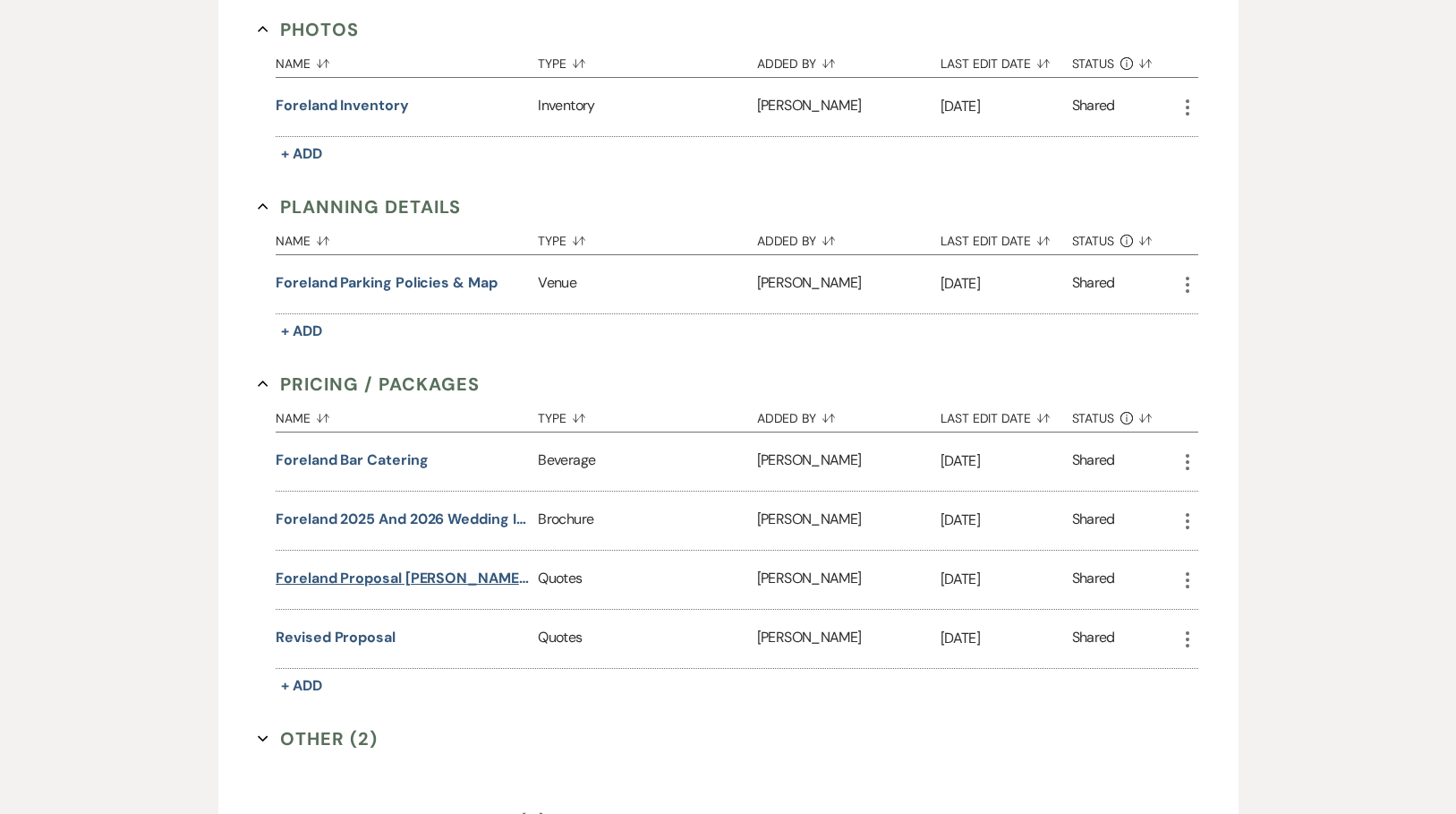
click at [365, 578] on button "Foreland Proposal [PERSON_NAME] | Summer 2026" at bounding box center [403, 578] width 255 height 22
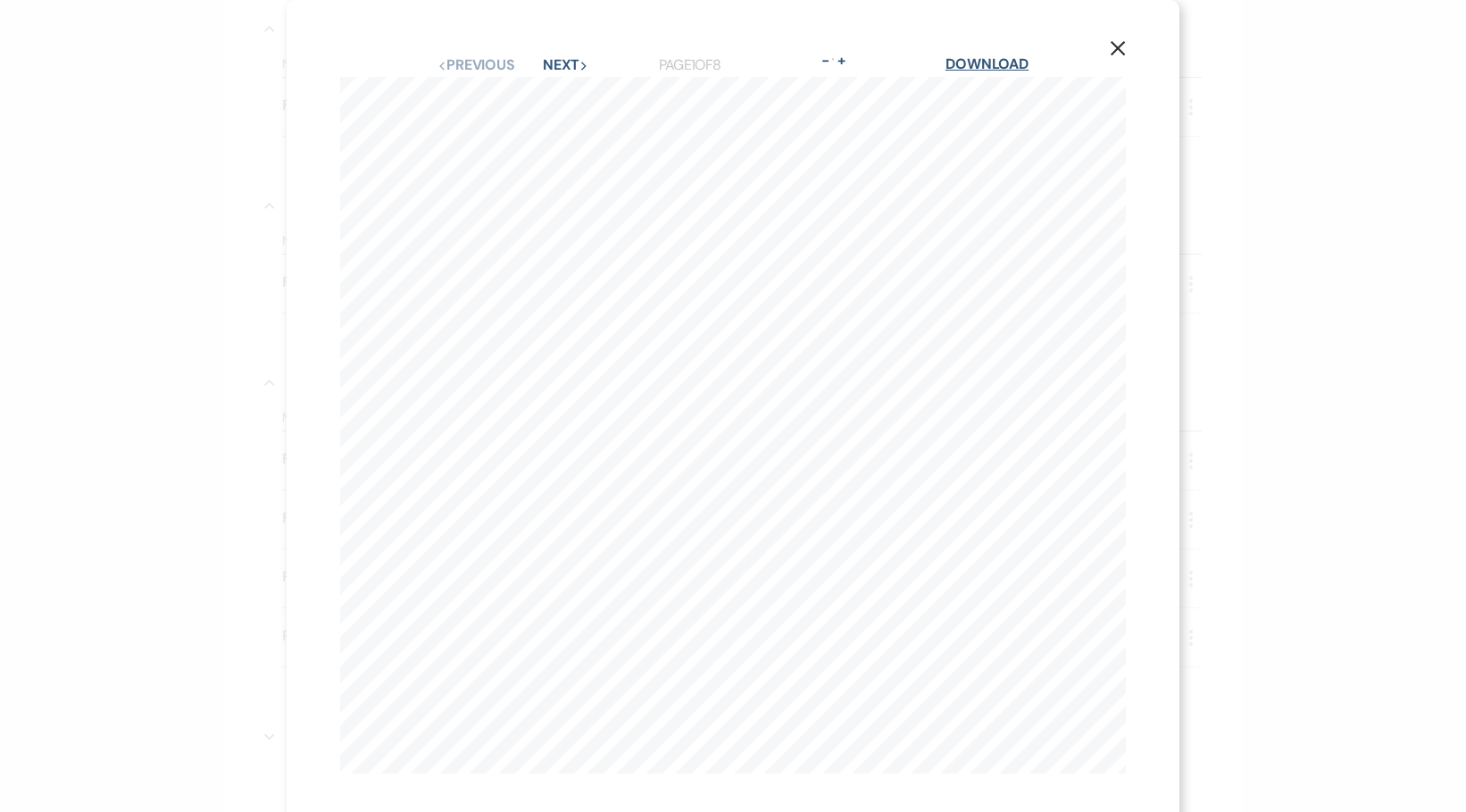
click at [1012, 63] on link "Download" at bounding box center [987, 64] width 83 height 19
click at [1110, 44] on icon "X" at bounding box center [1118, 48] width 16 height 16
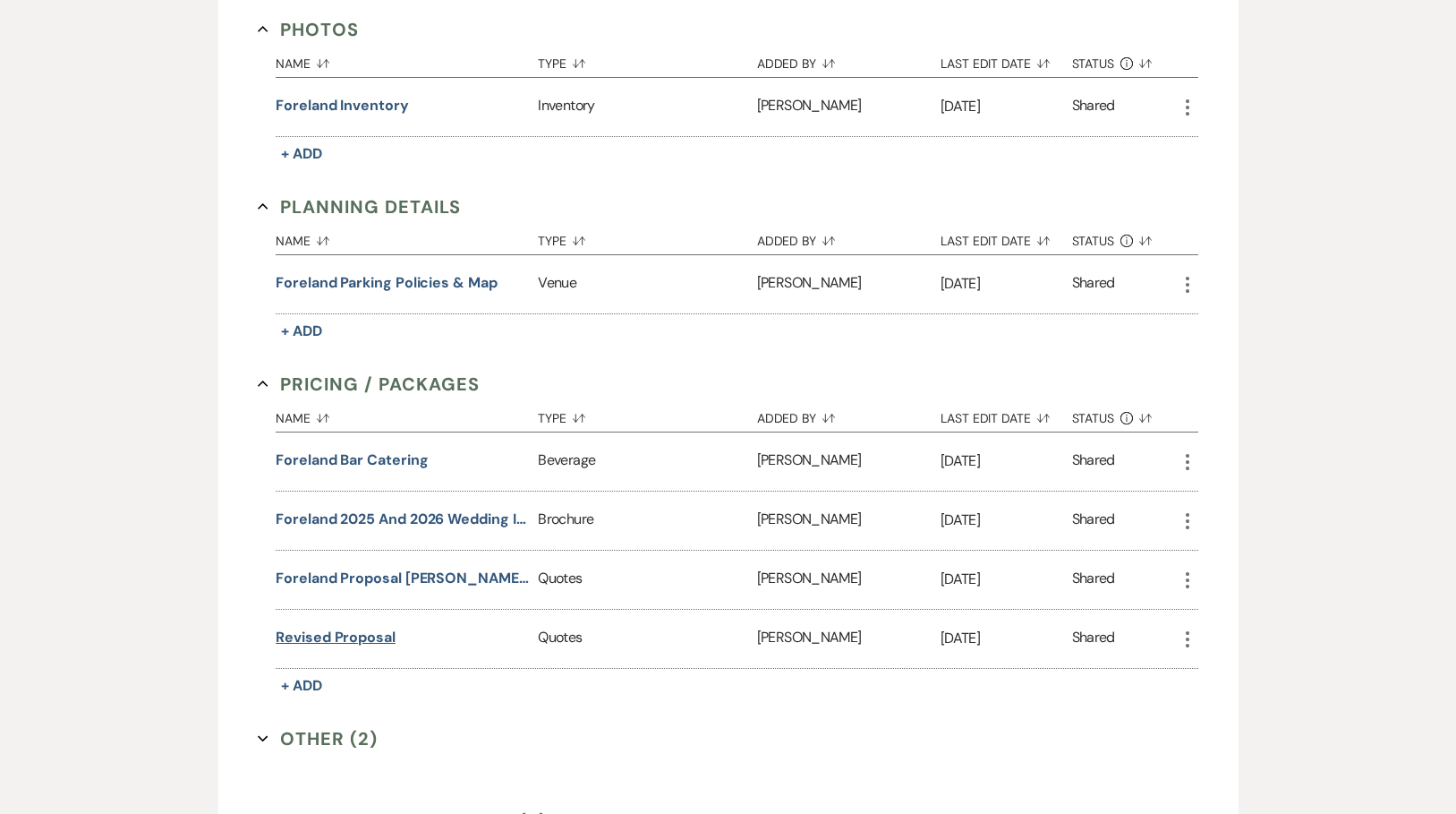
click at [353, 634] on button "Revised Proposal" at bounding box center [335, 638] width 120 height 22
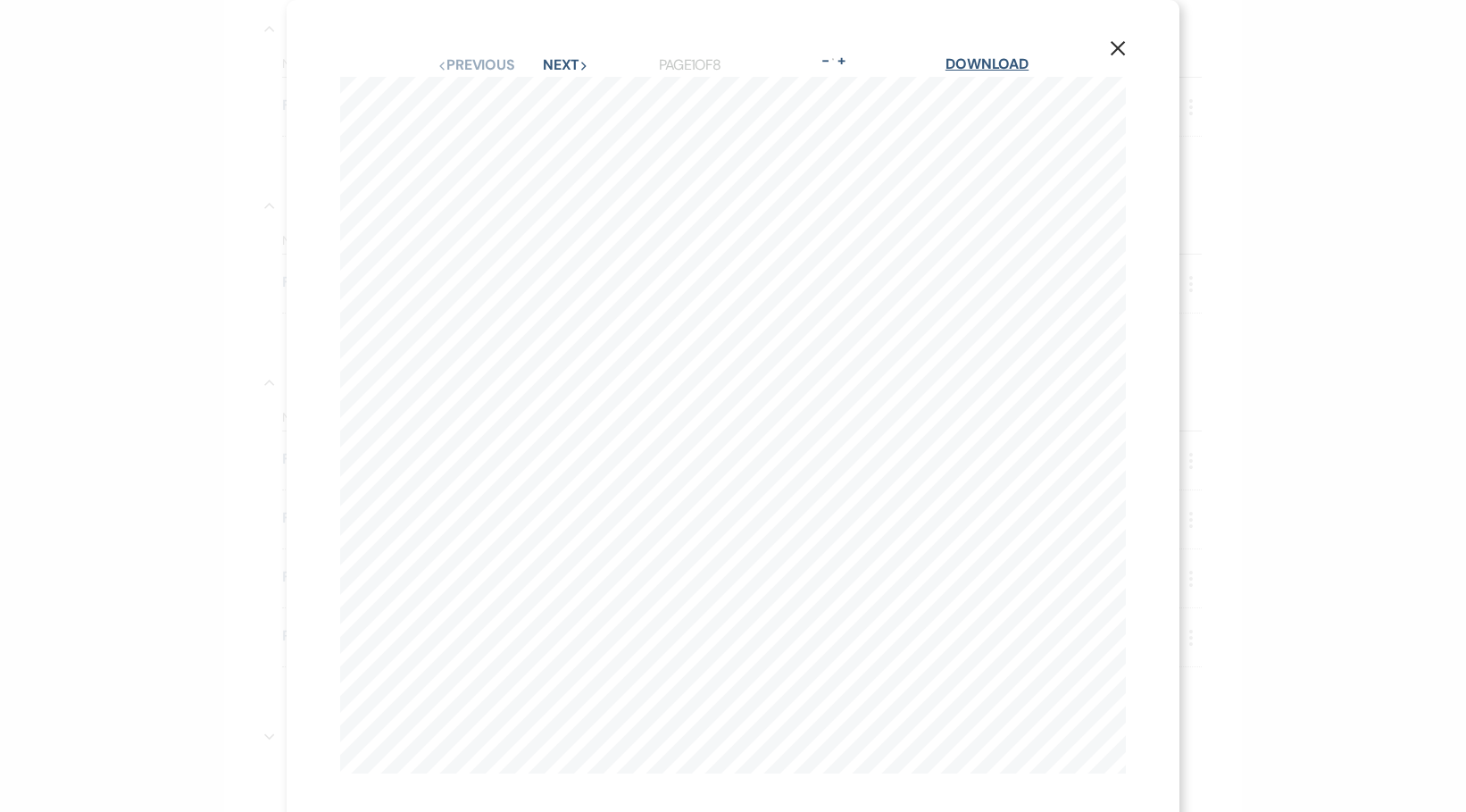
click at [996, 63] on link "Download" at bounding box center [987, 64] width 83 height 19
click at [1110, 44] on icon "X" at bounding box center [1118, 48] width 16 height 16
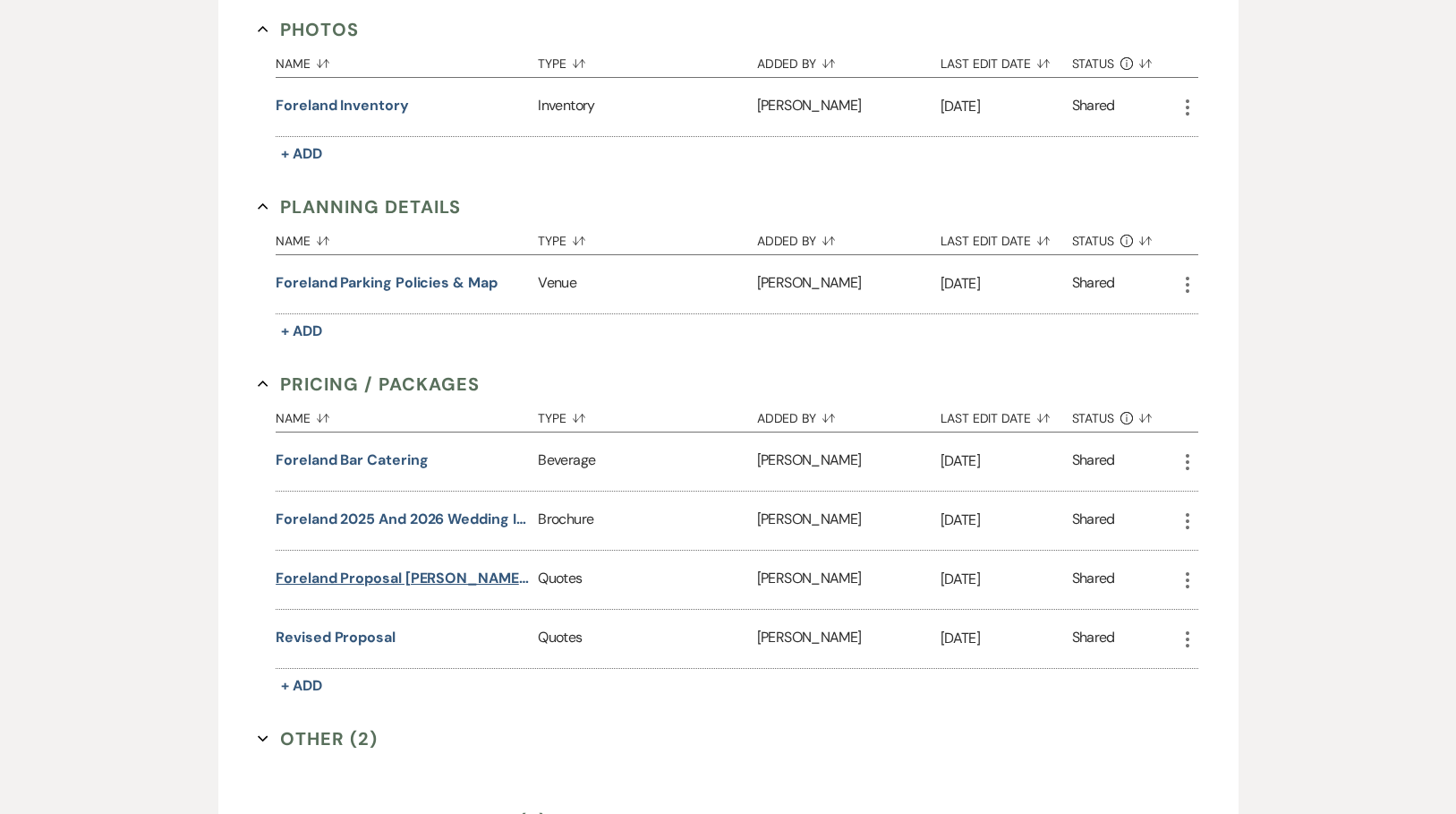
click at [365, 577] on button "Foreland Proposal [PERSON_NAME] | Summer 2026" at bounding box center [403, 578] width 255 height 22
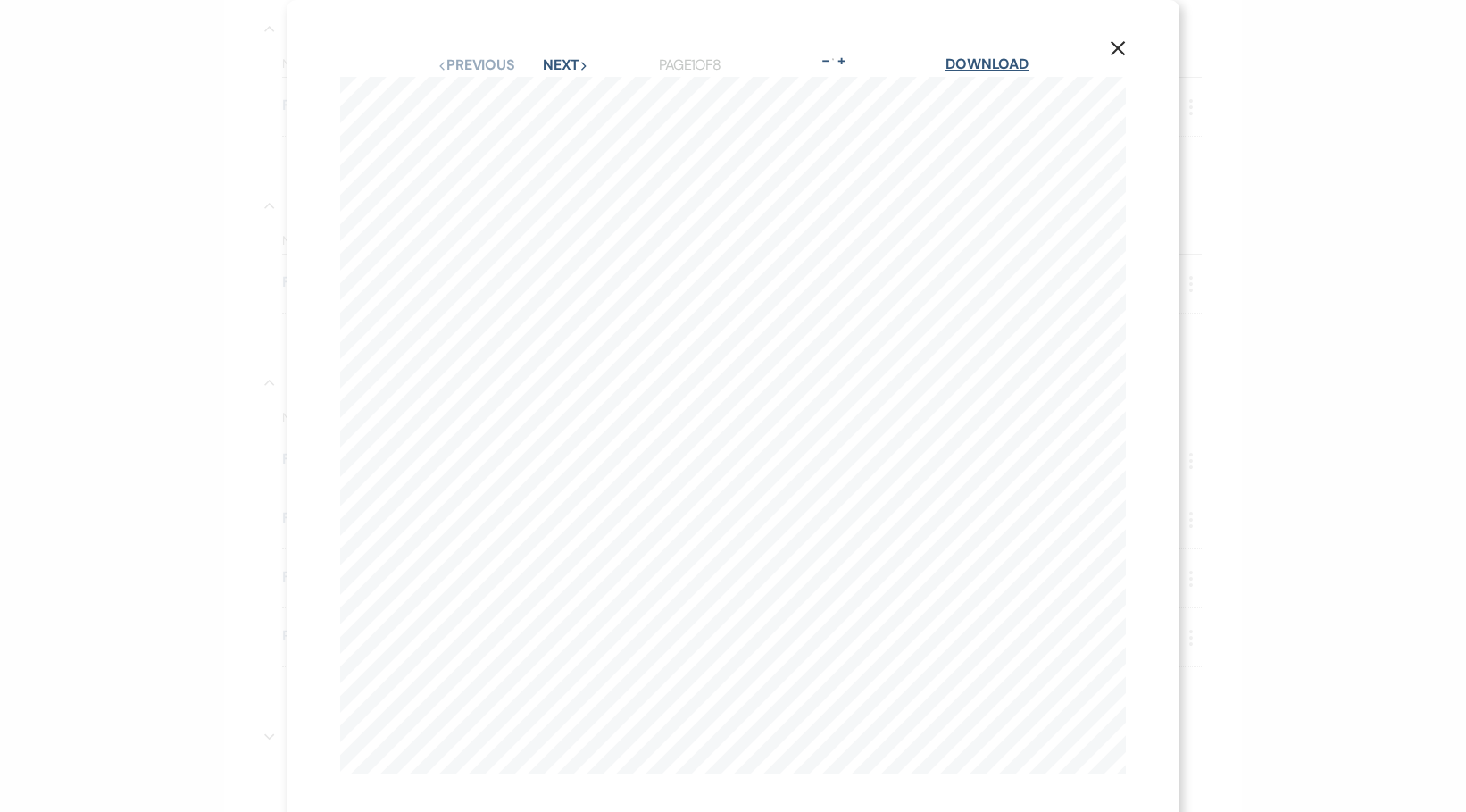
click at [987, 65] on link "Download" at bounding box center [987, 64] width 83 height 19
click at [1230, 710] on div "X Previous Previous Next Next Page 1 of 8 - Zoom + Download sts [PERSON_NAME]| …" at bounding box center [733, 406] width 1466 height 812
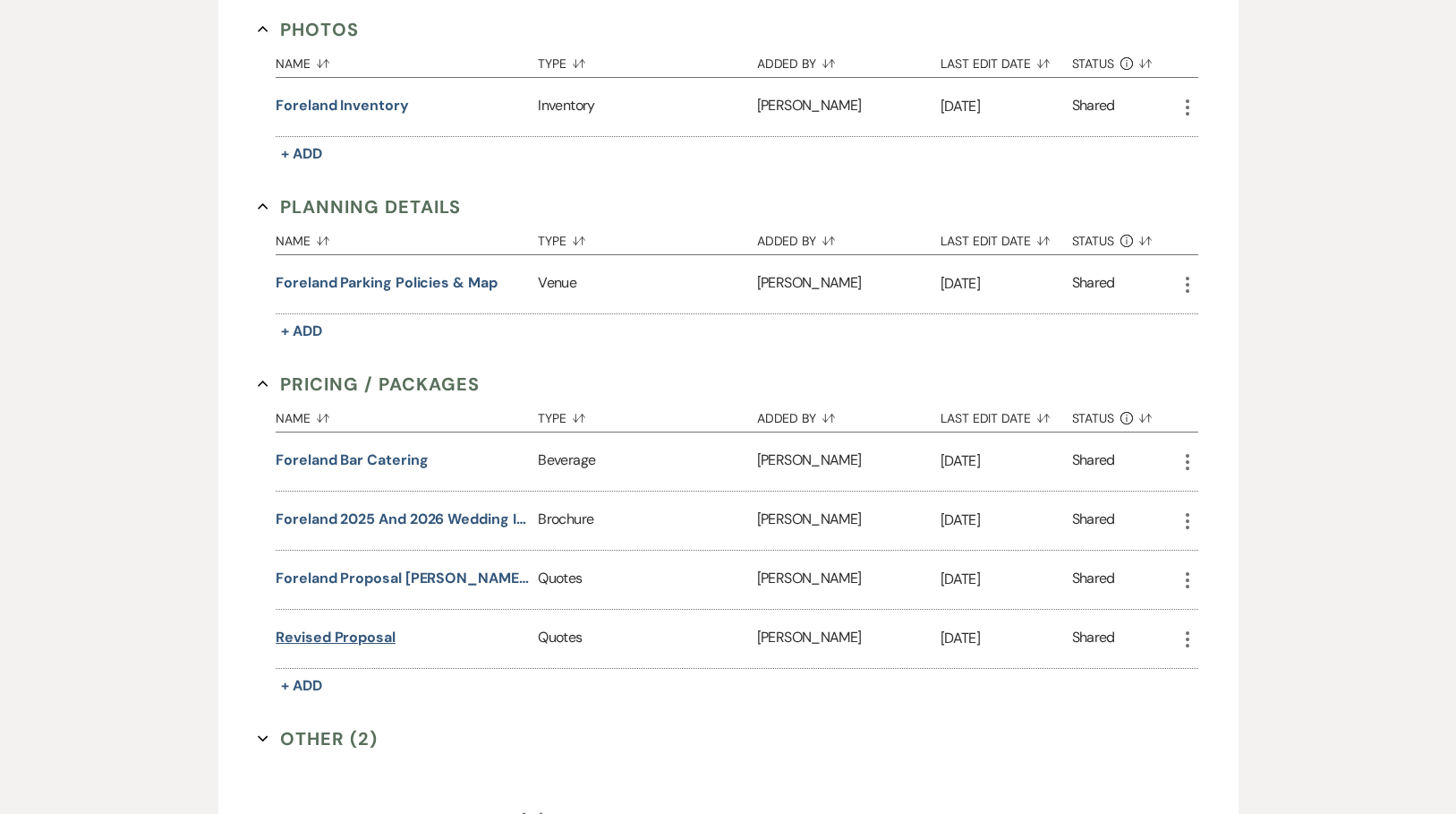
click at [358, 631] on button "Revised Proposal" at bounding box center [335, 638] width 120 height 22
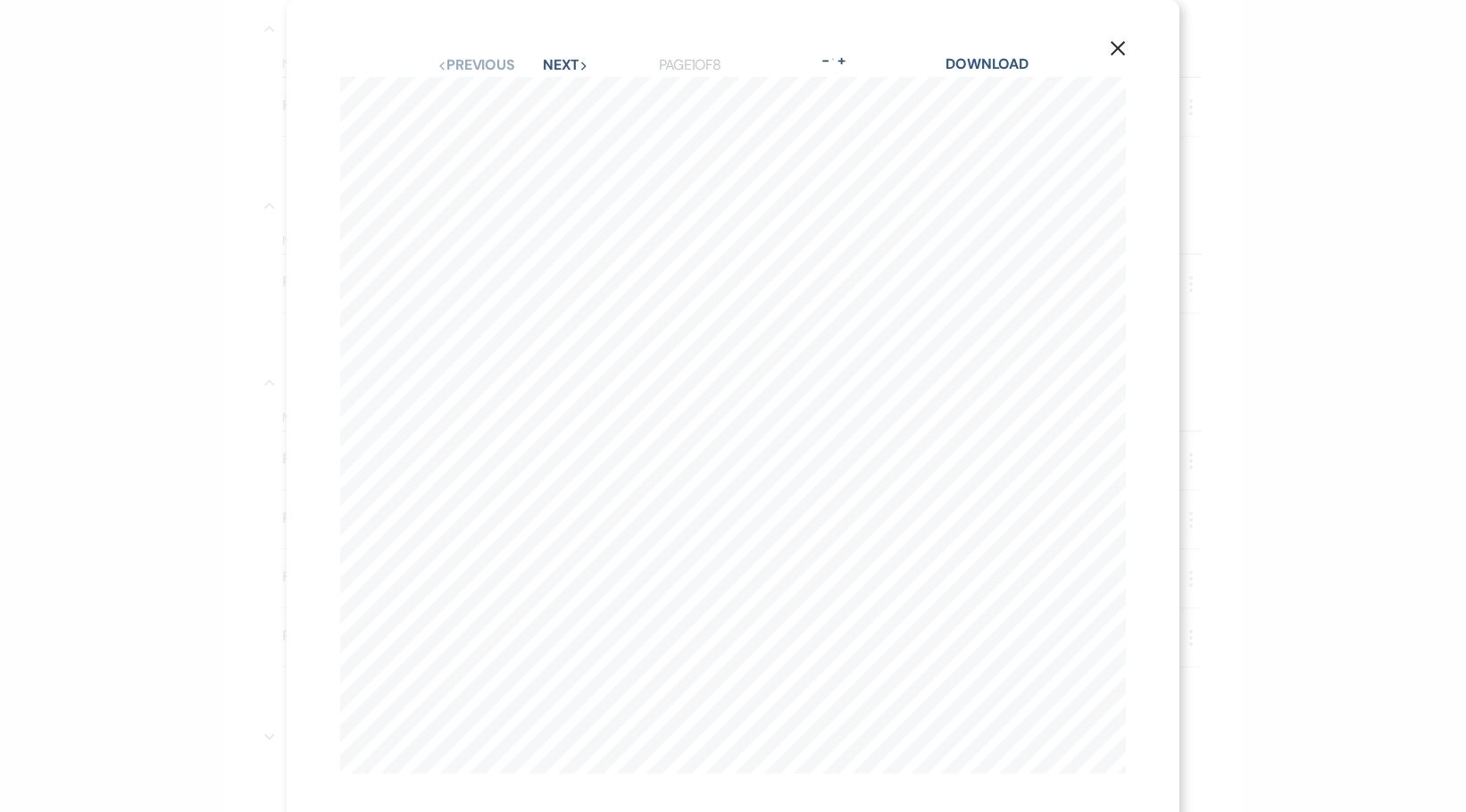
click at [971, 54] on div "Download" at bounding box center [987, 65] width 83 height 23
click at [974, 59] on link "Download" at bounding box center [987, 64] width 83 height 19
click at [1111, 45] on use "button" at bounding box center [1118, 48] width 14 height 14
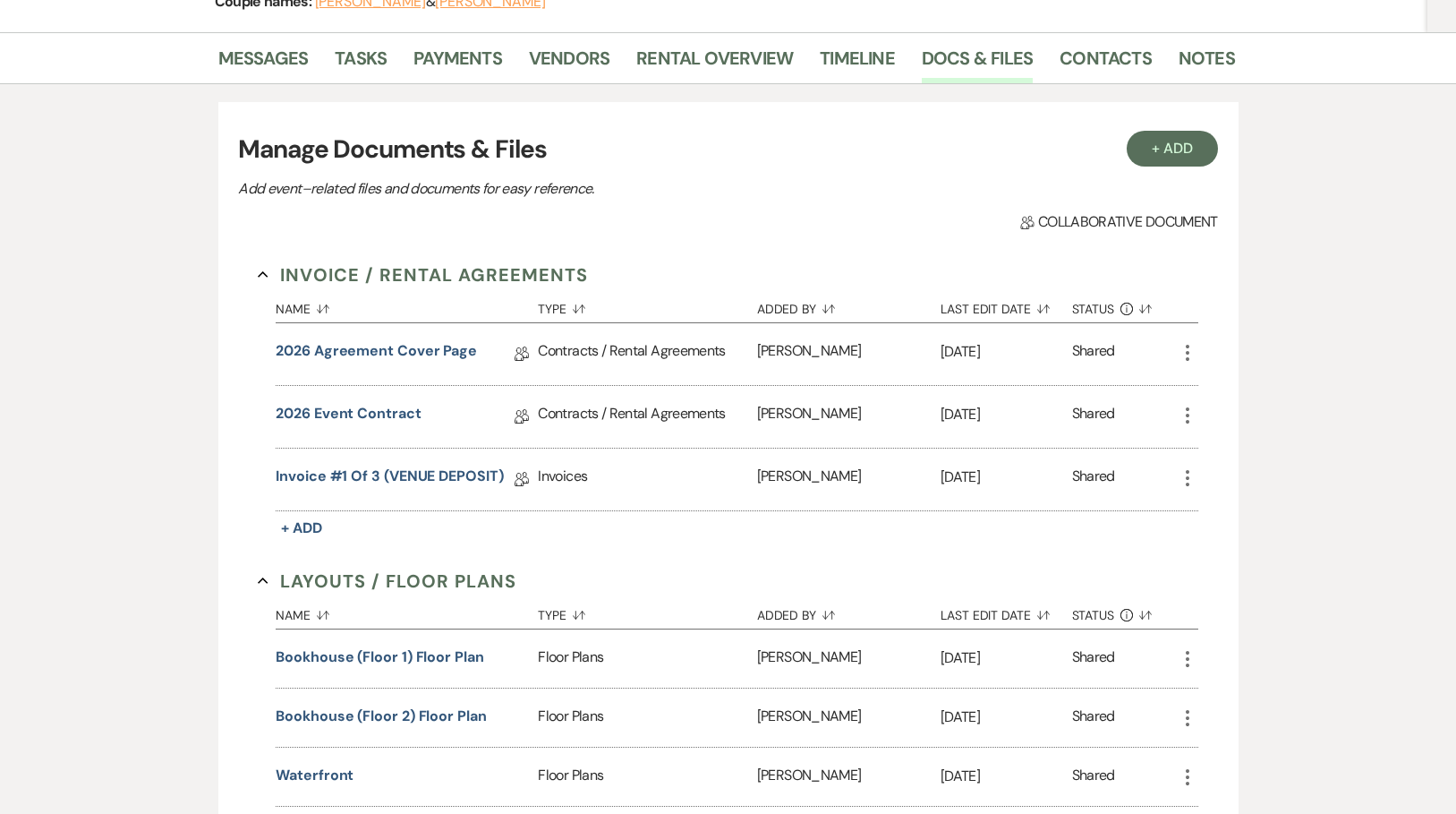
scroll to position [0, 0]
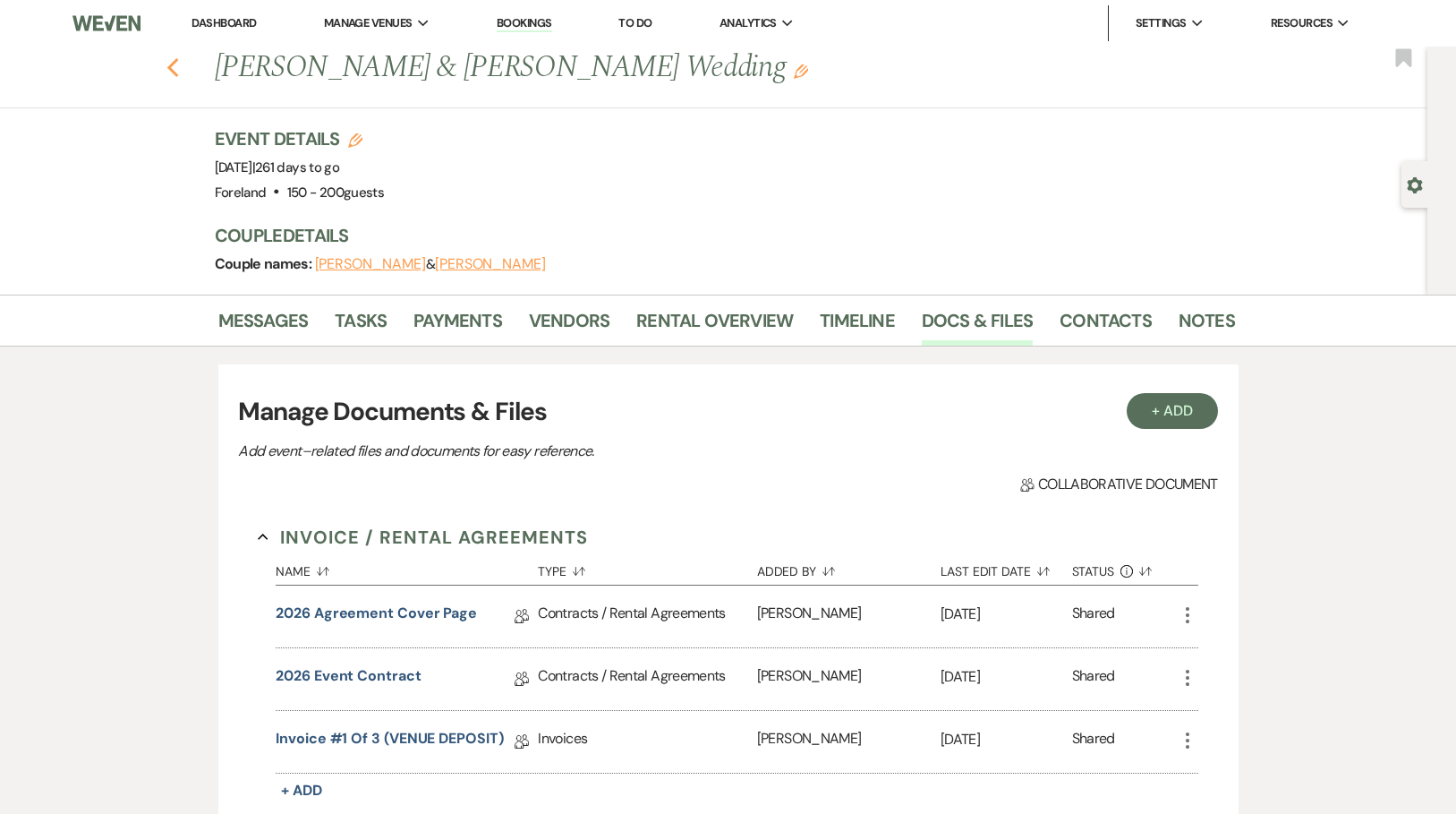
click at [180, 67] on icon "Previous" at bounding box center [173, 68] width 13 height 22
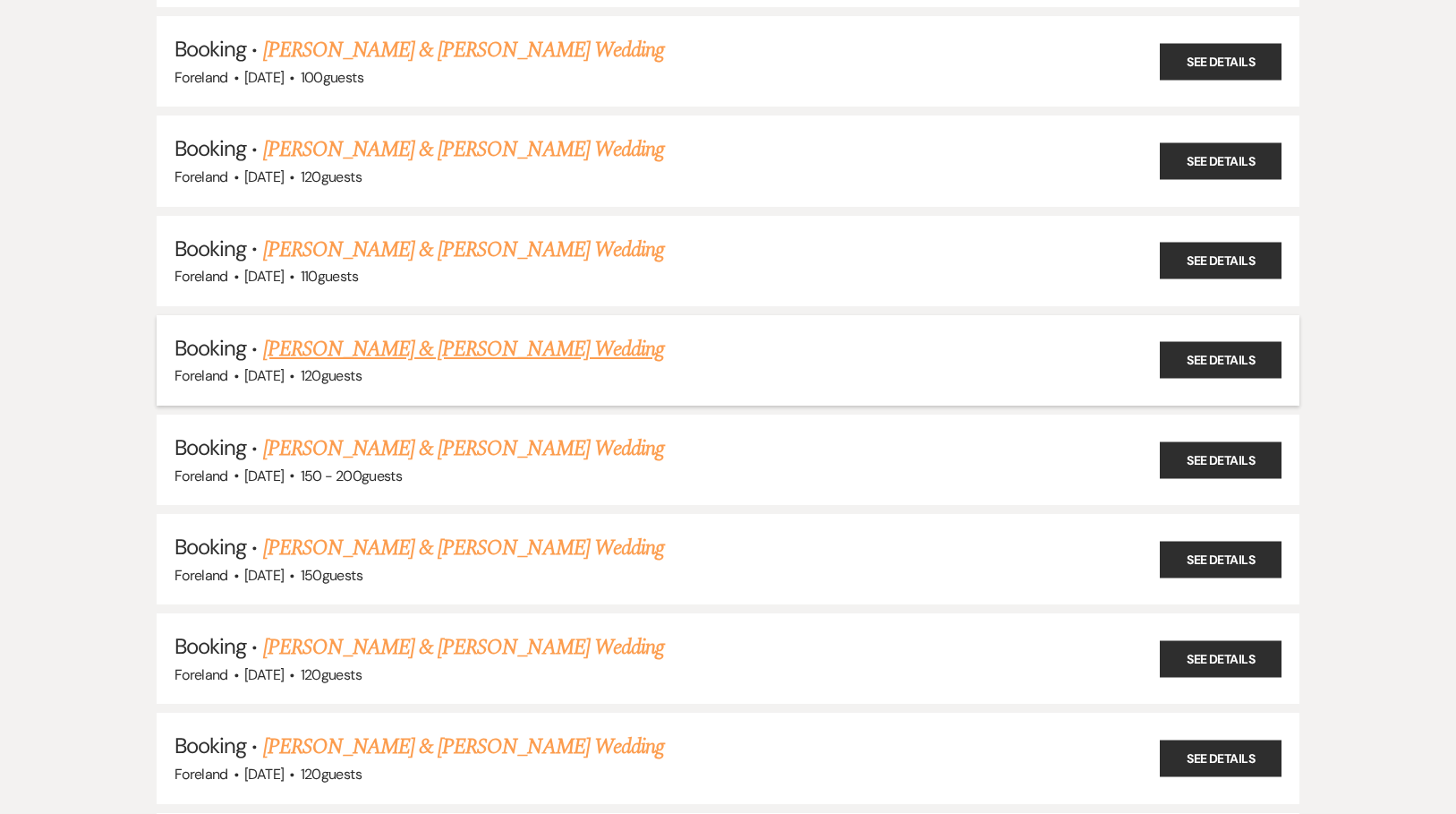
click at [386, 335] on link "[PERSON_NAME] & [PERSON_NAME] Wedding" at bounding box center [464, 349] width 401 height 32
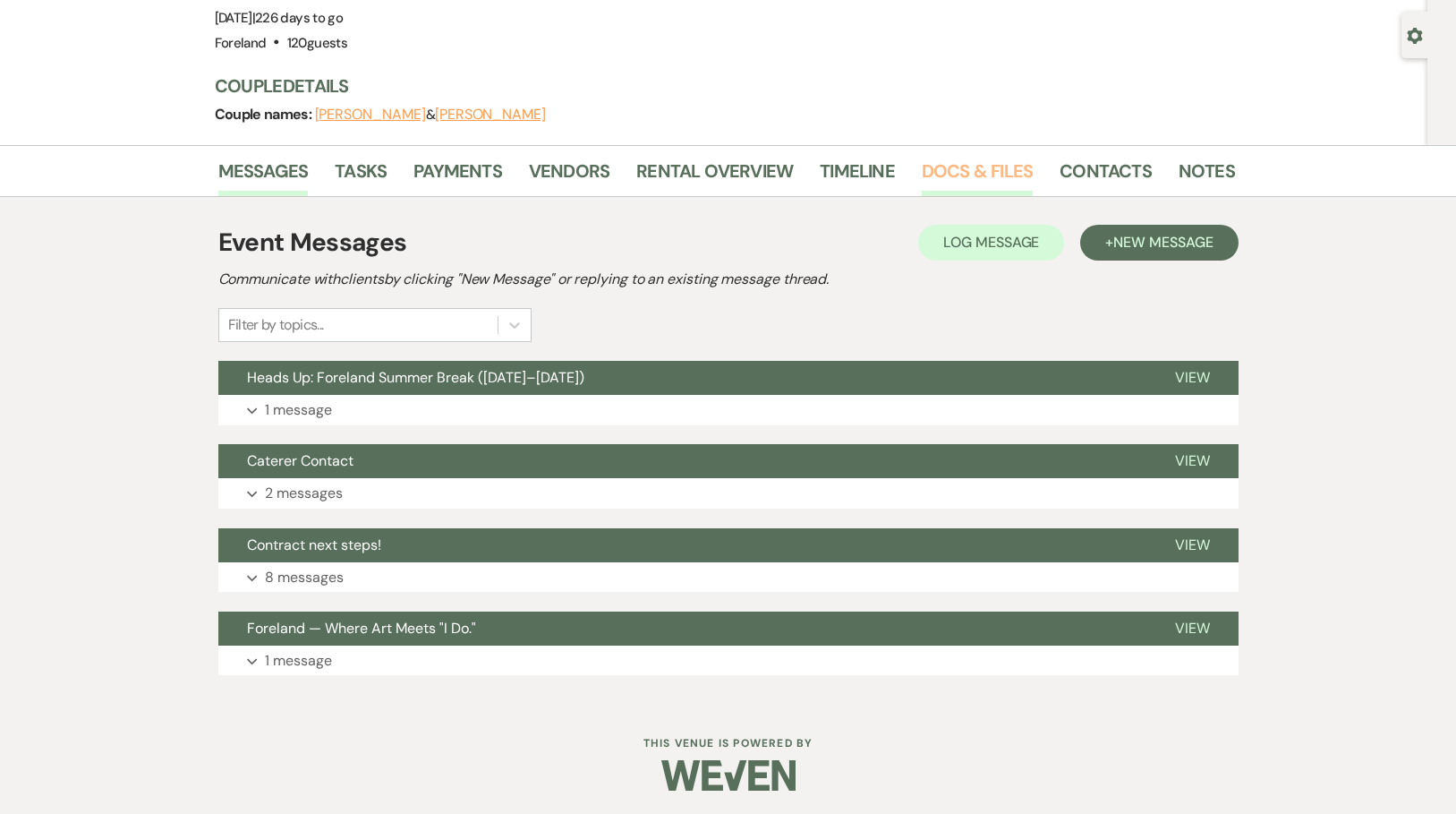
click at [934, 164] on link "Docs & Files" at bounding box center [977, 176] width 111 height 40
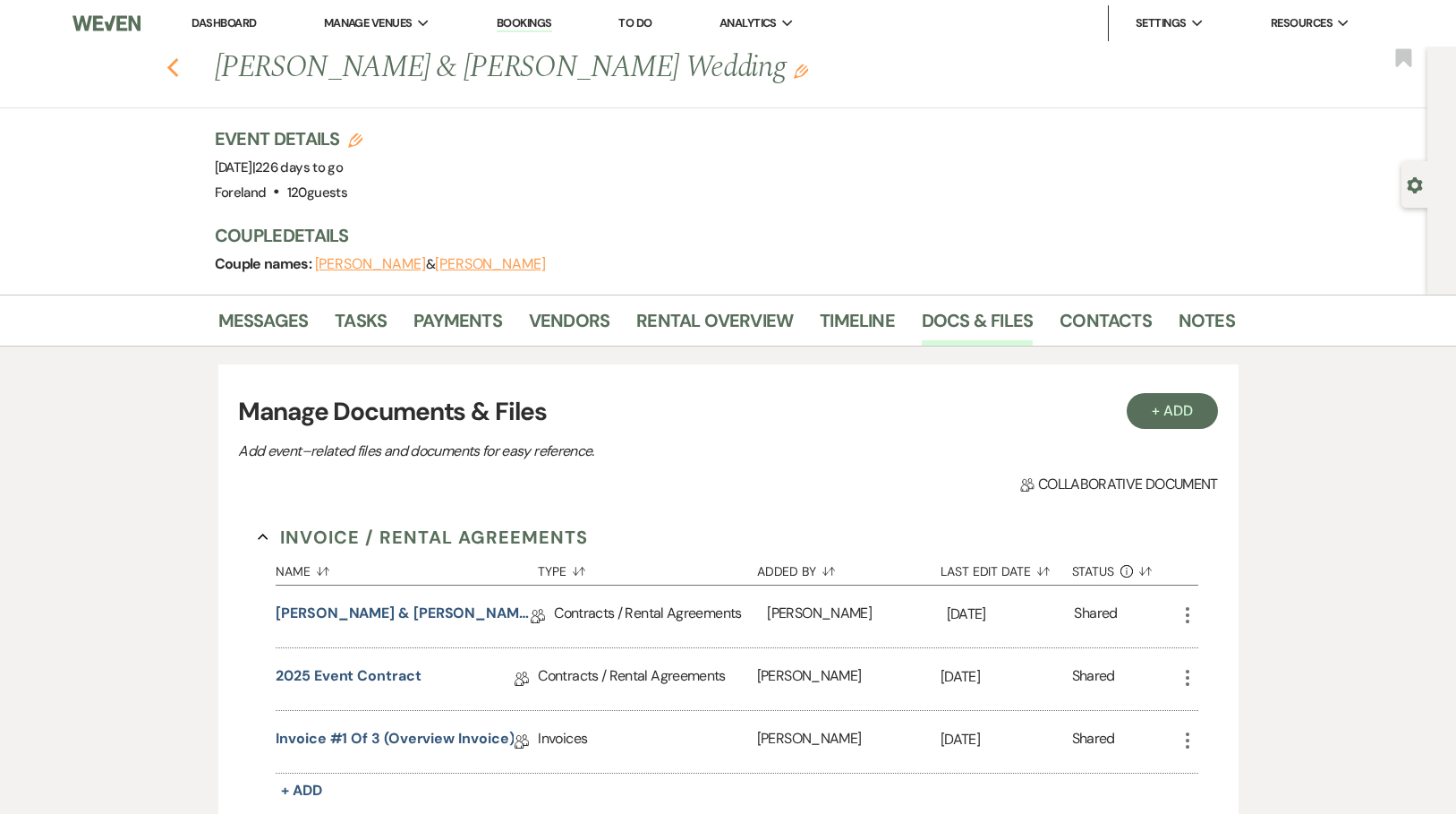
click at [180, 67] on icon "Previous" at bounding box center [173, 68] width 13 height 22
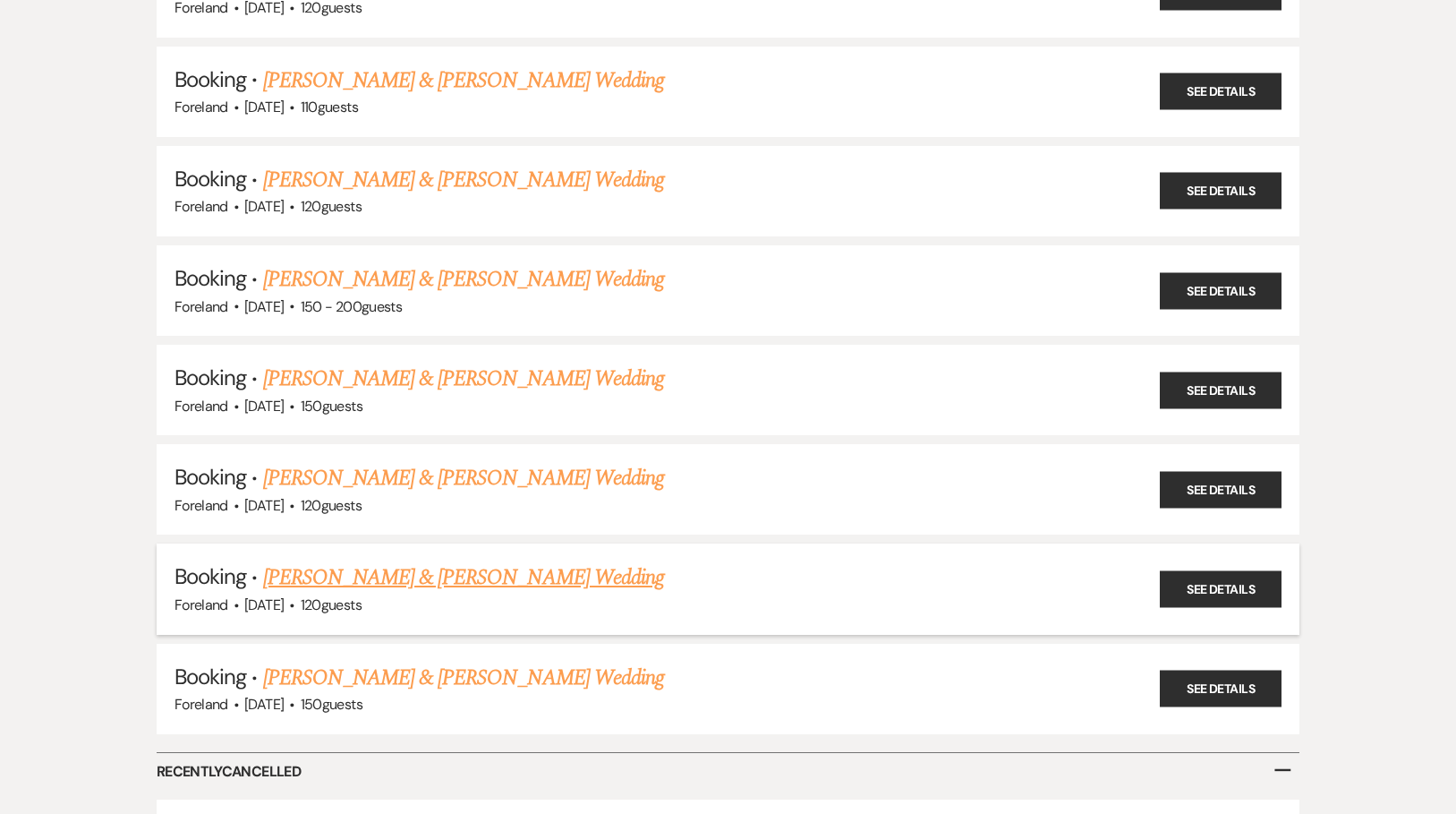
scroll to position [729, 0]
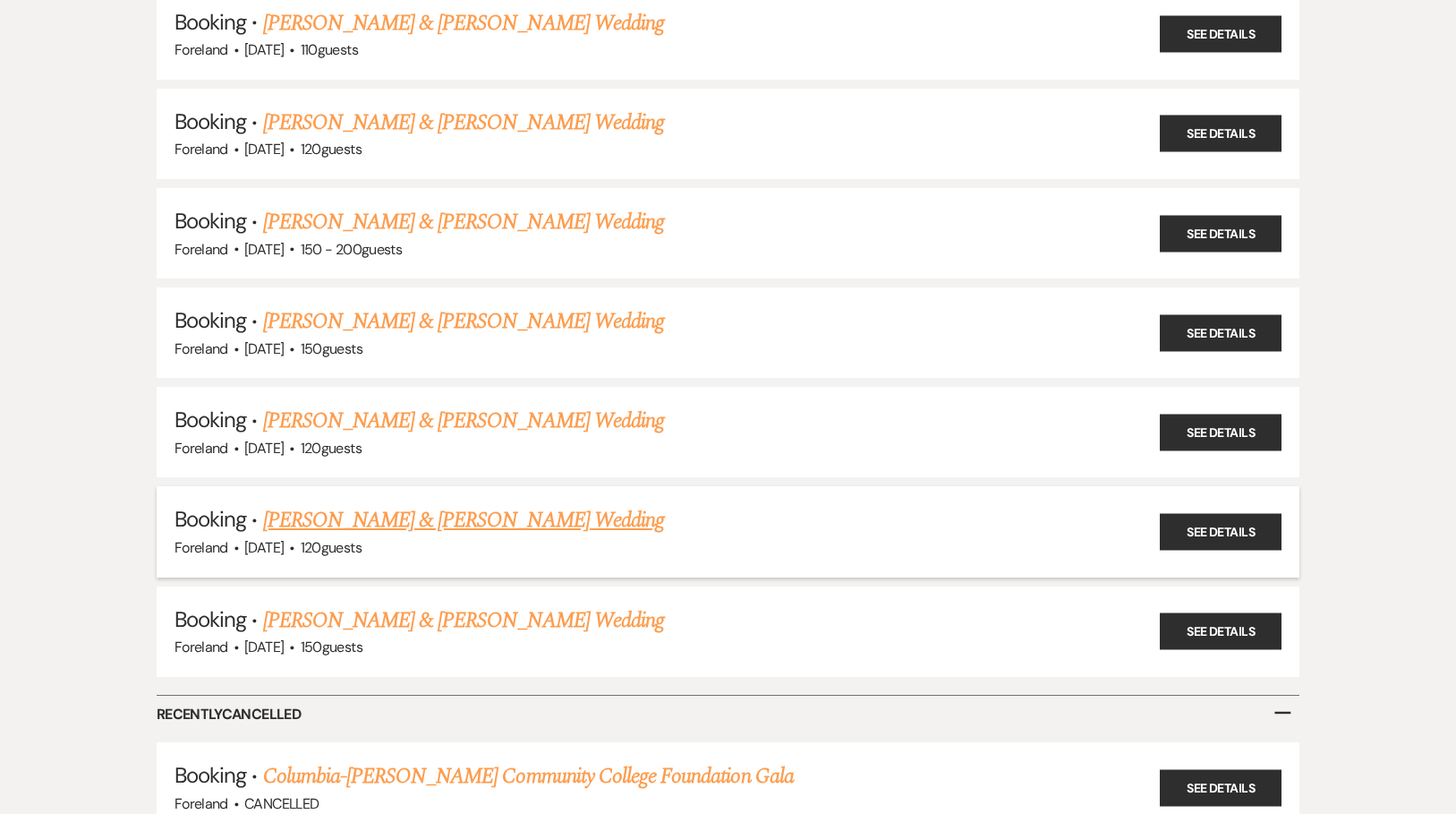
click at [483, 504] on link "[PERSON_NAME] & [PERSON_NAME] Wedding" at bounding box center [464, 520] width 401 height 32
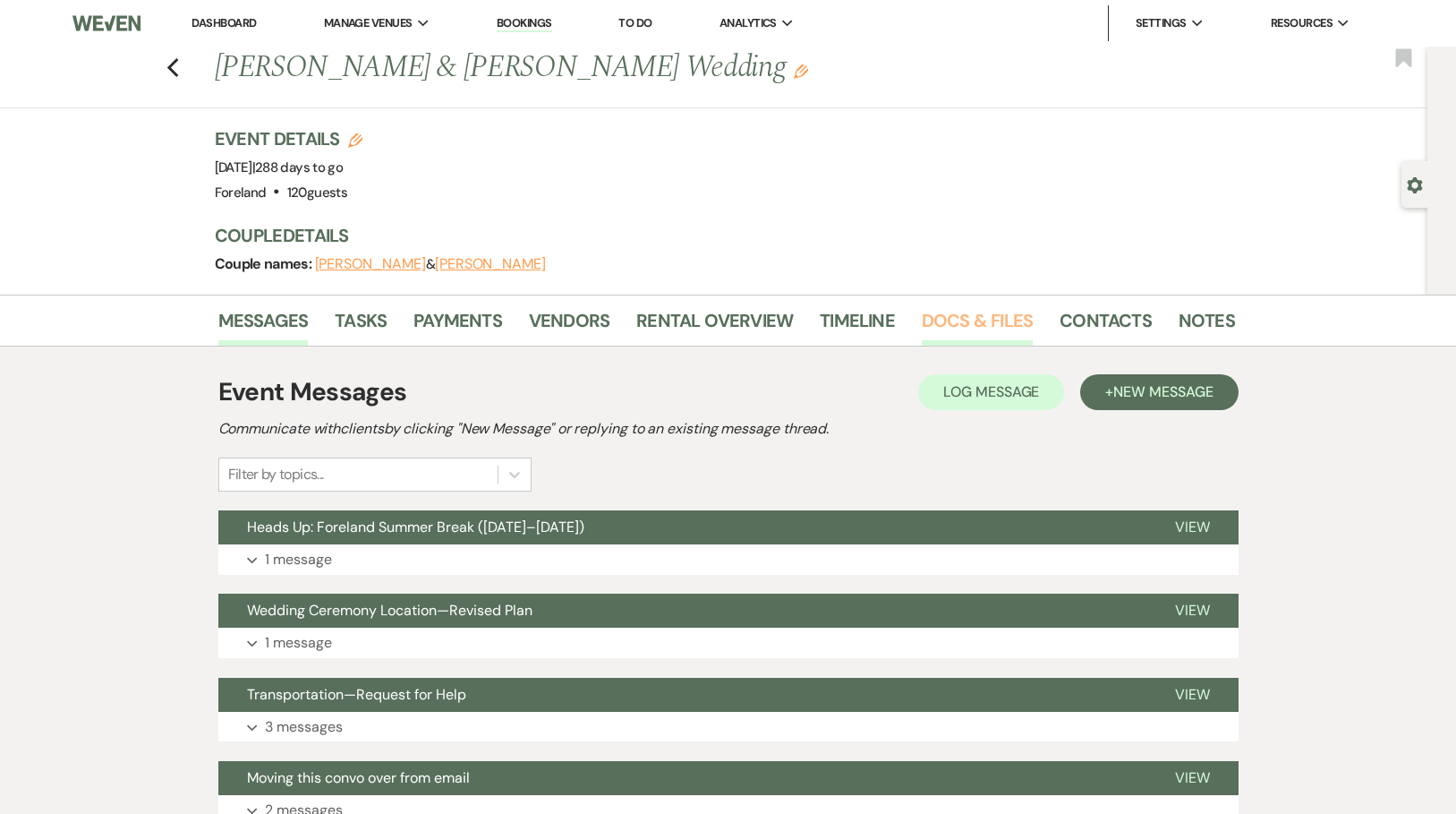
click at [935, 318] on link "Docs & Files" at bounding box center [977, 326] width 111 height 40
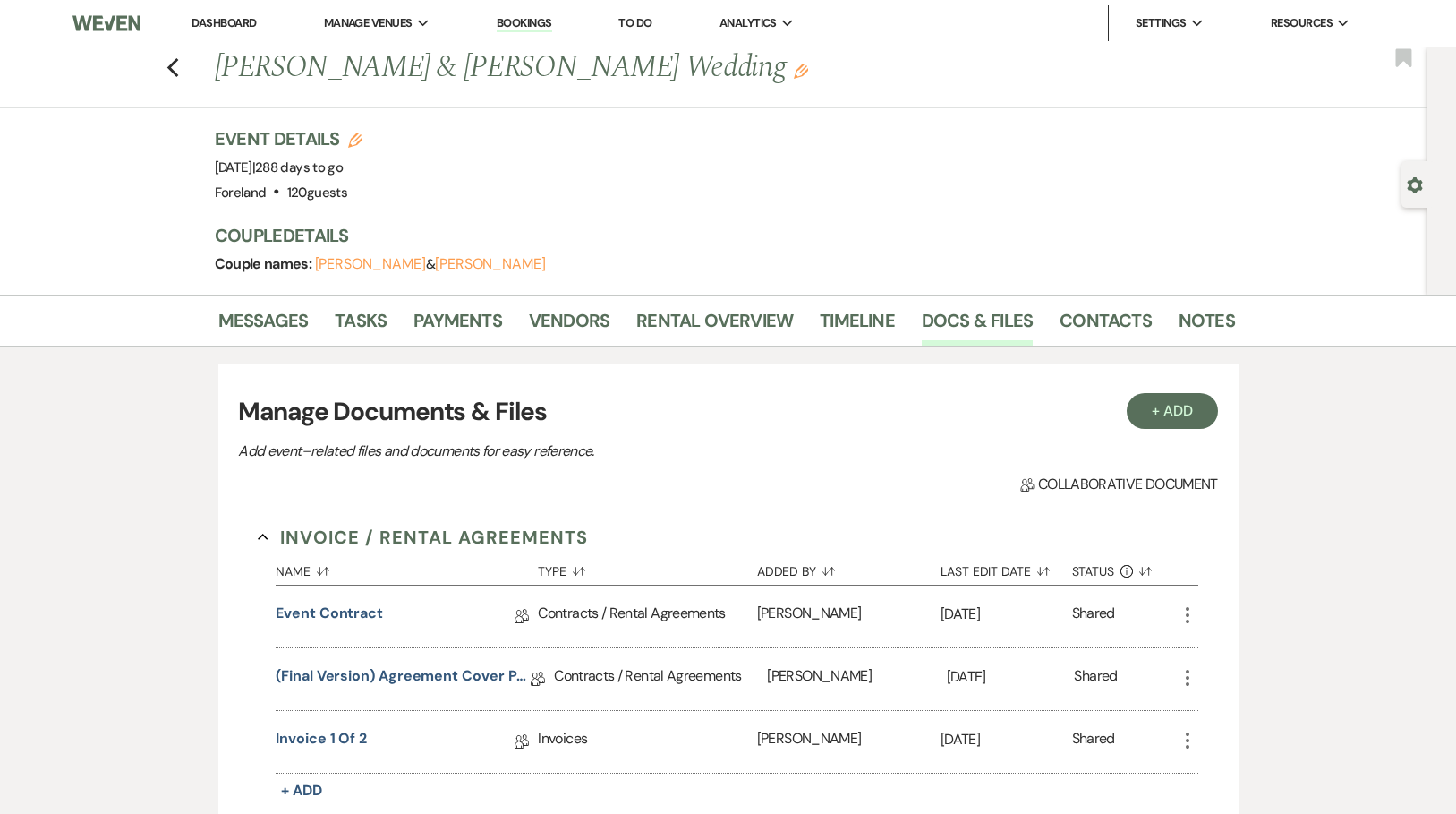
click at [370, 261] on button "[PERSON_NAME]" at bounding box center [370, 264] width 111 height 14
select select "email"
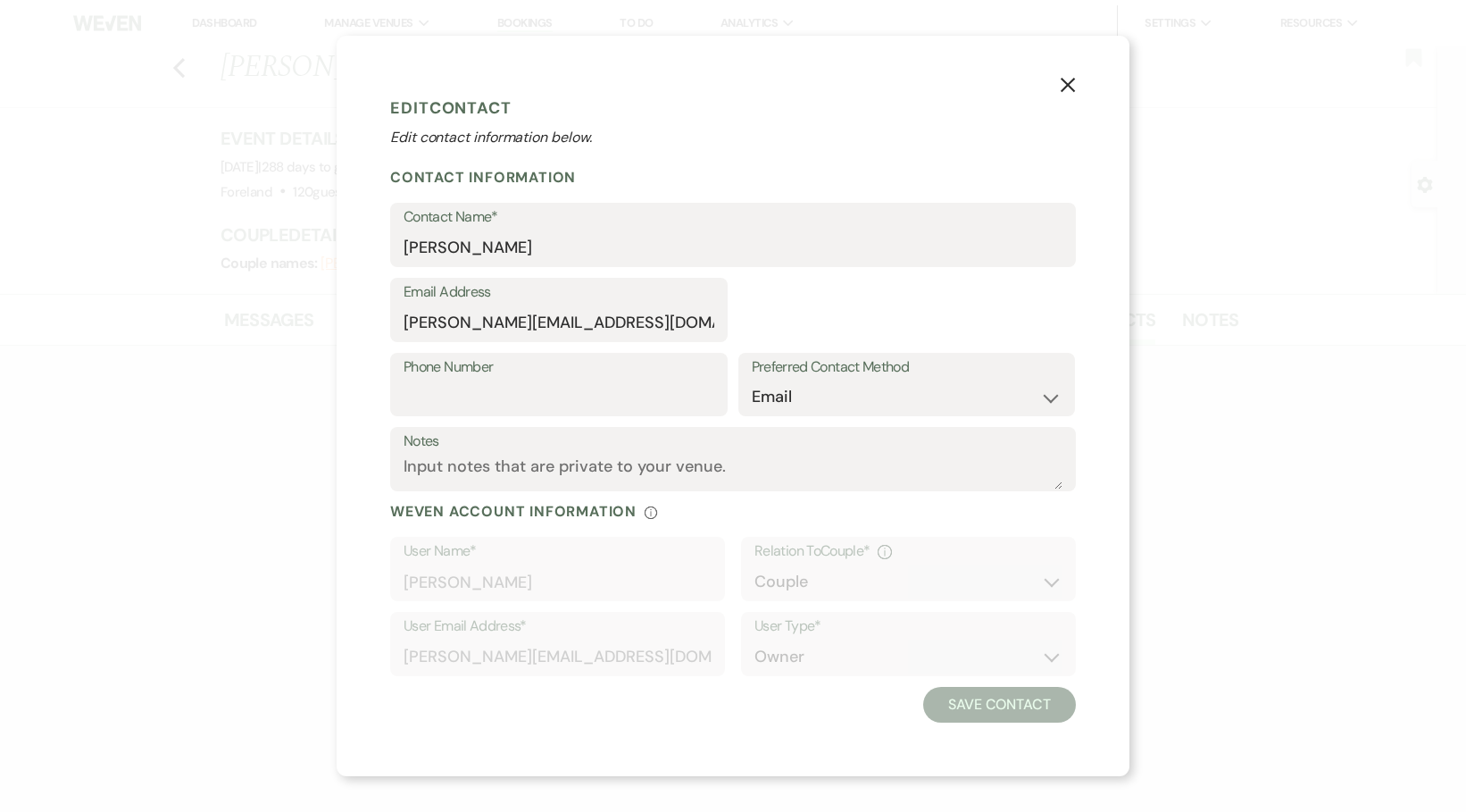
select select "1"
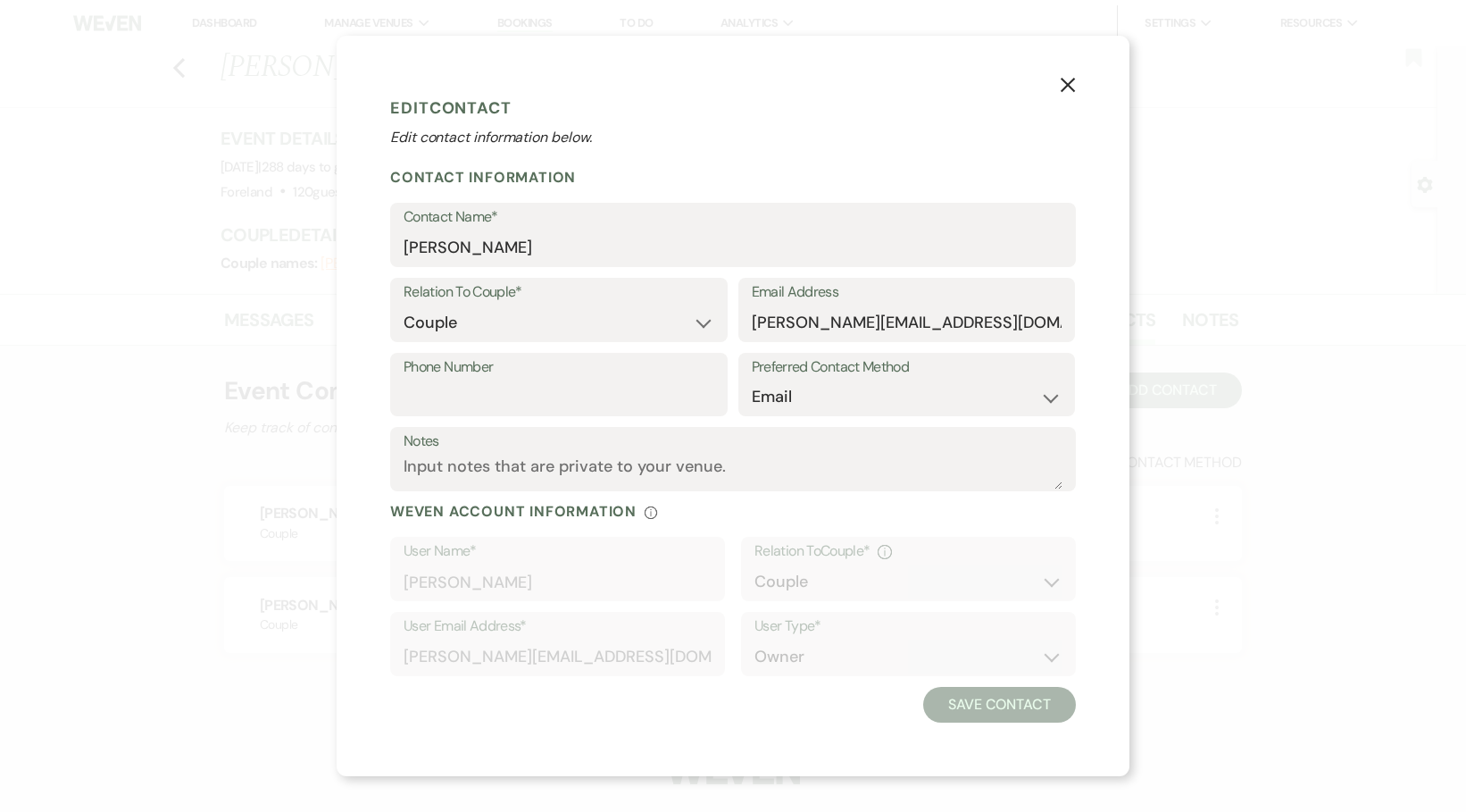
click at [1078, 80] on button "X" at bounding box center [1068, 83] width 27 height 31
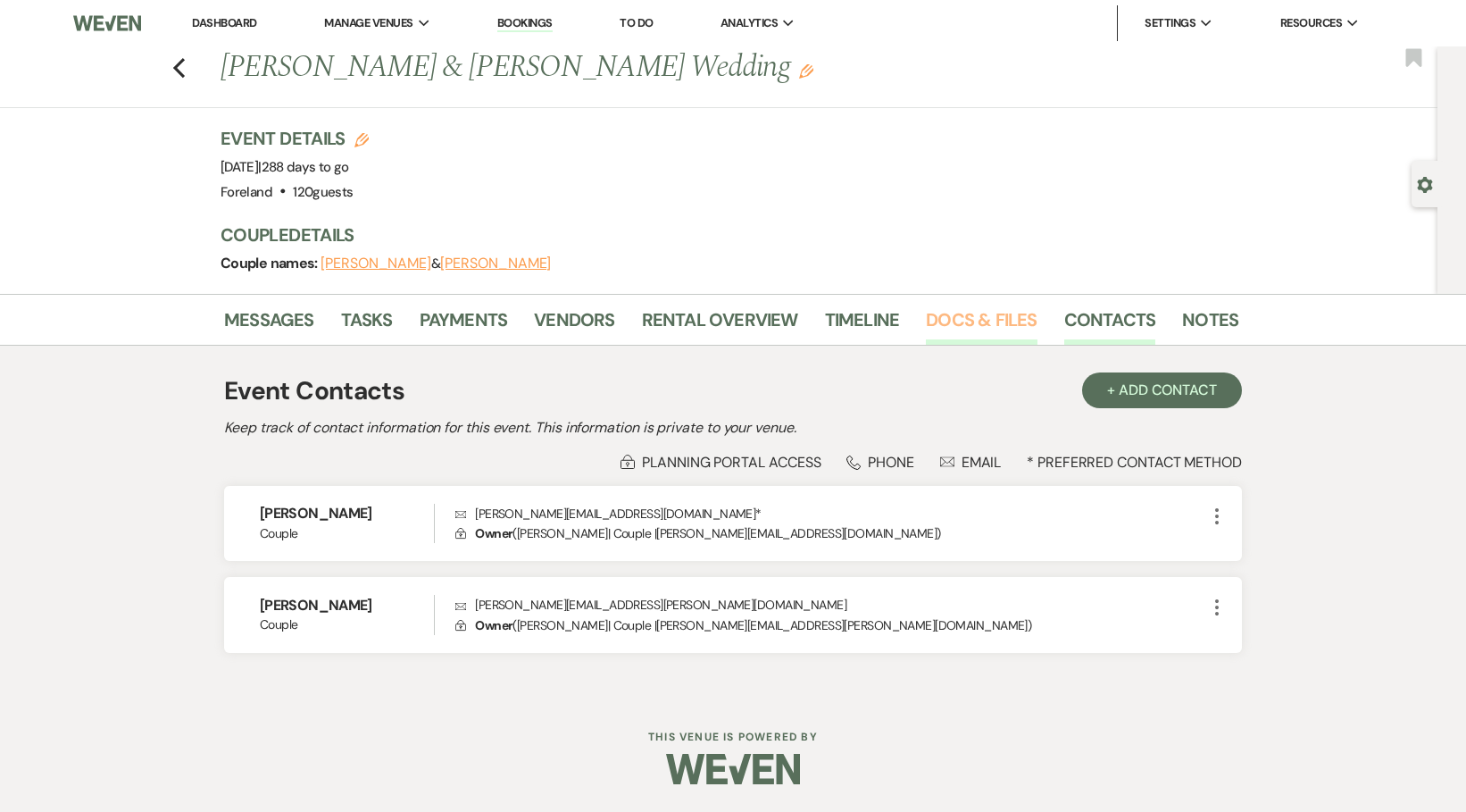
click at [982, 309] on link "Docs & Files" at bounding box center [981, 325] width 110 height 39
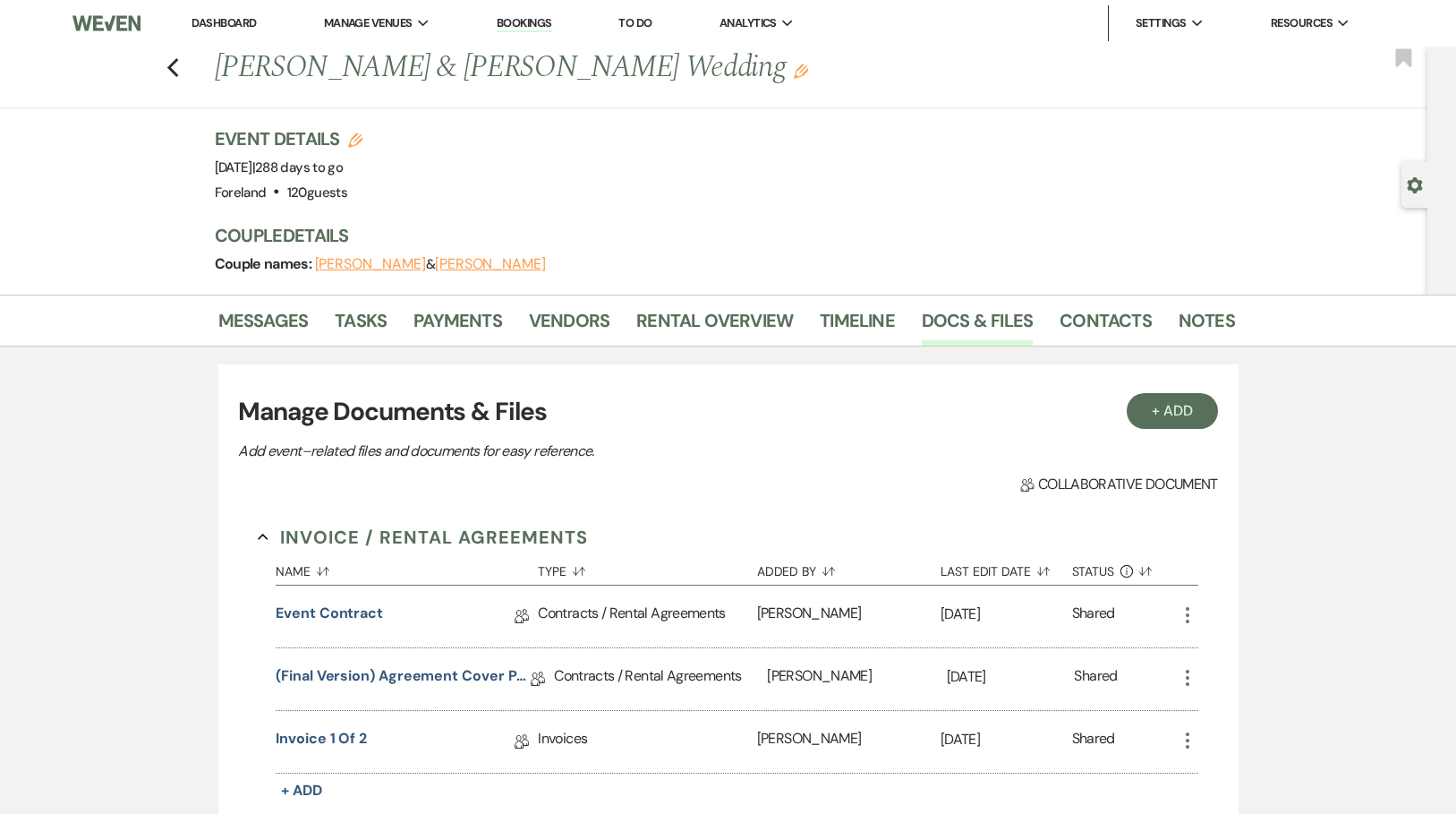
click at [1189, 615] on icon "More" at bounding box center [1188, 615] width 22 height 22
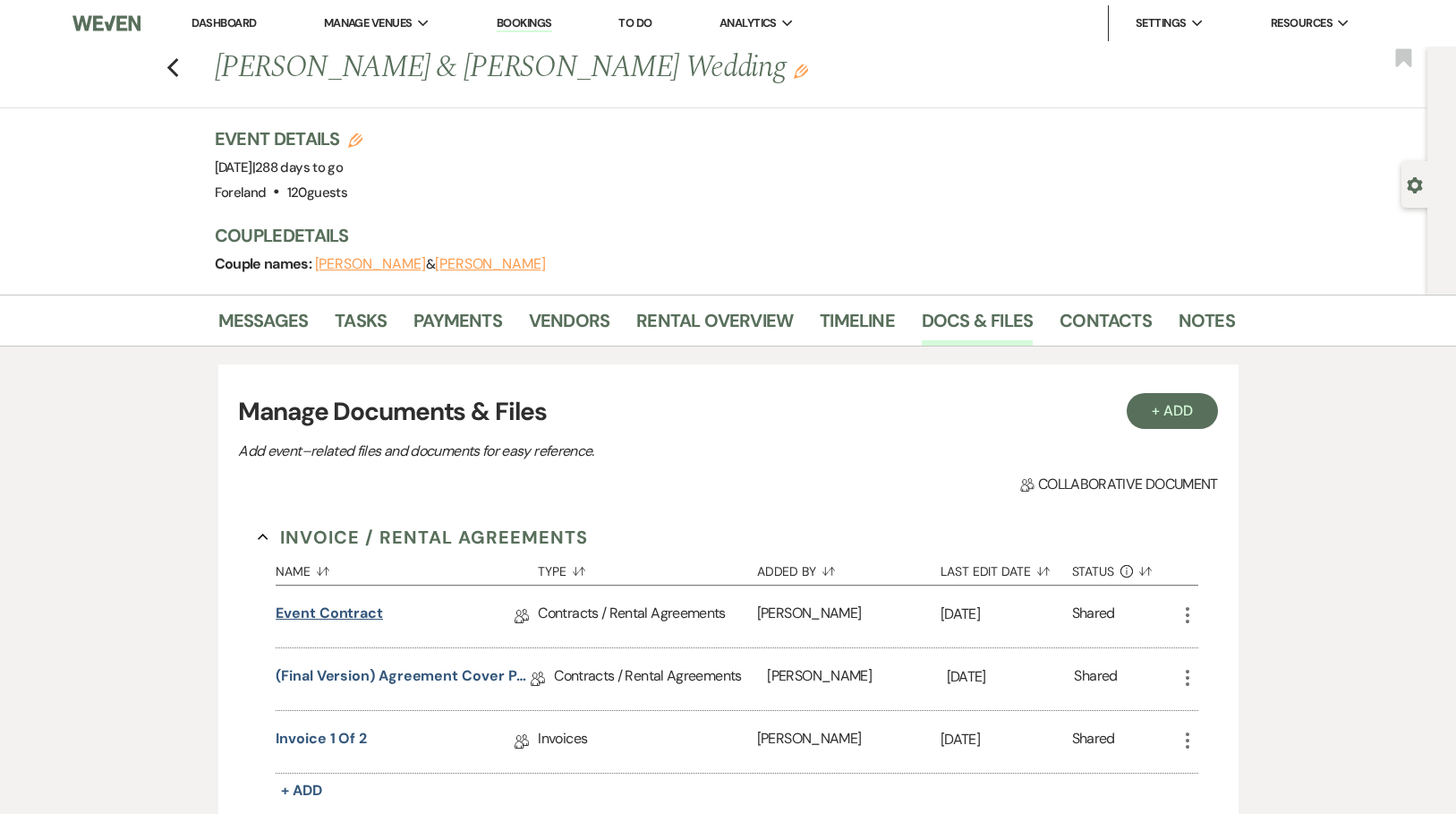
click at [359, 606] on link "Event Contract" at bounding box center [328, 616] width 107 height 28
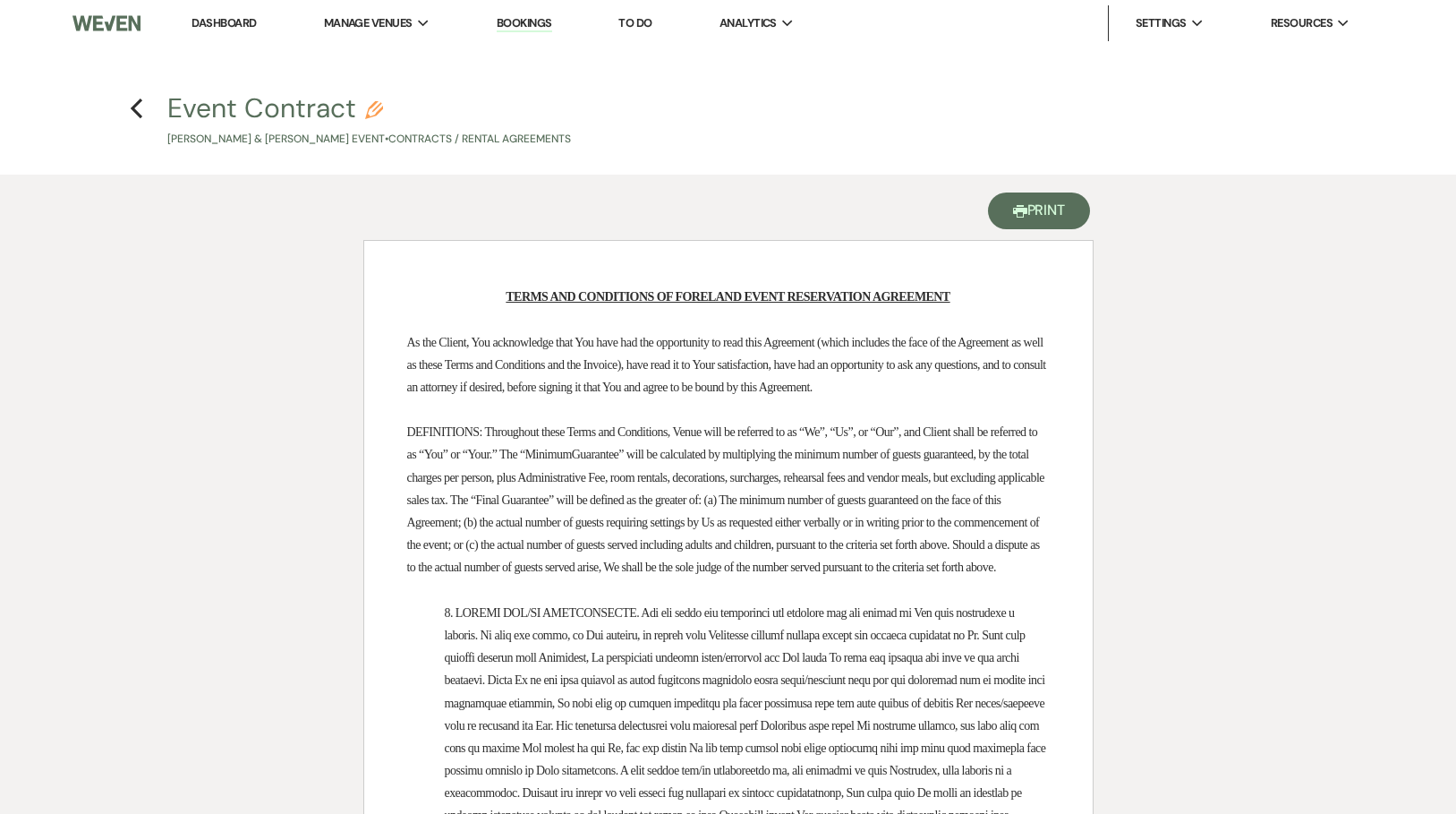
click at [1063, 210] on button "Printer Print" at bounding box center [1040, 210] width 103 height 37
click at [1016, 209] on use "button" at bounding box center [1020, 211] width 14 height 13
click at [136, 112] on use "button" at bounding box center [136, 108] width 12 height 20
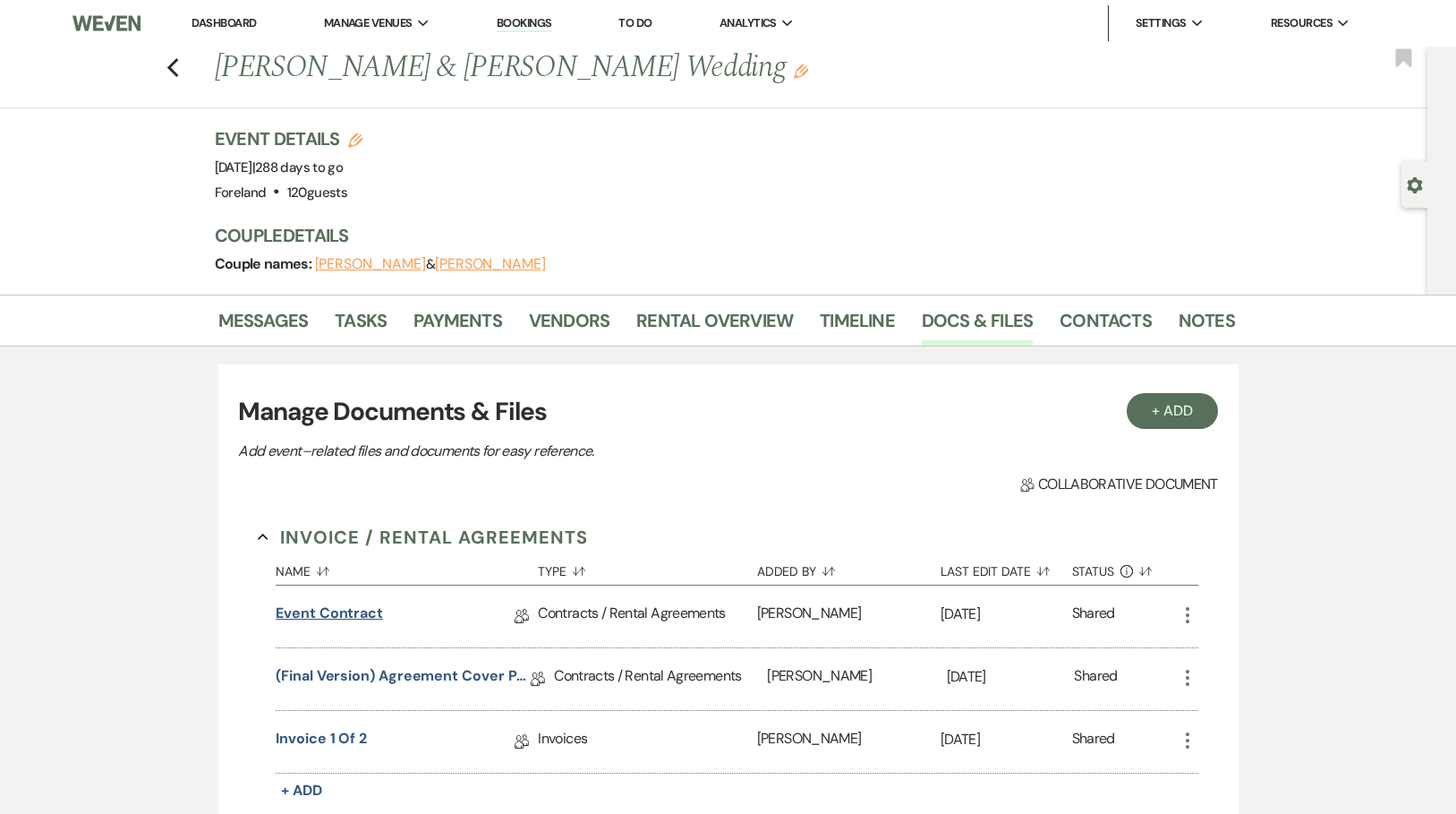
click at [335, 611] on link "Event Contract" at bounding box center [328, 616] width 107 height 28
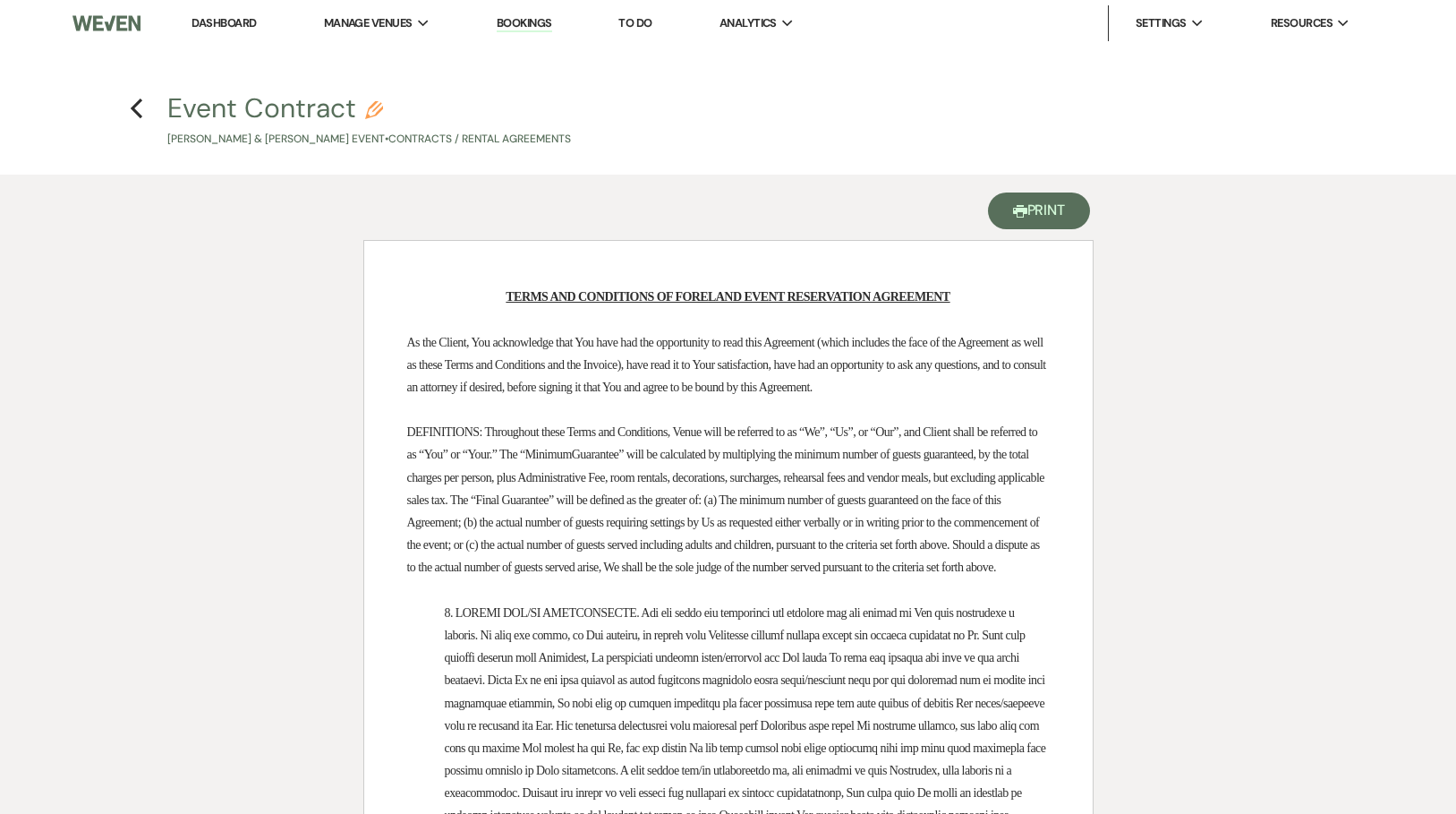
click at [1050, 214] on button "Printer Print" at bounding box center [1040, 210] width 103 height 37
click at [1038, 202] on button "Printer Print" at bounding box center [1040, 210] width 103 height 37
click at [1033, 207] on button "Printer Print" at bounding box center [1040, 210] width 103 height 37
click at [1048, 210] on button "Printer Print" at bounding box center [1040, 210] width 103 height 37
click at [1035, 206] on button "Printer Print" at bounding box center [1040, 210] width 103 height 37
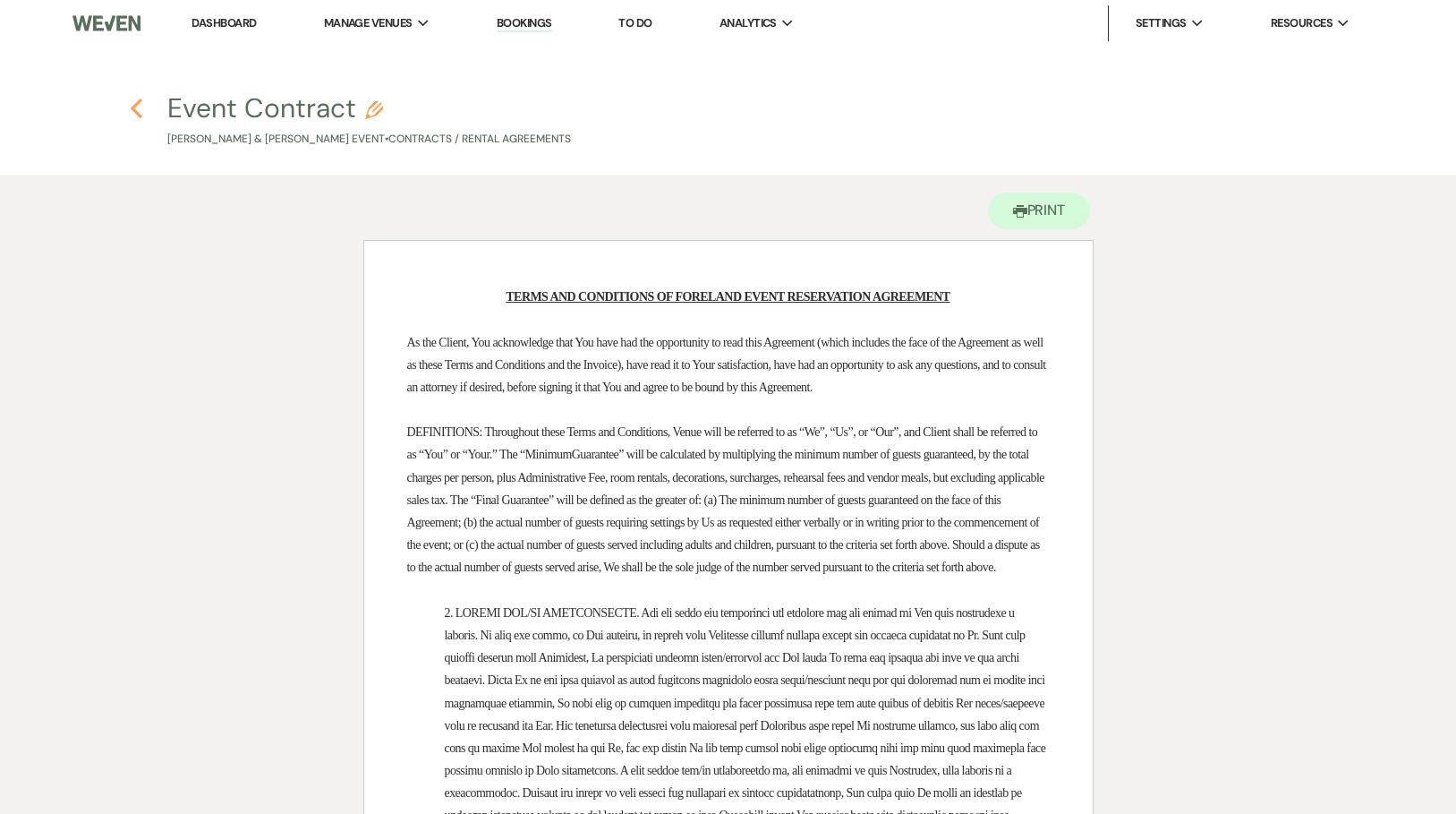
click at [135, 105] on use "button" at bounding box center [136, 108] width 12 height 20
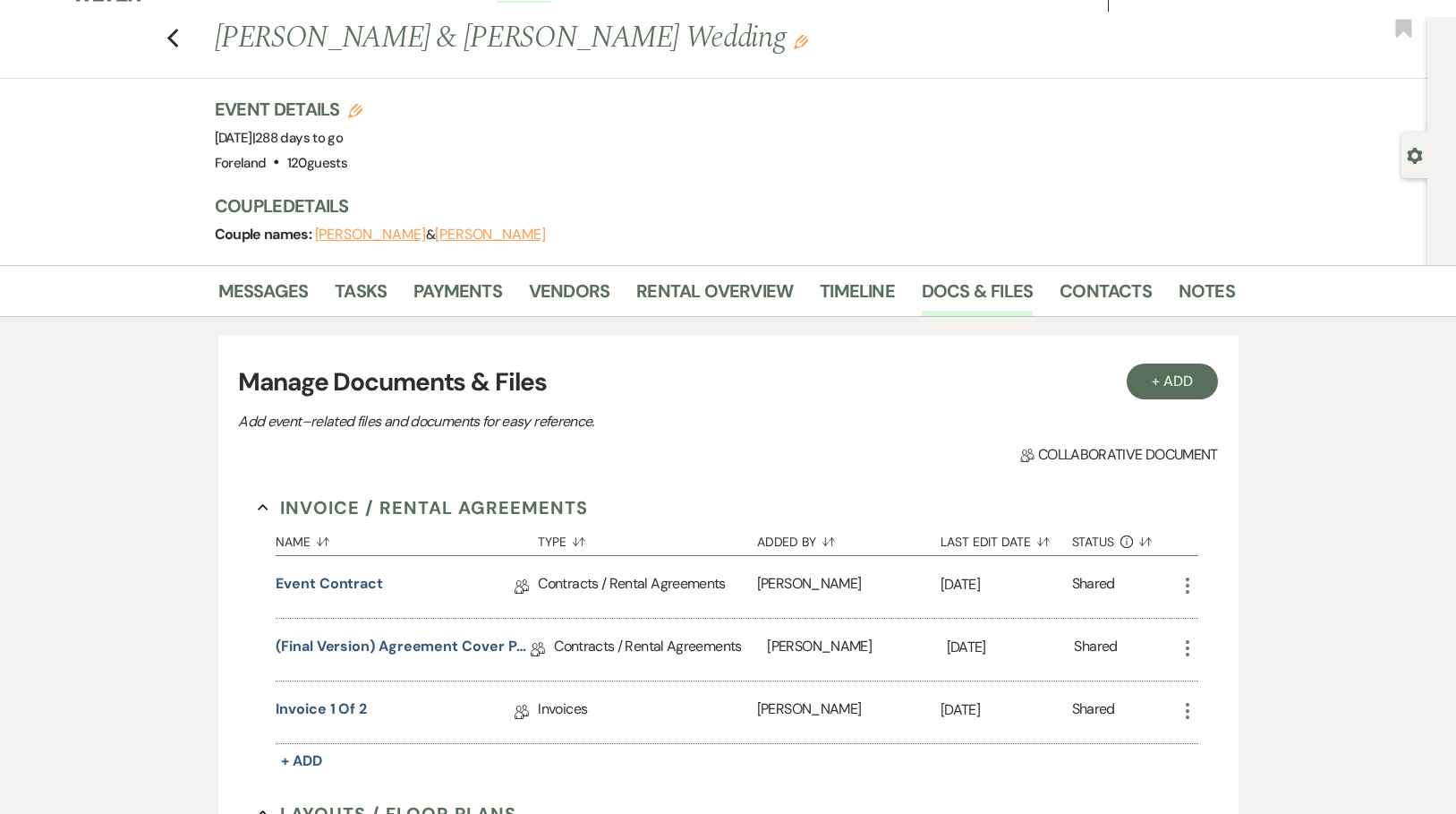
scroll to position [109, 0]
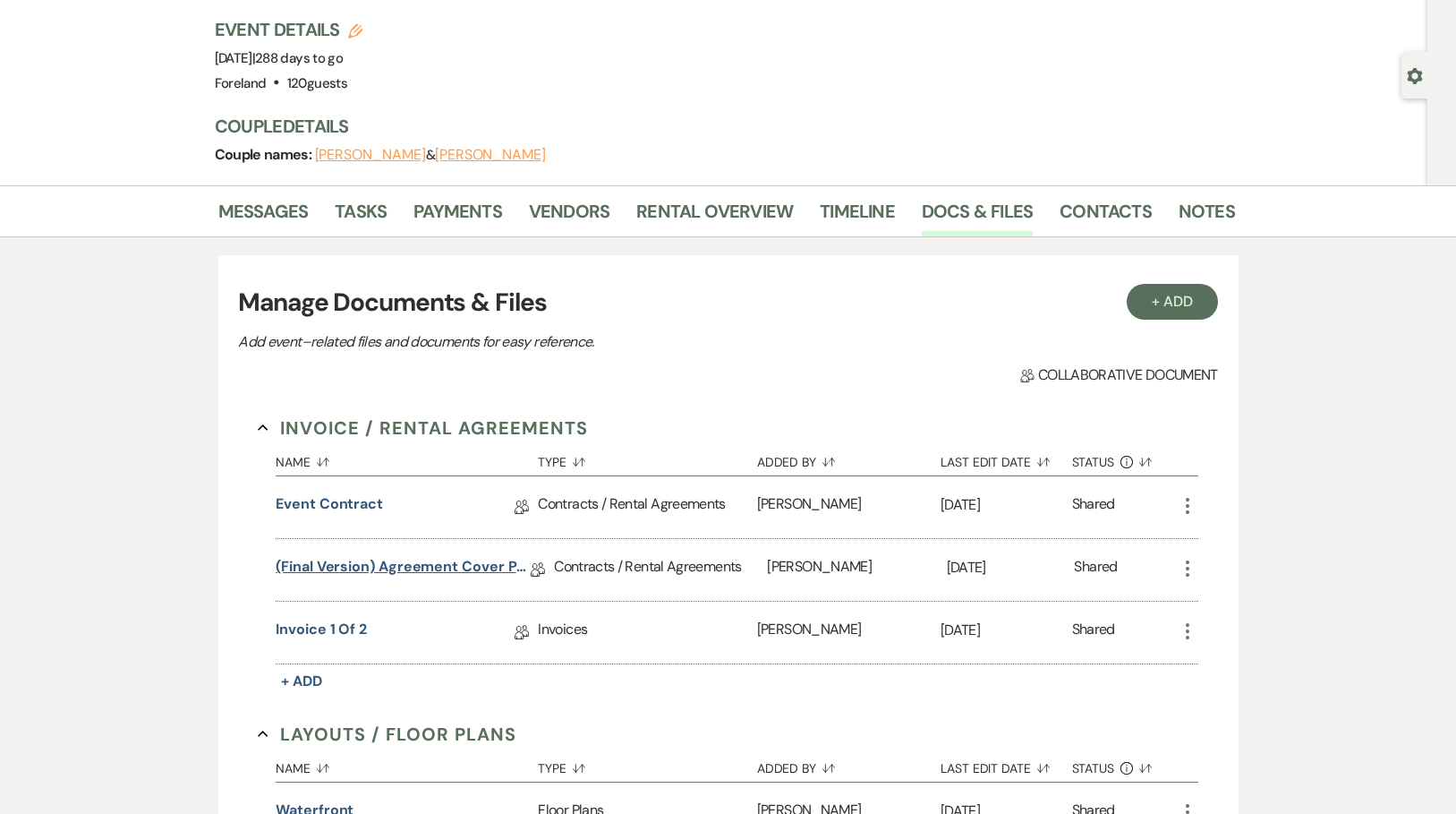
click at [414, 564] on link "(Final Version) Agreement Cover Page" at bounding box center [403, 569] width 255 height 28
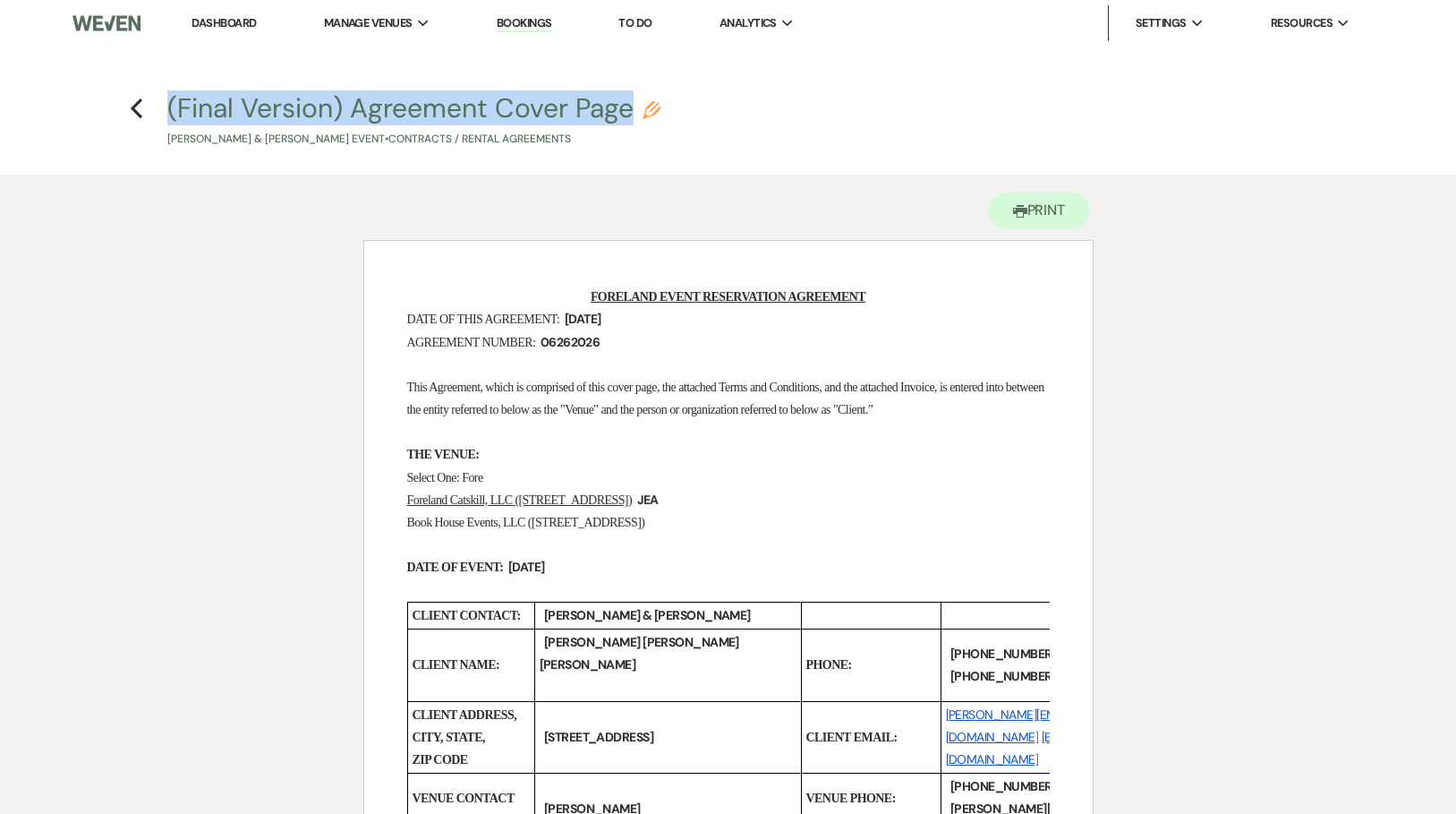
drag, startPoint x: 164, startPoint y: 106, endPoint x: 642, endPoint y: 105, distance: 478.0
click at [642, 105] on h4 "Previous (Final Version) Agreement Cover Page Pencil Julia Anthony & Brianna He…" at bounding box center [728, 119] width 1289 height 58
copy button "(Final Version) Agreement Cover Page"
click at [1047, 213] on button "Printer Print" at bounding box center [1040, 210] width 103 height 37
click at [134, 108] on use "button" at bounding box center [136, 108] width 12 height 20
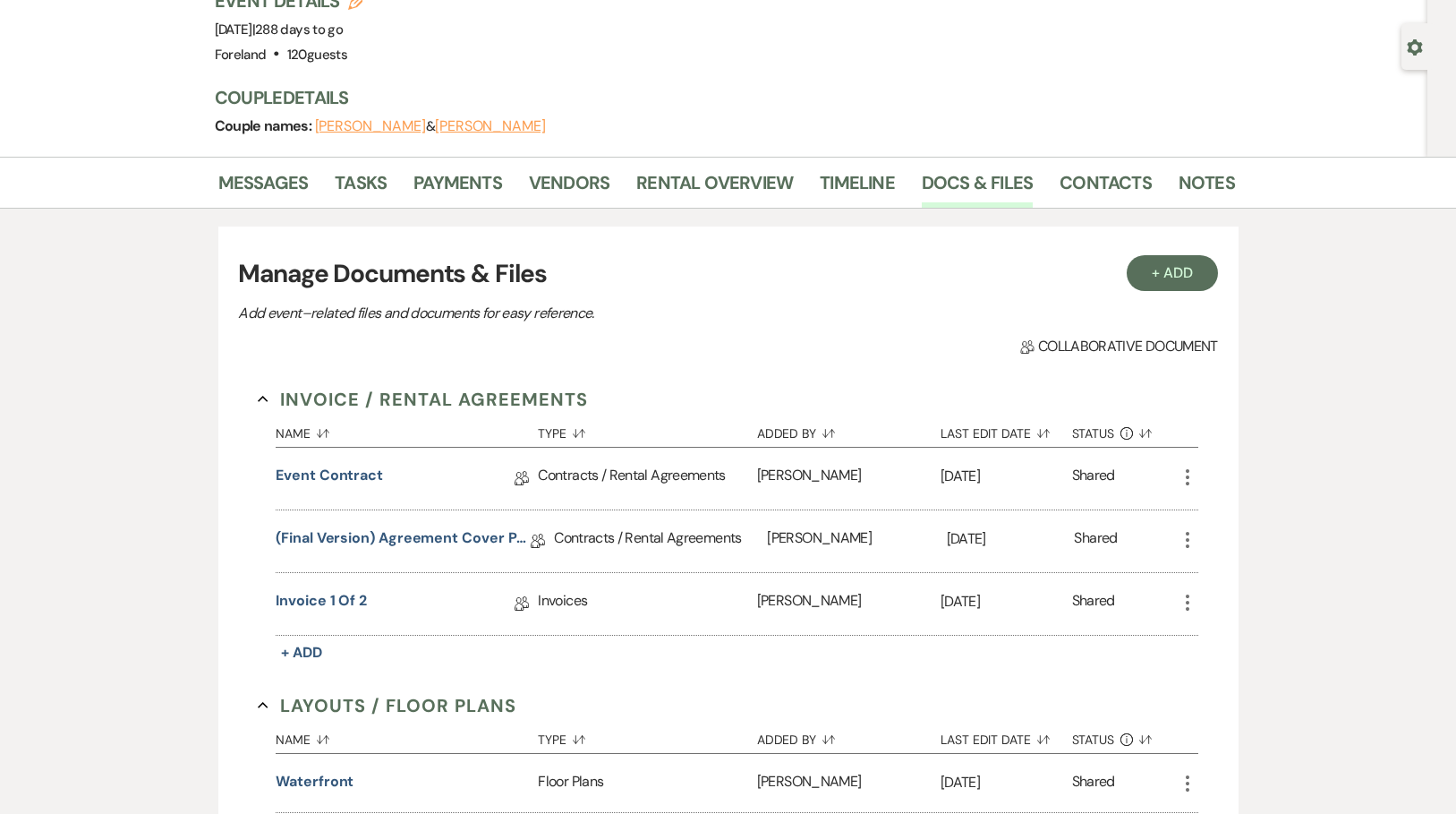
scroll to position [141, 0]
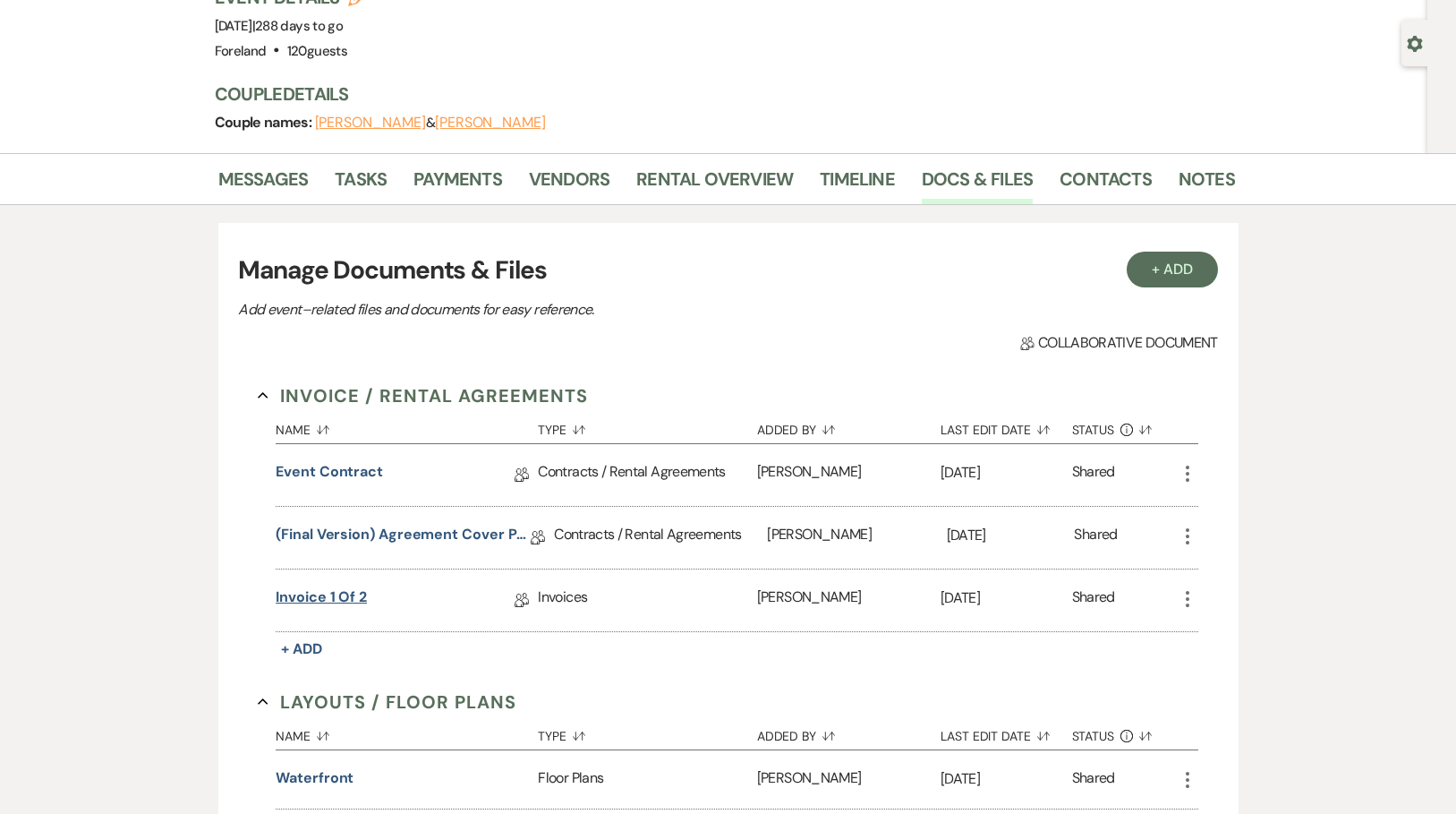
click at [329, 592] on link "Invoice 1 of 2" at bounding box center [320, 600] width 91 height 28
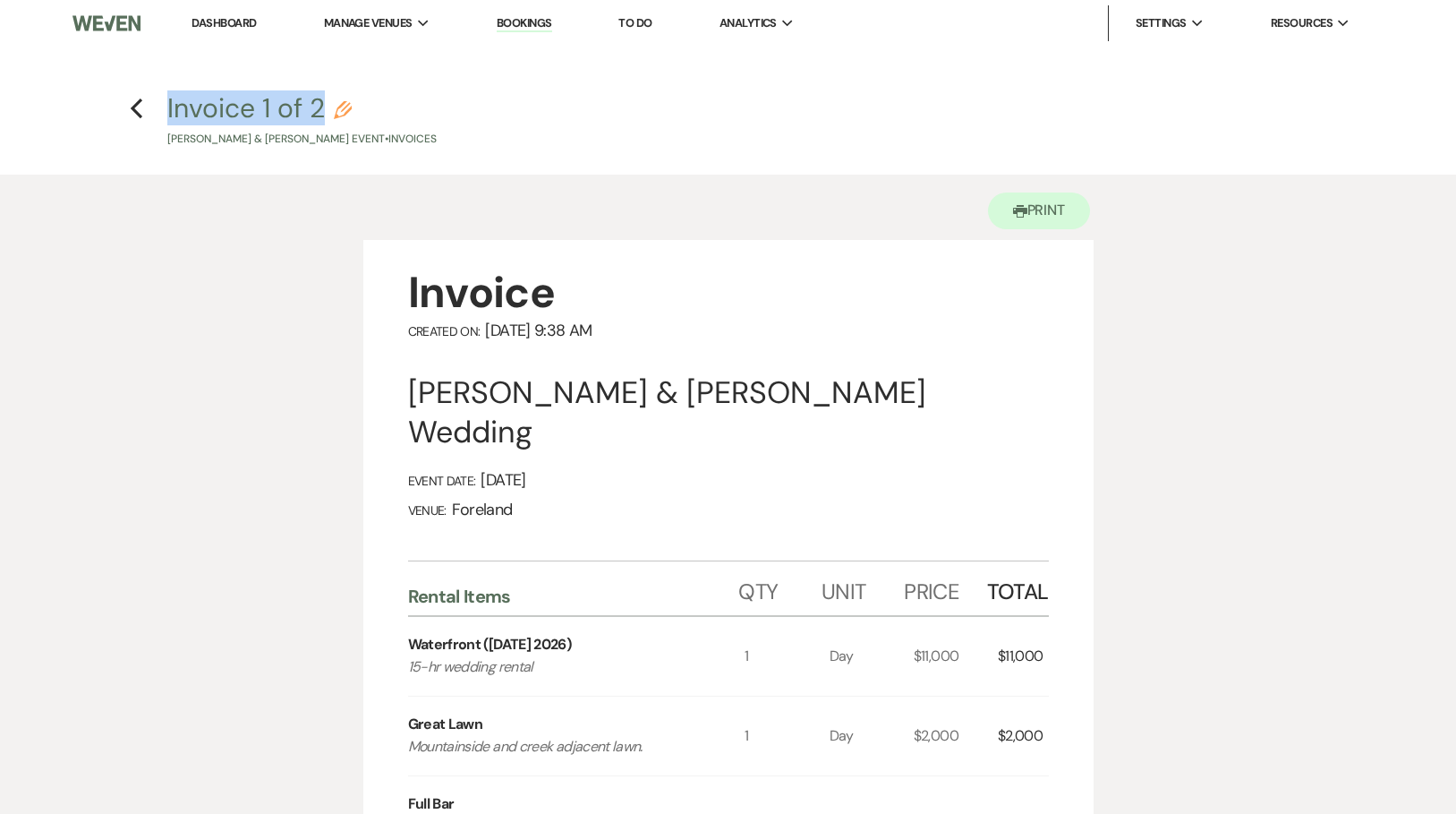
drag, startPoint x: 156, startPoint y: 102, endPoint x: 324, endPoint y: 108, distance: 168.1
click at [324, 108] on h4 "Previous Invoice 1 of 2 Pencil Julia Anthony & Brianna Heyer's Event • Invoices" at bounding box center [728, 119] width 1289 height 58
copy button "Invoice 1 of 2"
click at [1055, 212] on button "Printer Print" at bounding box center [1040, 210] width 103 height 37
click at [132, 109] on use "button" at bounding box center [136, 108] width 12 height 20
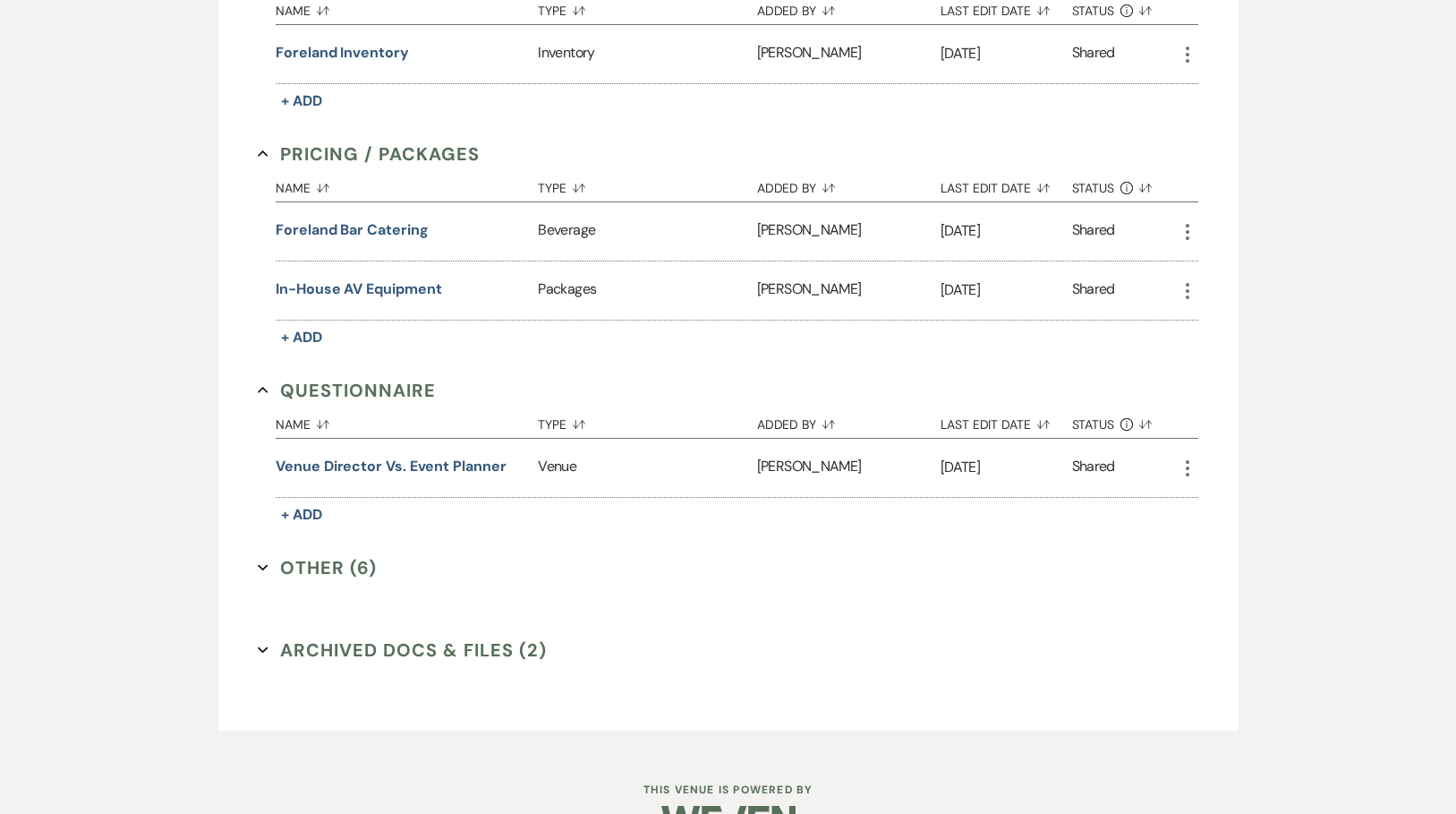
scroll to position [1150, 0]
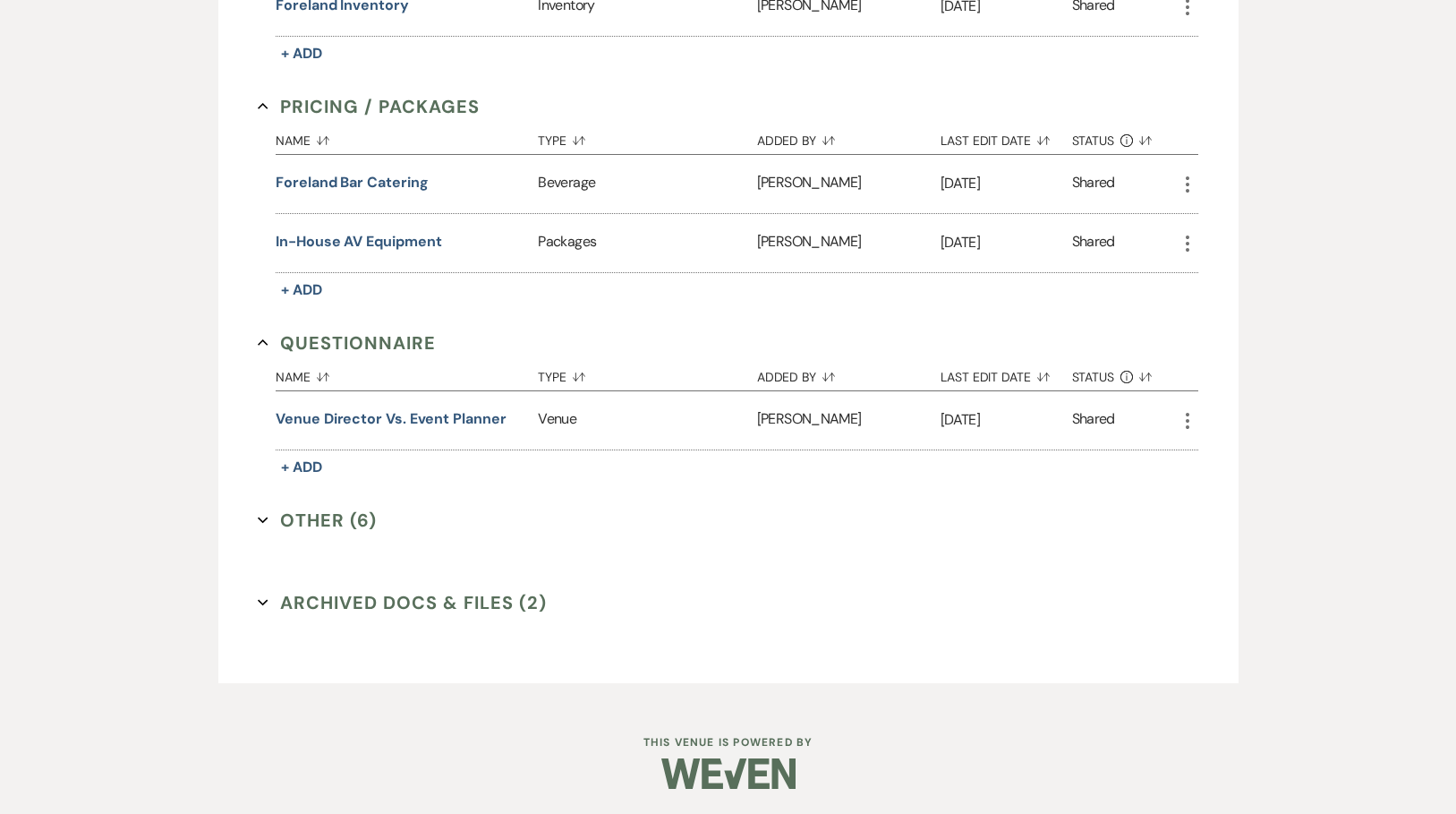
click at [263, 517] on icon "Expand" at bounding box center [264, 520] width 11 height 11
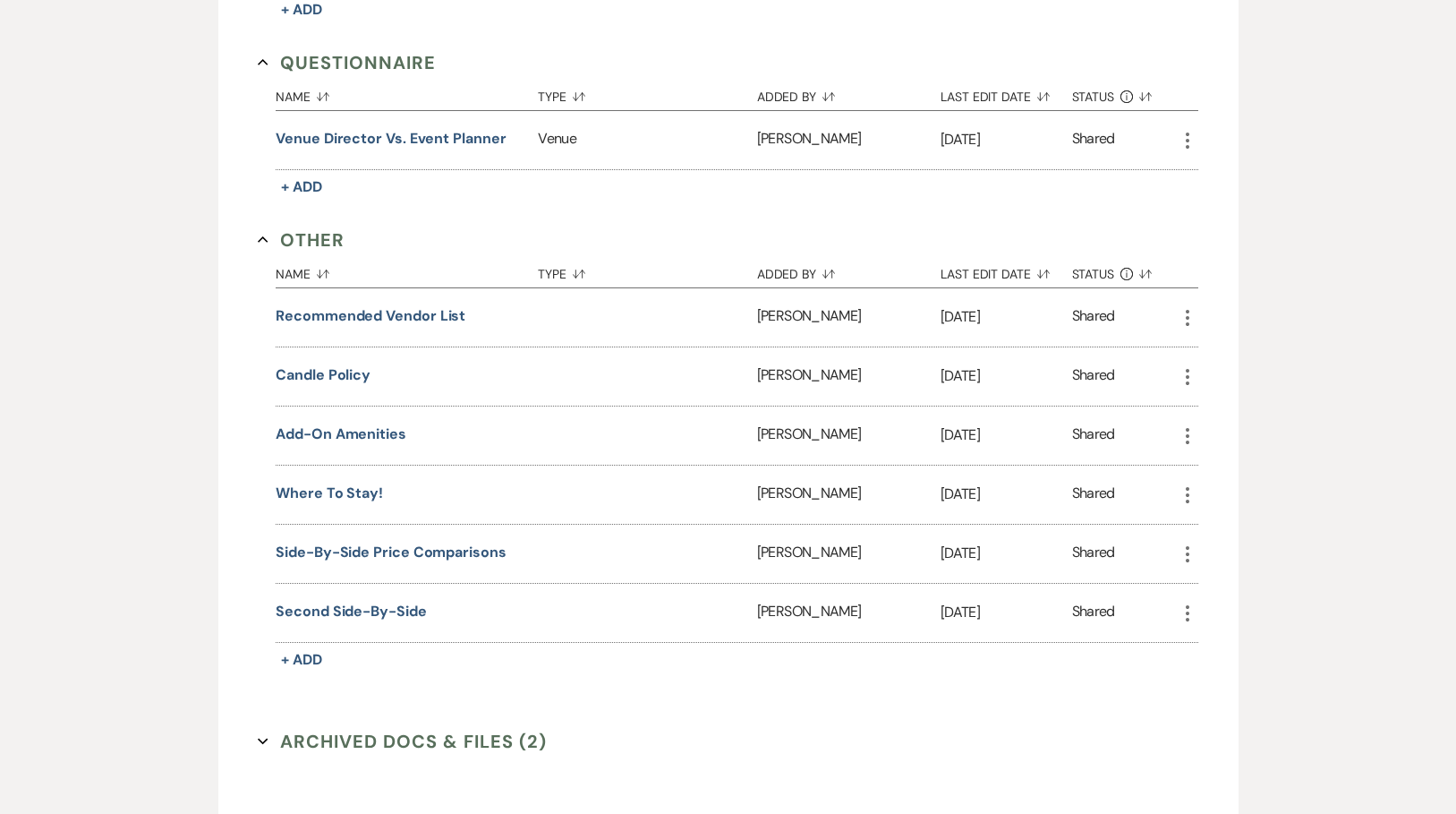
scroll to position [1569, 0]
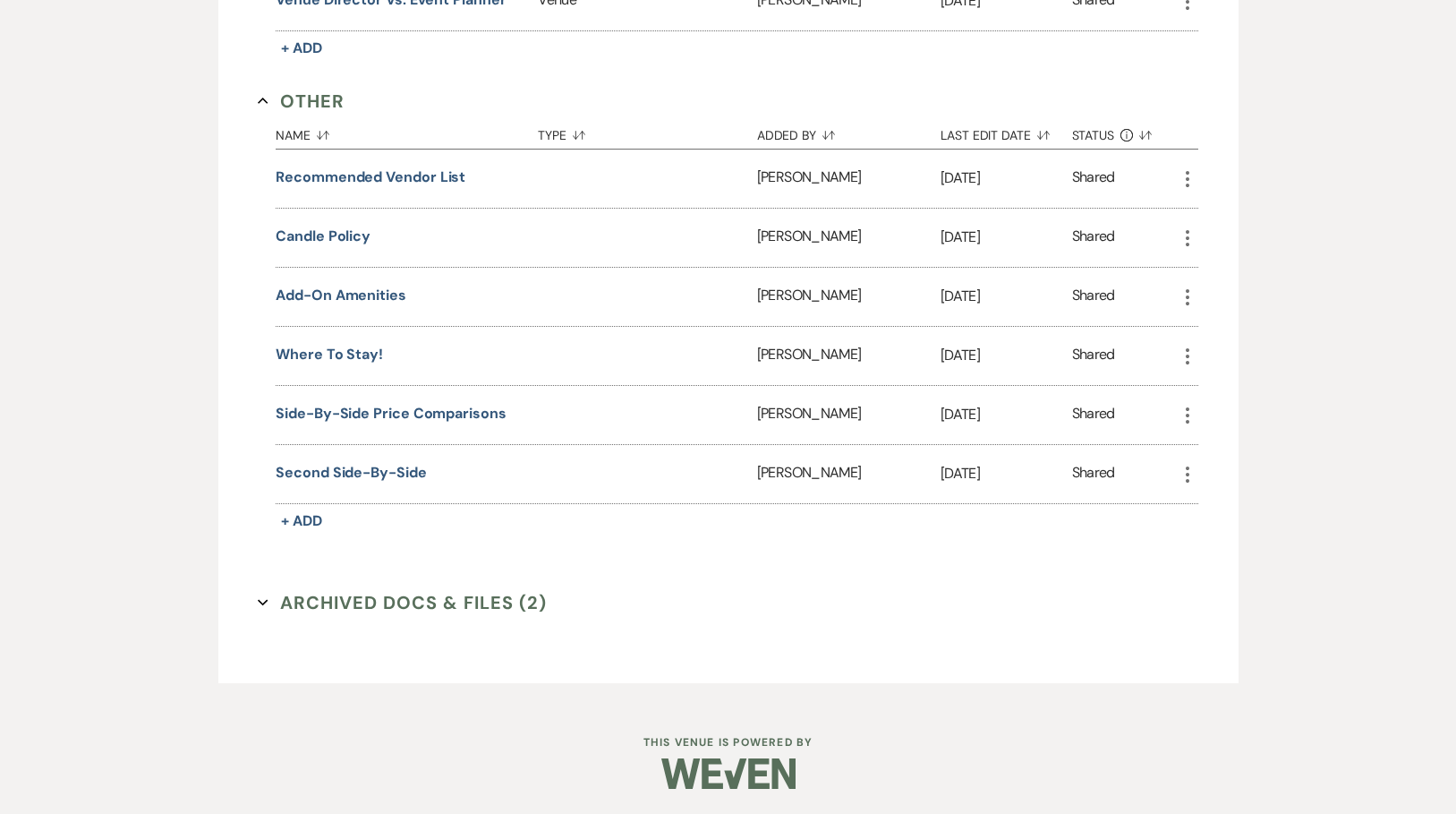
click at [266, 604] on icon "Expand" at bounding box center [264, 603] width 11 height 11
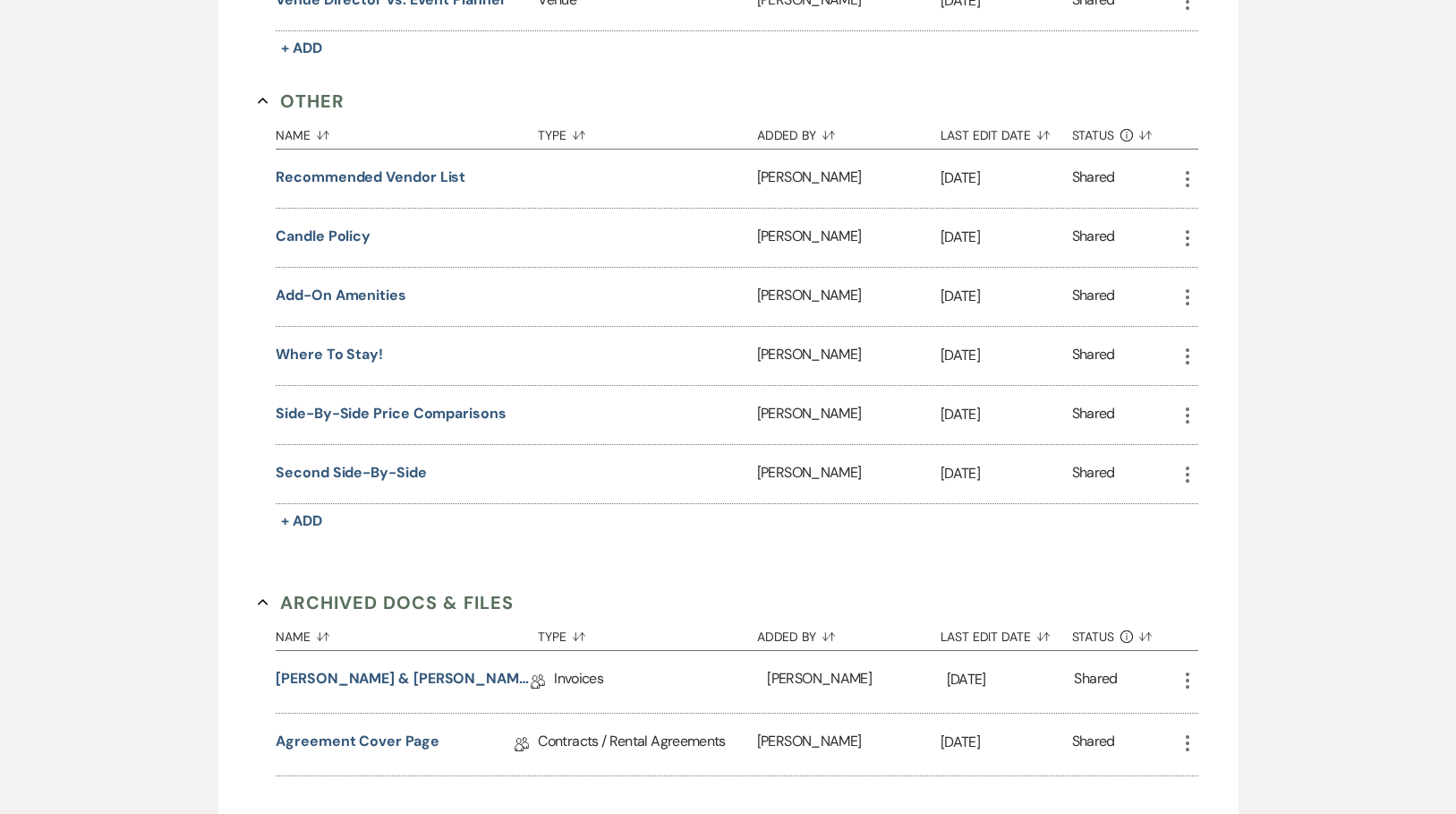
click at [266, 604] on icon "Collapse" at bounding box center [264, 603] width 11 height 11
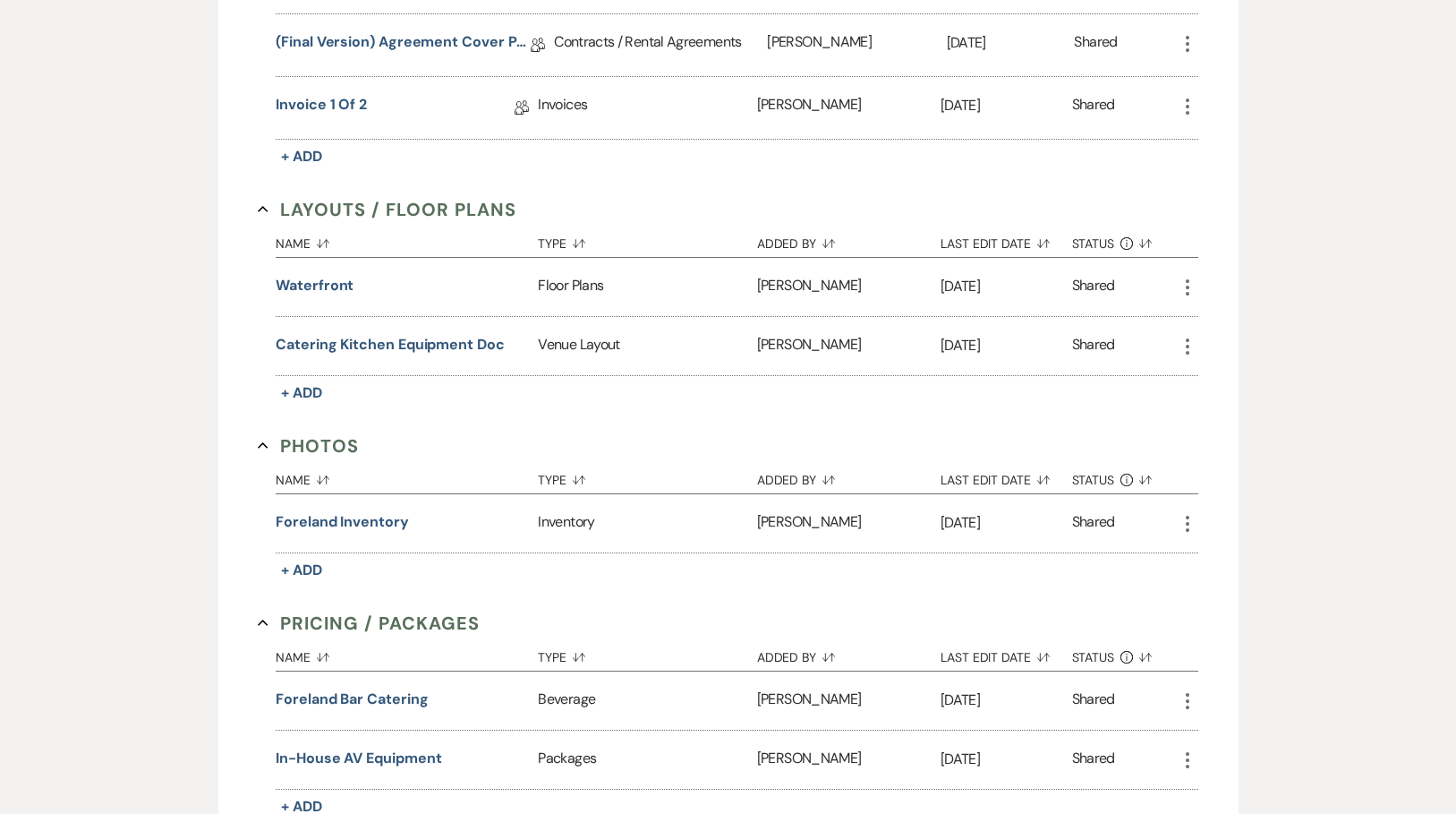
scroll to position [0, 0]
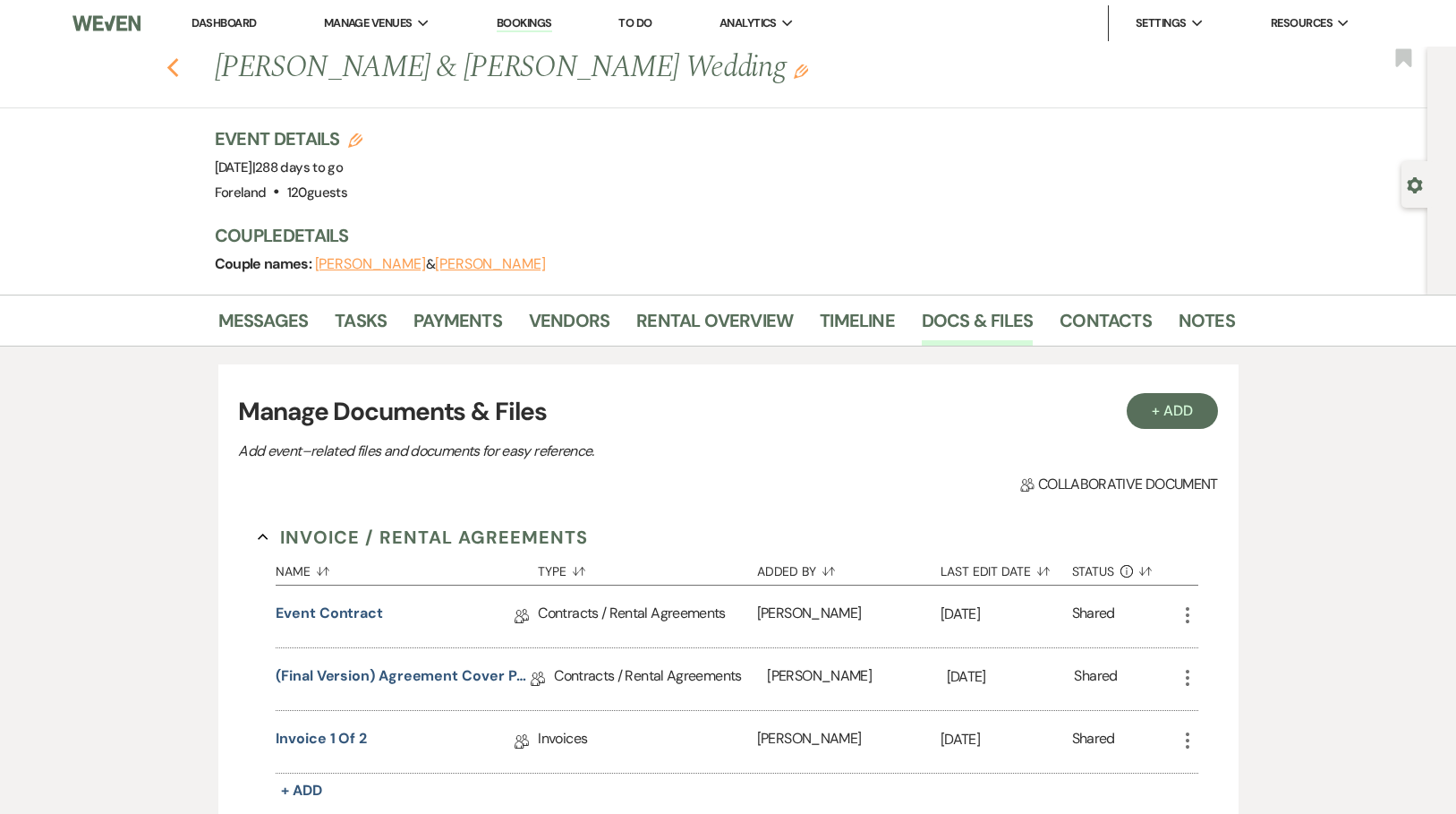
click at [176, 67] on use "button" at bounding box center [172, 68] width 12 height 20
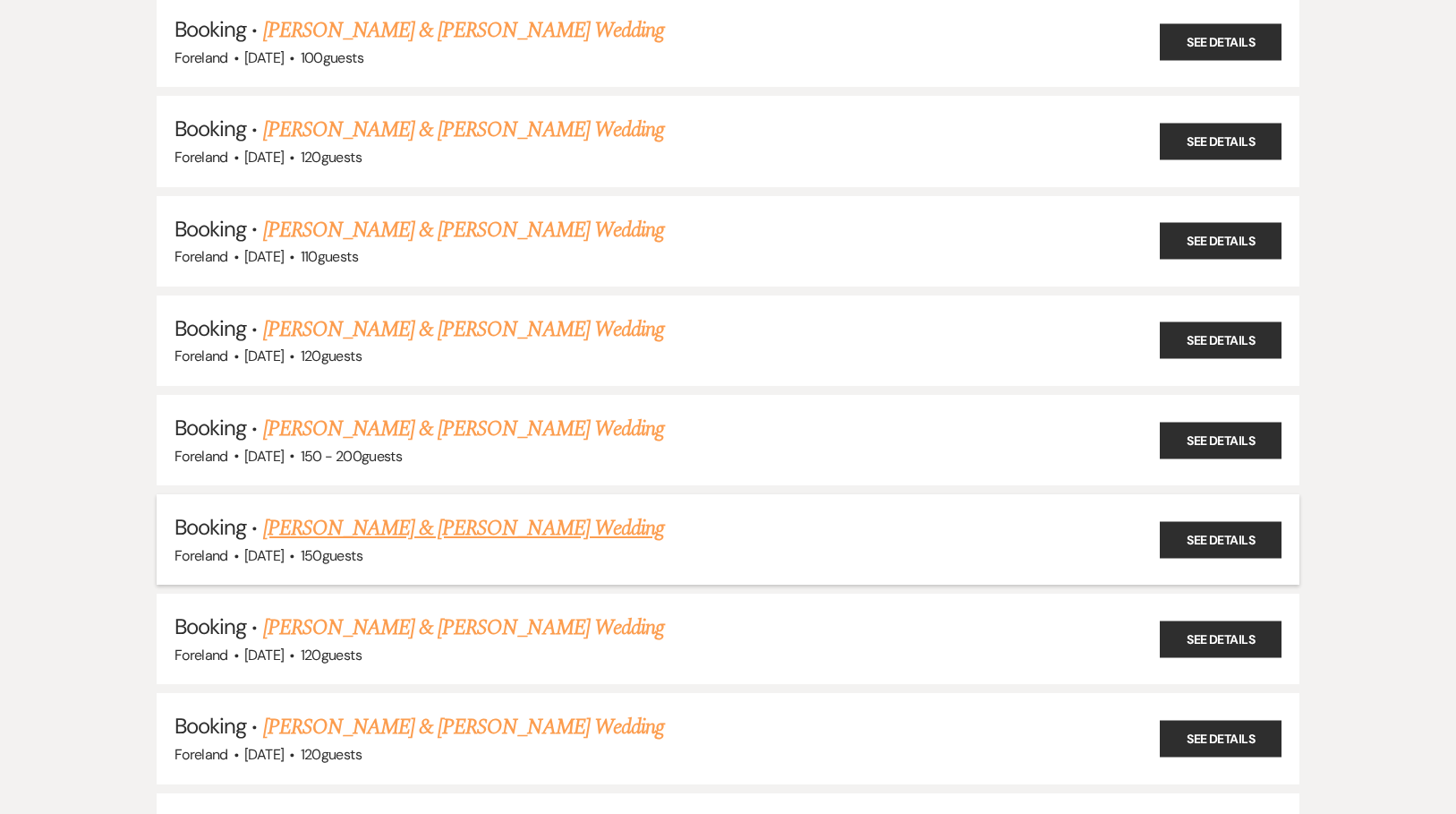
scroll to position [637, 0]
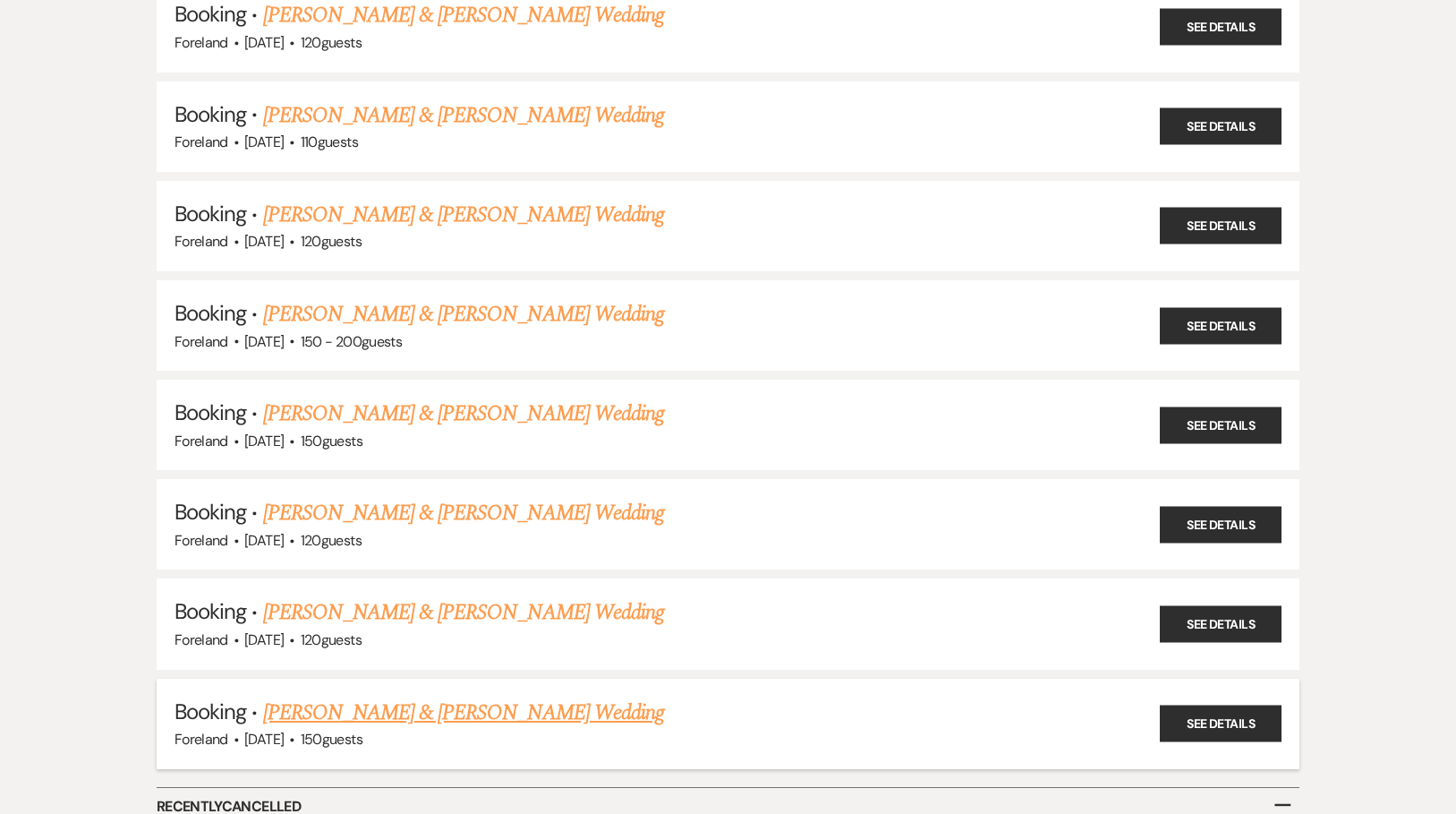
click at [414, 696] on link "[PERSON_NAME] & [PERSON_NAME] Wedding" at bounding box center [464, 712] width 401 height 32
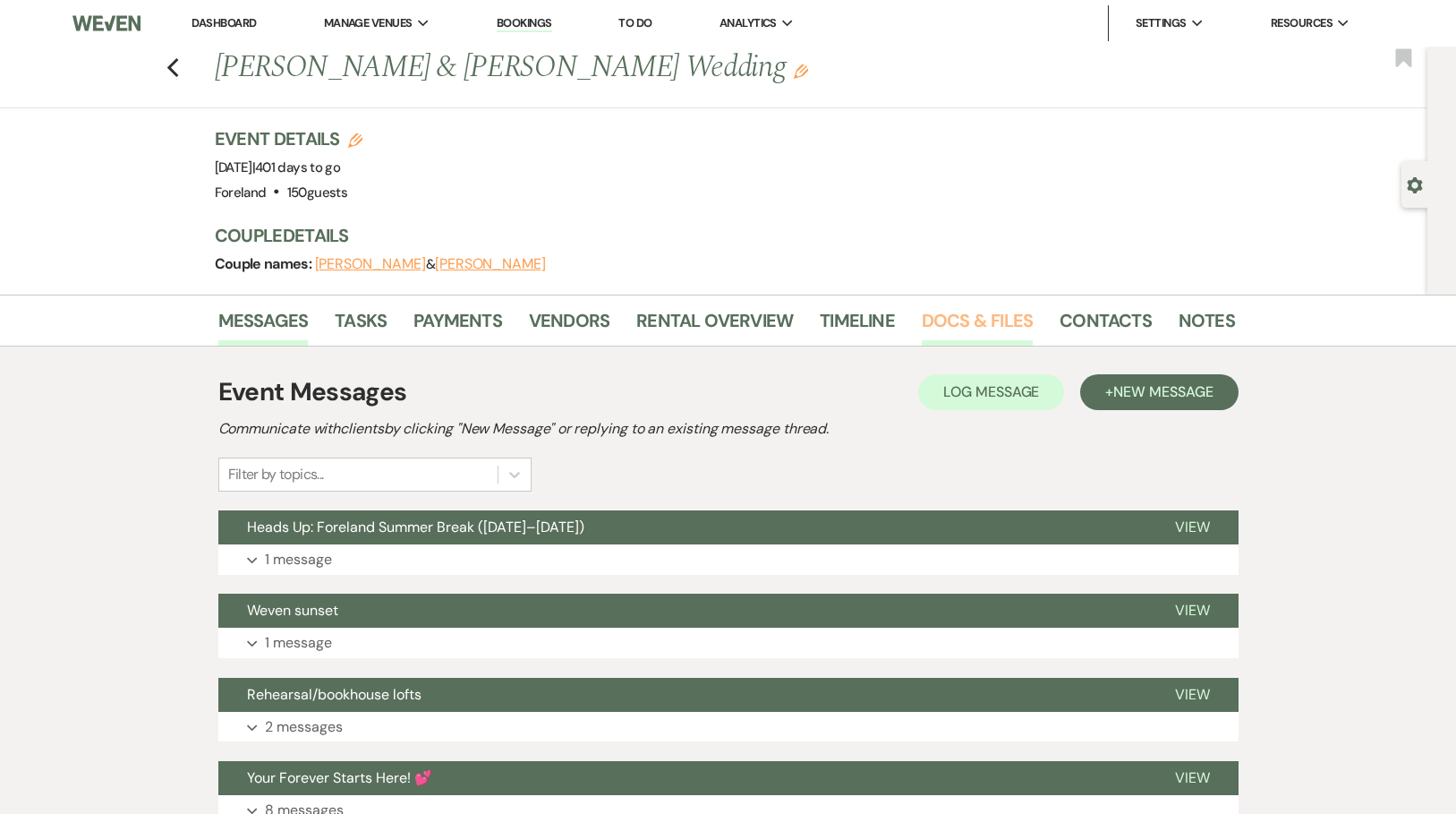
click at [981, 320] on link "Docs & Files" at bounding box center [977, 326] width 111 height 40
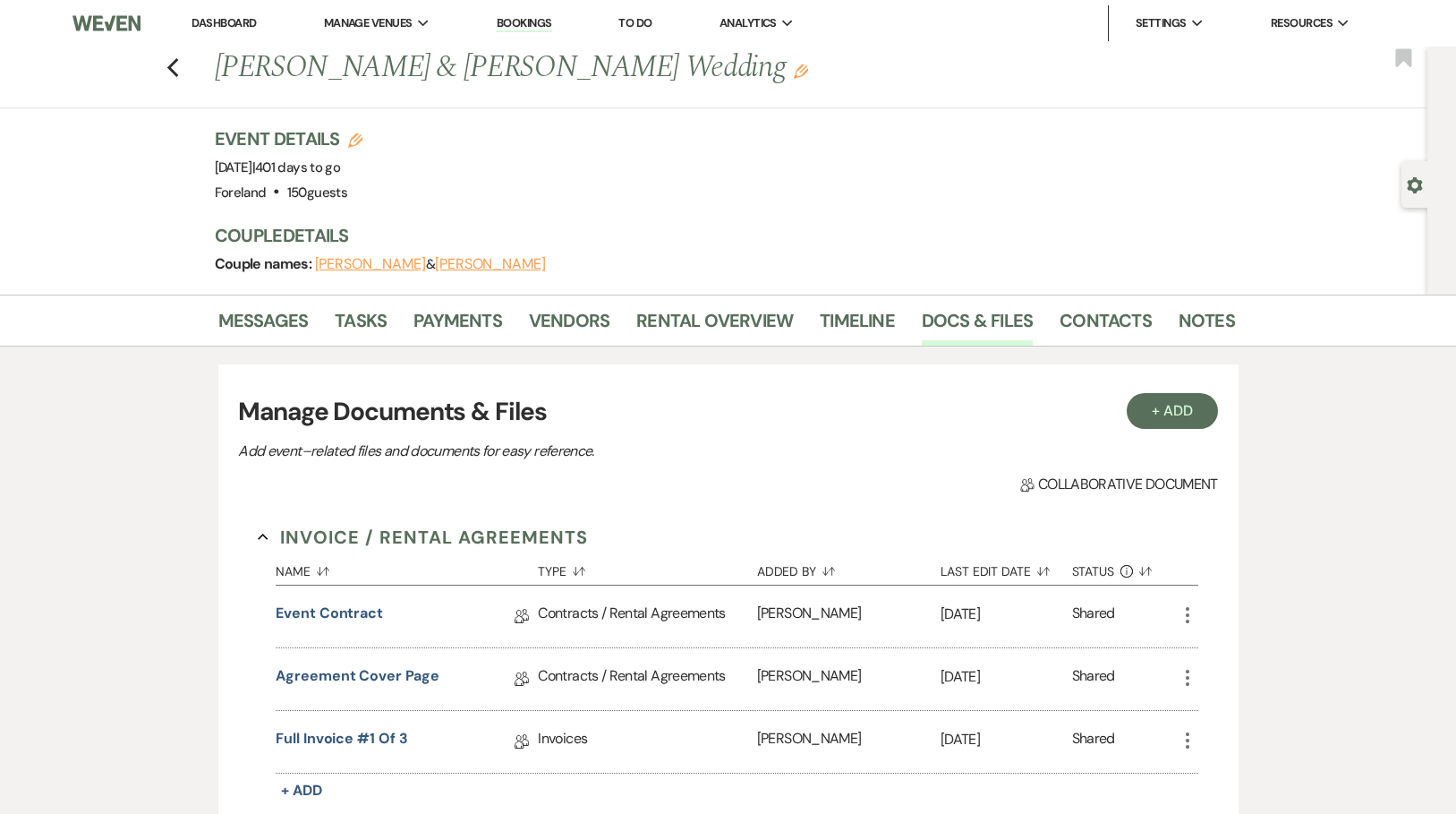
scroll to position [184, 0]
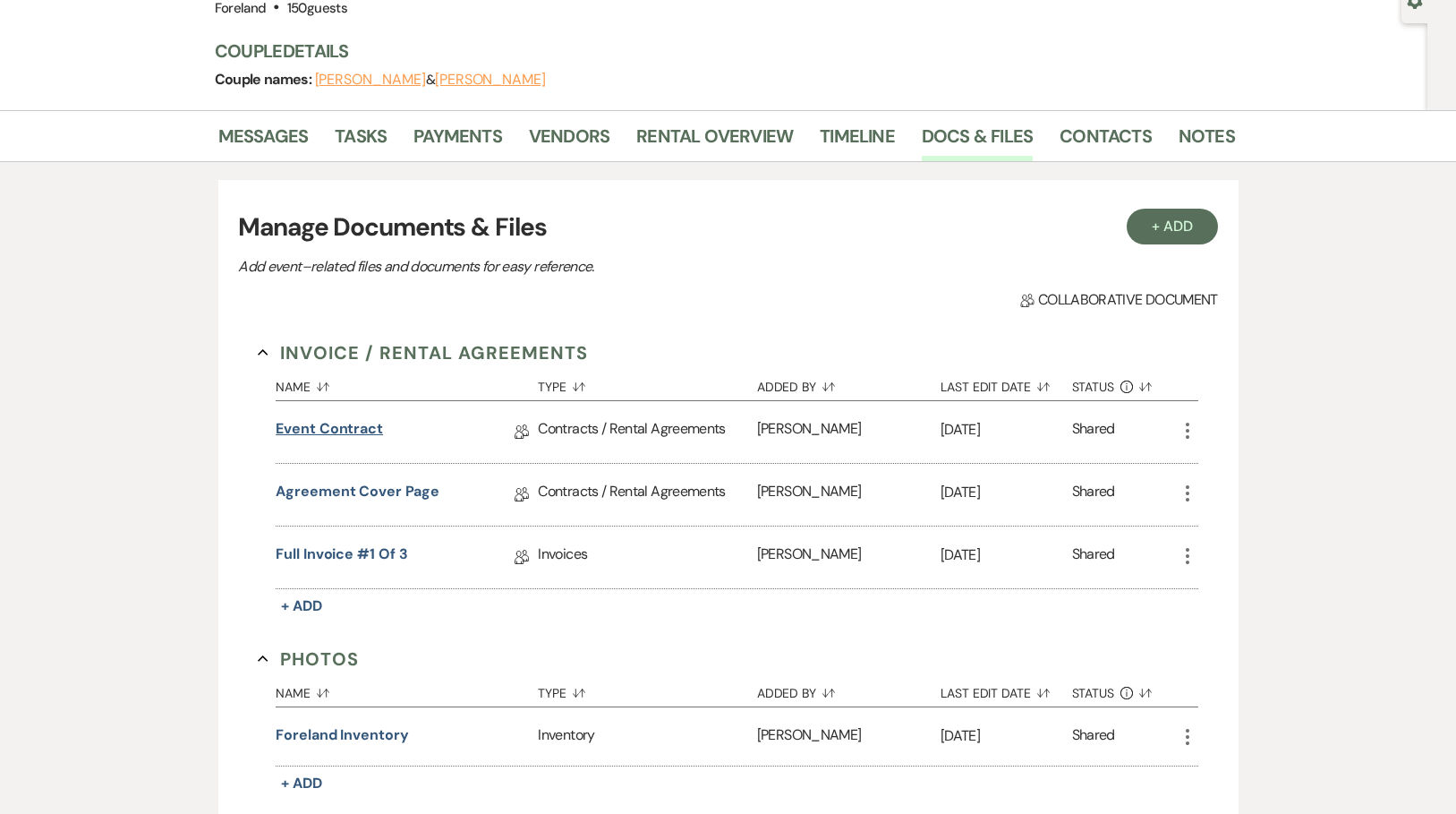
click at [348, 427] on link "Event Contract" at bounding box center [328, 432] width 107 height 28
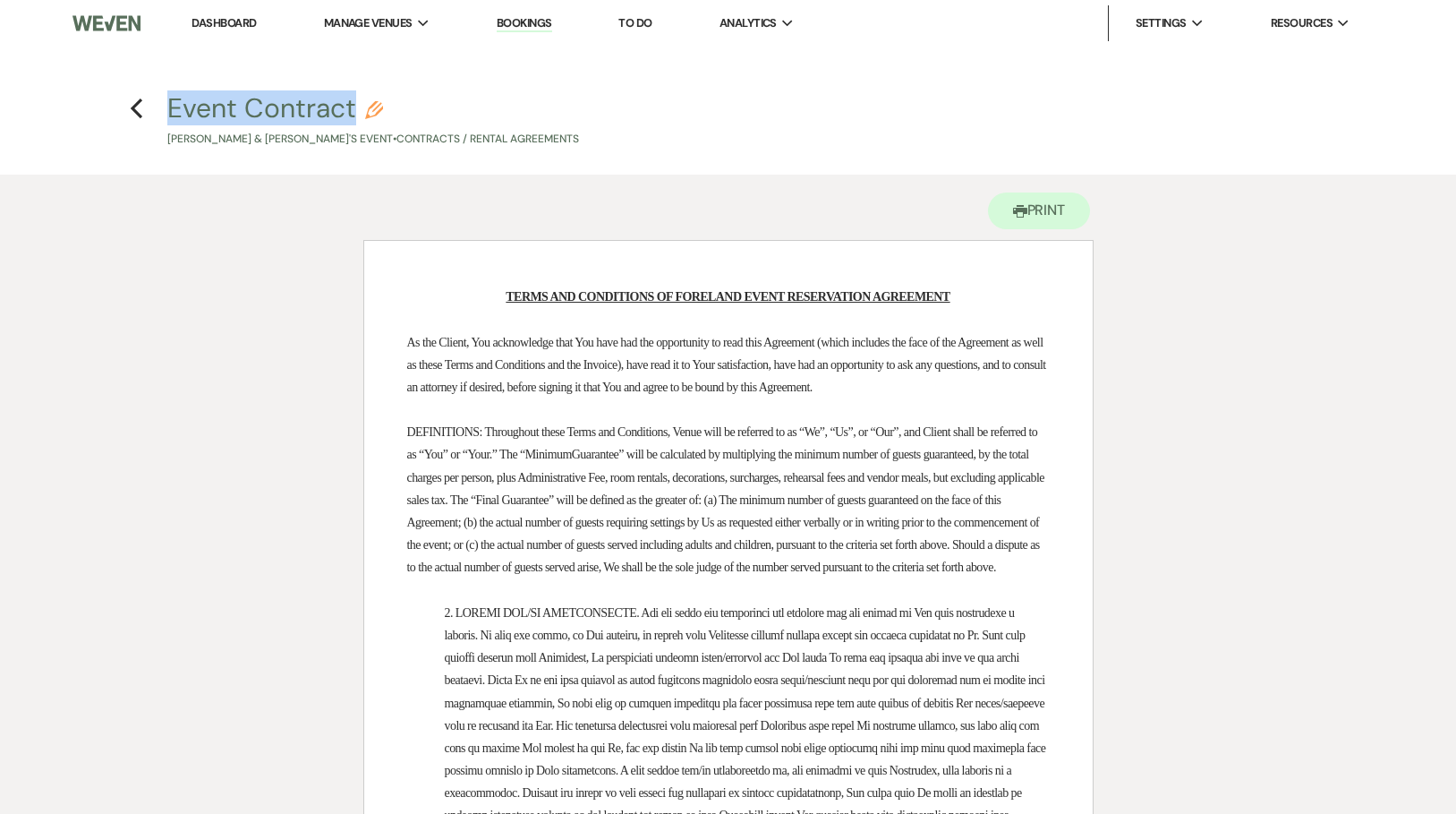
drag, startPoint x: 159, startPoint y: 107, endPoint x: 353, endPoint y: 103, distance: 194.0
click at [353, 103] on h4 "Previous Event Contract Pencil Serena Morin & Alex's Event • Contracts / Rental…" at bounding box center [728, 119] width 1289 height 58
copy button "Event Contract"
click at [1048, 204] on button "Printer Print" at bounding box center [1040, 210] width 103 height 37
click at [134, 103] on icon "Previous" at bounding box center [136, 108] width 13 height 22
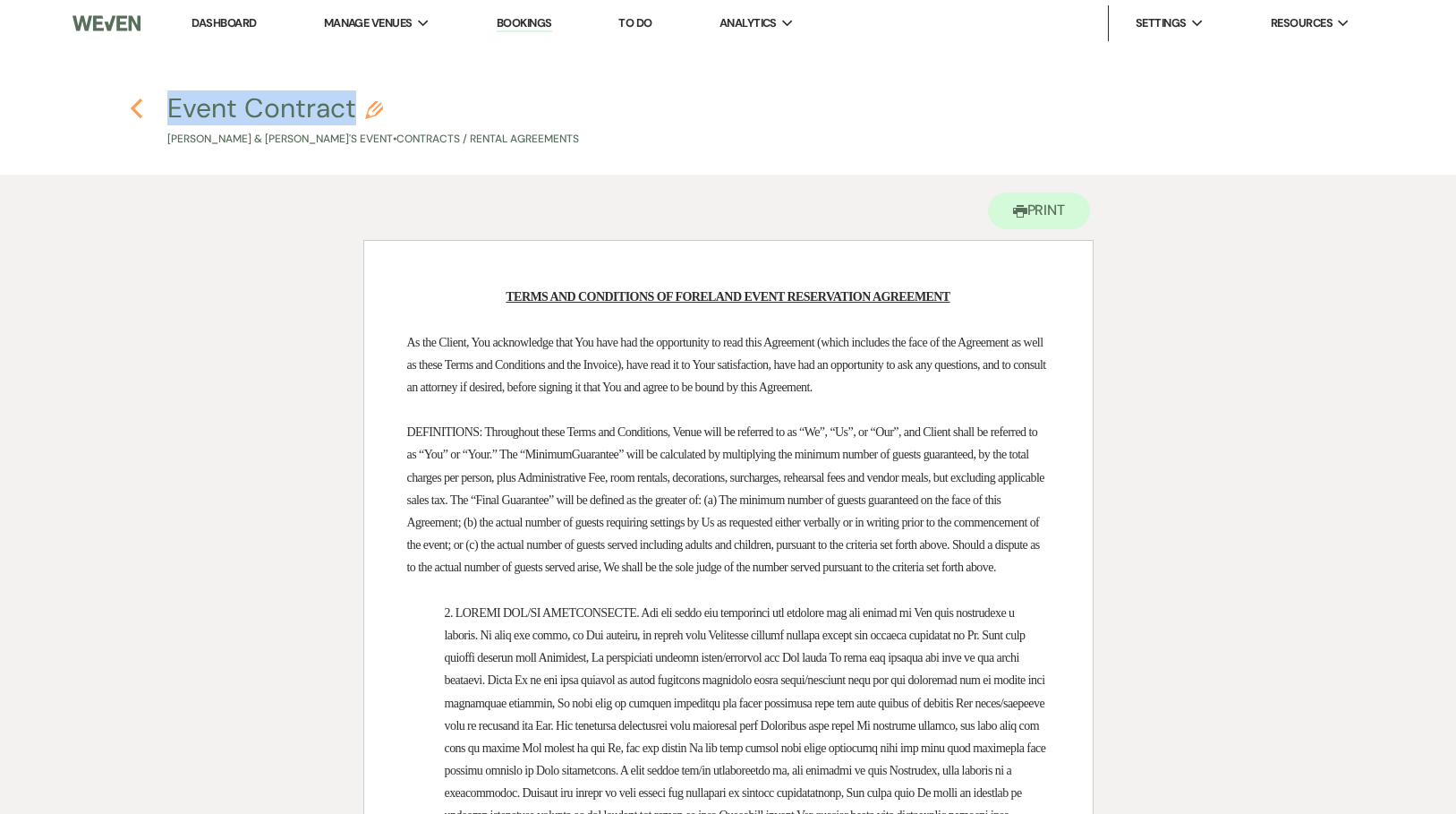
scroll to position [184, 0]
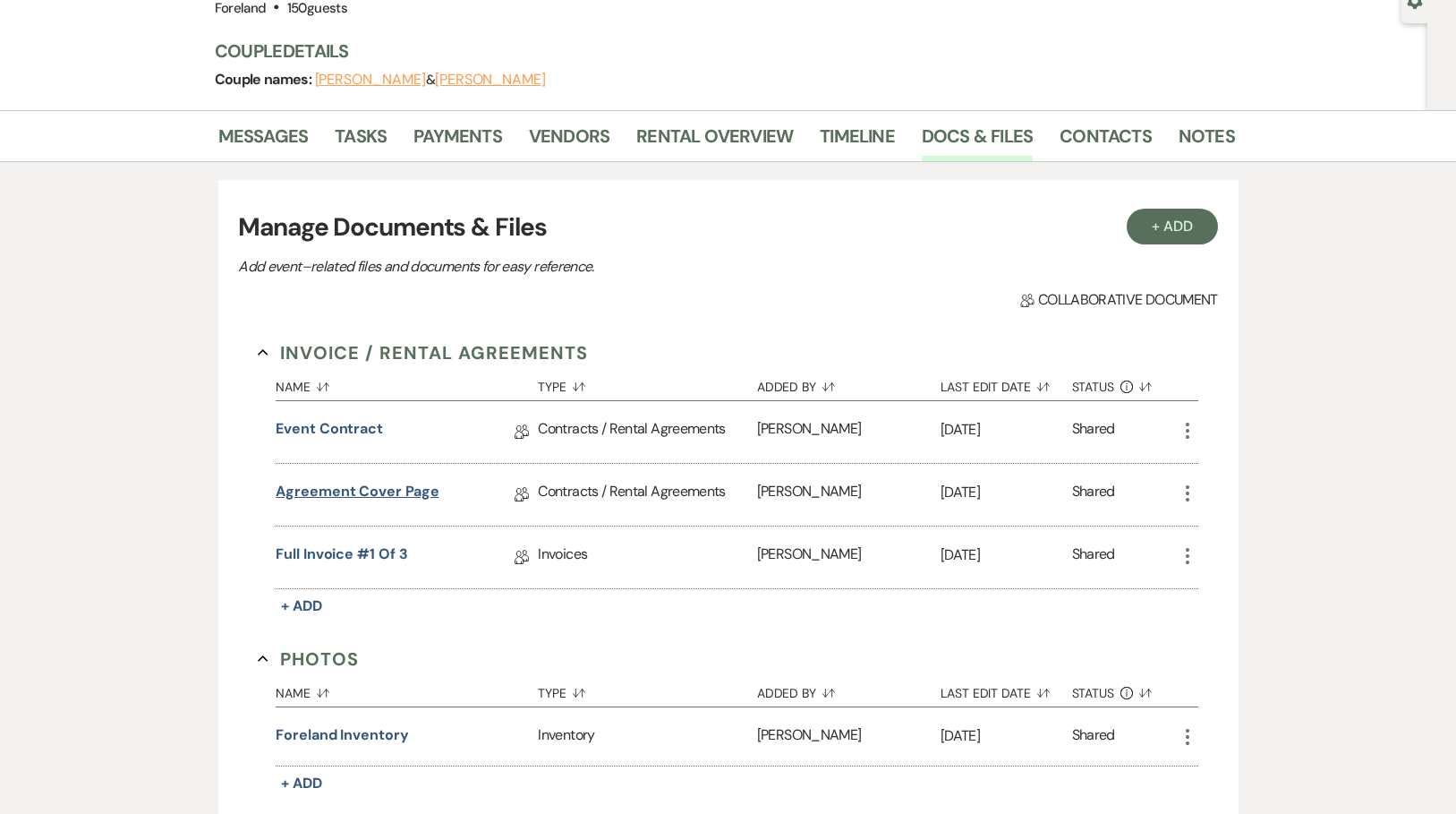
click at [356, 492] on link "Agreement Cover Page" at bounding box center [356, 494] width 163 height 28
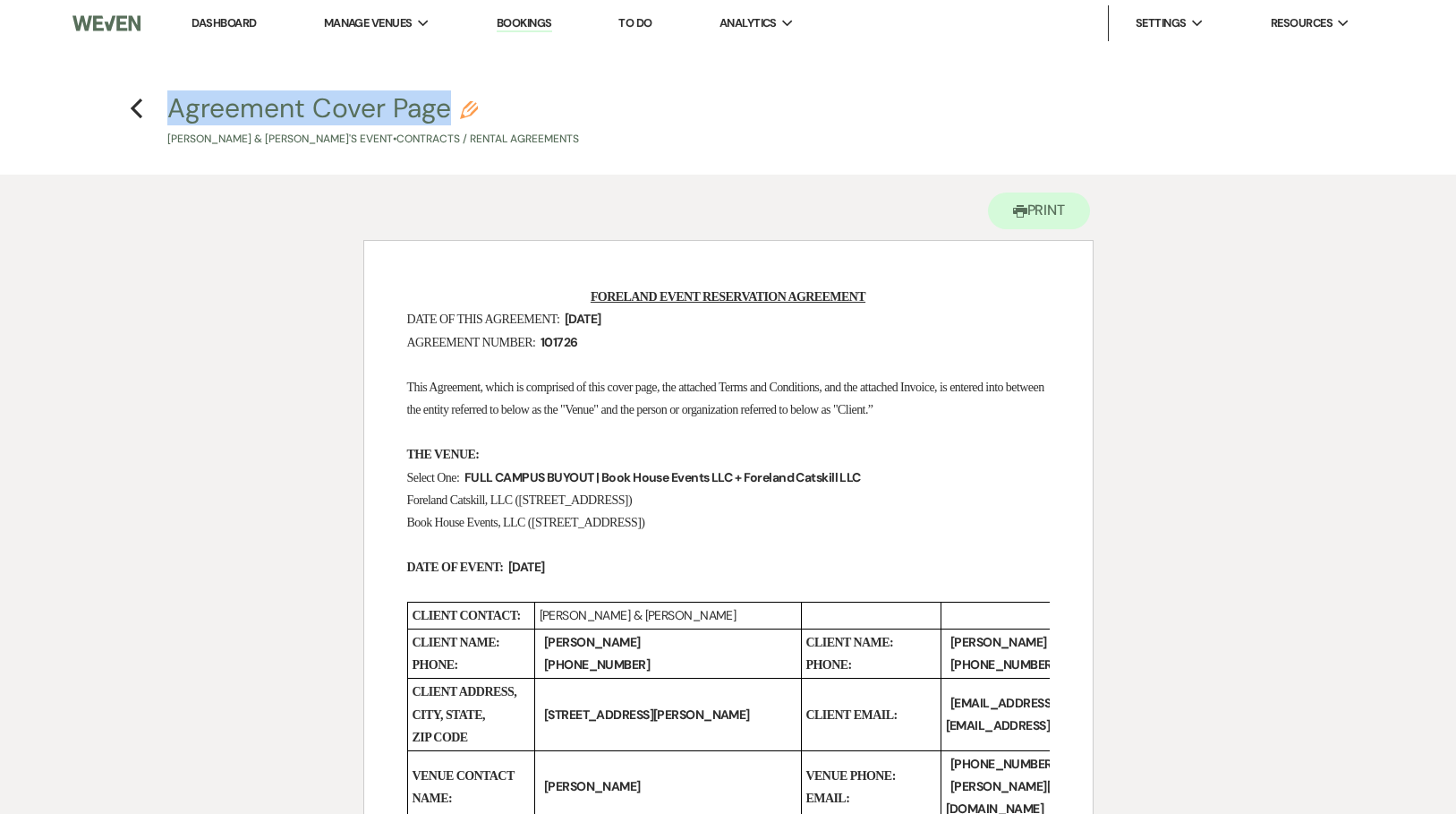
drag, startPoint x: 158, startPoint y: 107, endPoint x: 482, endPoint y: 106, distance: 324.0
click at [482, 106] on h4 "Previous Agreement Cover Page Pencil Serena Morin & Alex's Event • Contracts / …" at bounding box center [728, 119] width 1289 height 58
copy button "Agreement Cover Page"
click at [1045, 206] on button "Printer Print" at bounding box center [1040, 210] width 103 height 37
click at [132, 107] on use "button" at bounding box center [136, 108] width 12 height 20
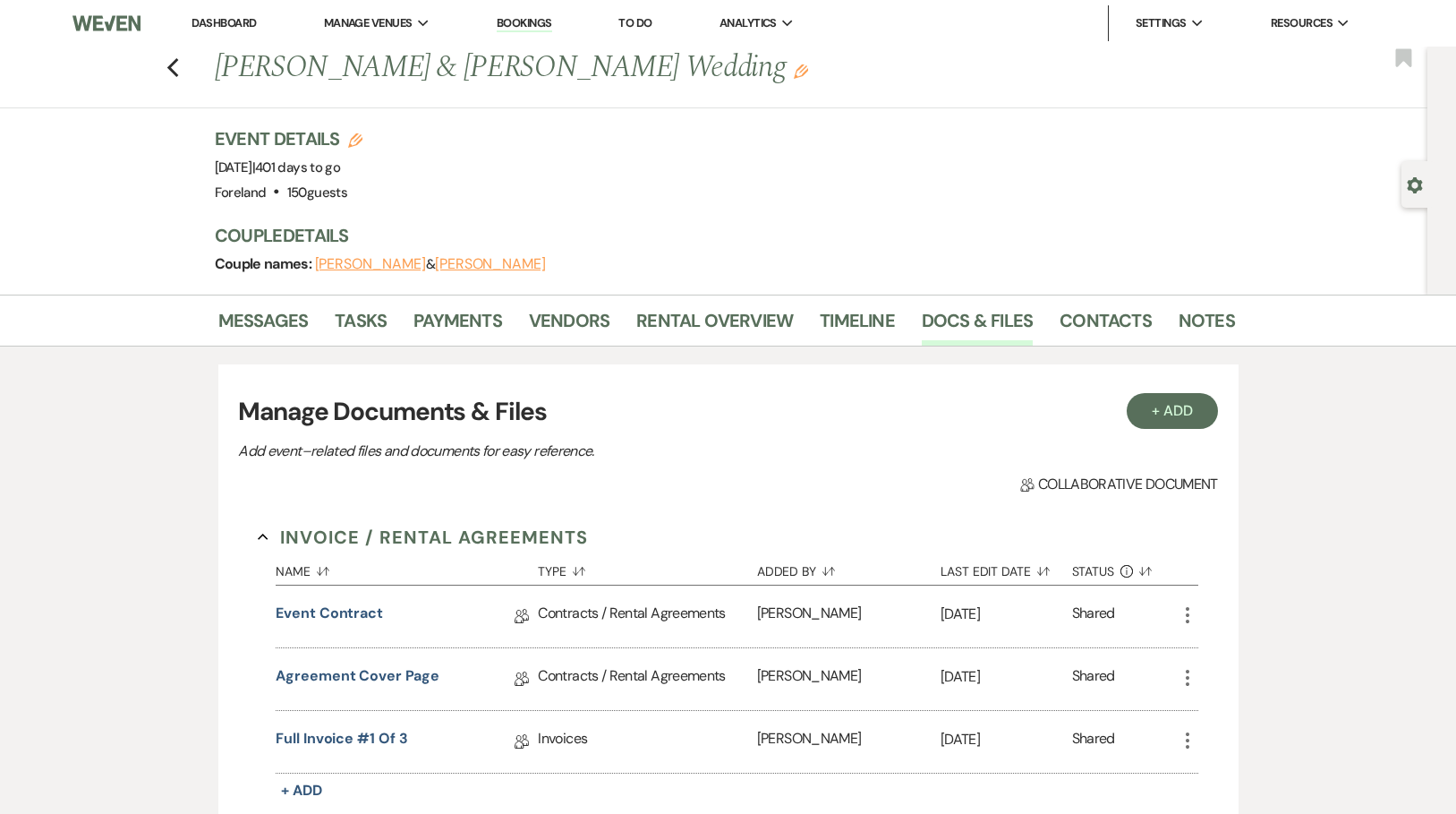
scroll to position [184, 0]
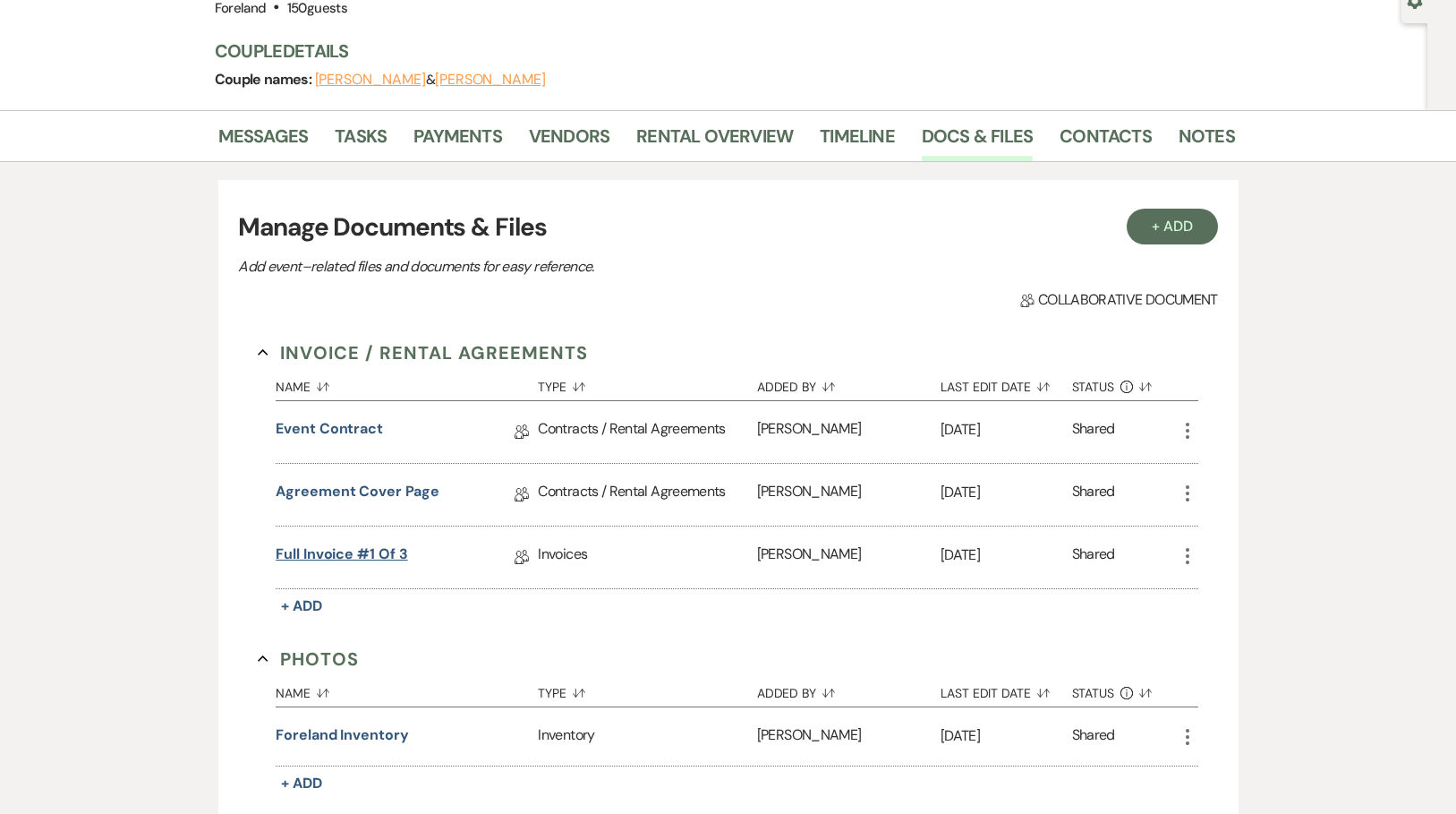
click at [345, 548] on link "Full Invoice #1 of 3" at bounding box center [341, 557] width 131 height 28
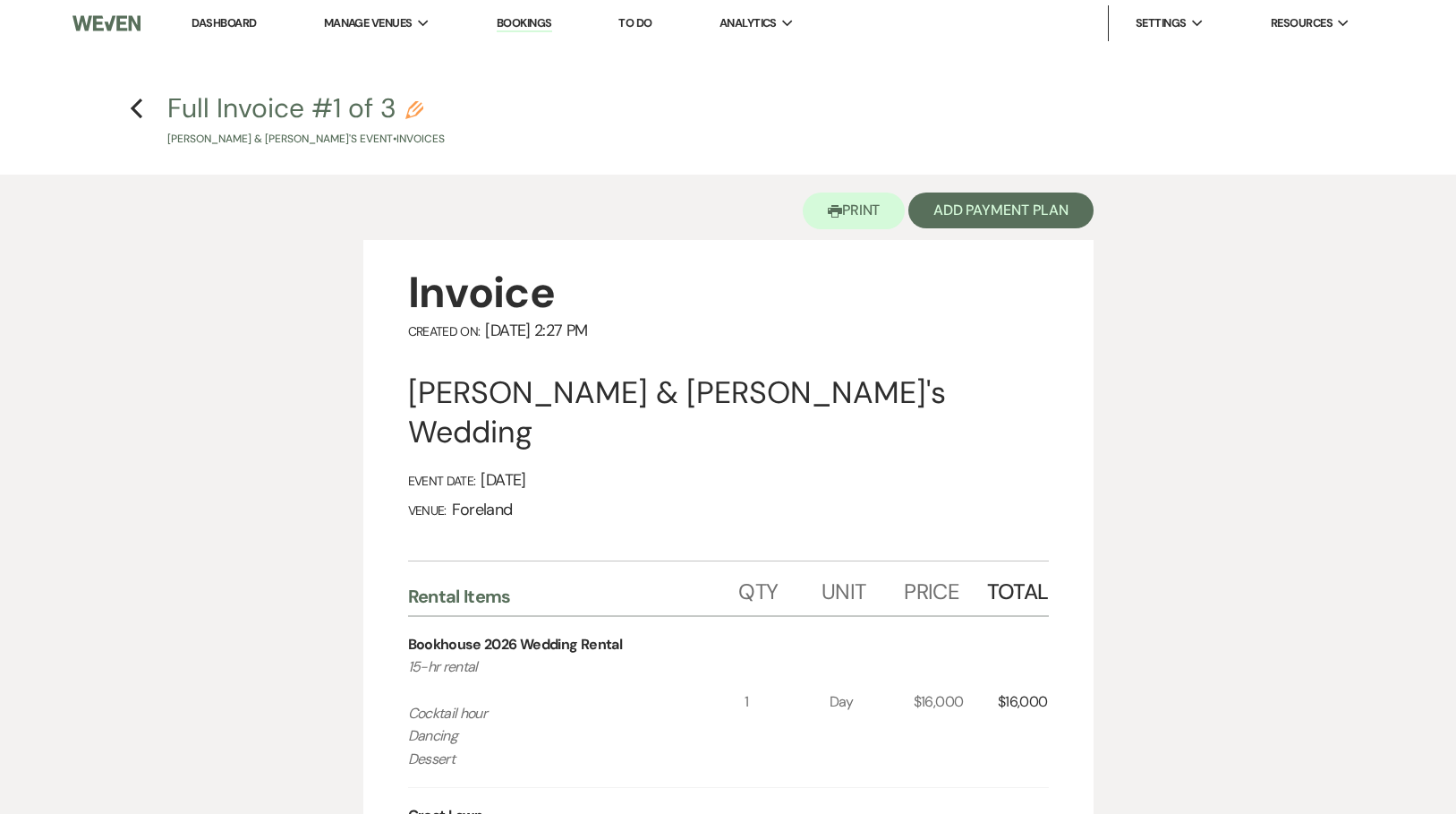
drag, startPoint x: 157, startPoint y: 105, endPoint x: 396, endPoint y: 102, distance: 239.0
click at [396, 102] on h4 "Previous Full Invoice #1 of 3 Pencil Serena Morin & Alex's Event • Invoices" at bounding box center [728, 119] width 1289 height 58
copy button "Full Invoice #1 of 3"
click at [858, 209] on button "Printer Print" at bounding box center [854, 210] width 103 height 37
click at [134, 111] on use "button" at bounding box center [136, 108] width 12 height 20
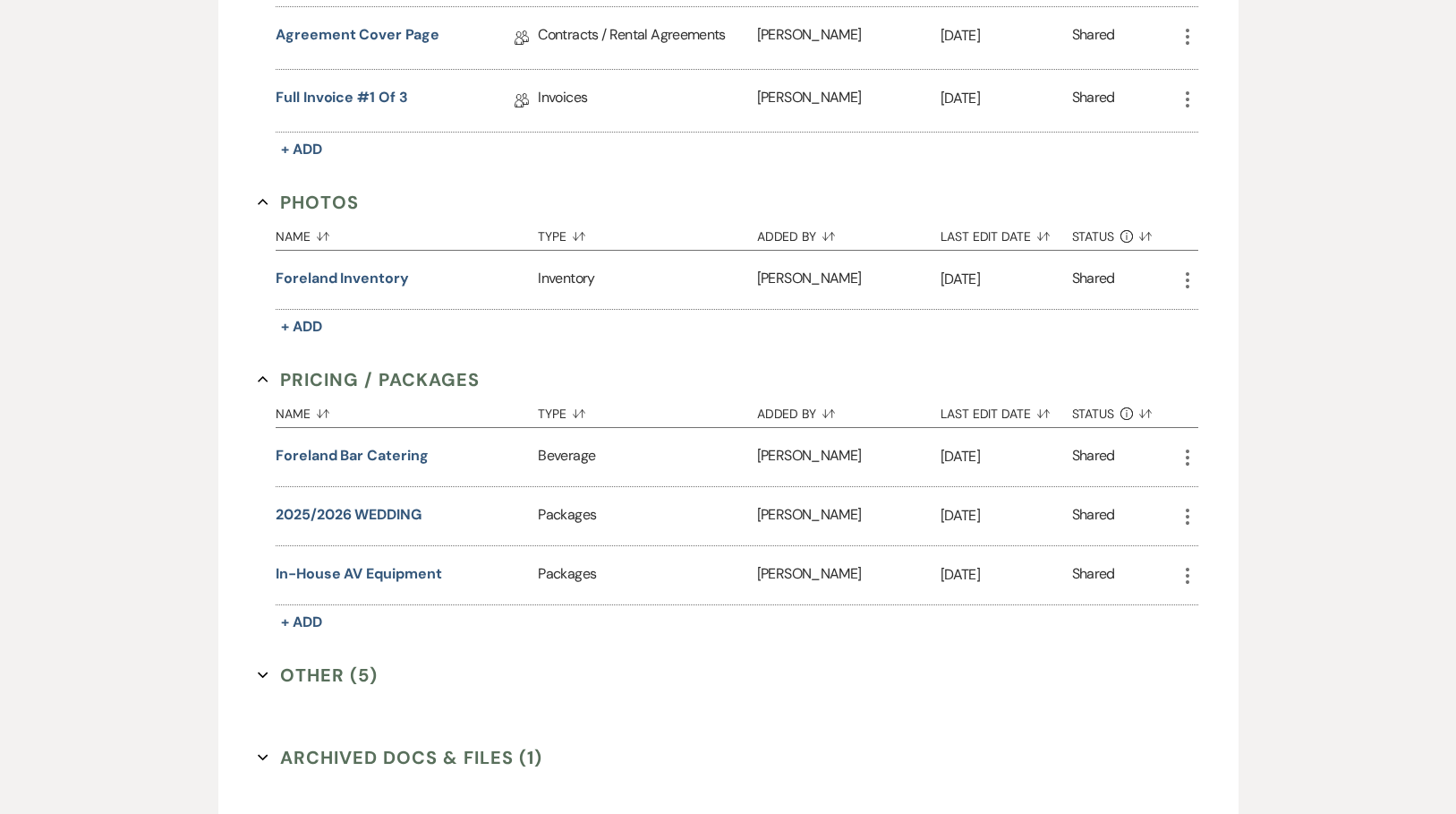
scroll to position [724, 0]
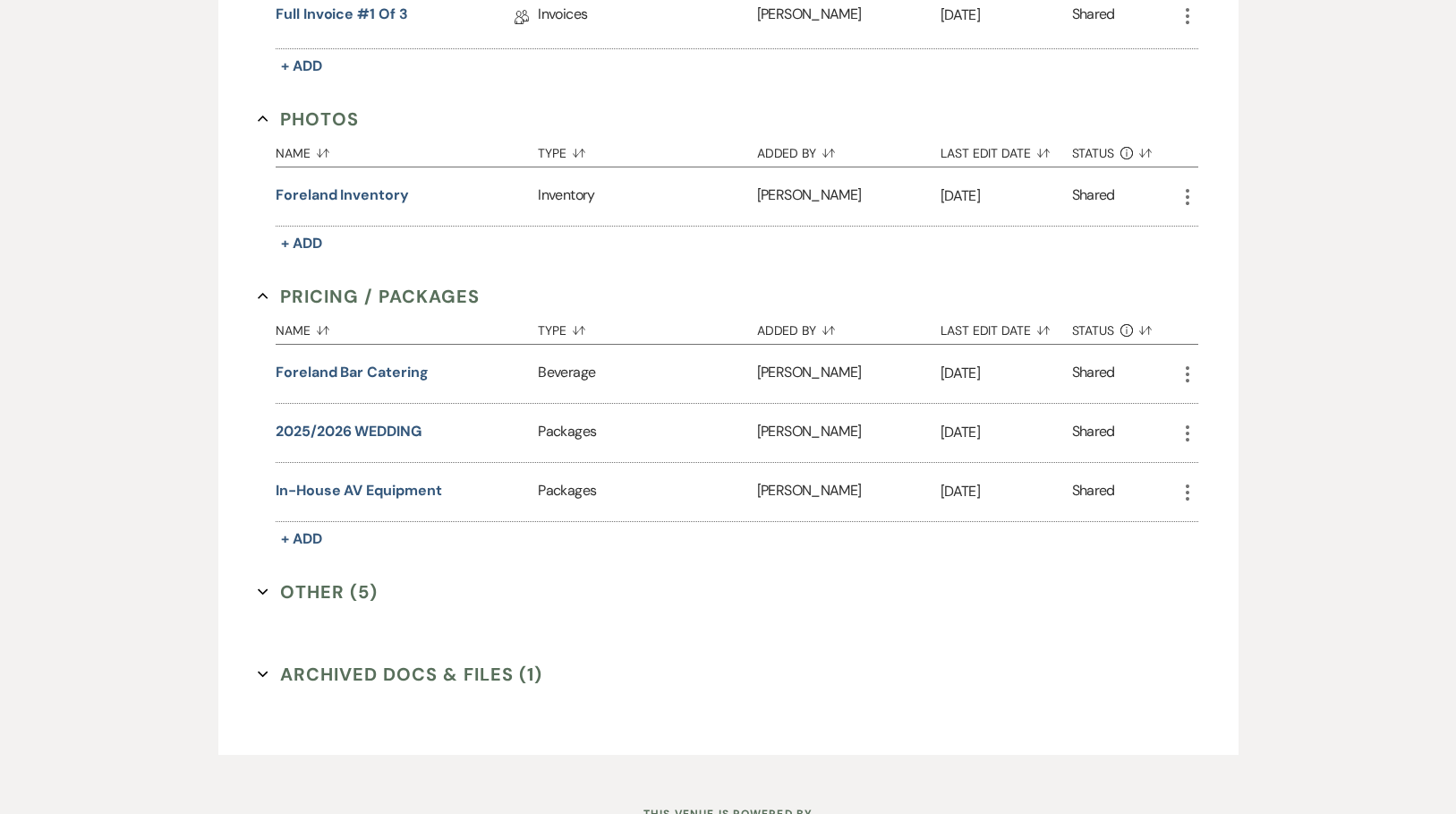
click at [268, 592] on icon "Expand" at bounding box center [264, 592] width 11 height 11
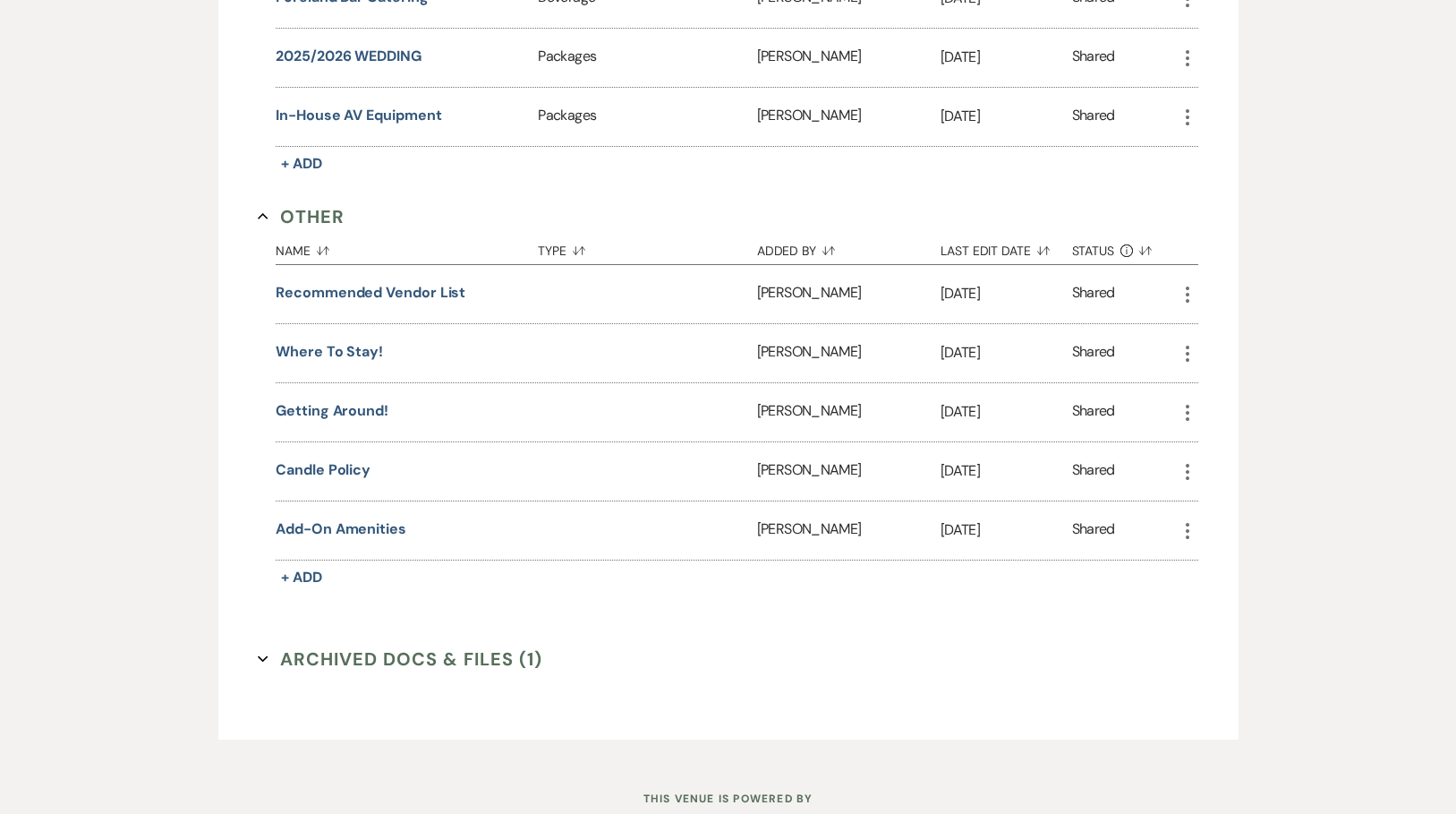
scroll to position [1156, 0]
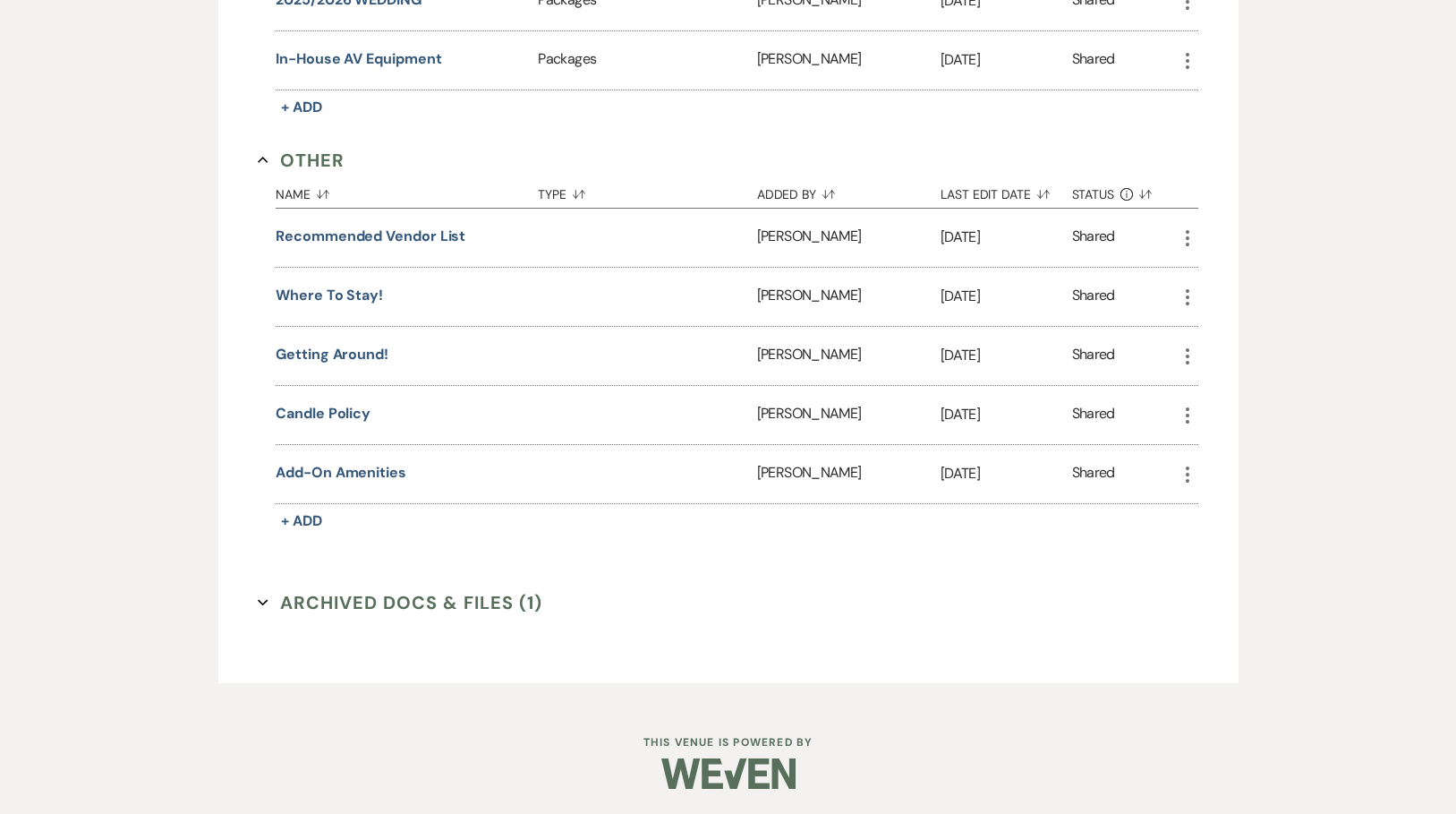
click at [264, 603] on use "button" at bounding box center [263, 602] width 10 height 6
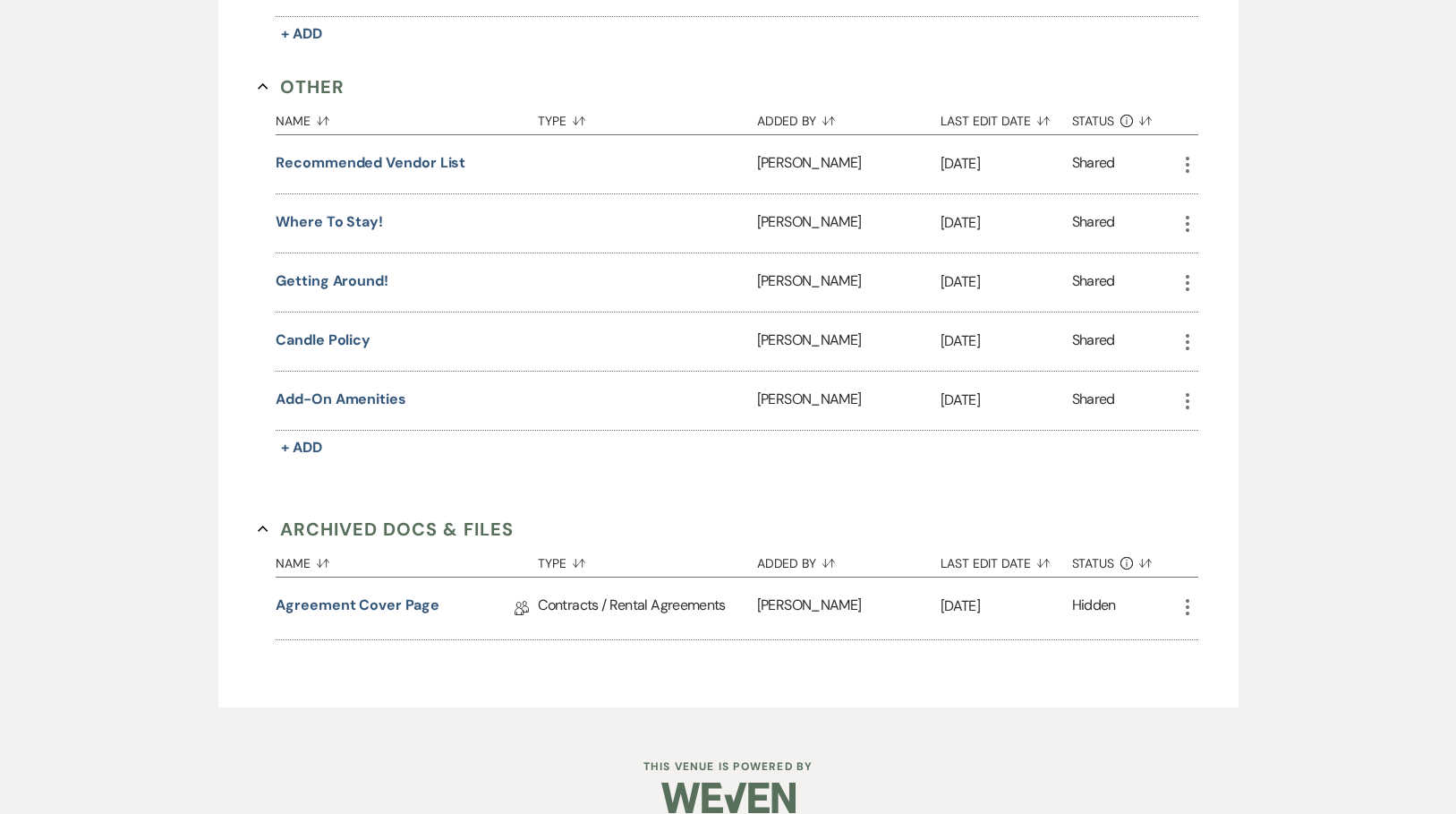
scroll to position [1253, 0]
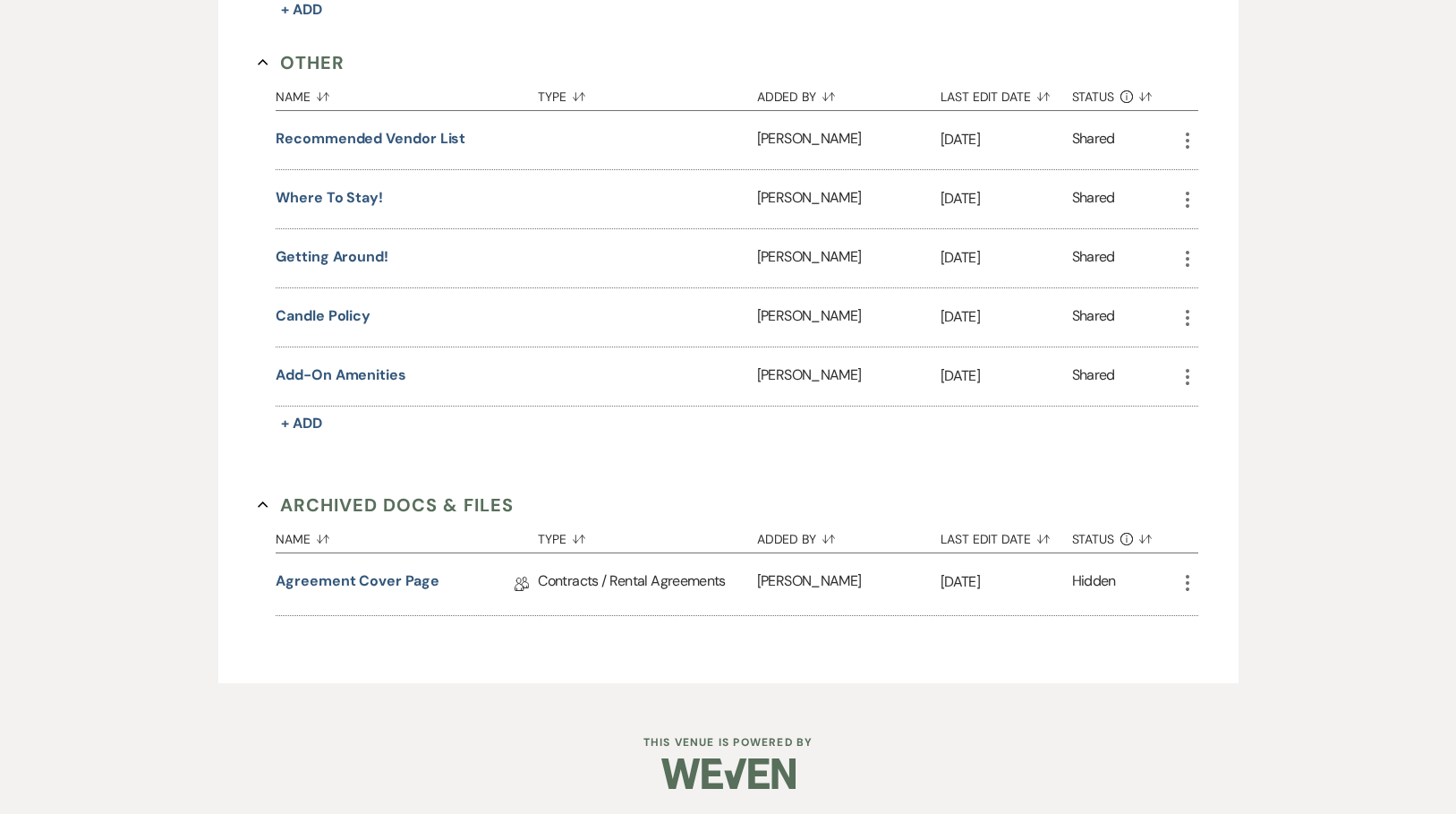
click at [267, 505] on use "button" at bounding box center [263, 504] width 10 height 6
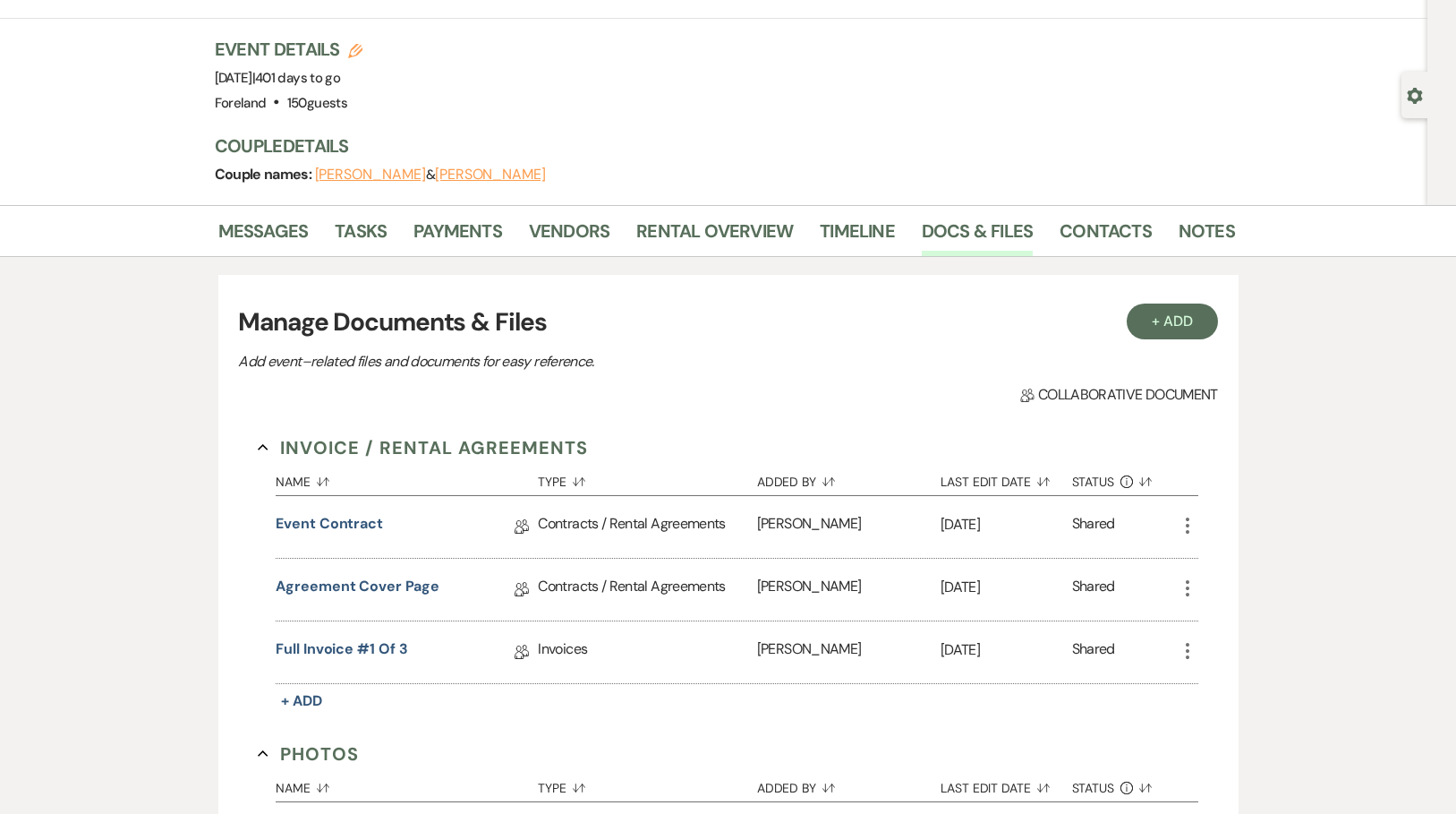
scroll to position [0, 0]
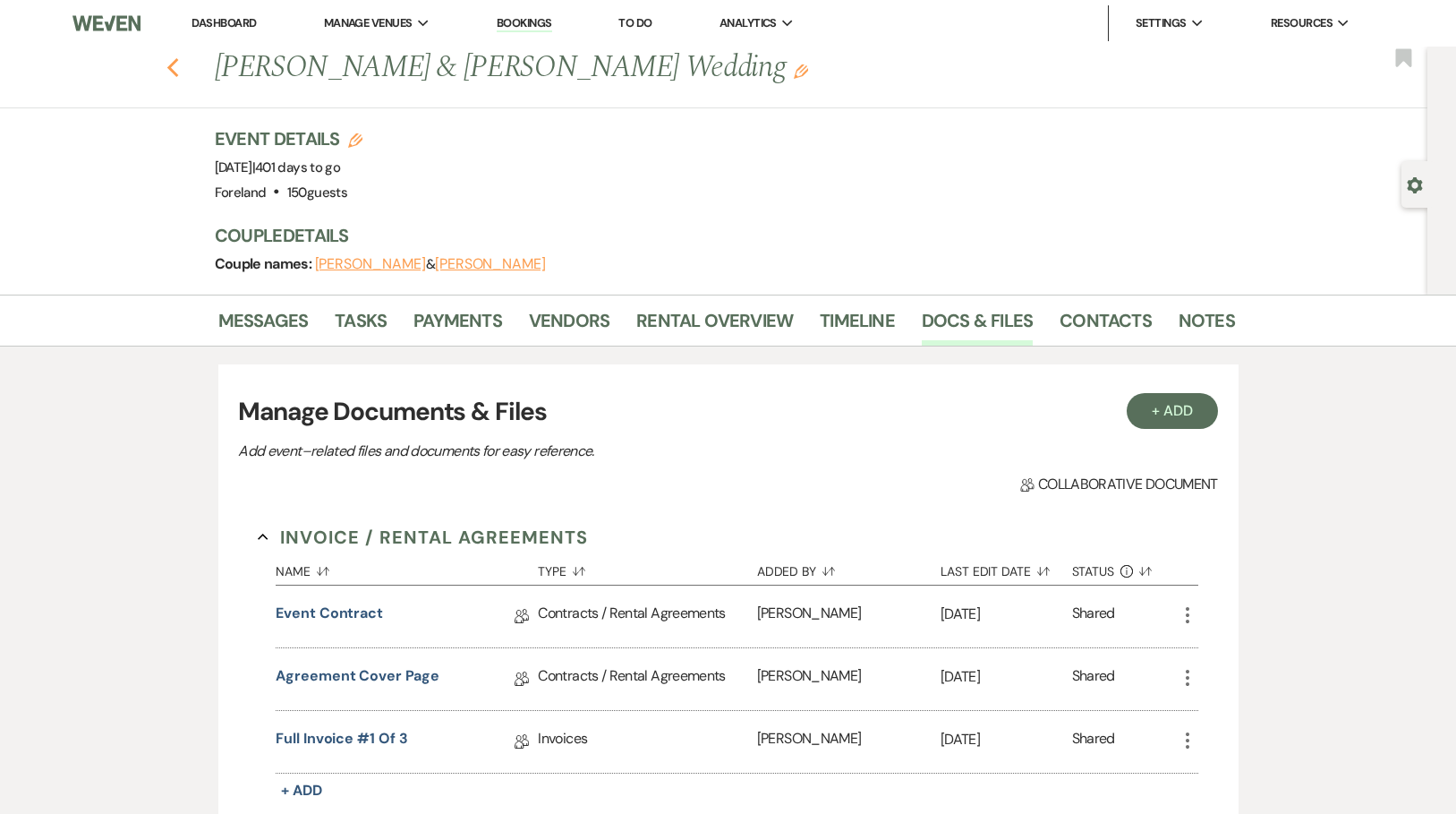
click at [180, 67] on icon "Previous" at bounding box center [173, 68] width 13 height 22
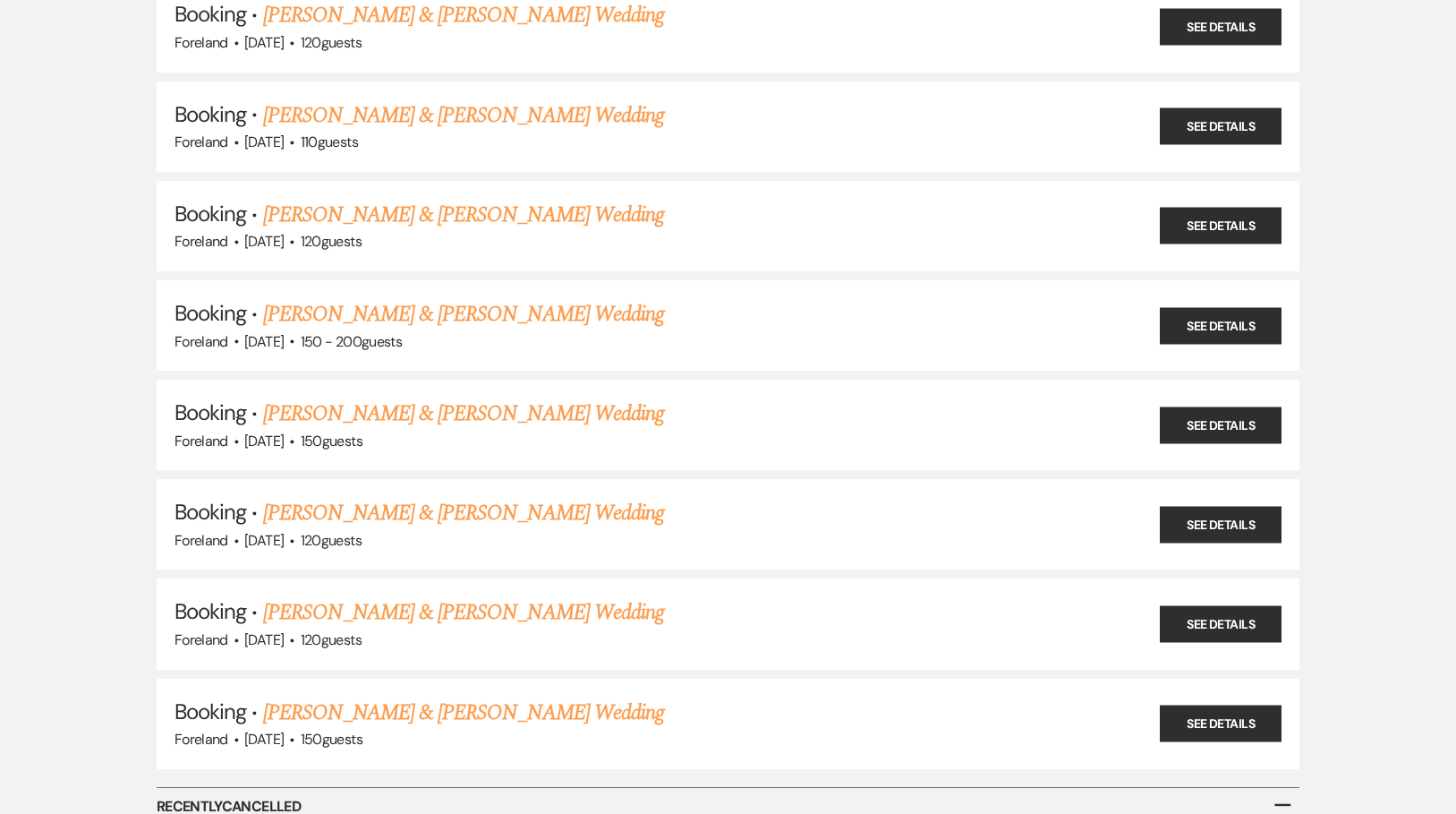
scroll to position [666, 0]
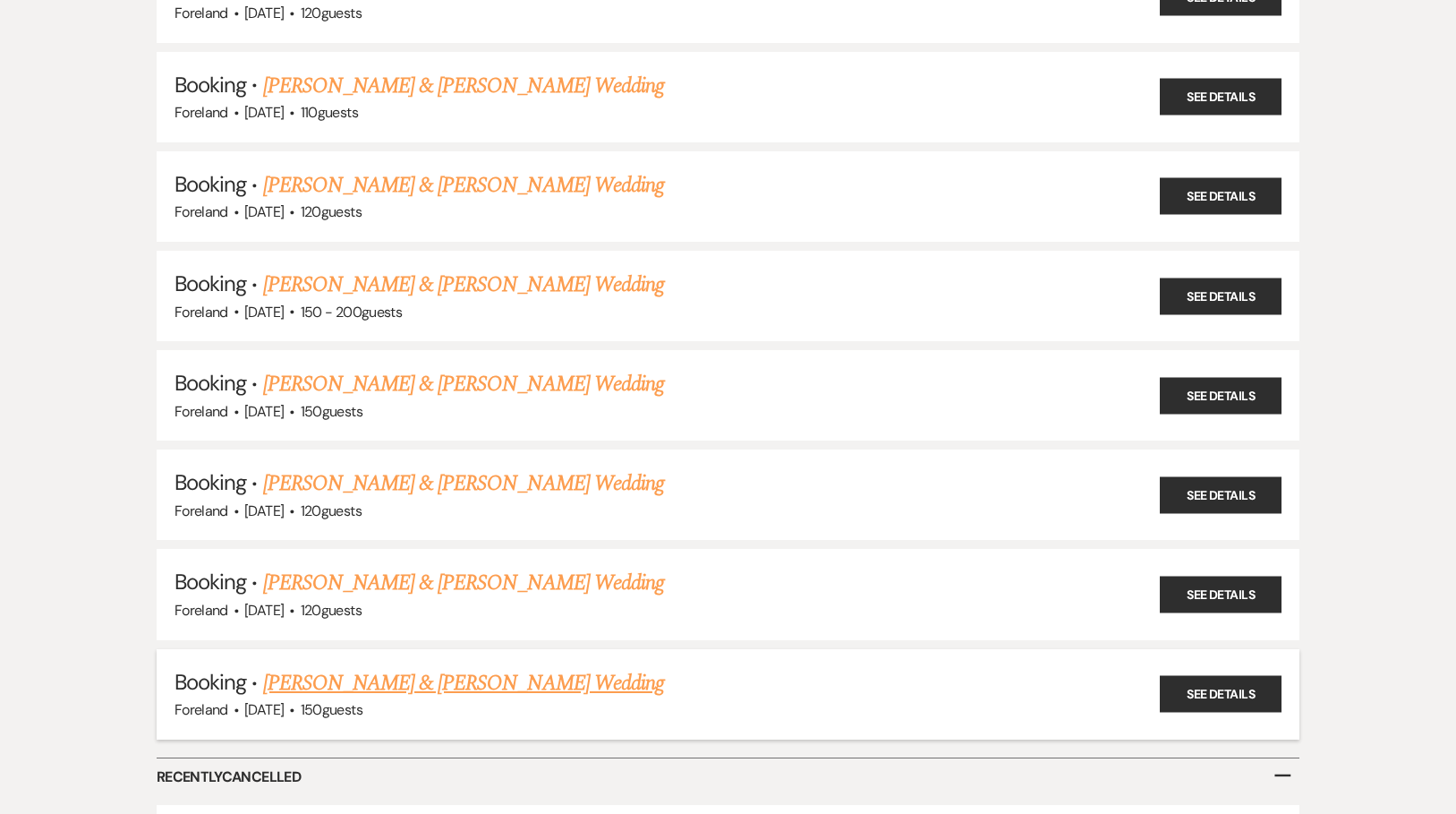
click at [420, 666] on link "[PERSON_NAME] & [PERSON_NAME] Wedding" at bounding box center [464, 683] width 401 height 32
